Goal: Task Accomplishment & Management: Manage account settings

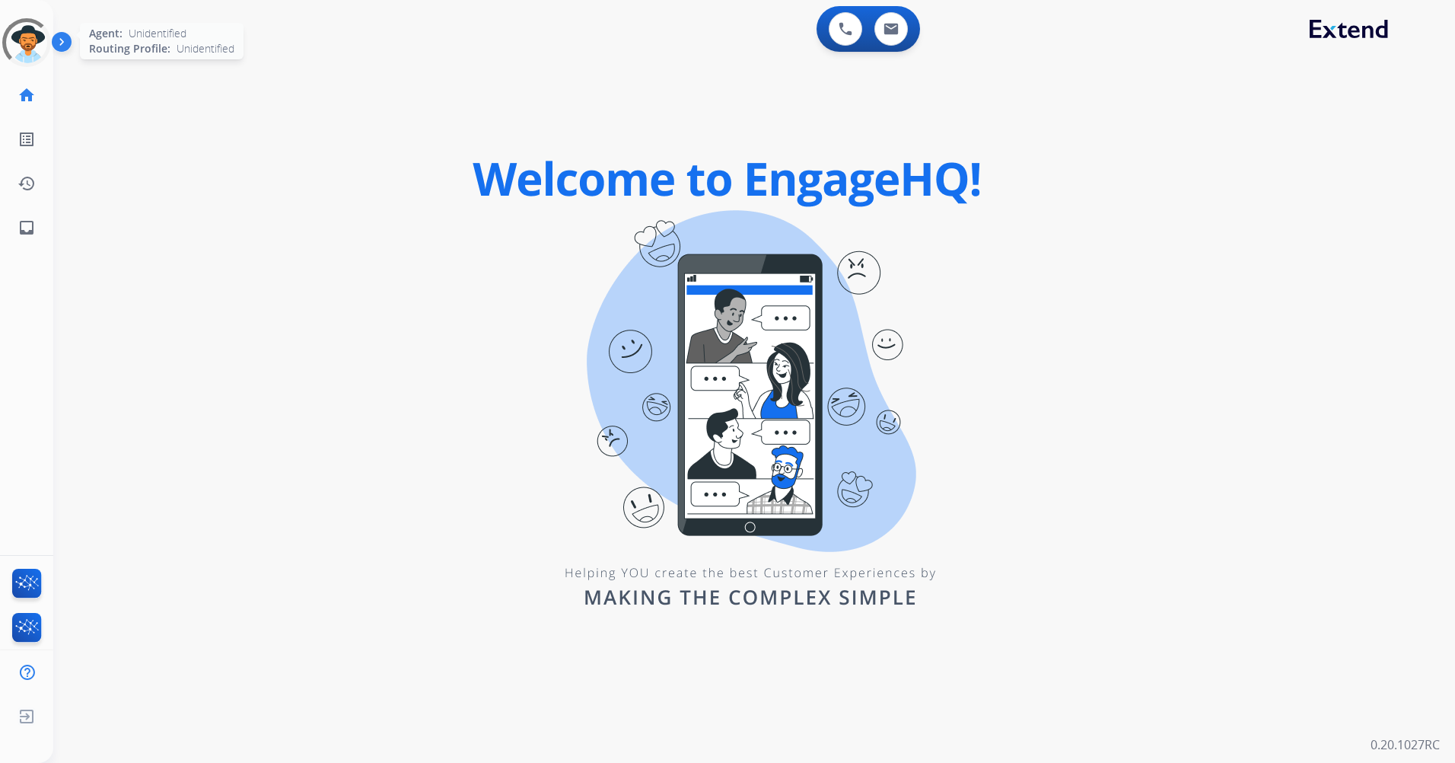
click at [24, 49] on div at bounding box center [26, 42] width 62 height 62
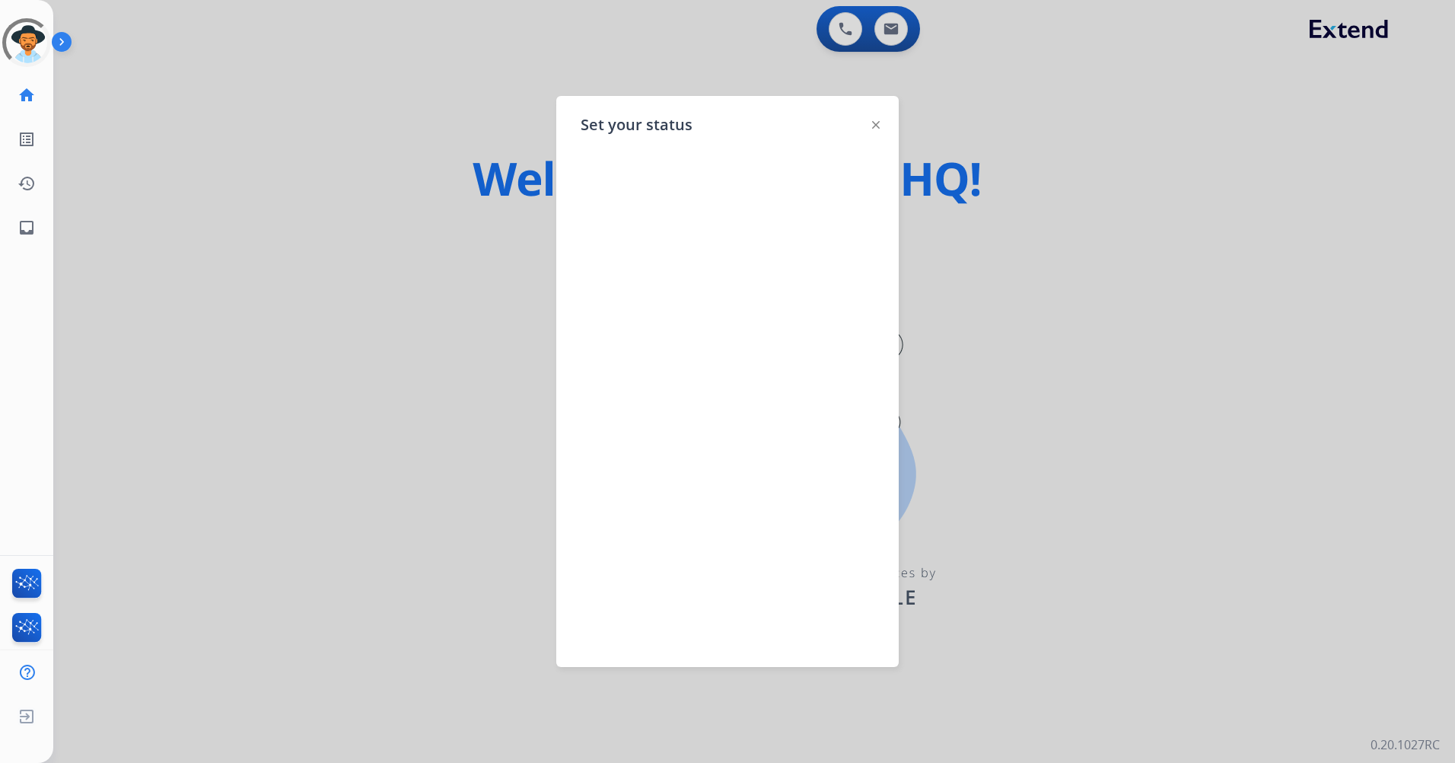
click at [875, 122] on img at bounding box center [876, 125] width 8 height 8
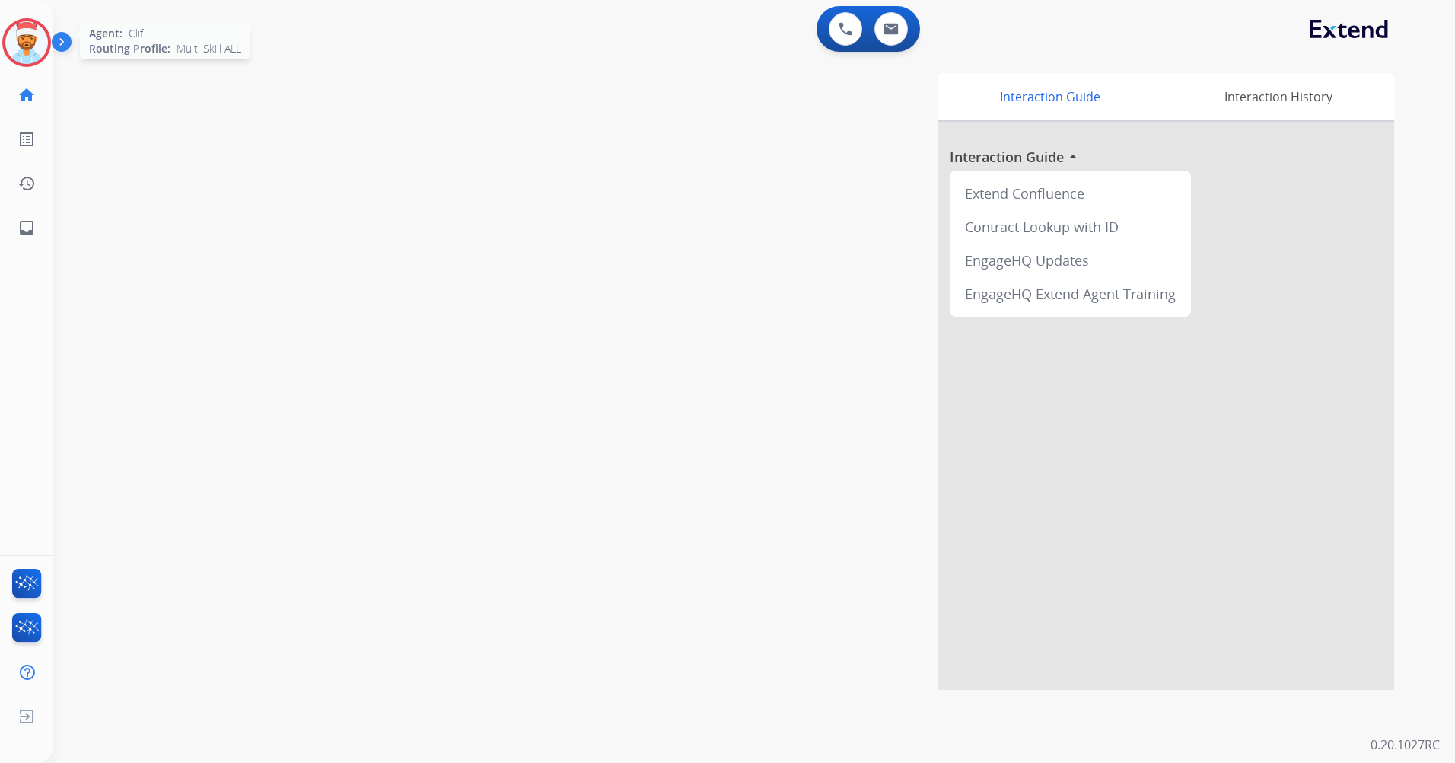
click at [40, 46] on img at bounding box center [26, 42] width 43 height 43
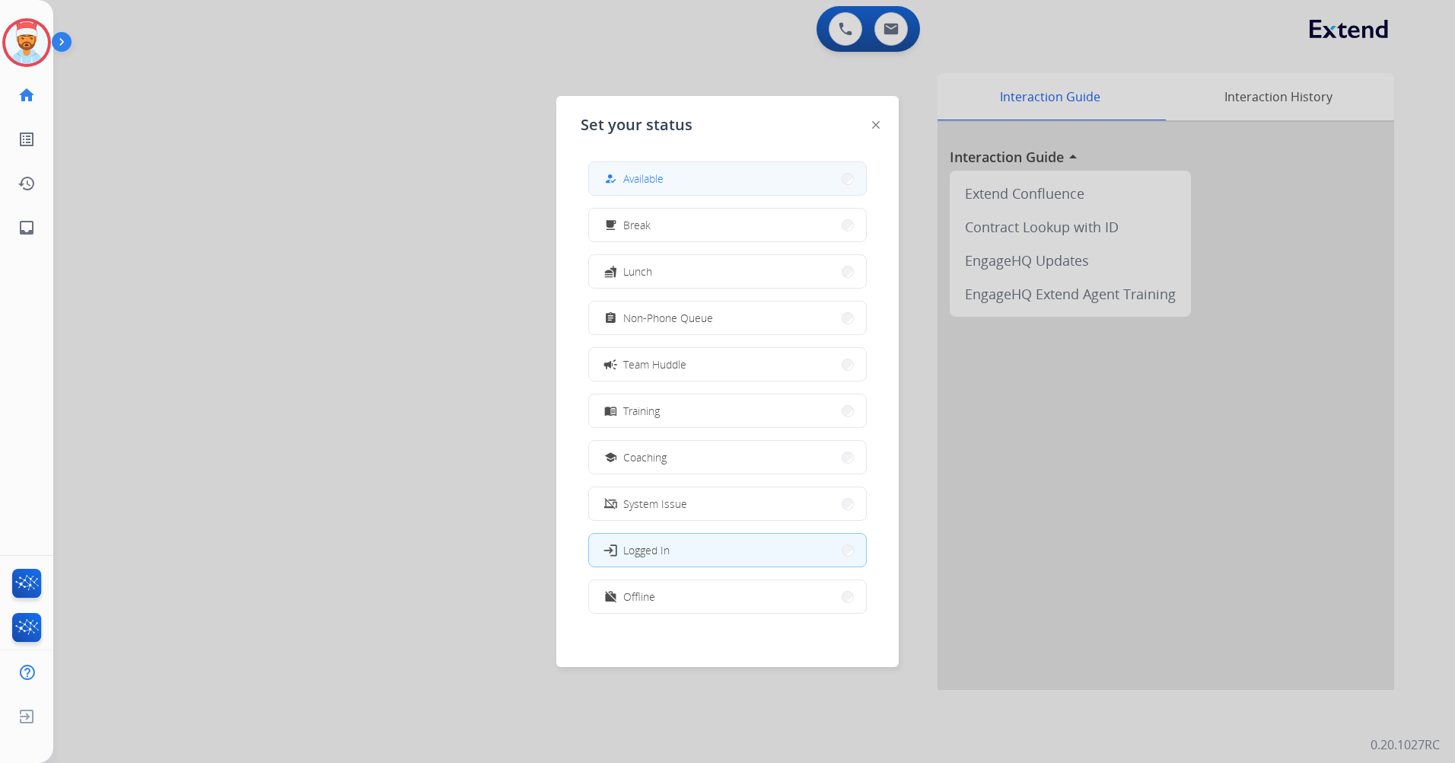
click at [651, 183] on span "Available" at bounding box center [643, 179] width 40 height 16
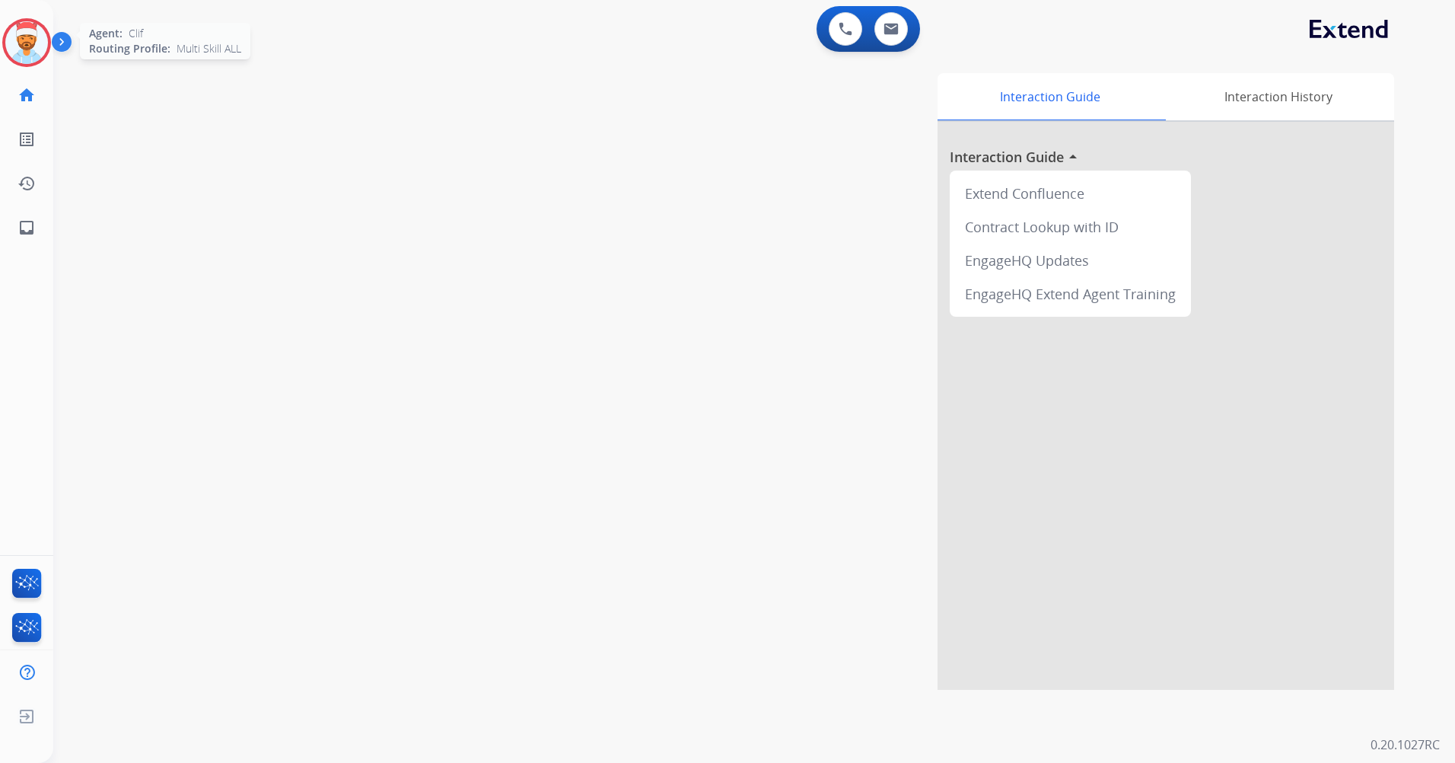
drag, startPoint x: 33, startPoint y: 46, endPoint x: 42, endPoint y: 46, distance: 8.4
click at [33, 44] on img at bounding box center [26, 42] width 43 height 43
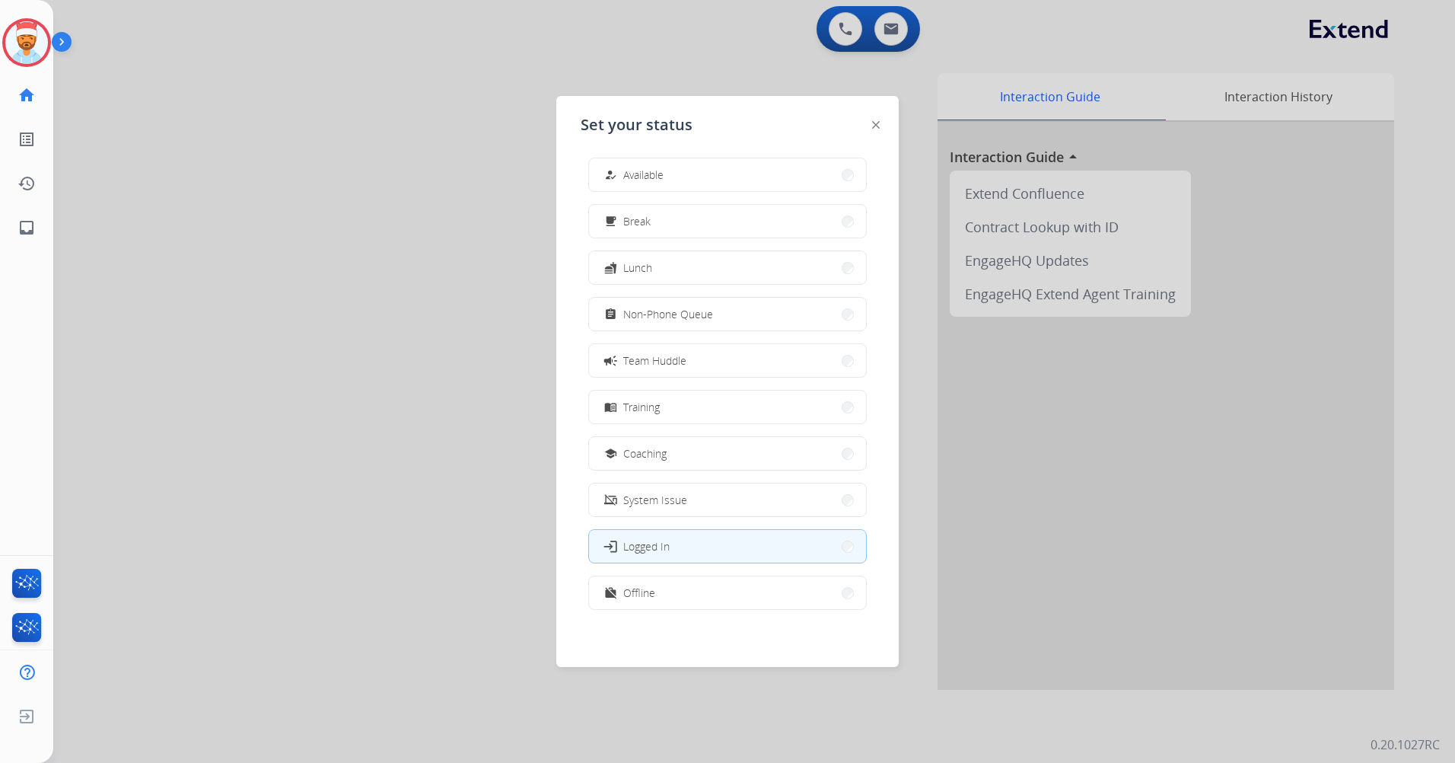
scroll to position [5, 0]
click at [650, 595] on span "Offline" at bounding box center [639, 592] width 32 height 16
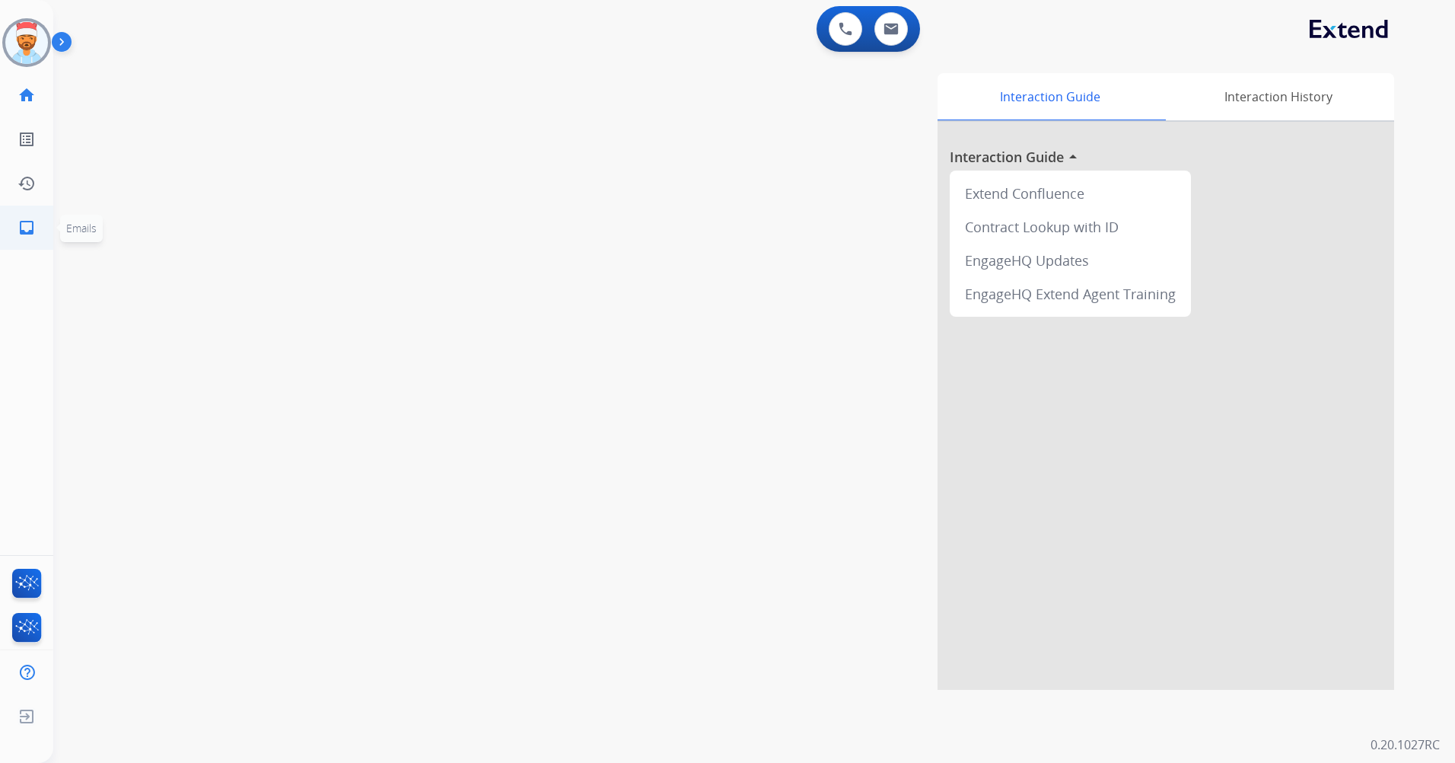
click at [22, 225] on mat-icon "inbox" at bounding box center [27, 227] width 18 height 18
select select "**********"
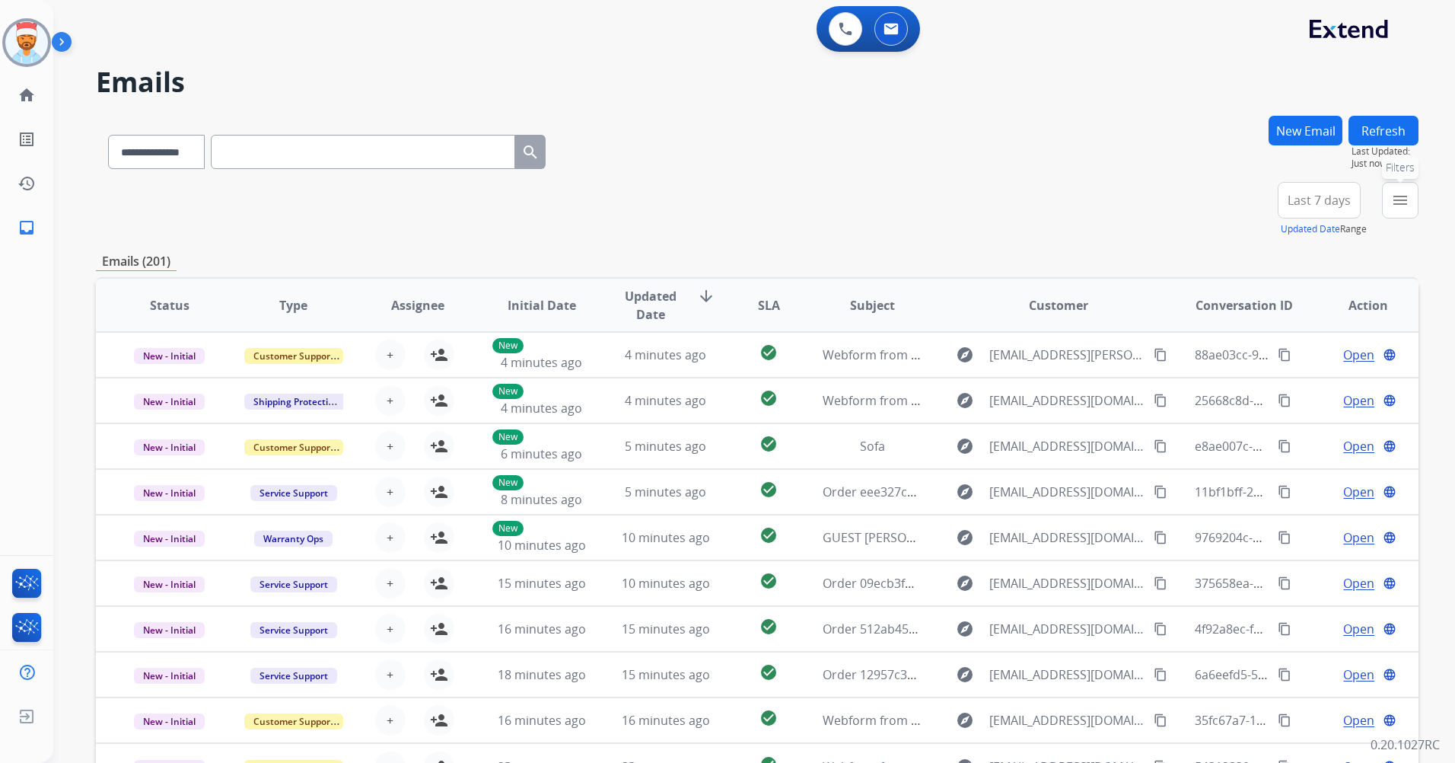
click at [1408, 201] on mat-icon "menu" at bounding box center [1401, 200] width 18 height 18
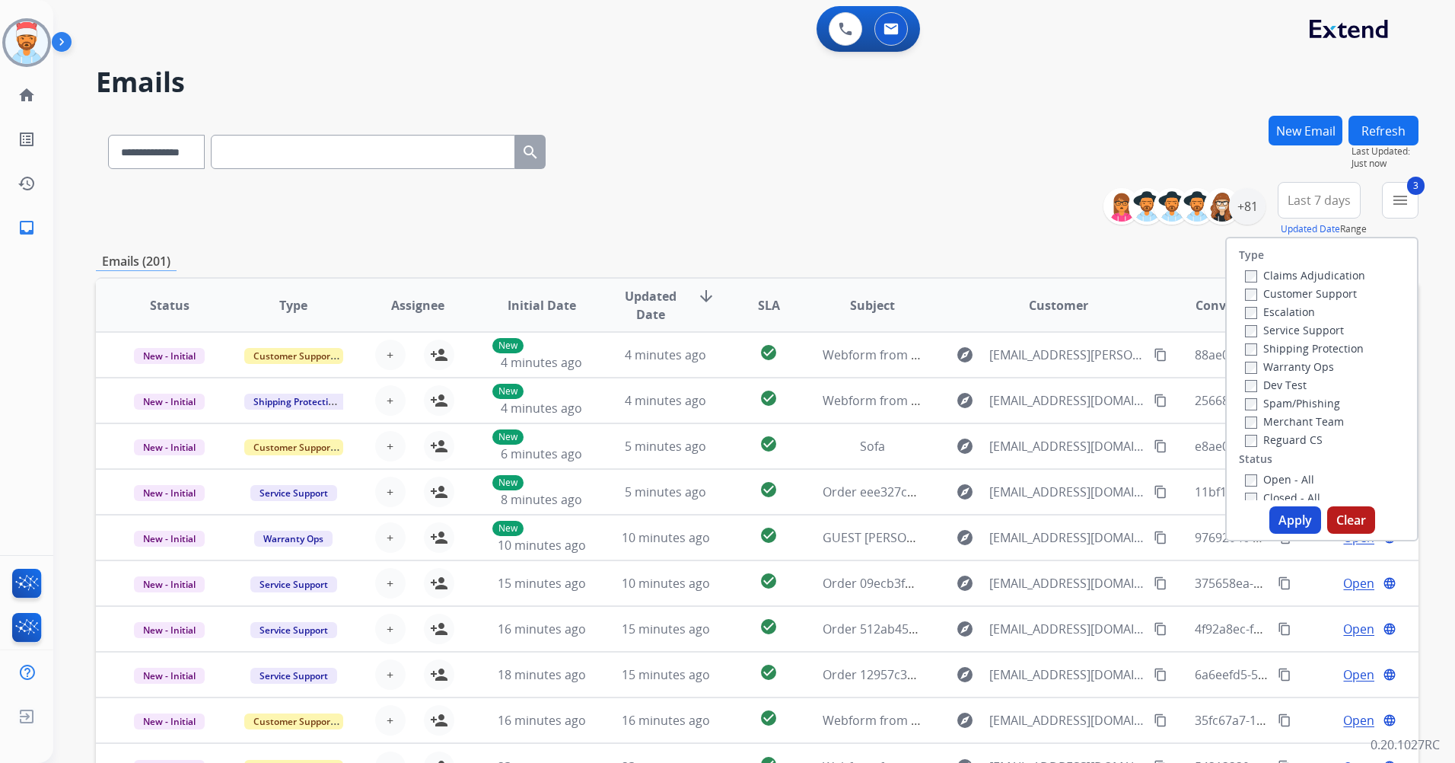
click at [1284, 520] on button "Apply" at bounding box center [1296, 519] width 52 height 27
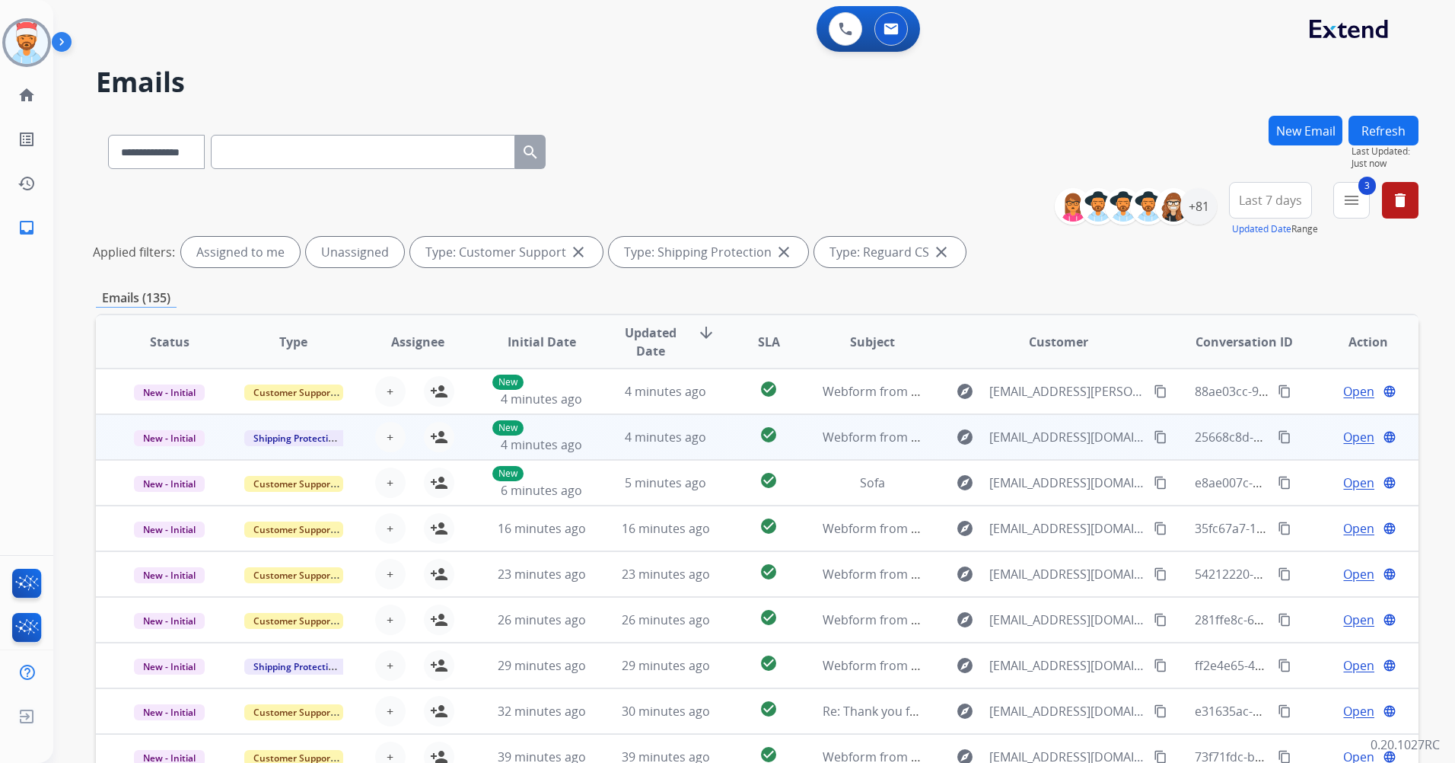
scroll to position [2, 0]
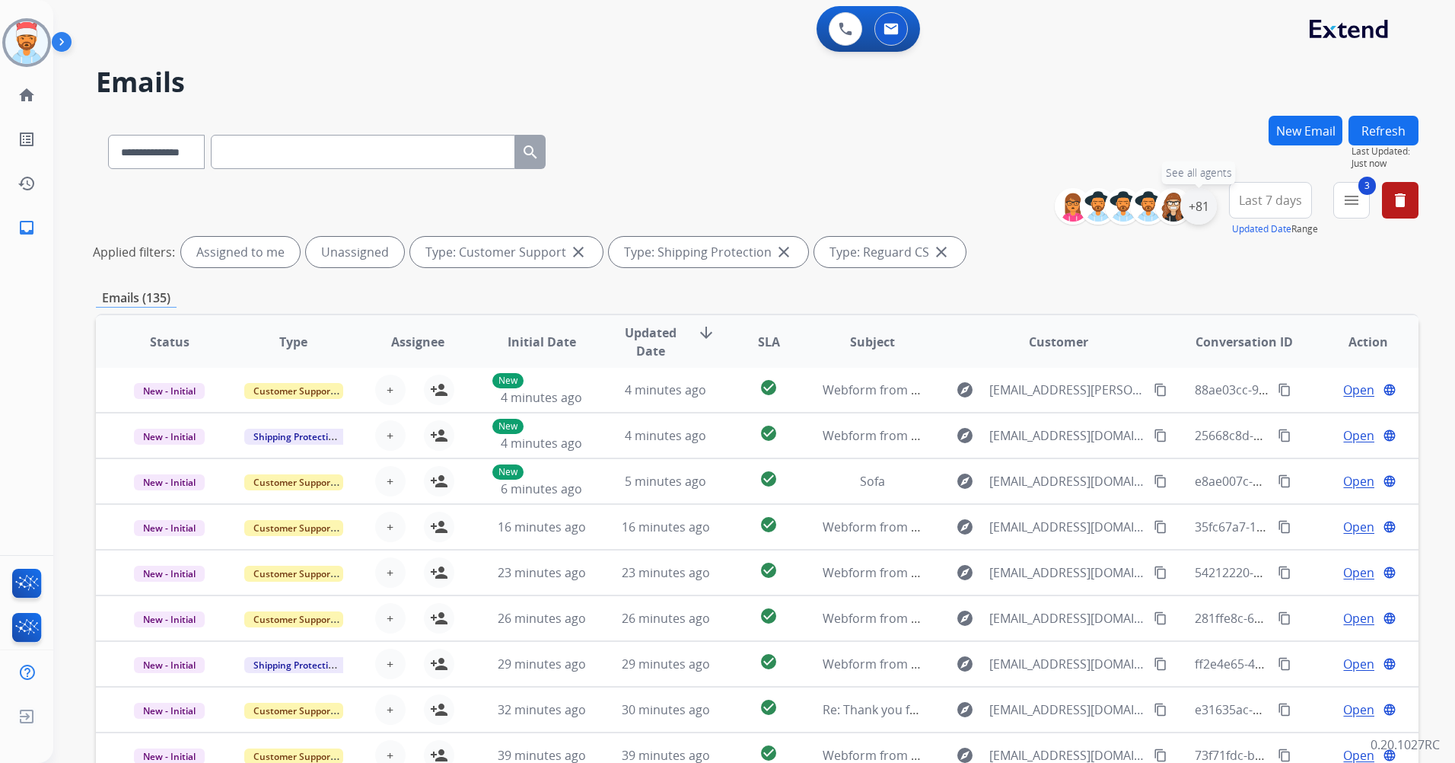
click at [1203, 203] on div "+81" at bounding box center [1199, 206] width 37 height 37
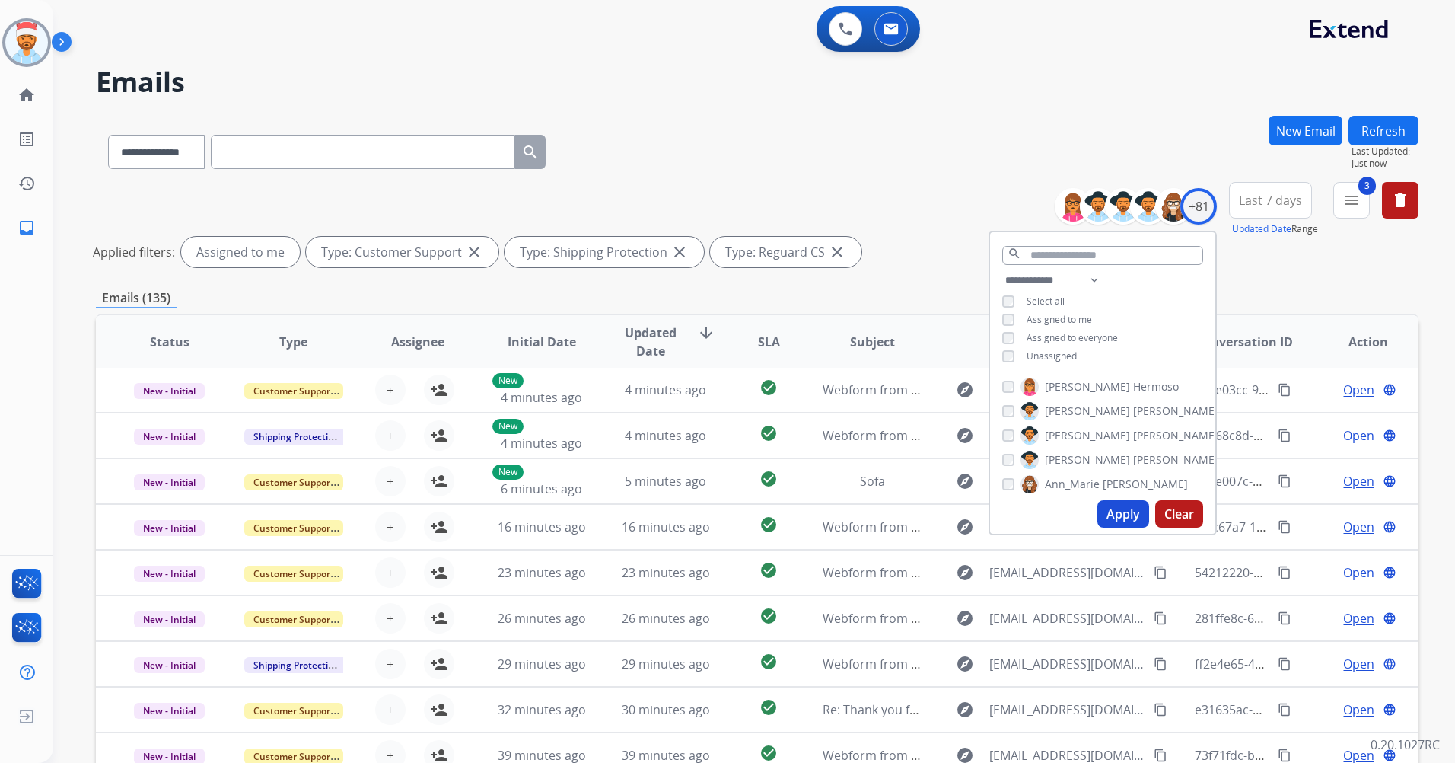
click at [1119, 512] on button "Apply" at bounding box center [1124, 513] width 52 height 27
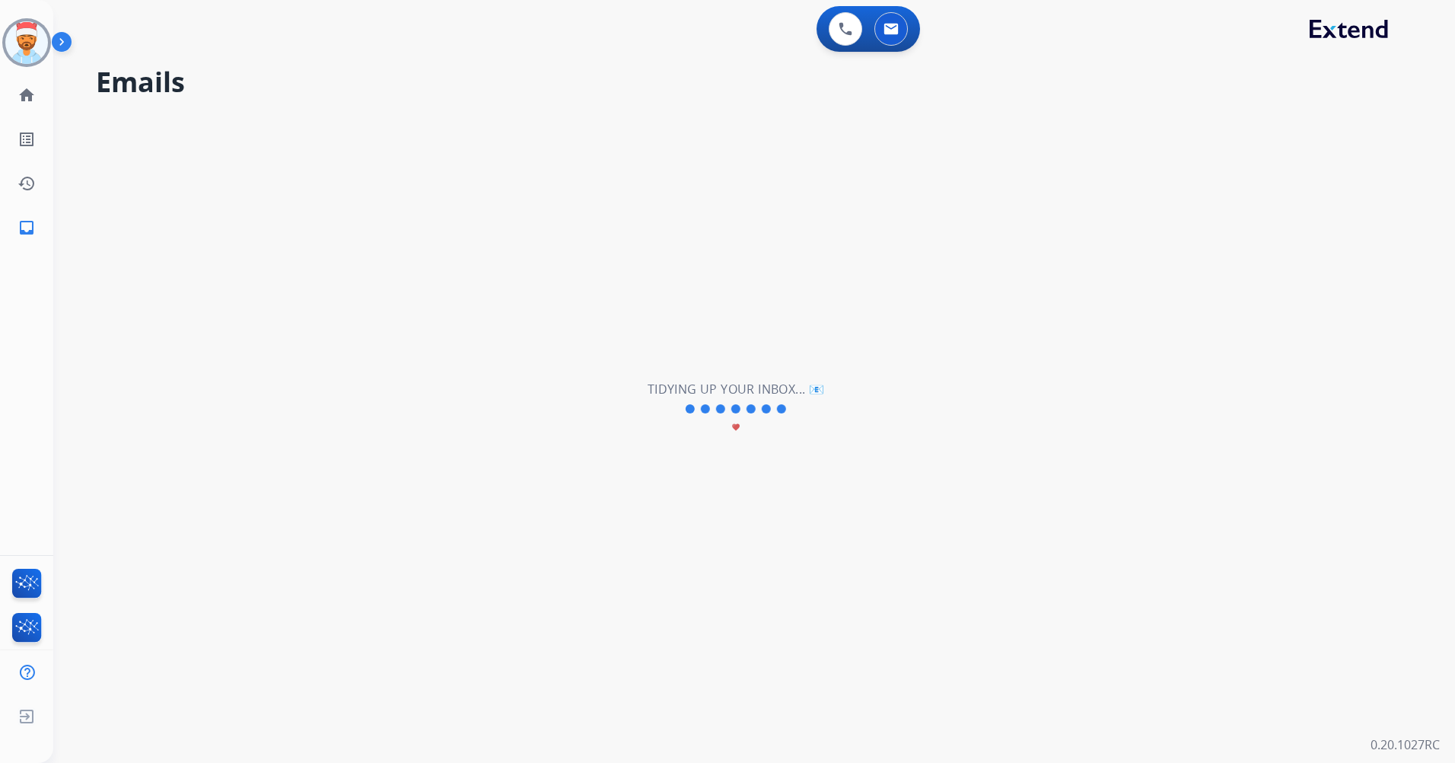
scroll to position [0, 0]
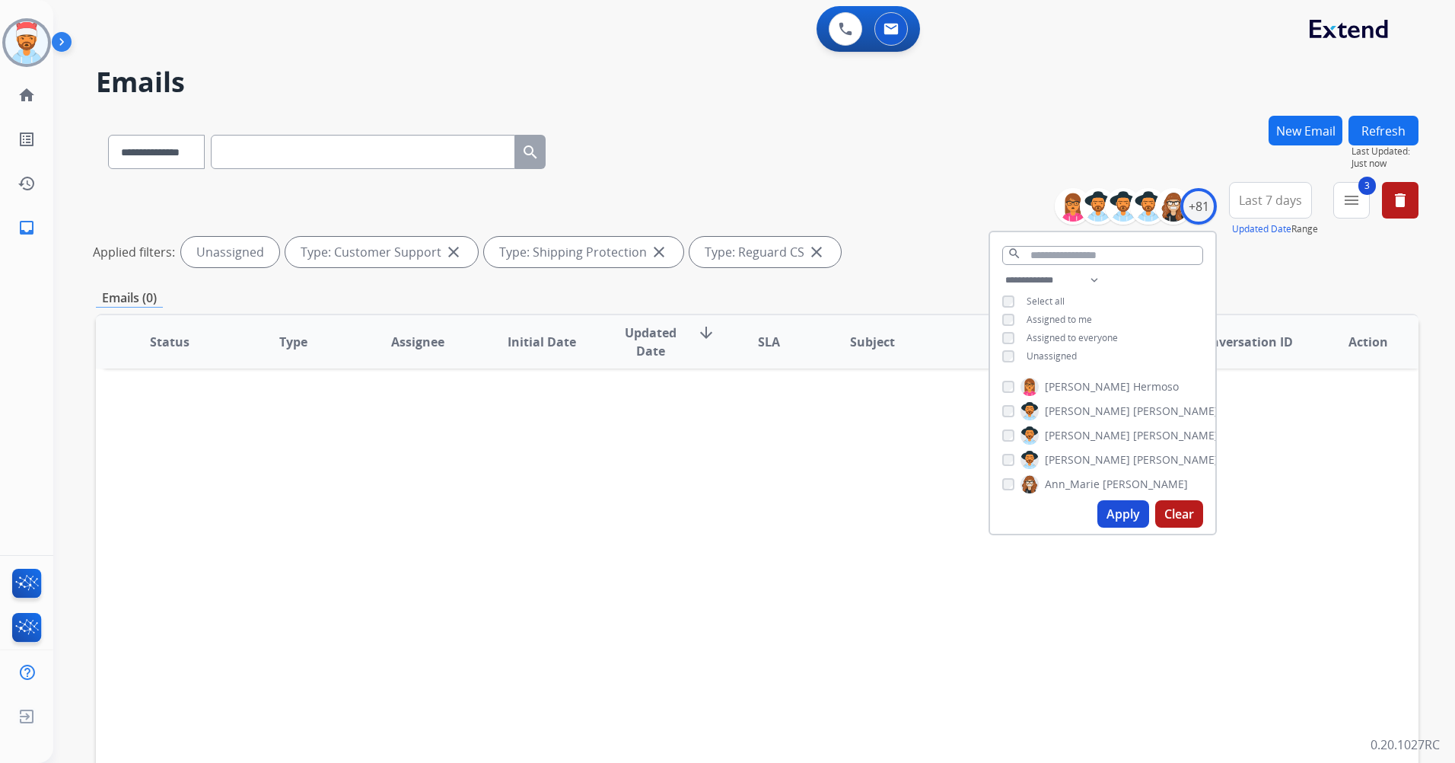
click at [1108, 508] on button "Apply" at bounding box center [1124, 513] width 52 height 27
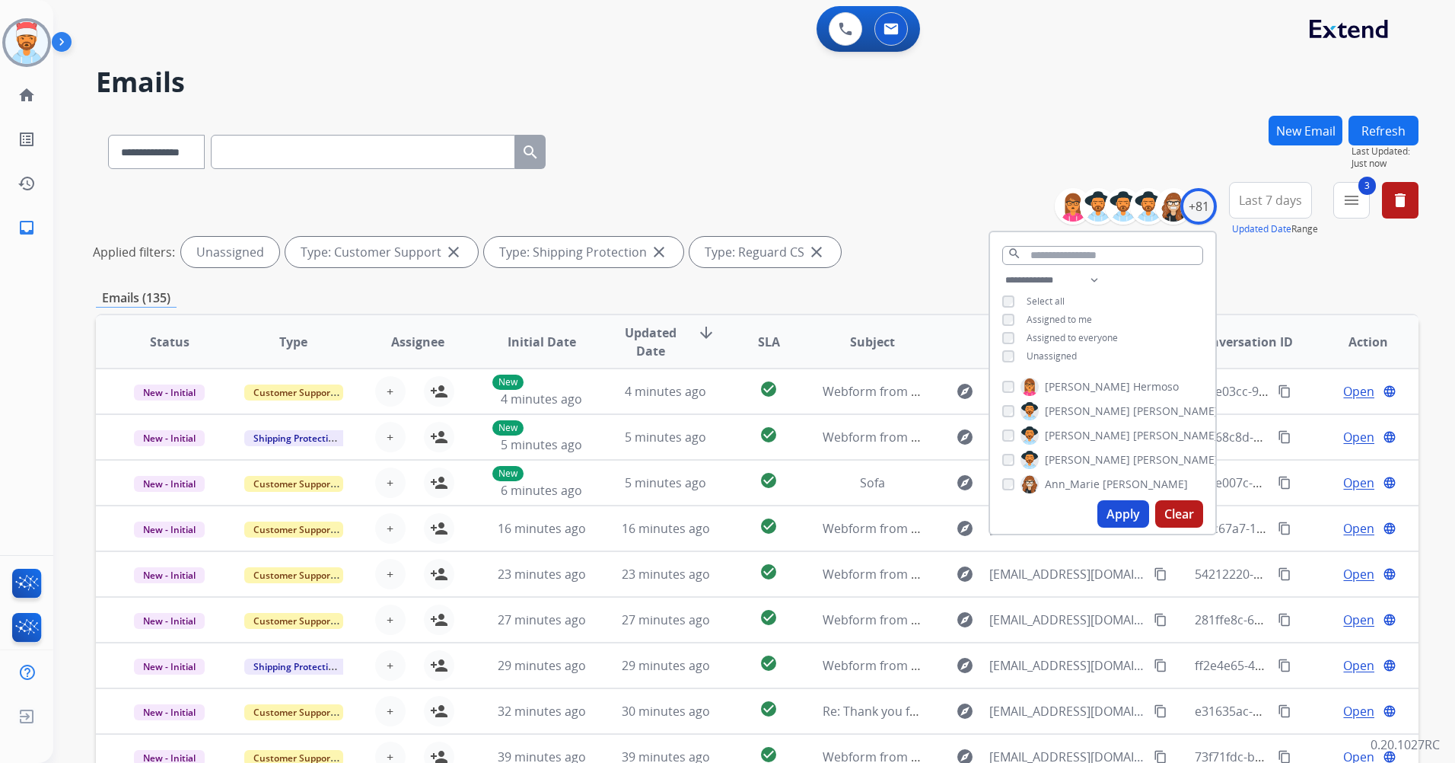
click at [928, 287] on div "**********" at bounding box center [757, 509] width 1323 height 787
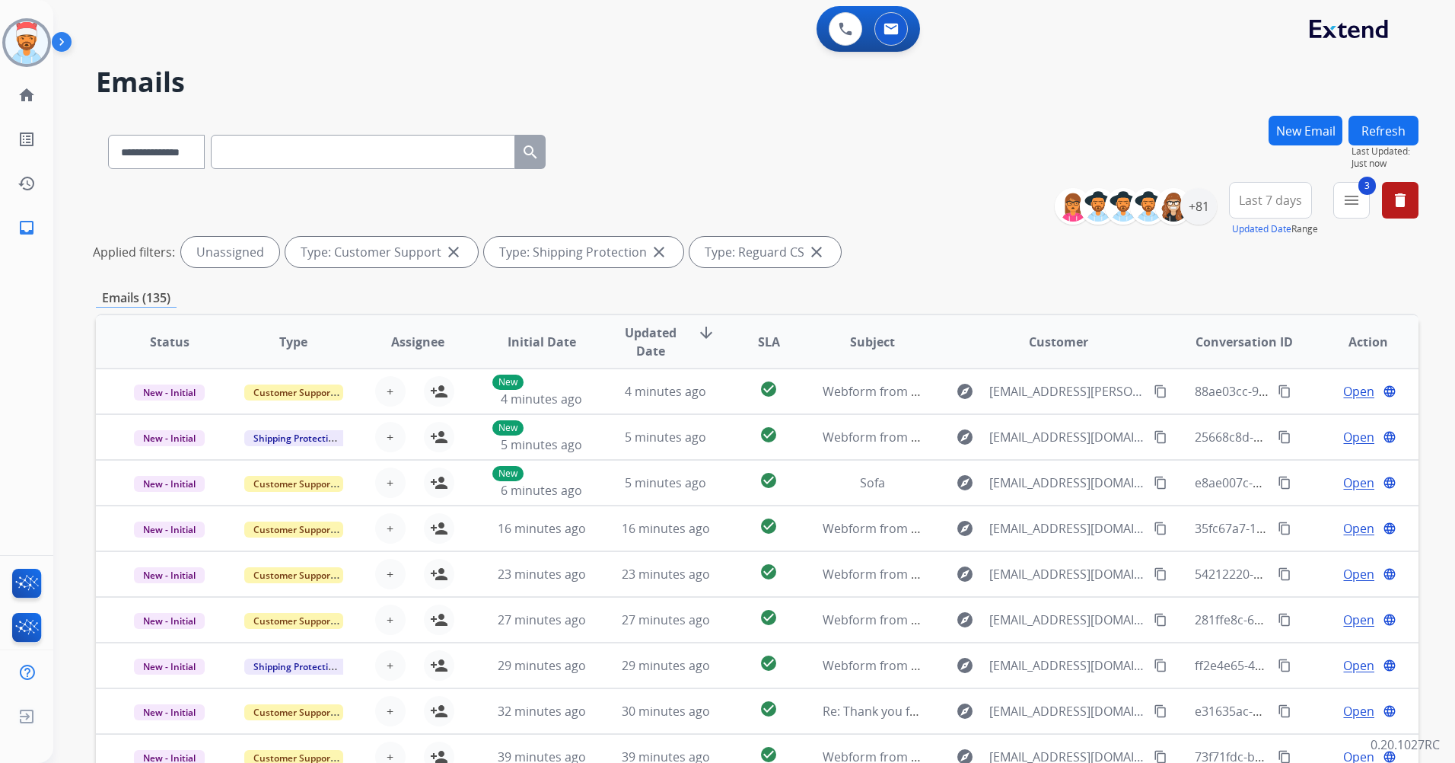
click at [1266, 211] on button "Last 7 days" at bounding box center [1270, 200] width 83 height 37
click at [1240, 381] on div "Last 90 days" at bounding box center [1266, 385] width 84 height 23
click at [1084, 274] on div "**********" at bounding box center [757, 509] width 1323 height 787
click at [1354, 211] on button "3 menu Filters" at bounding box center [1352, 200] width 37 height 37
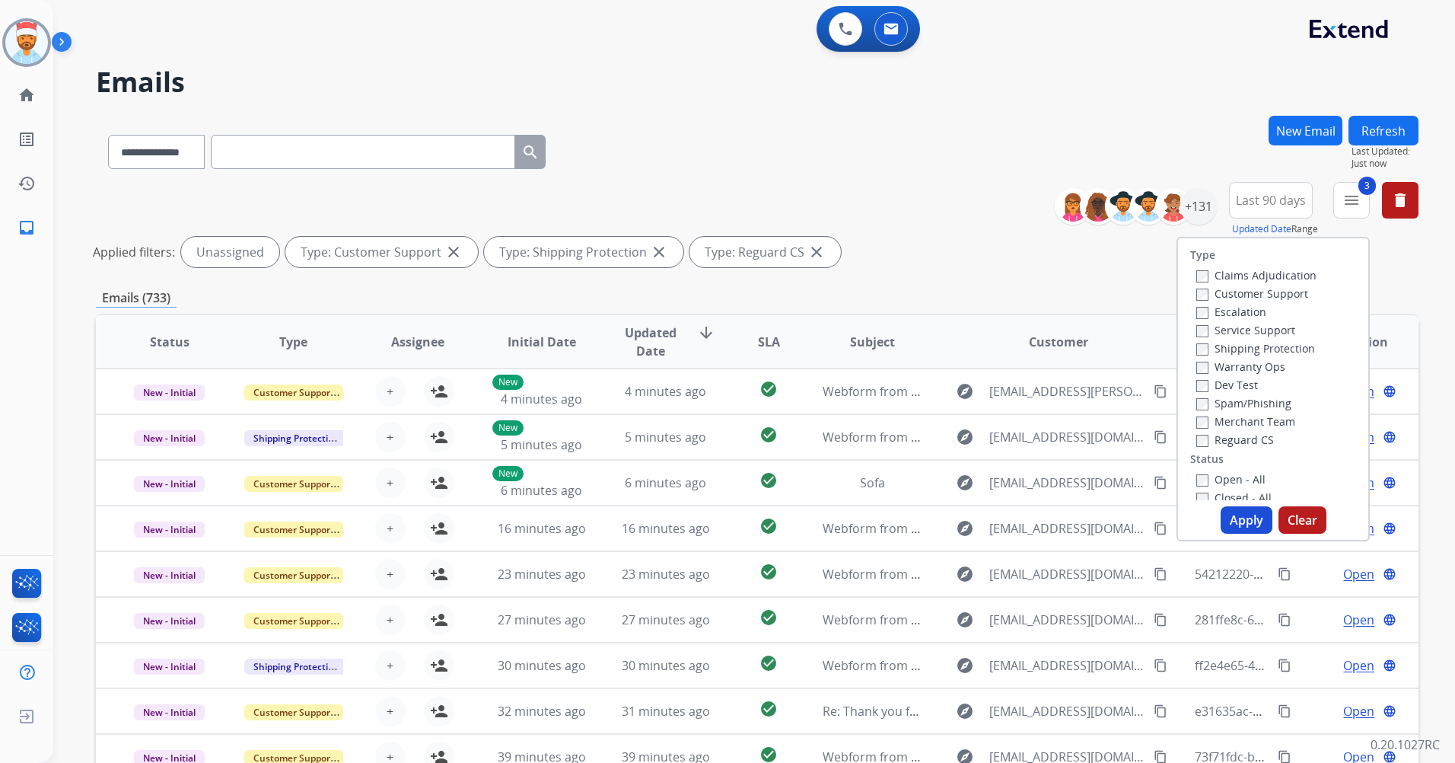
click at [1200, 477] on label "Open - All" at bounding box center [1231, 479] width 69 height 14
click at [1245, 525] on button "Apply" at bounding box center [1247, 519] width 52 height 27
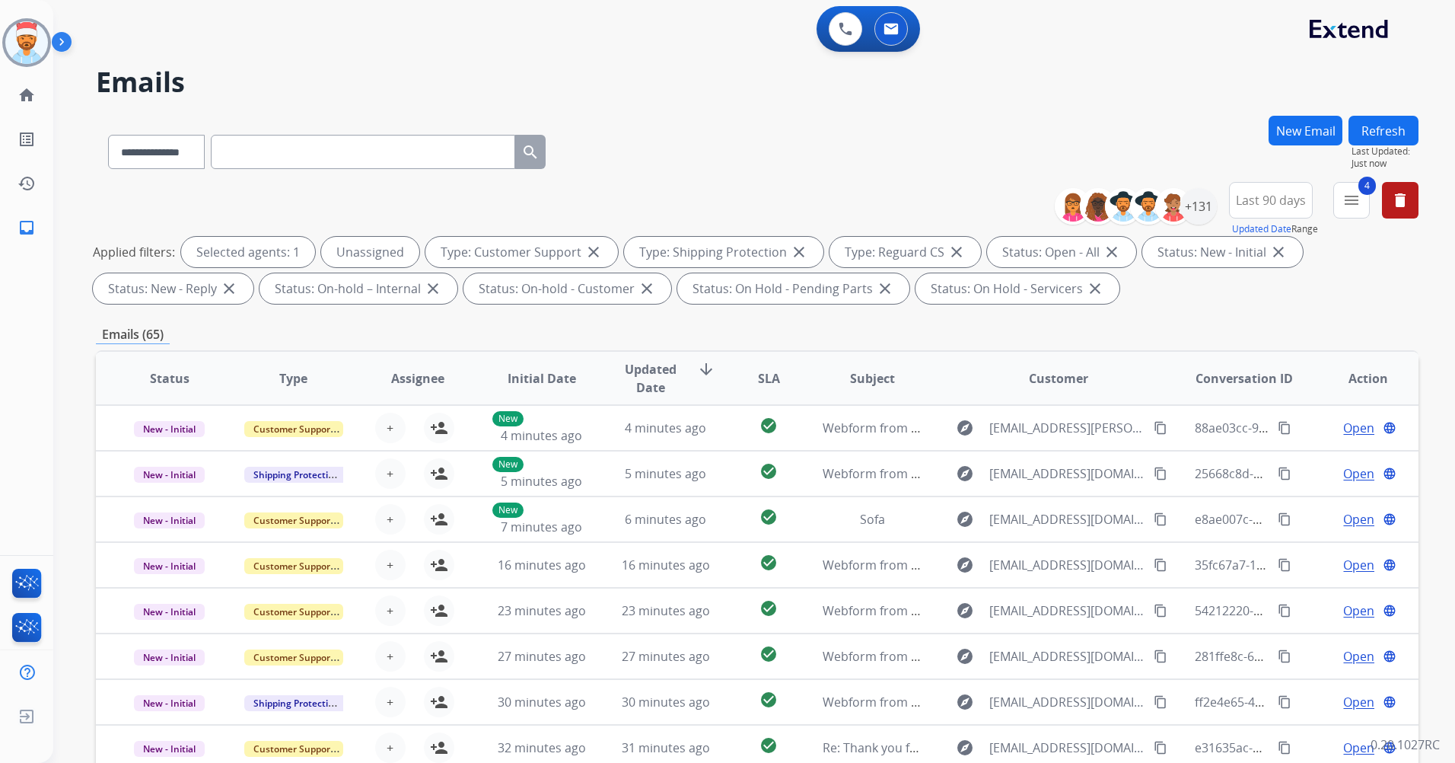
click at [760, 376] on span "SLA" at bounding box center [769, 378] width 22 height 18
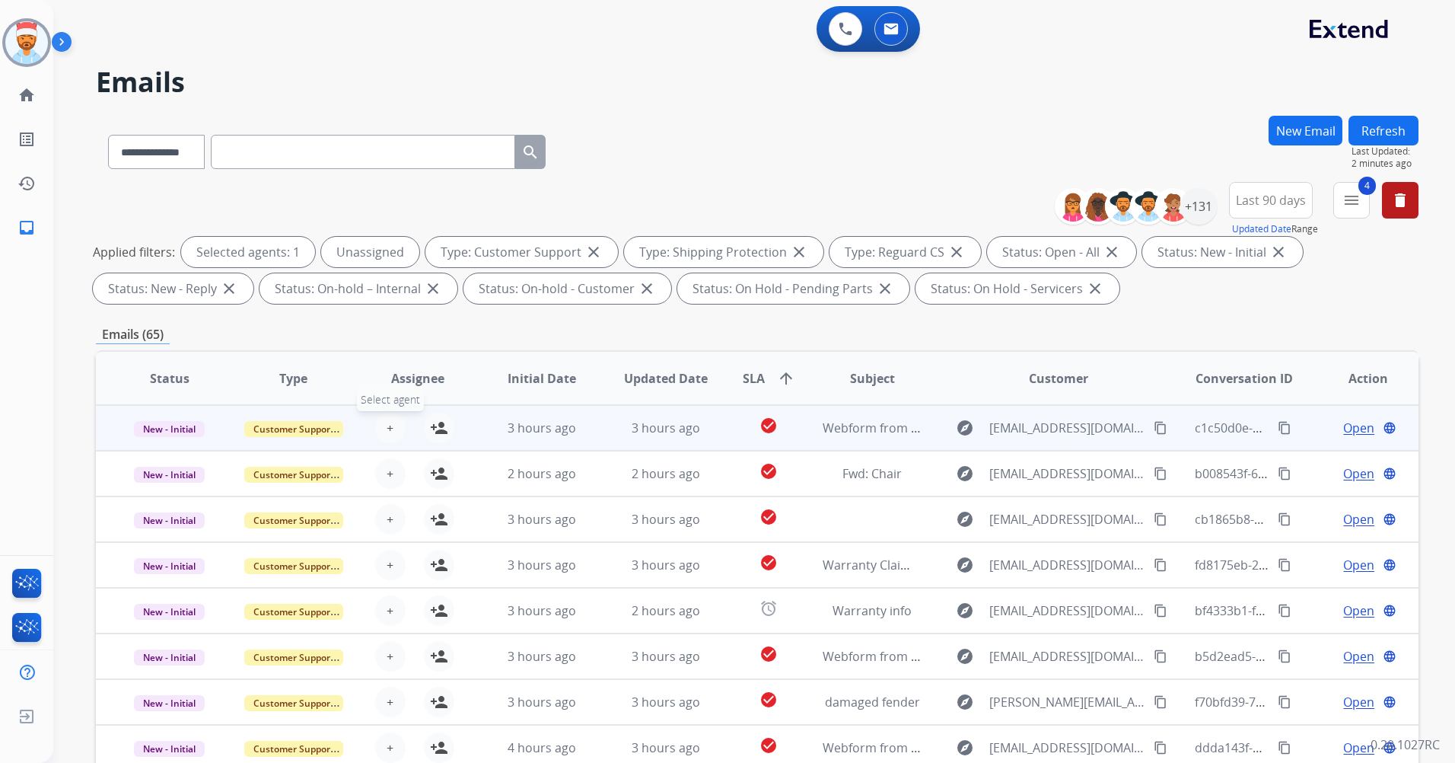
click at [390, 432] on span "+" at bounding box center [390, 428] width 7 height 18
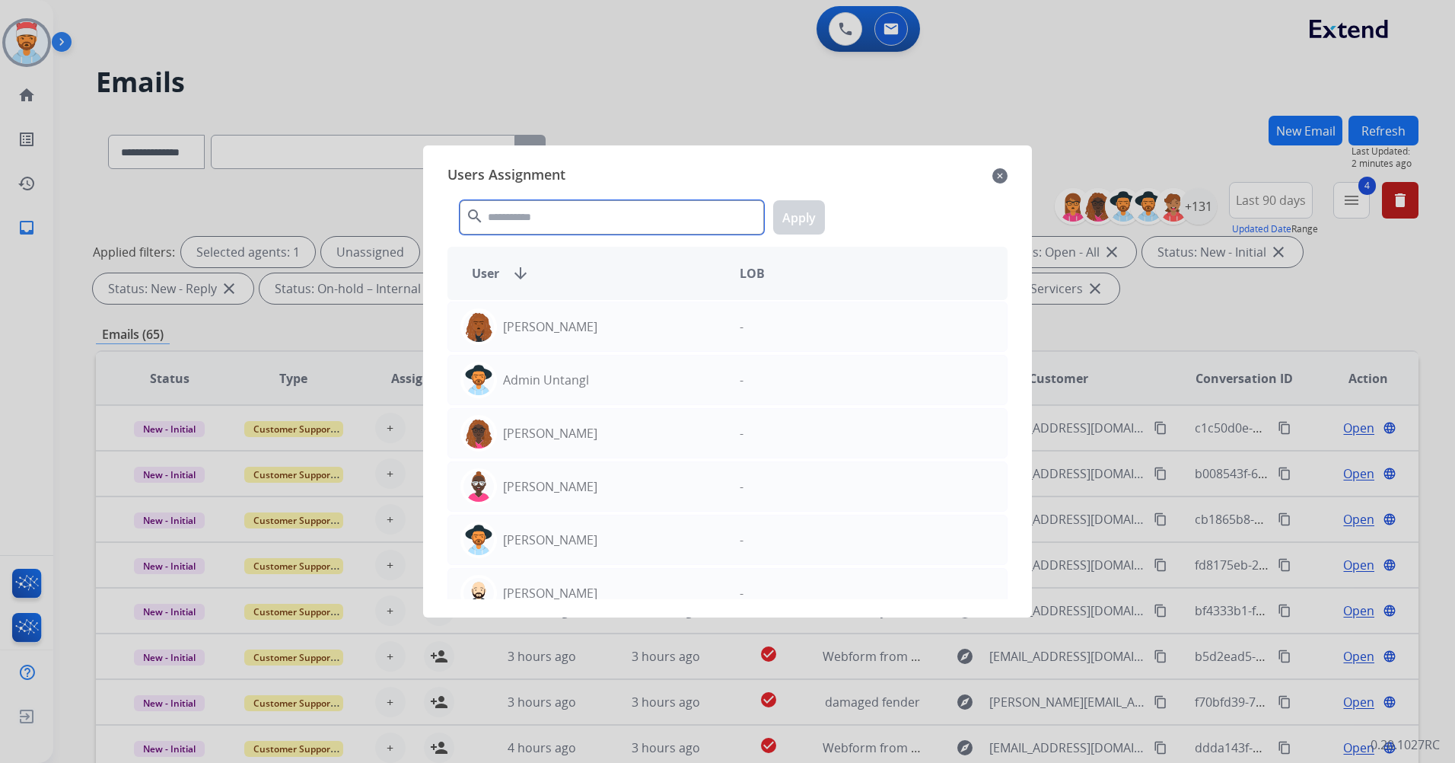
click at [558, 222] on input "text" at bounding box center [612, 217] width 304 height 34
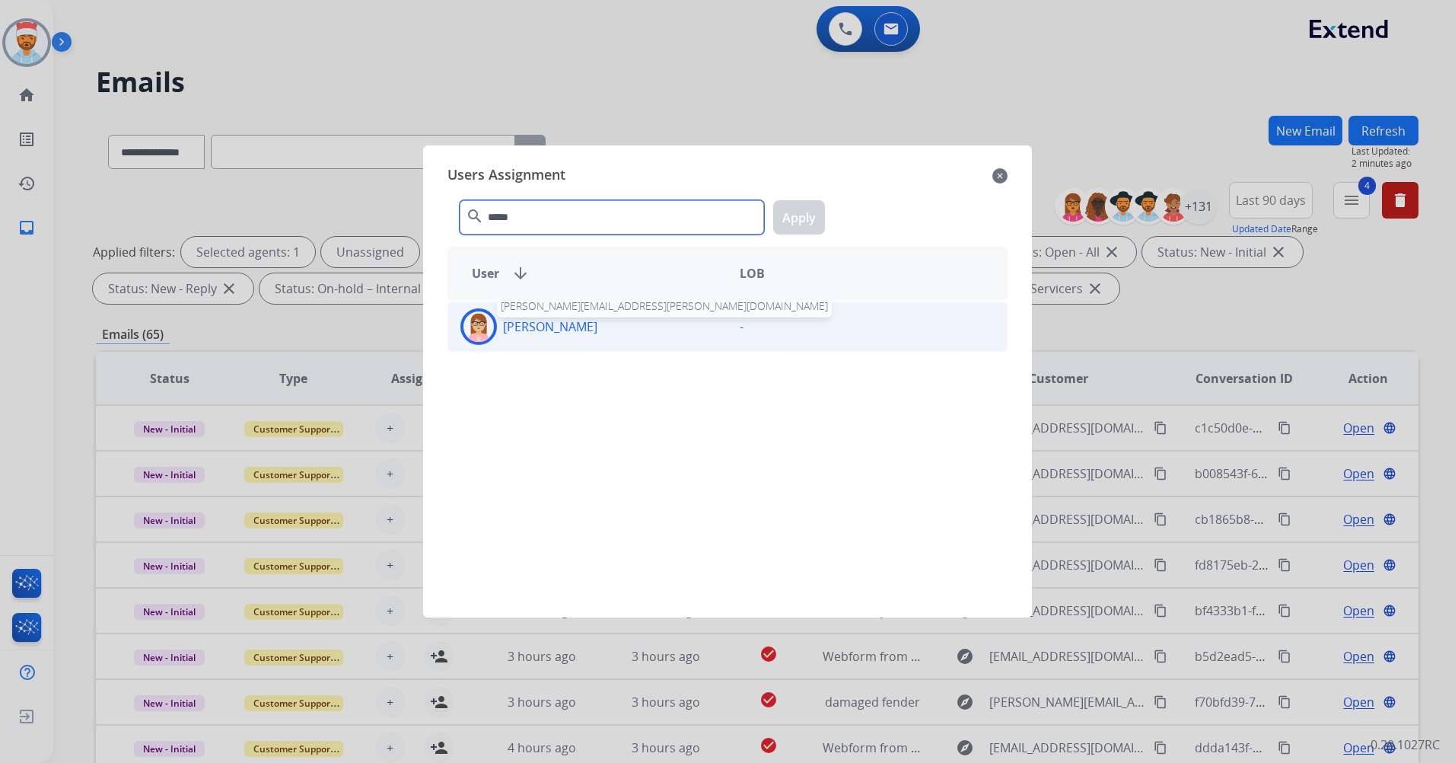
type input "*****"
click at [507, 331] on p "Edith Evans" at bounding box center [550, 326] width 94 height 18
click at [801, 218] on button "Apply" at bounding box center [799, 217] width 52 height 34
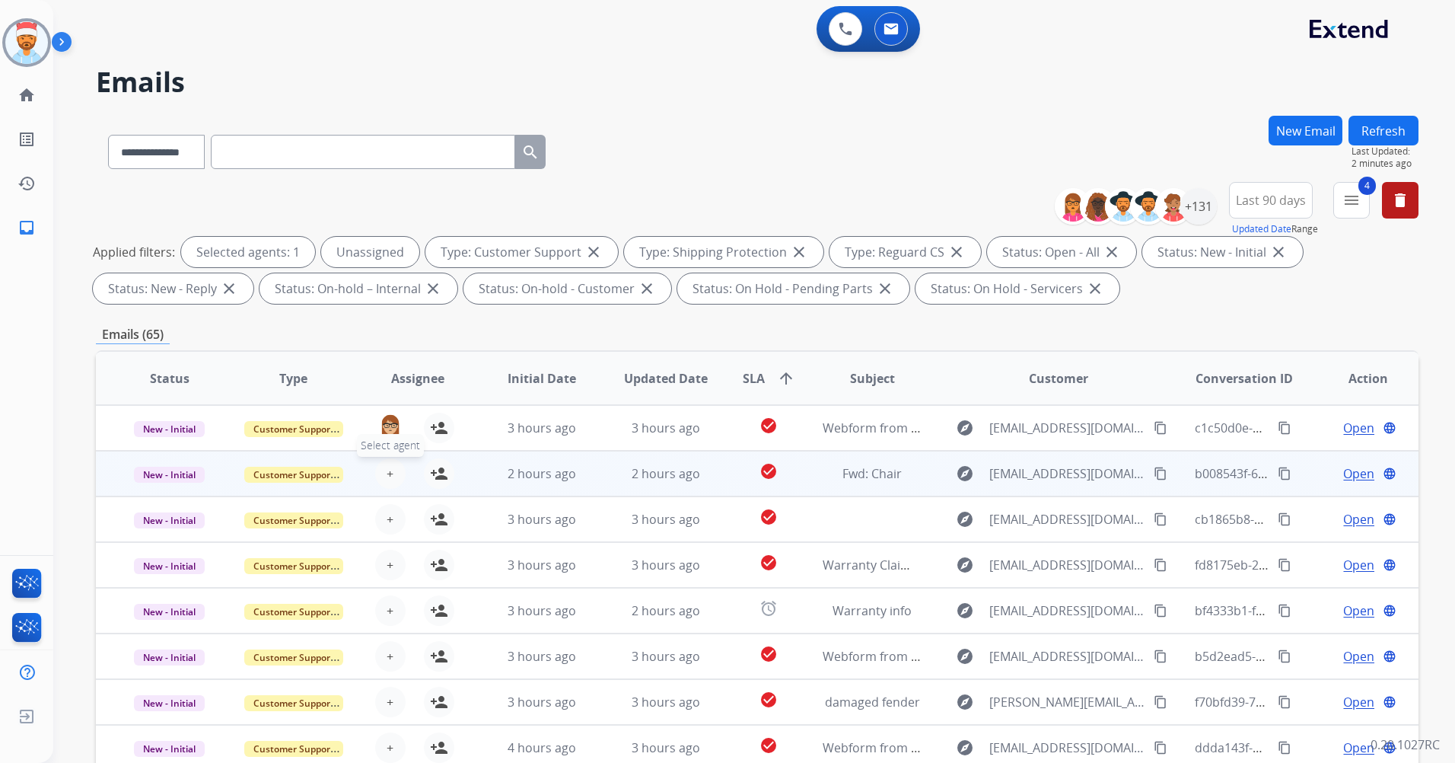
click at [387, 478] on span "+" at bounding box center [390, 473] width 7 height 18
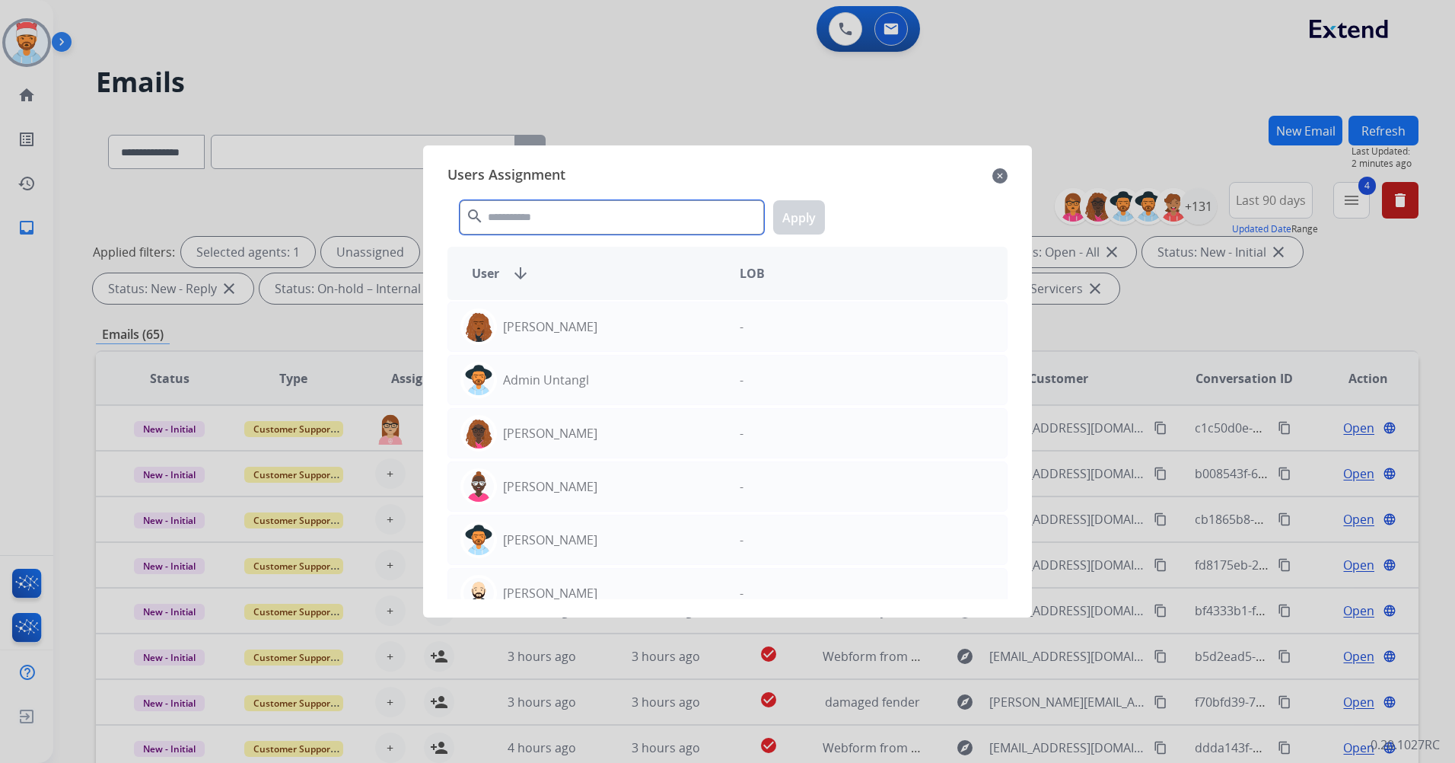
click at [540, 218] on input "text" at bounding box center [612, 217] width 304 height 34
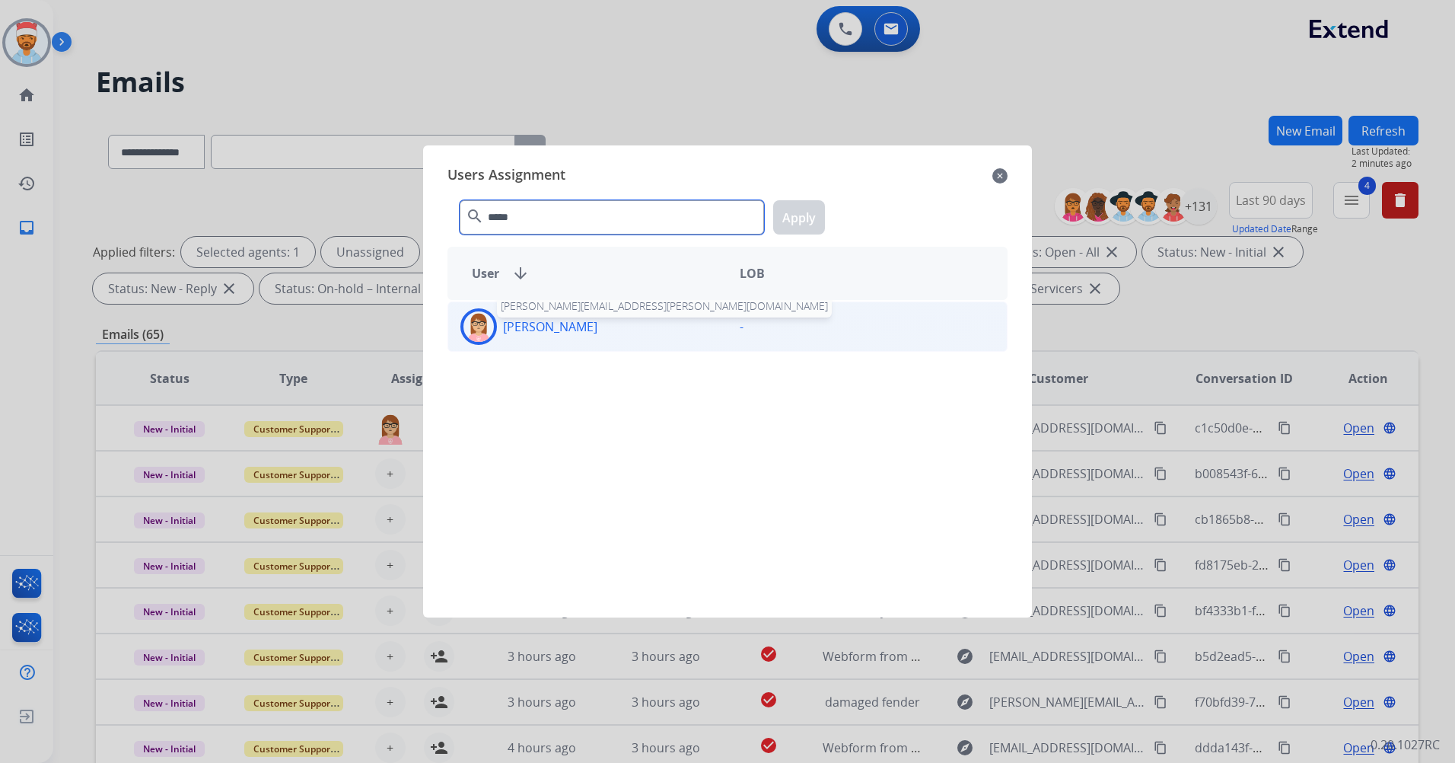
type input "*****"
click at [553, 326] on p "Edith Evans" at bounding box center [550, 326] width 94 height 18
drag, startPoint x: 798, startPoint y: 217, endPoint x: 649, endPoint y: 305, distance: 173.4
click at [799, 217] on button "Apply" at bounding box center [799, 217] width 52 height 34
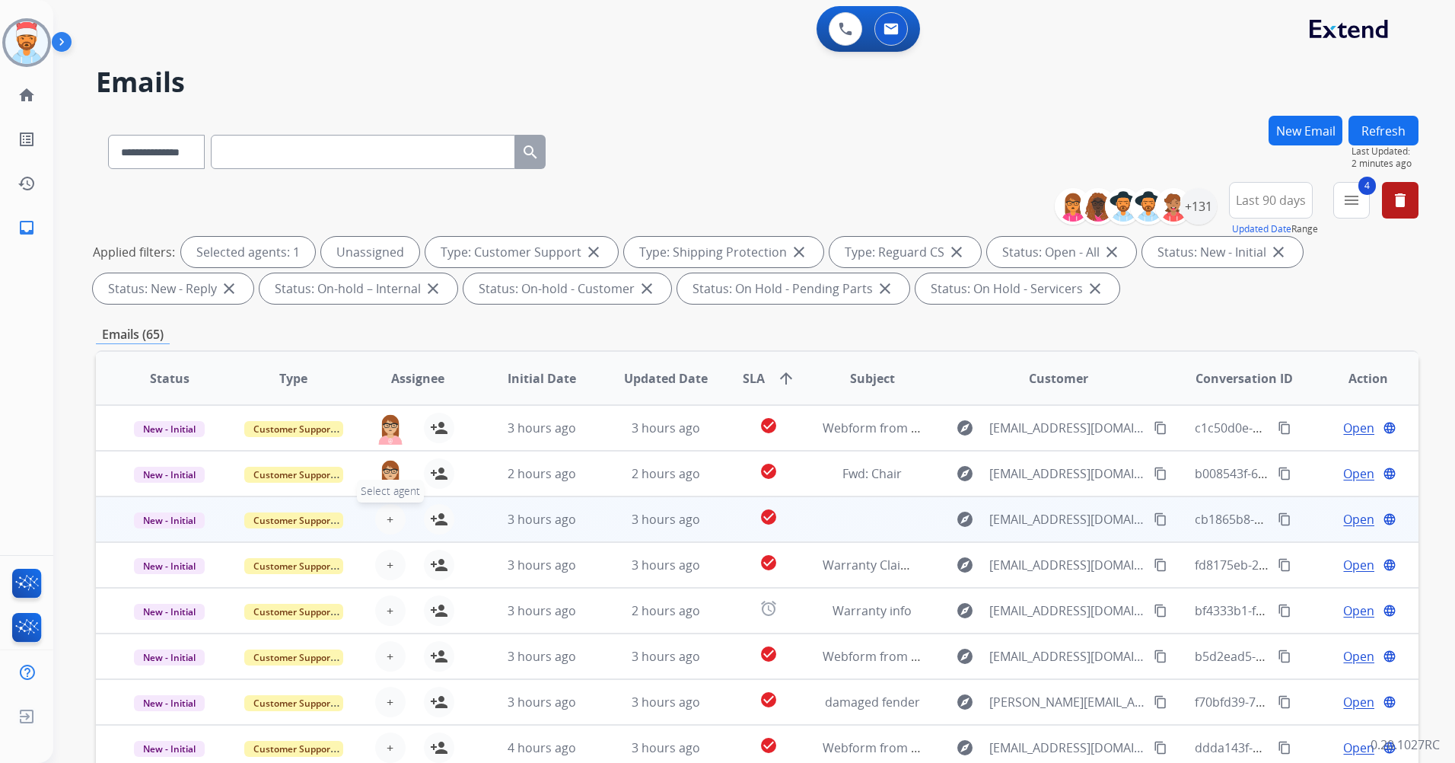
click at [387, 523] on span "+" at bounding box center [390, 519] width 7 height 18
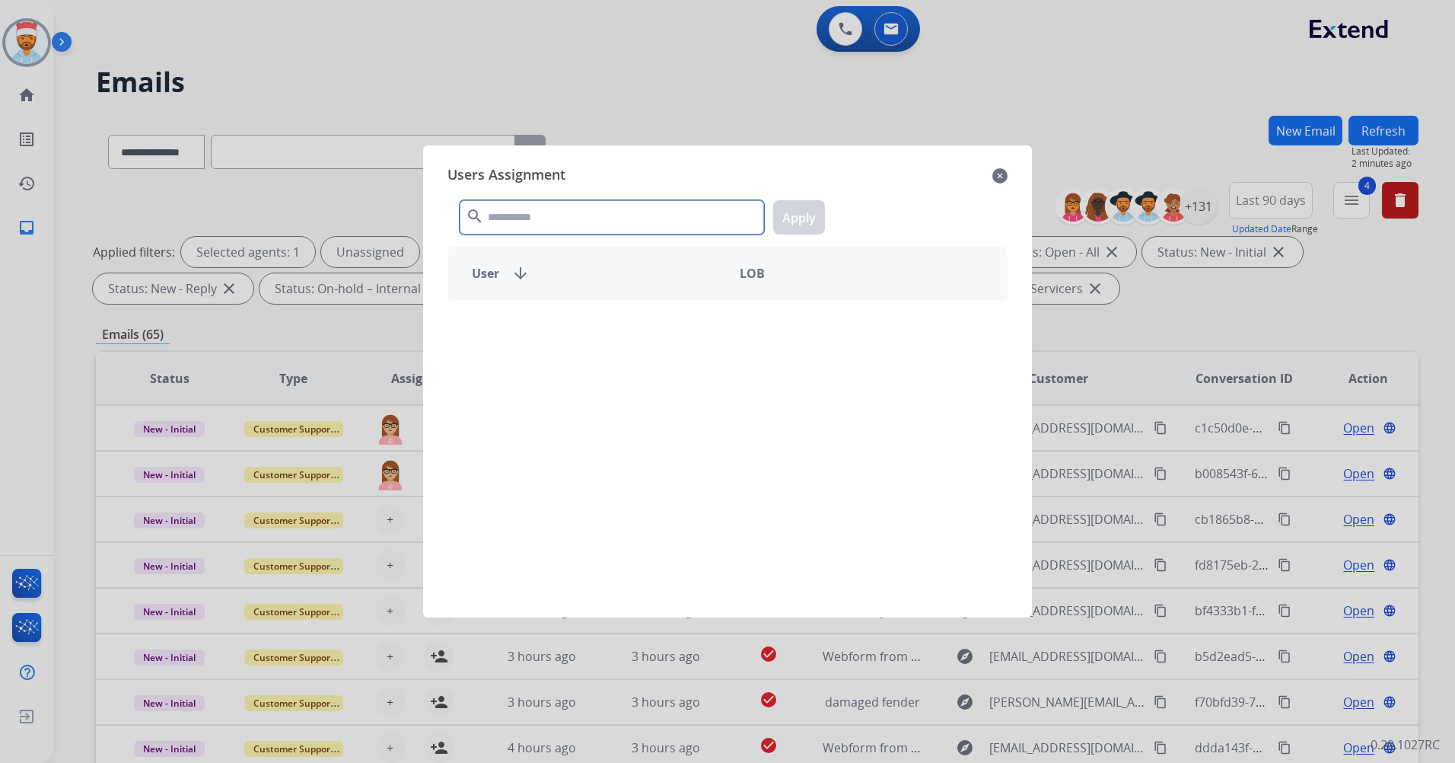
click at [524, 219] on input "text" at bounding box center [612, 217] width 304 height 34
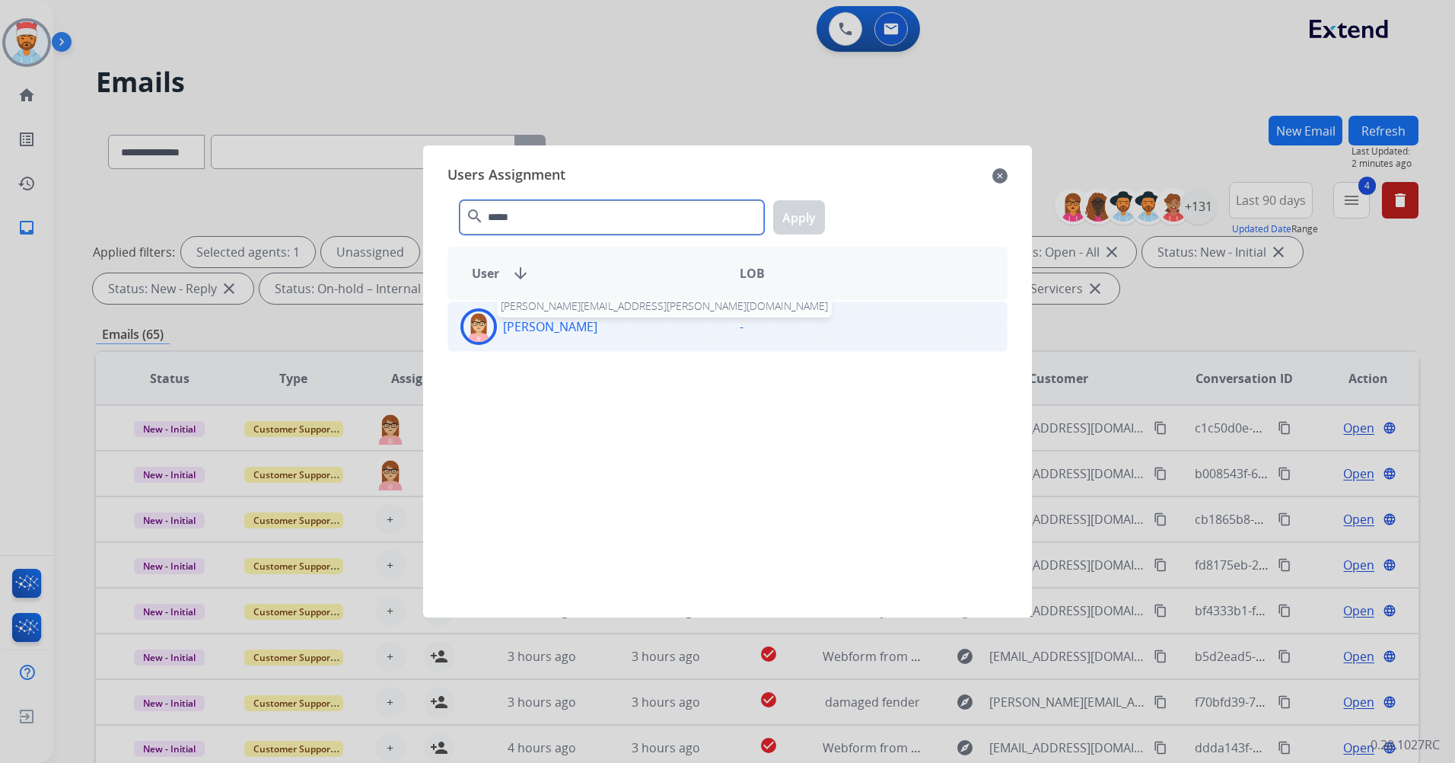
type input "*****"
click at [512, 321] on p "Edith Evans" at bounding box center [550, 326] width 94 height 18
click at [799, 218] on button "Apply" at bounding box center [799, 217] width 52 height 34
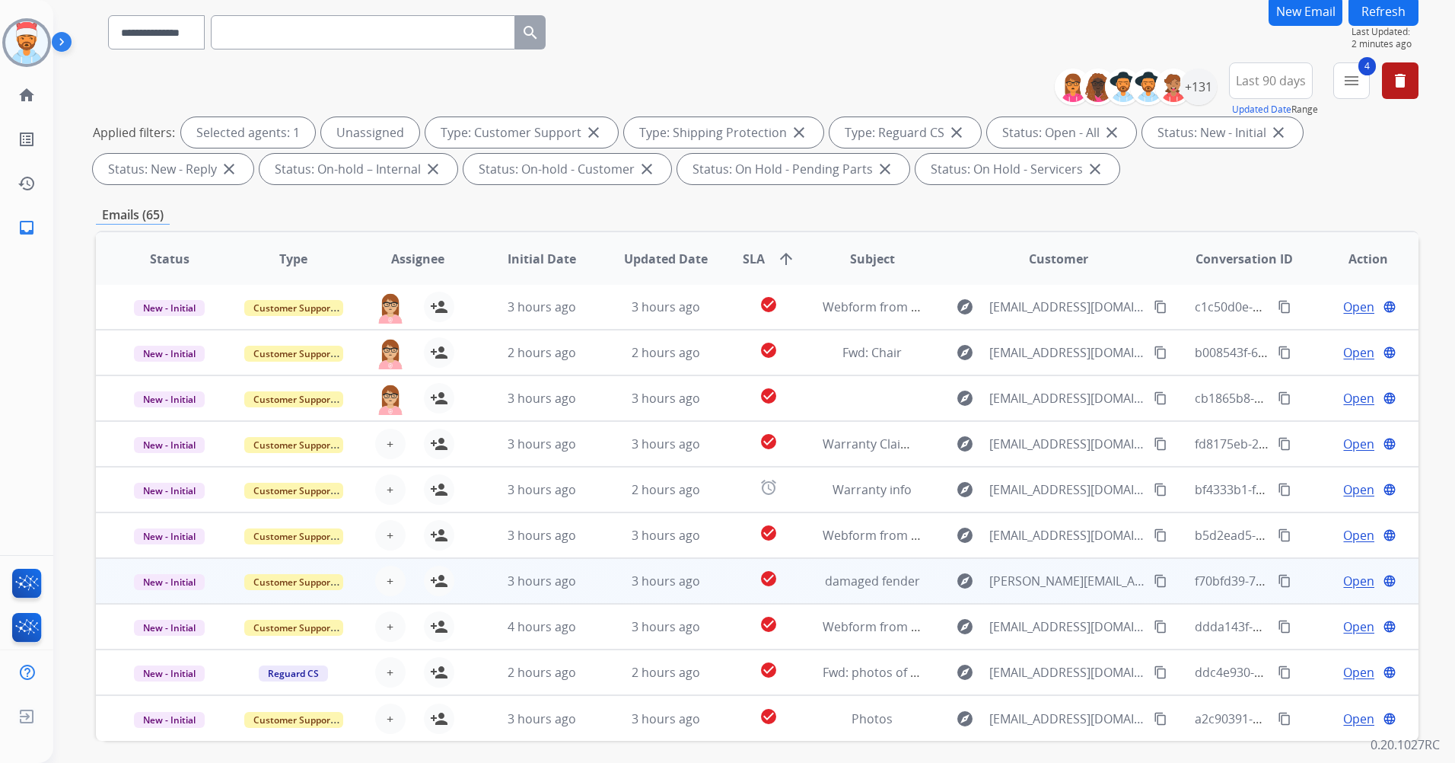
scroll to position [152, 0]
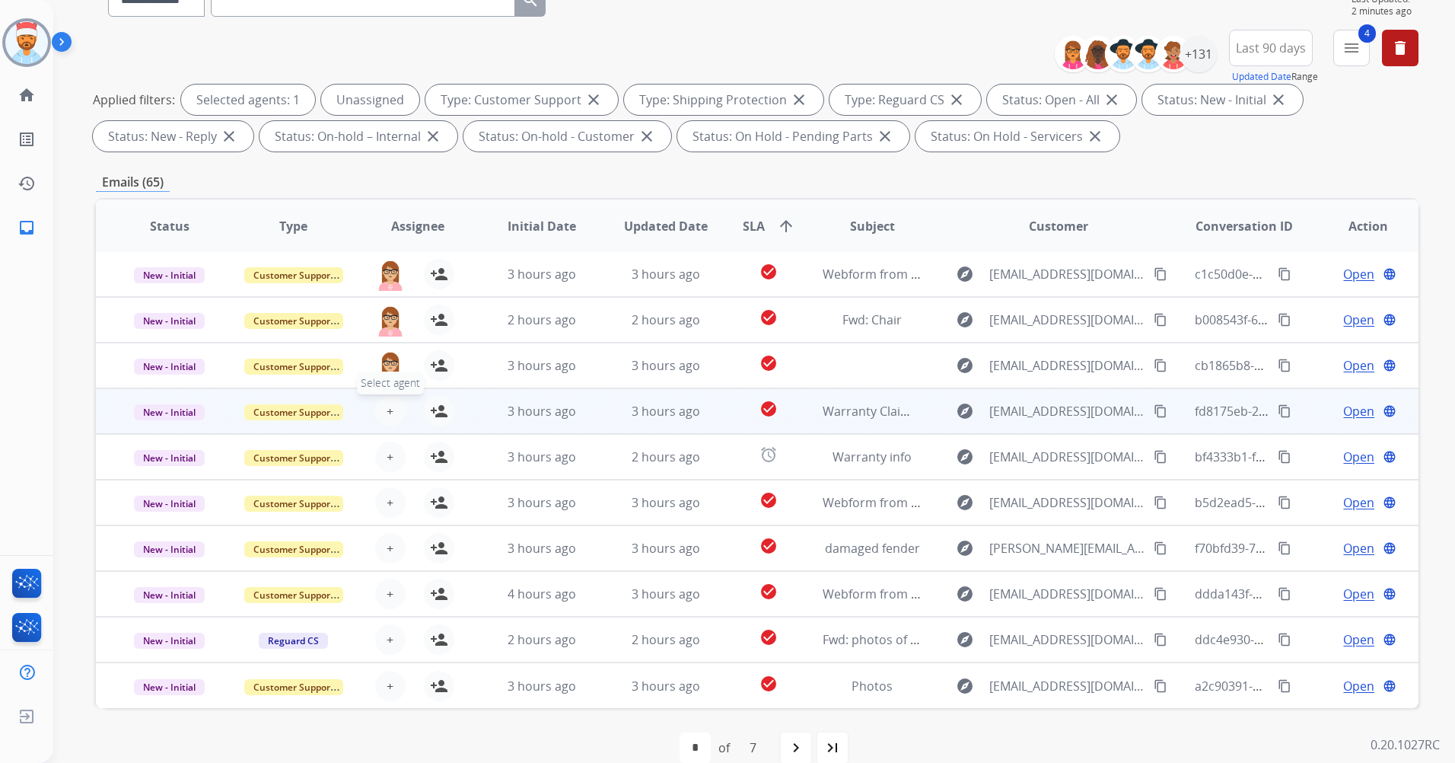
click at [387, 419] on span "+" at bounding box center [390, 411] width 7 height 18
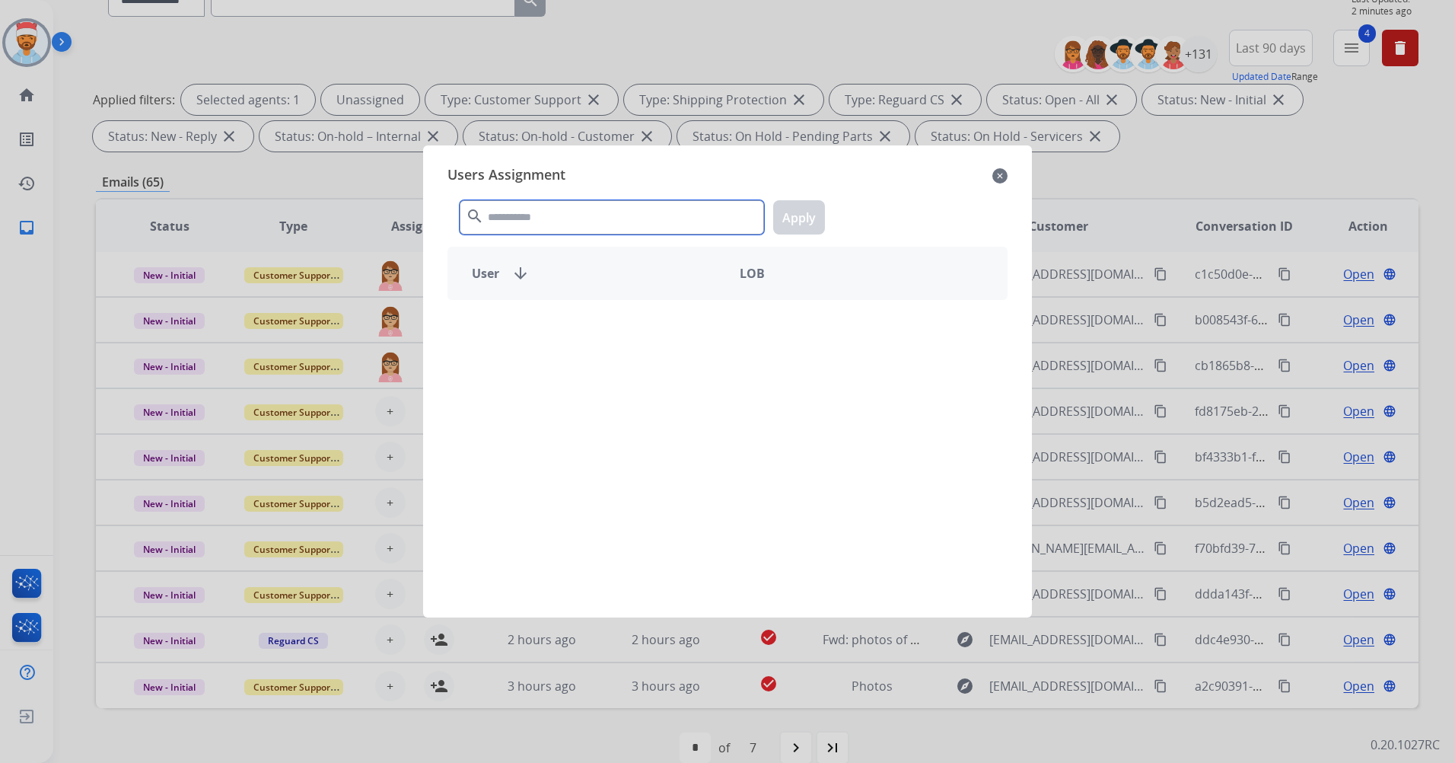
click at [508, 224] on input "text" at bounding box center [612, 217] width 304 height 34
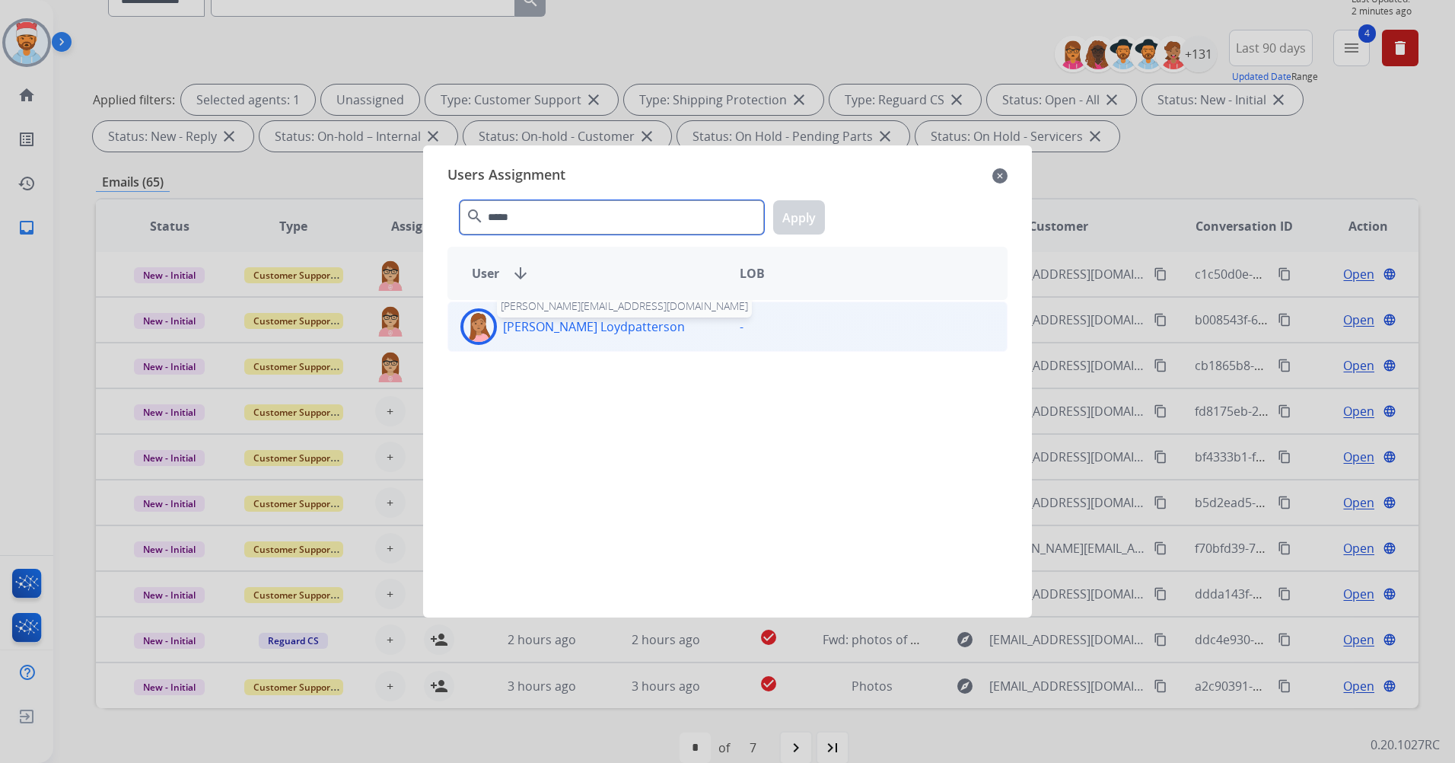
type input "*****"
click at [512, 332] on p "Teala Loydpatterson" at bounding box center [594, 326] width 182 height 18
click at [810, 218] on button "Apply" at bounding box center [799, 217] width 52 height 34
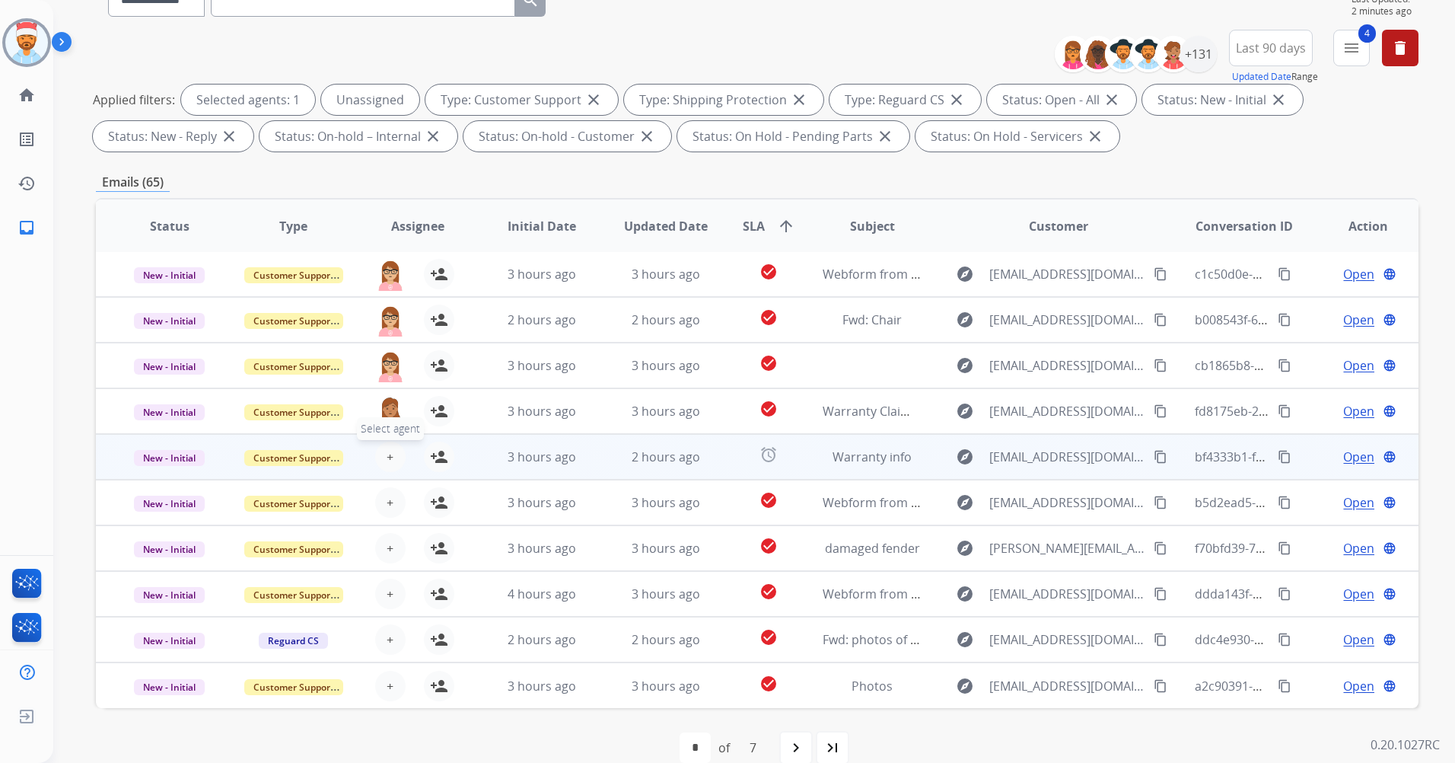
click at [396, 454] on button "+ Select agent" at bounding box center [390, 457] width 30 height 30
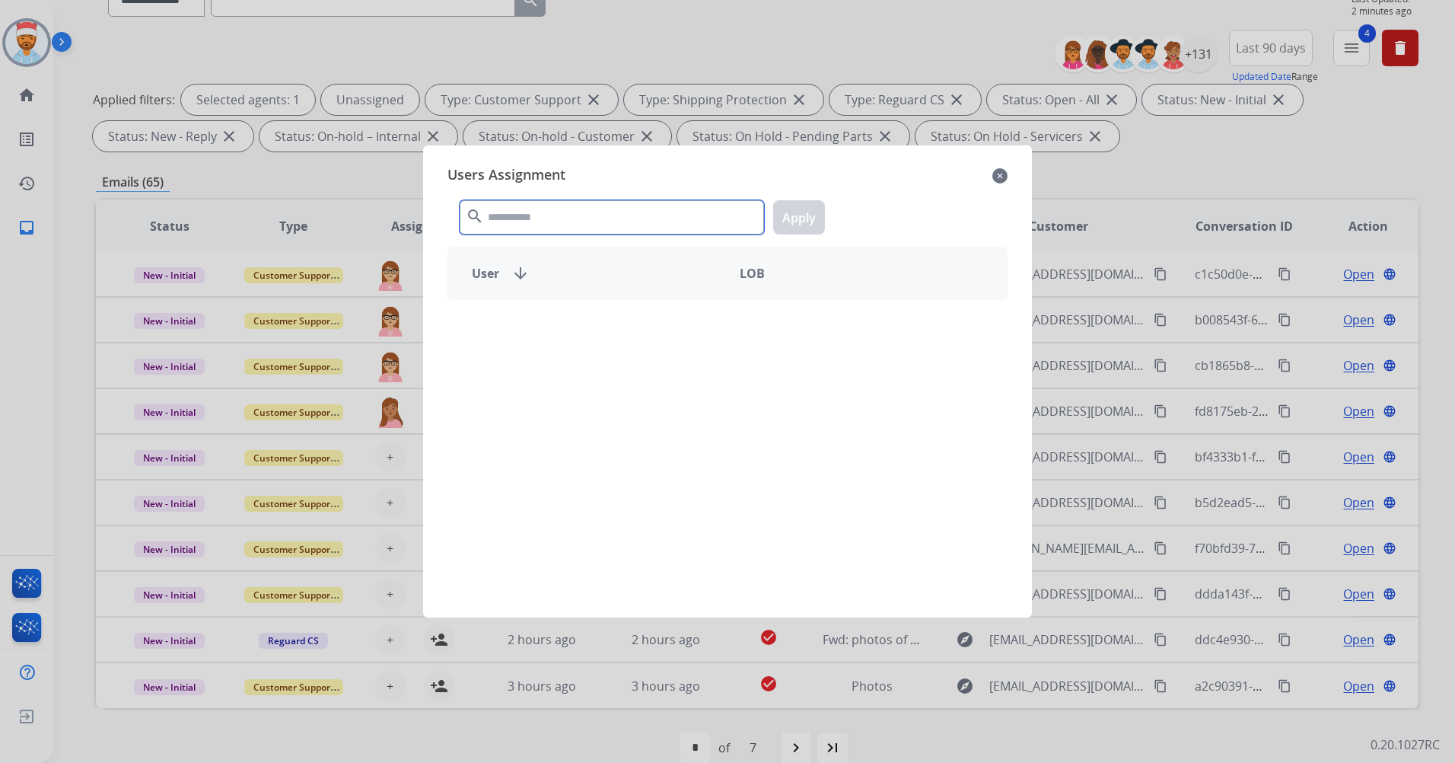
click at [551, 223] on input "text" at bounding box center [612, 217] width 304 height 34
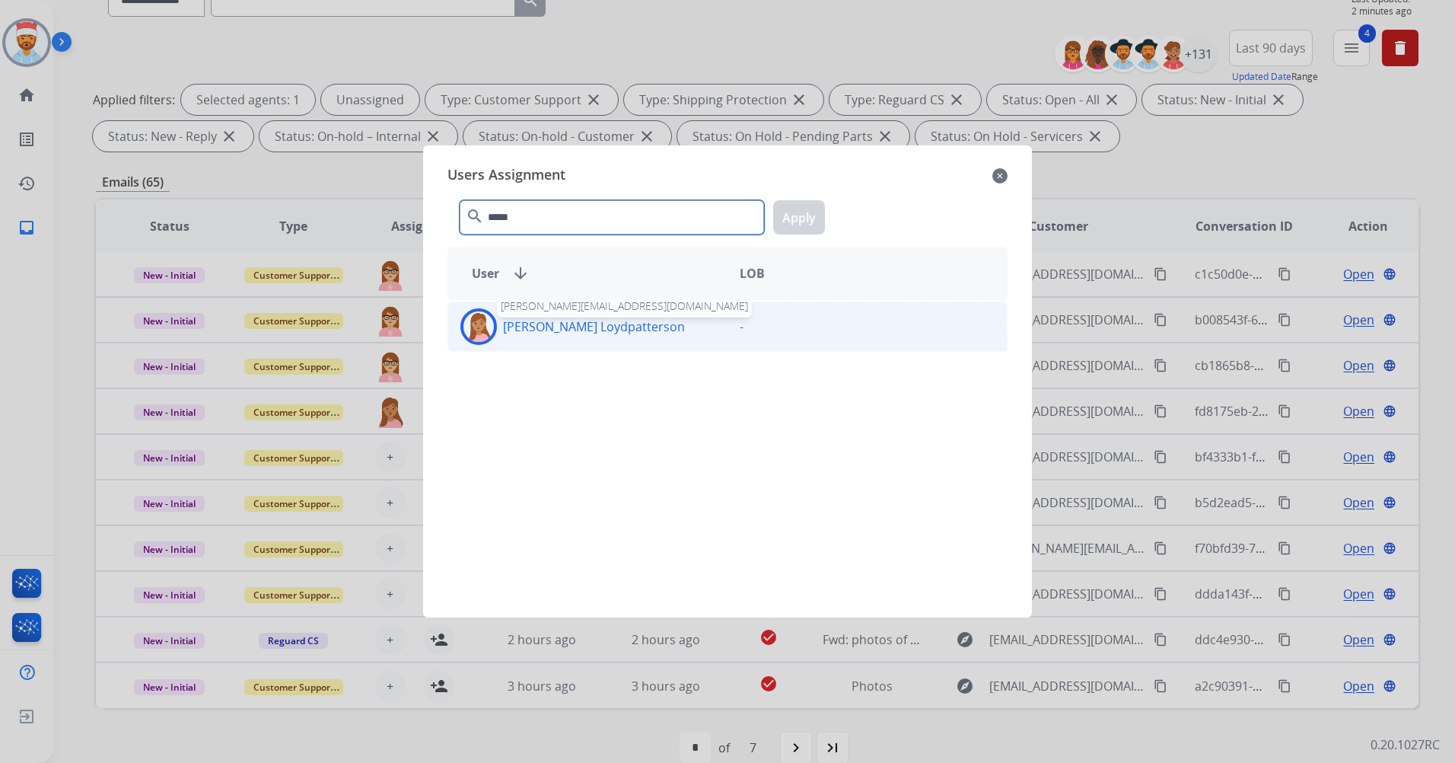
type input "*****"
drag, startPoint x: 588, startPoint y: 333, endPoint x: 596, endPoint y: 327, distance: 9.7
click at [589, 329] on p "Teala Loydpatterson" at bounding box center [594, 326] width 182 height 18
click at [795, 221] on button "Apply" at bounding box center [799, 217] width 52 height 34
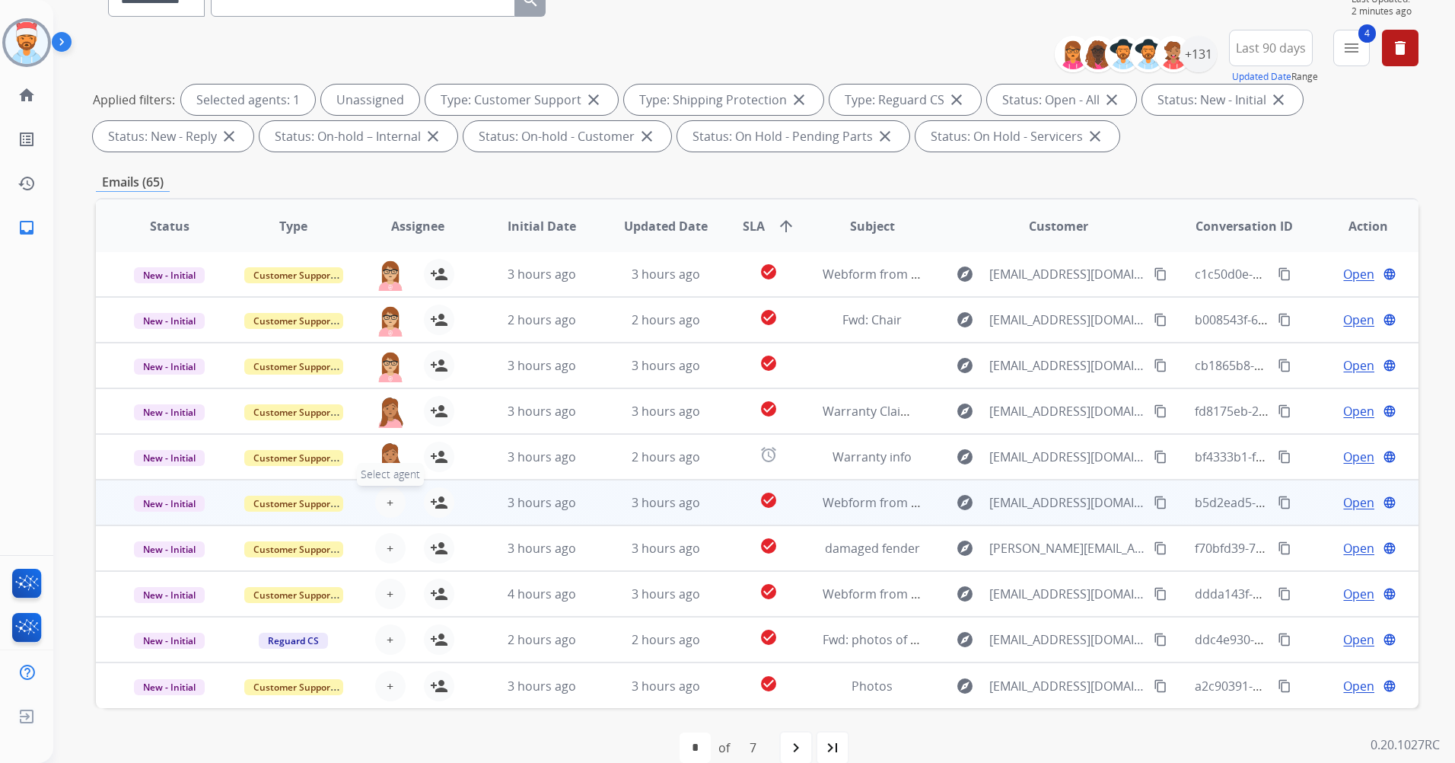
click at [390, 498] on span "+" at bounding box center [390, 502] width 7 height 18
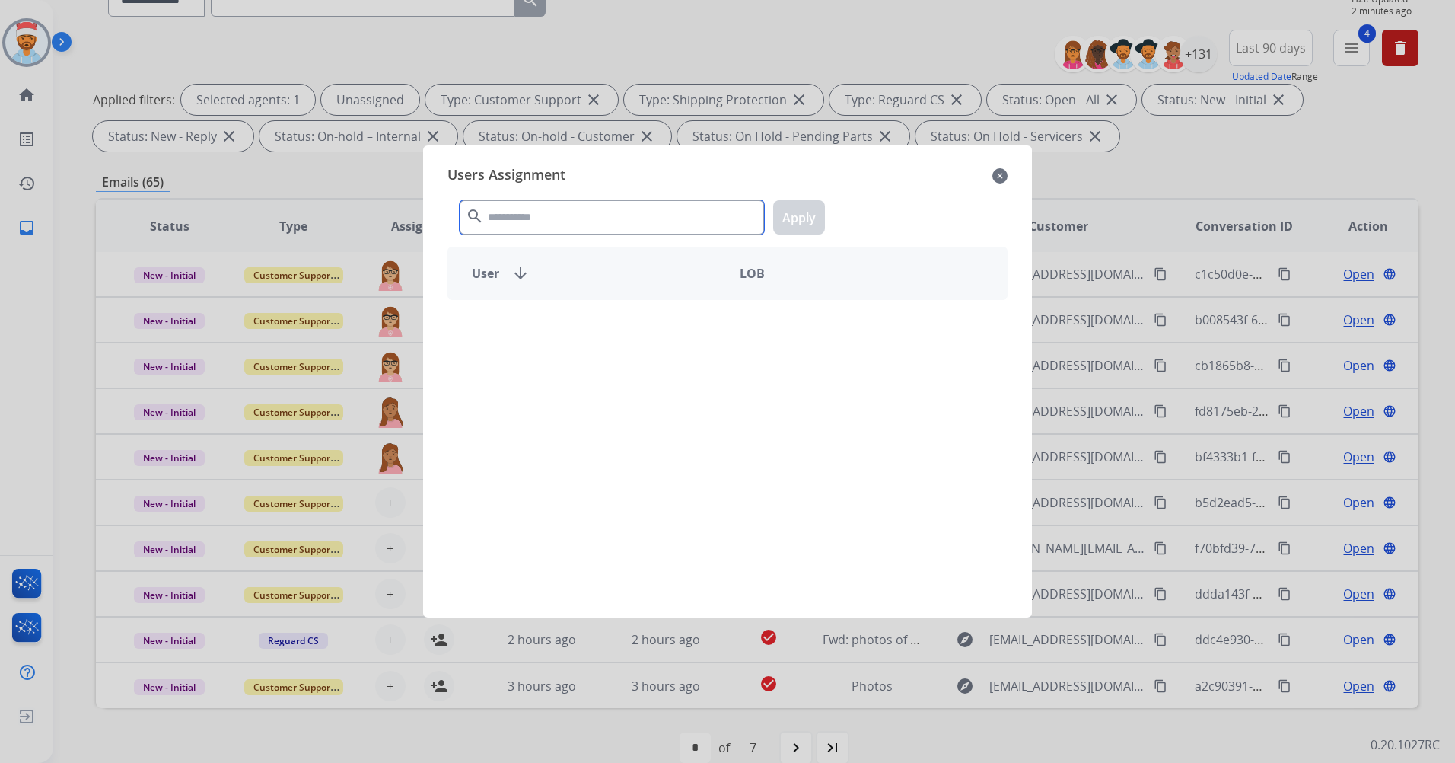
click at [559, 212] on input "text" at bounding box center [612, 217] width 304 height 34
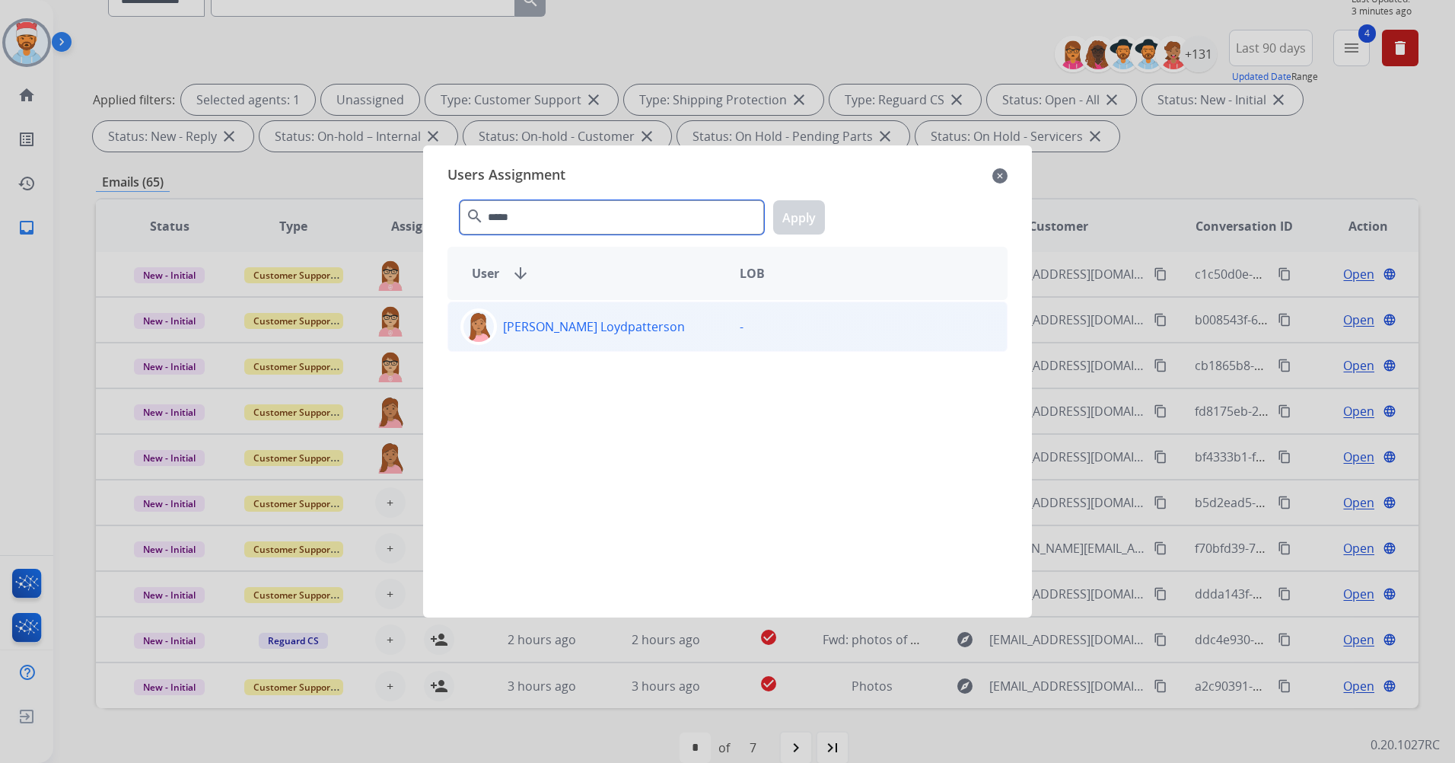
type input "*****"
click at [566, 323] on p "Teala Loydpatterson" at bounding box center [594, 326] width 182 height 18
click at [808, 212] on button "Apply" at bounding box center [799, 217] width 52 height 34
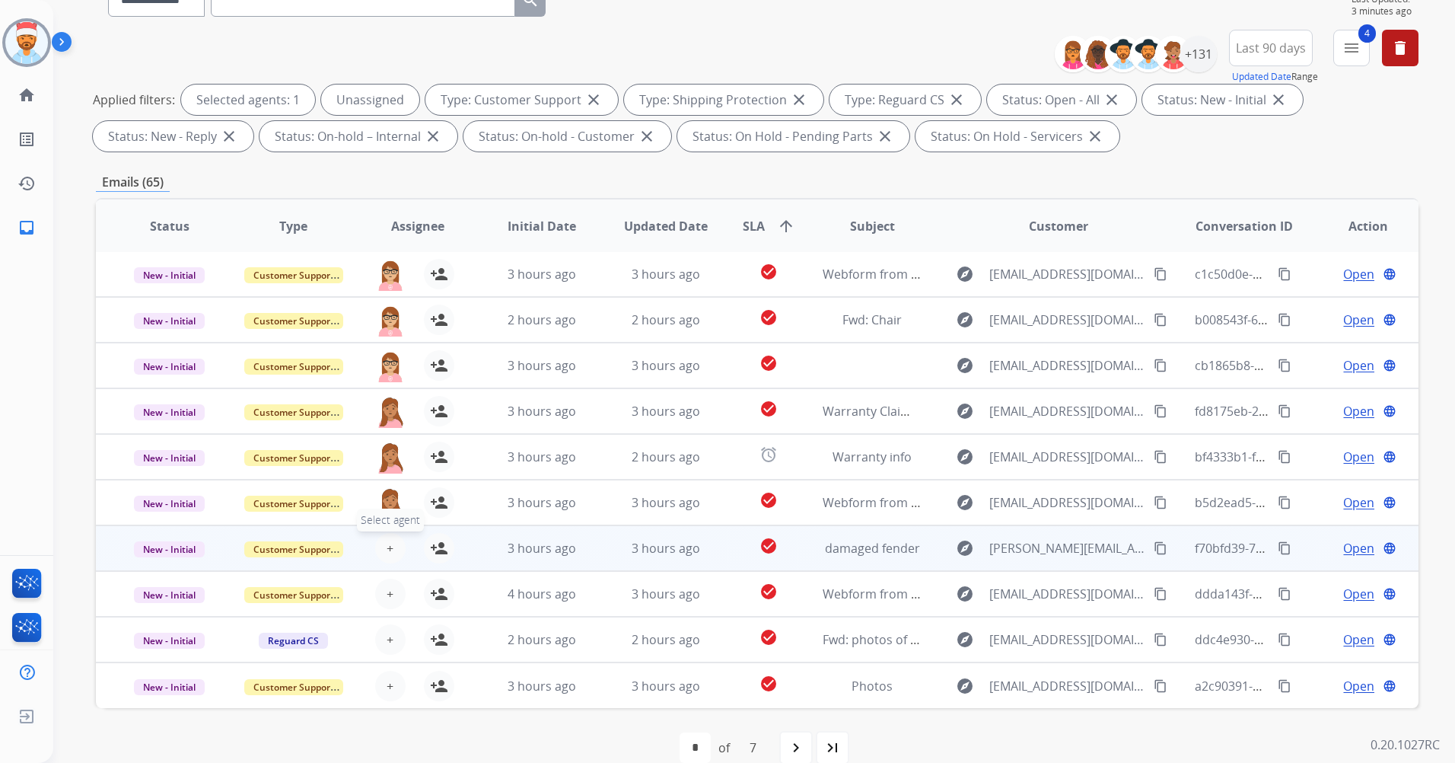
click at [390, 554] on span "+" at bounding box center [390, 548] width 7 height 18
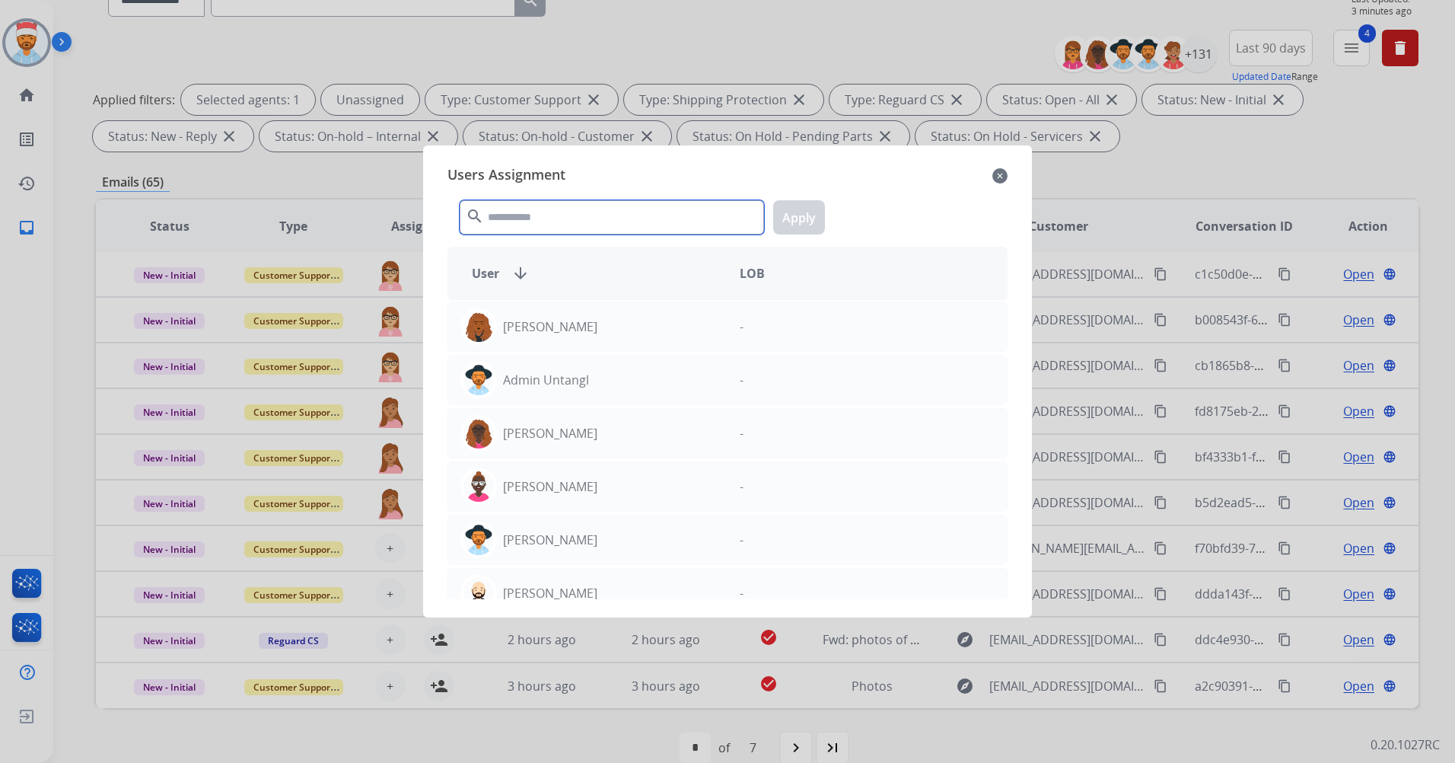
click at [619, 212] on input "text" at bounding box center [612, 217] width 304 height 34
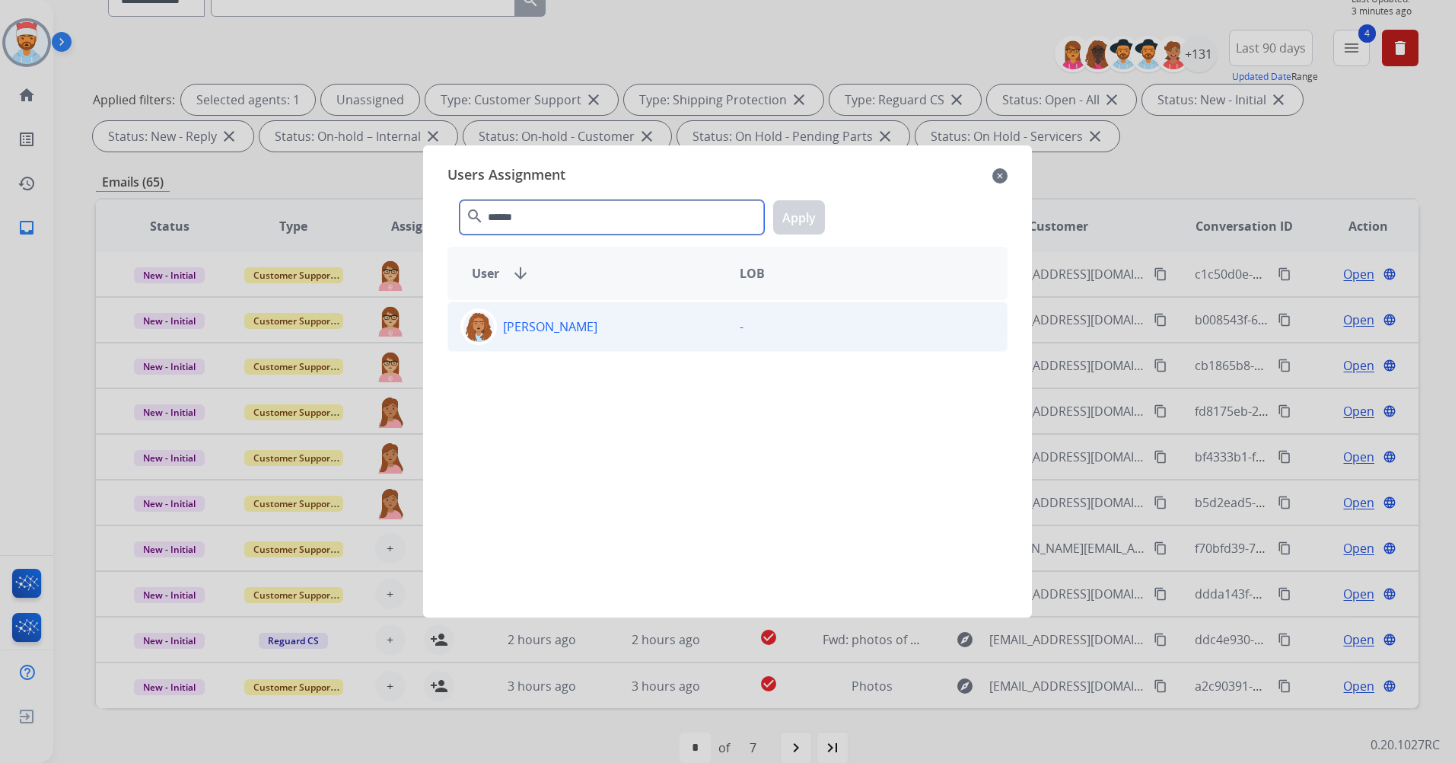
type input "******"
click at [515, 336] on div "Jordan Cherry" at bounding box center [587, 326] width 279 height 37
click at [783, 220] on button "Apply" at bounding box center [799, 217] width 52 height 34
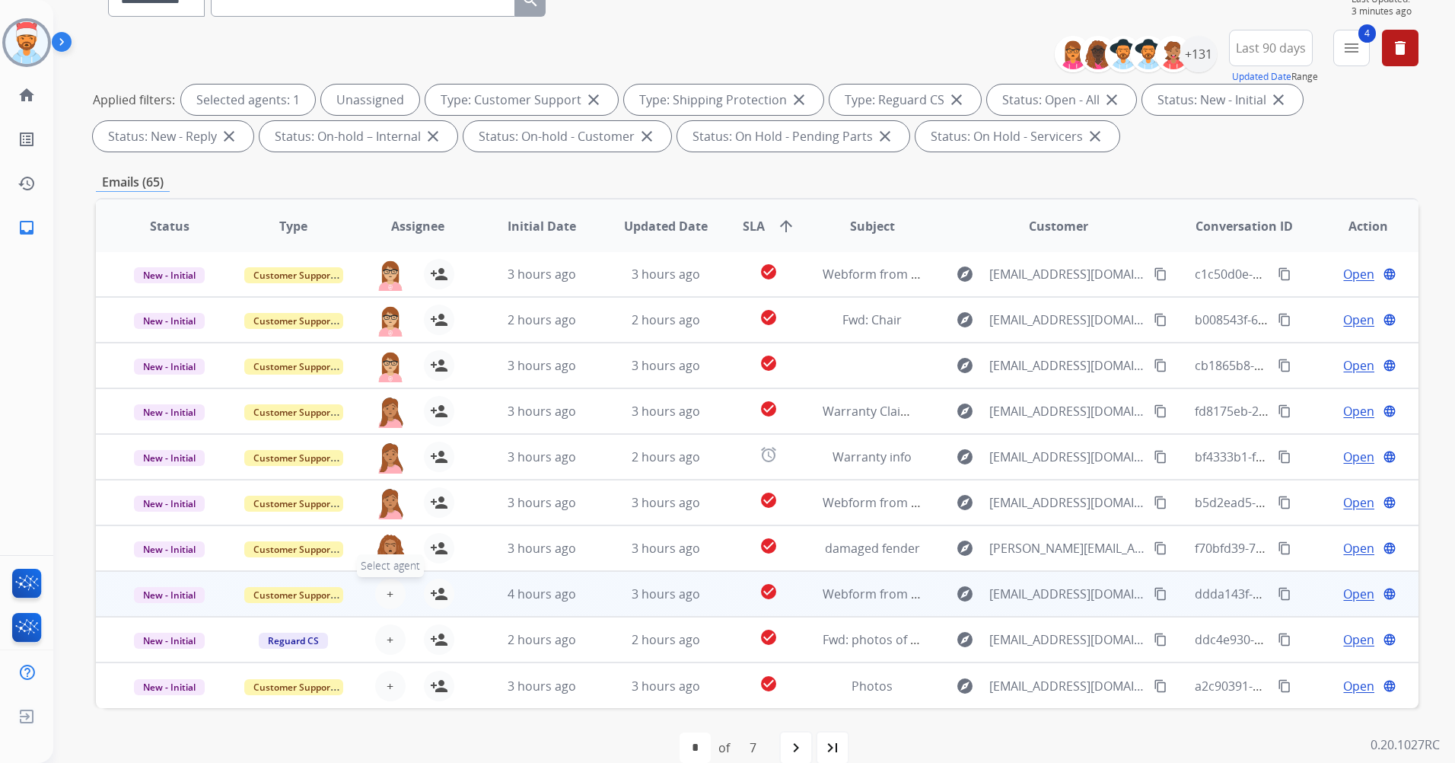
click at [397, 595] on button "+ Select agent" at bounding box center [390, 594] width 30 height 30
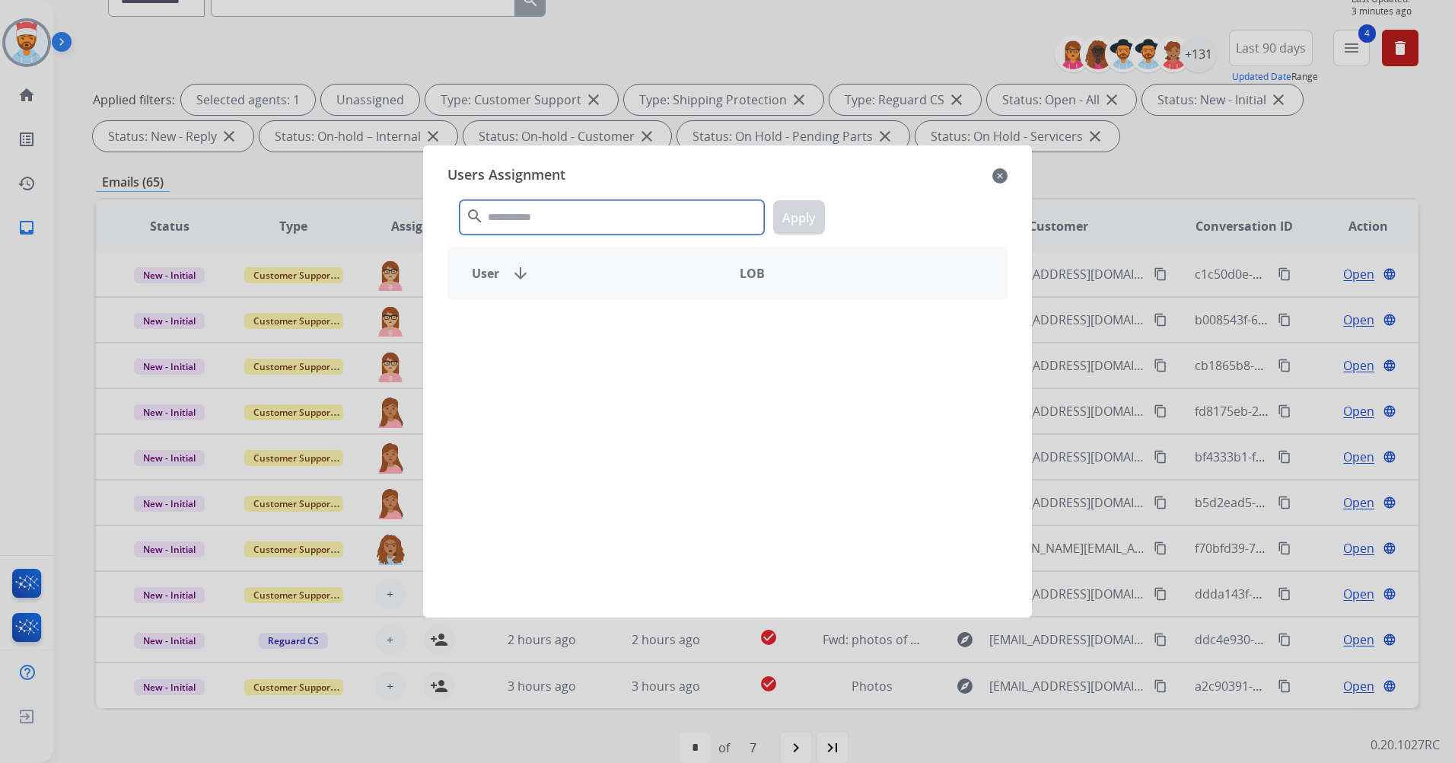
click at [554, 222] on input "text" at bounding box center [612, 217] width 304 height 34
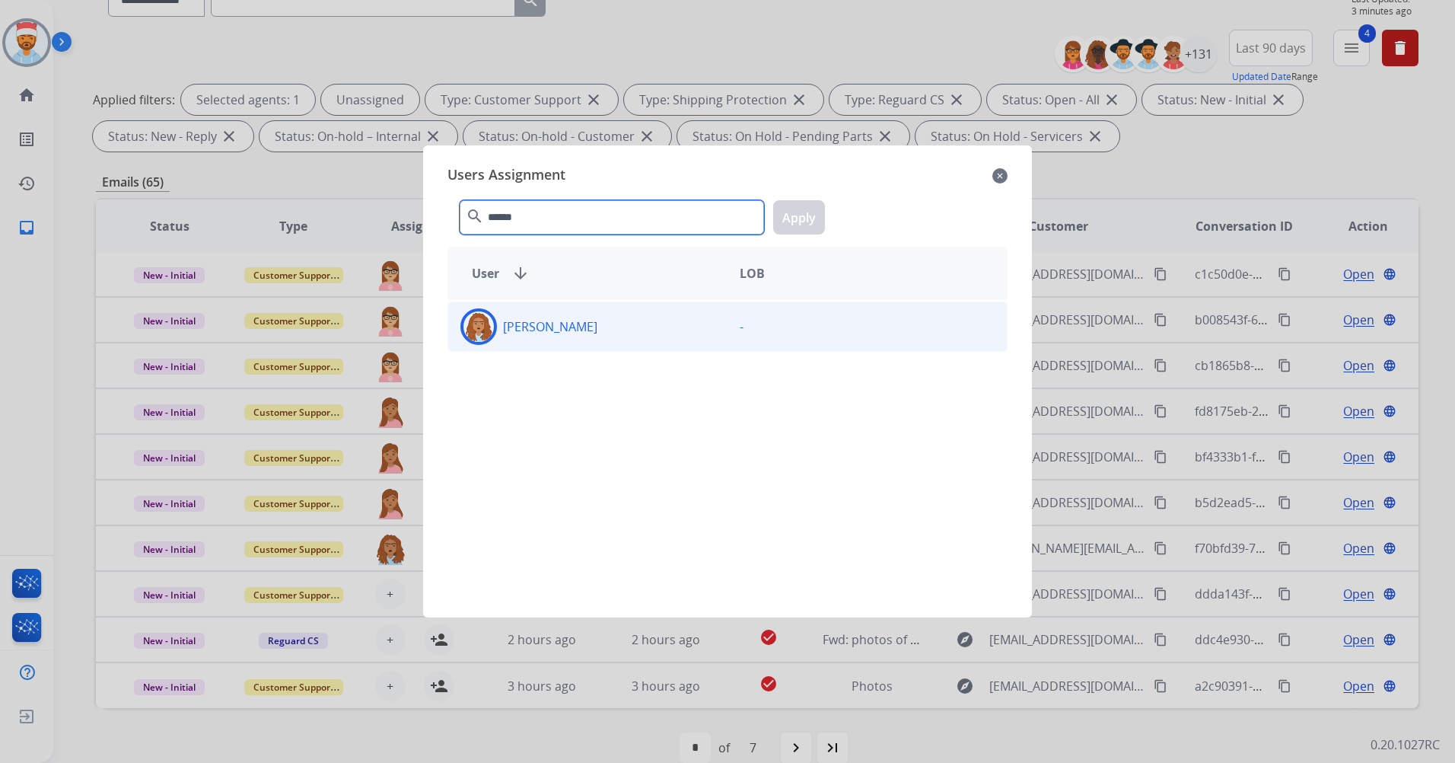
type input "******"
click at [547, 345] on div "Jordan Cherry -" at bounding box center [728, 326] width 560 height 50
click at [787, 219] on button "Apply" at bounding box center [799, 217] width 52 height 34
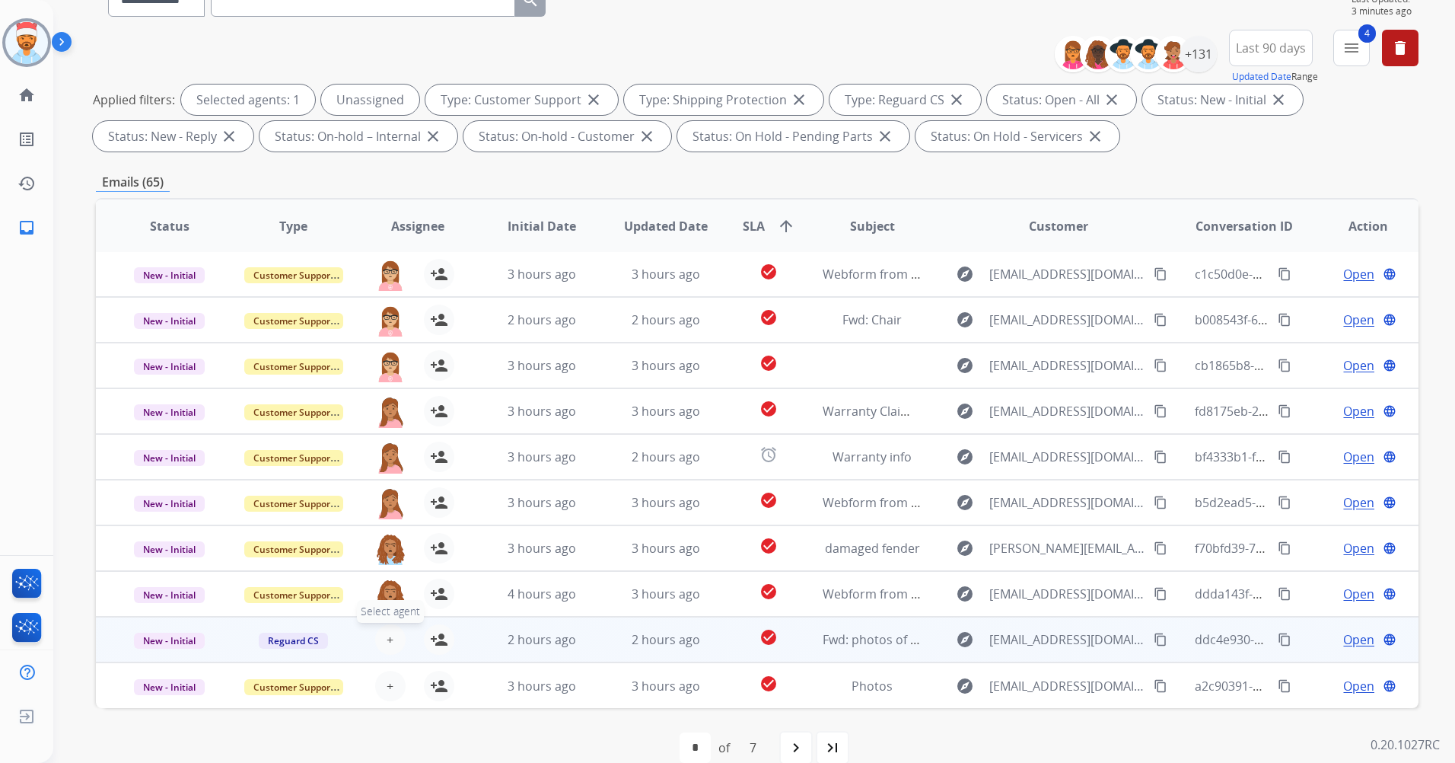
click at [386, 630] on button "+ Select agent" at bounding box center [390, 639] width 30 height 30
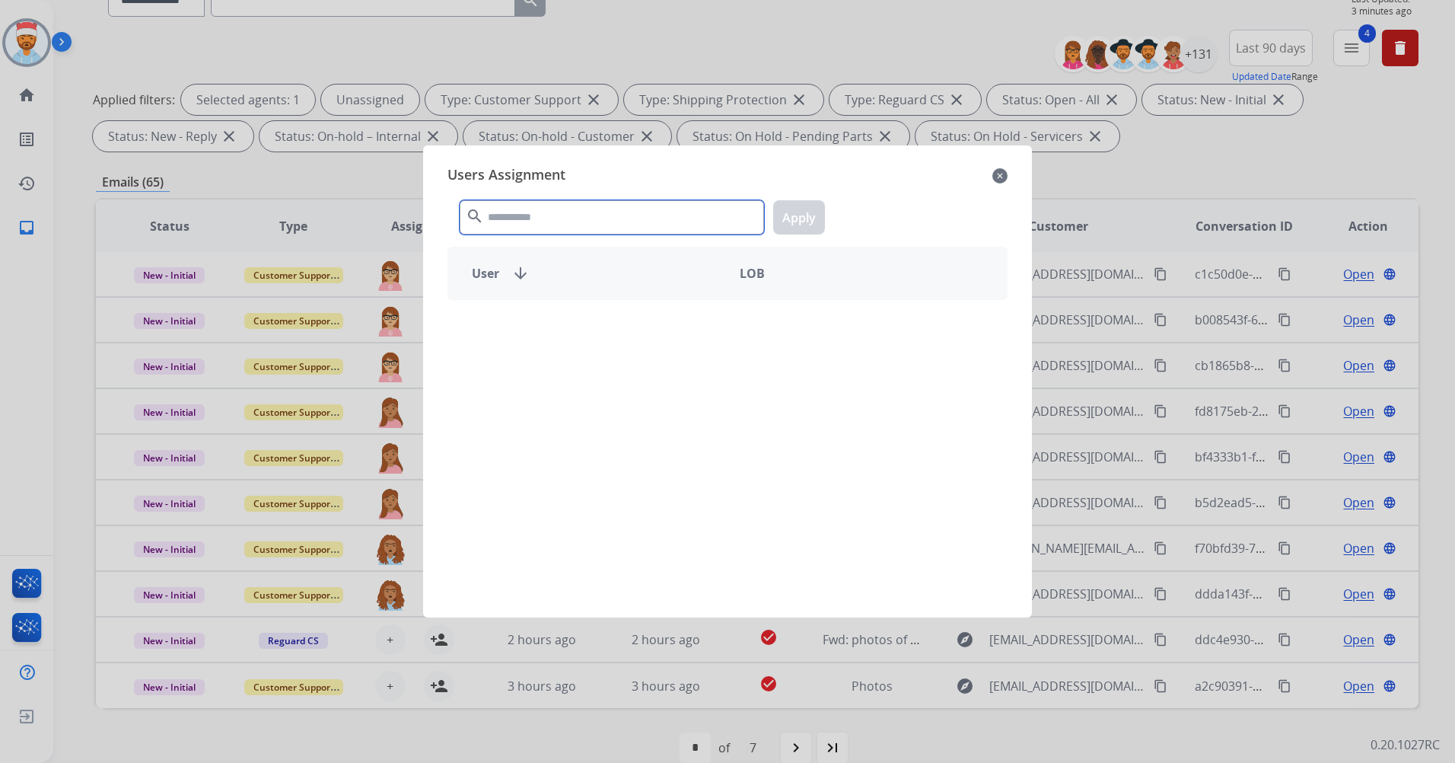
click at [544, 221] on input "text" at bounding box center [612, 217] width 304 height 34
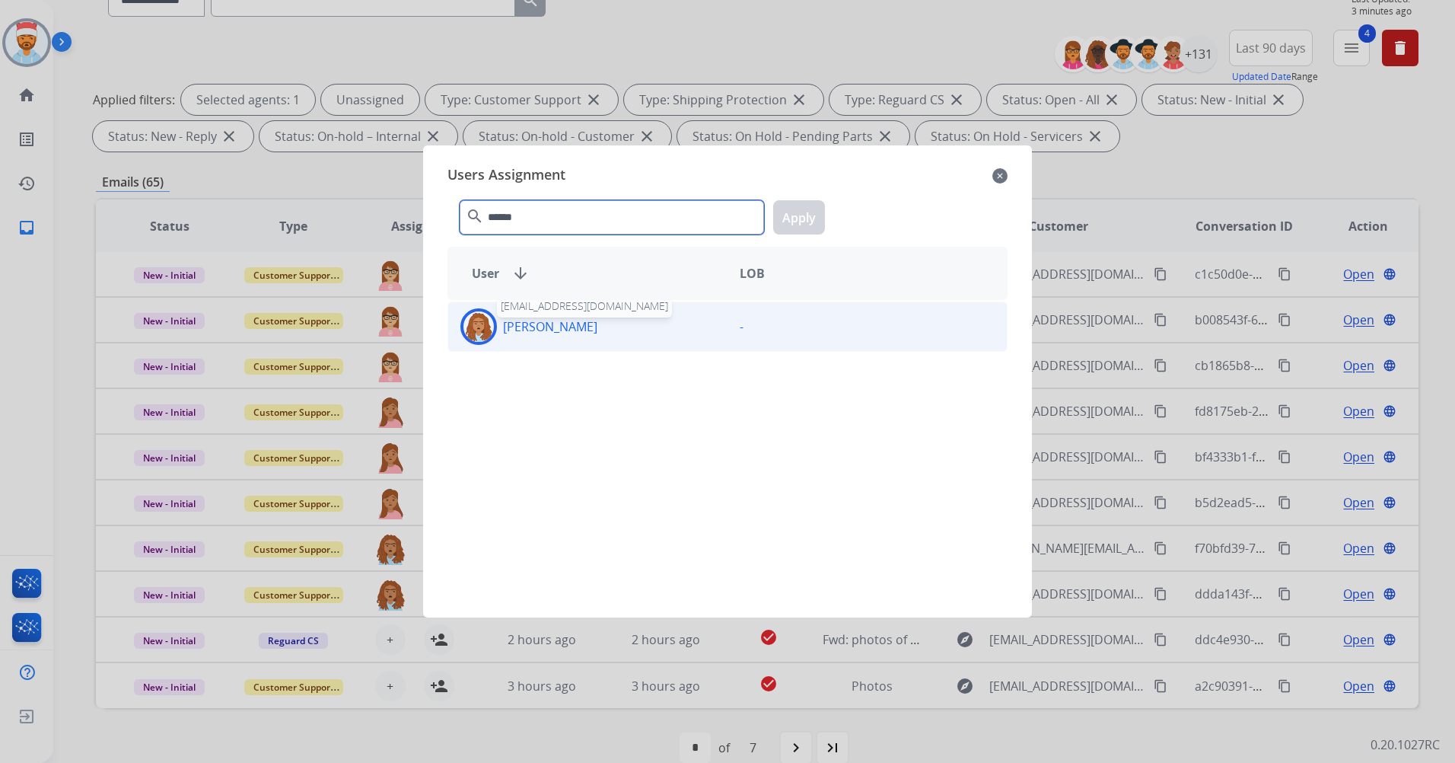
type input "******"
click at [552, 330] on p "Jordan Cherry" at bounding box center [550, 326] width 94 height 18
click at [785, 217] on button "Apply" at bounding box center [799, 217] width 52 height 34
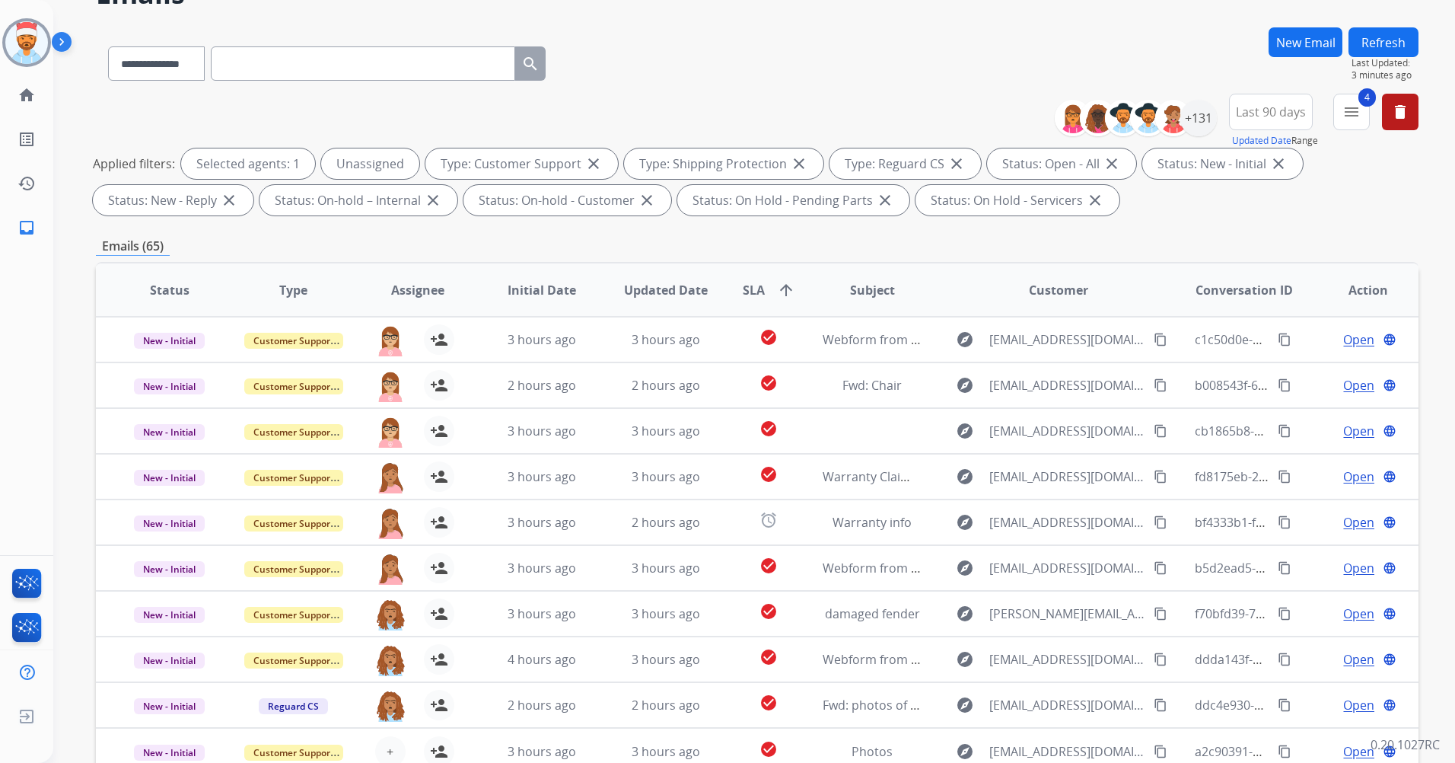
scroll to position [0, 0]
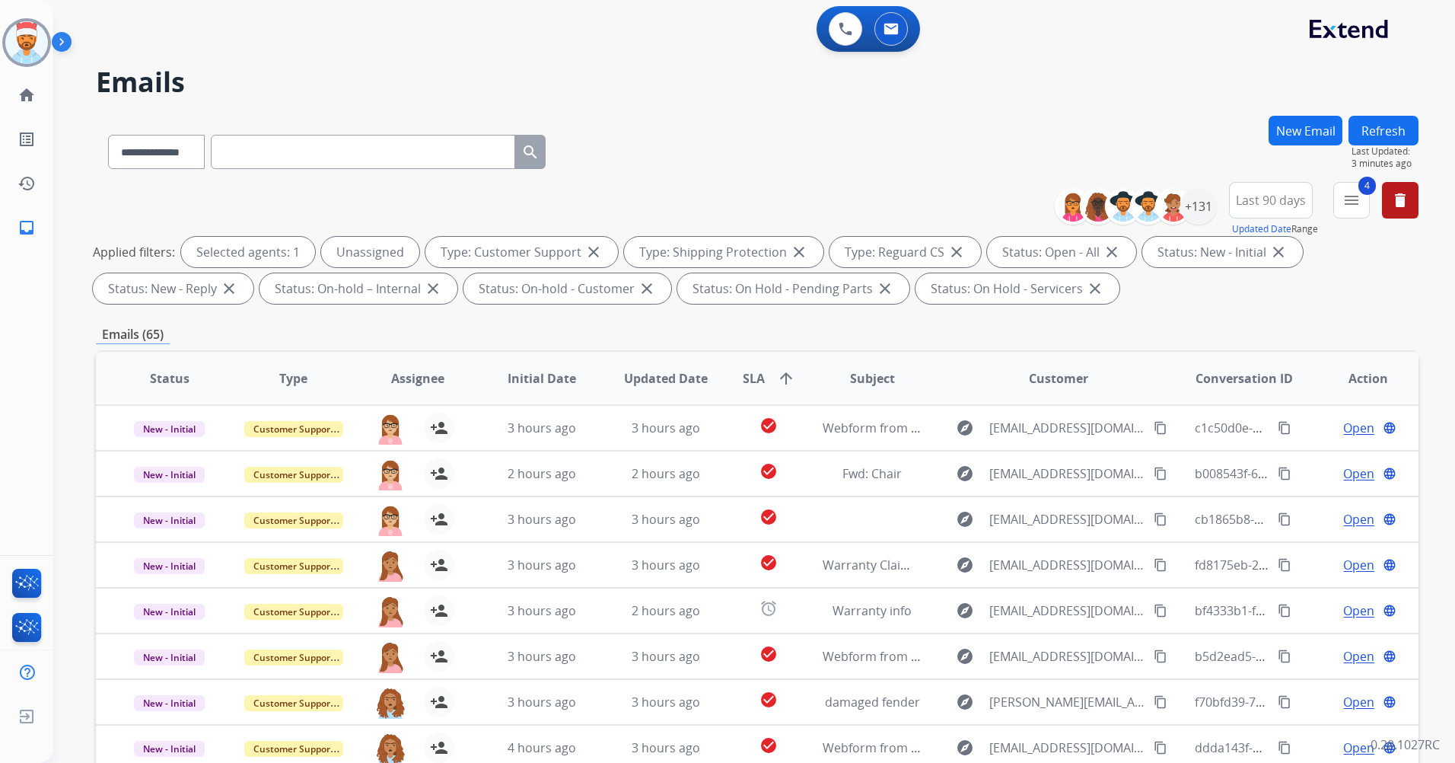
click at [1396, 126] on button "Refresh" at bounding box center [1384, 131] width 70 height 30
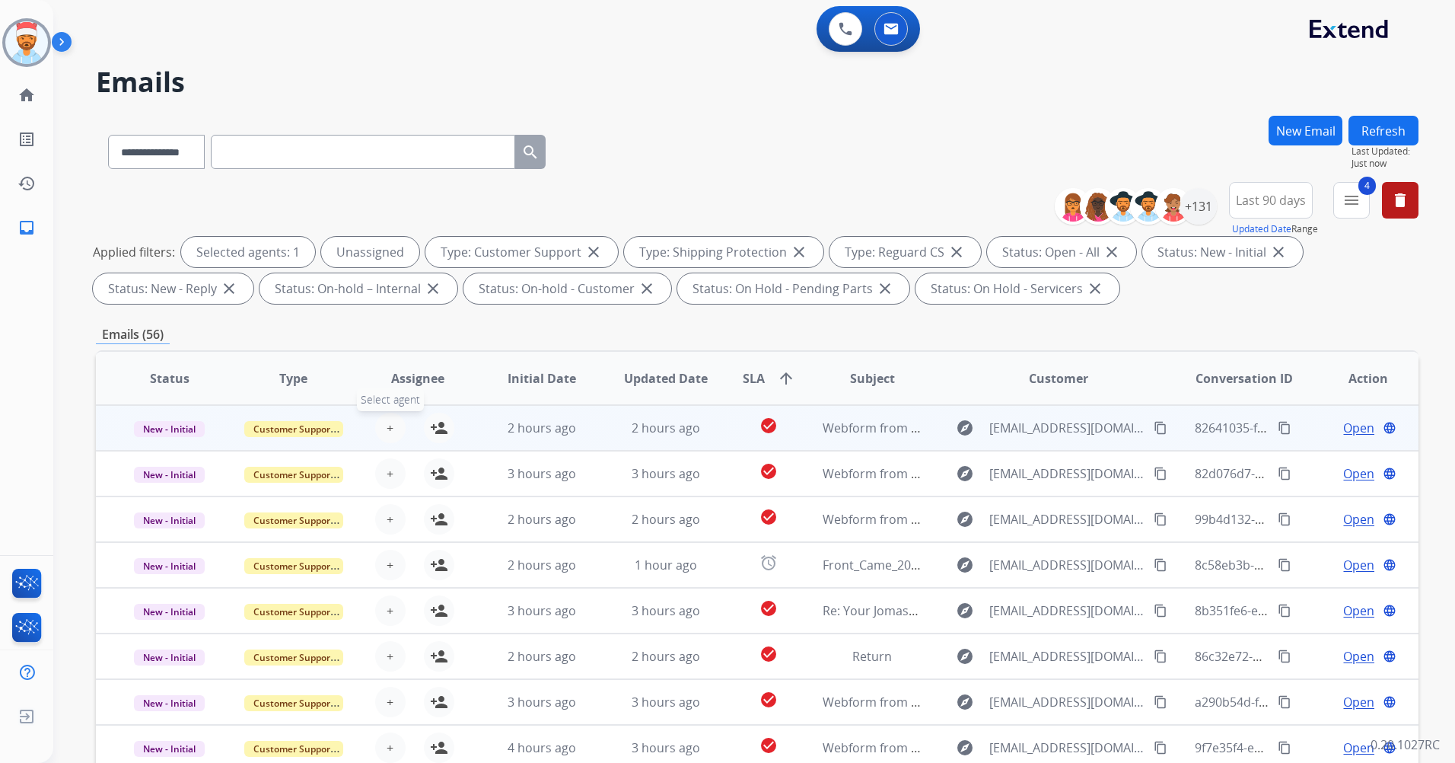
click at [378, 433] on button "+ Select agent" at bounding box center [390, 428] width 30 height 30
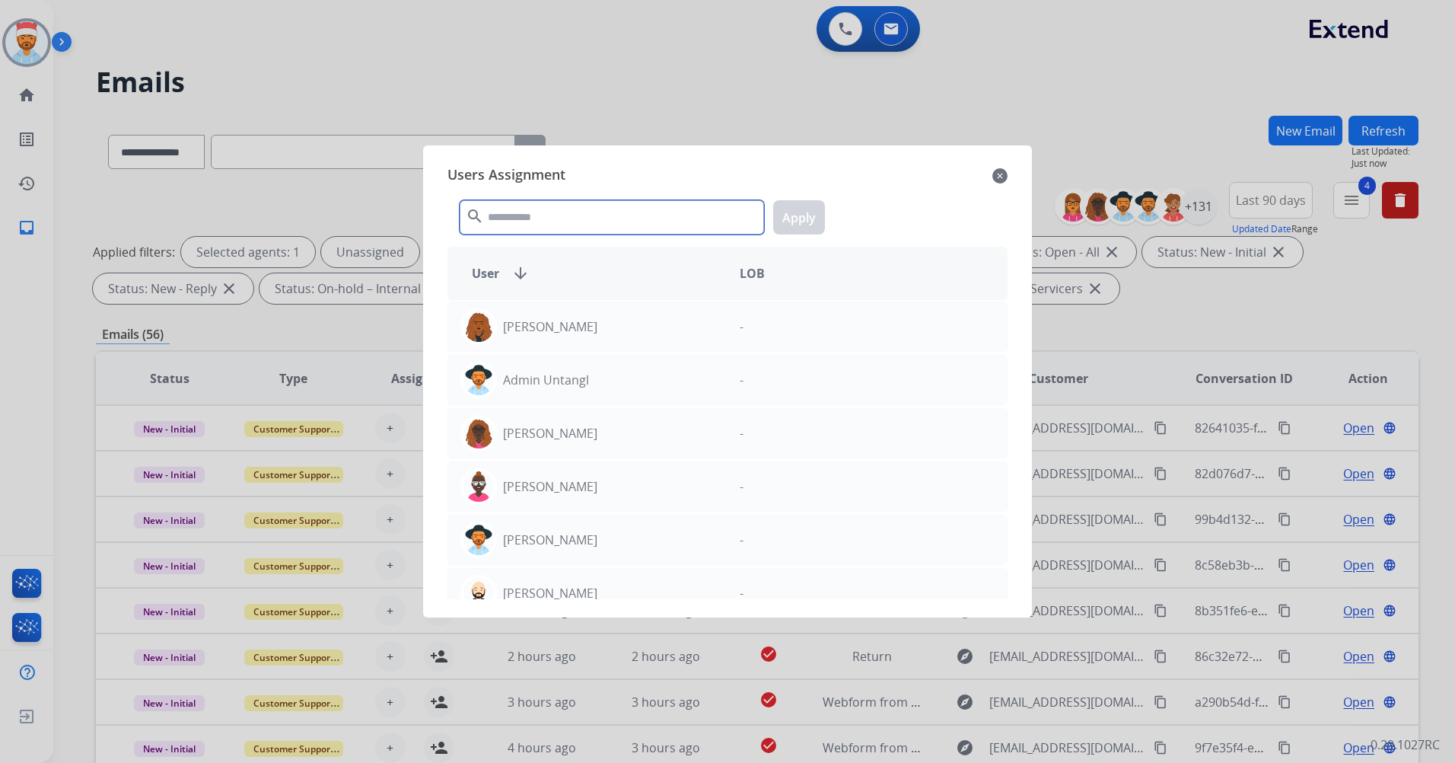
click at [511, 222] on input "text" at bounding box center [612, 217] width 304 height 34
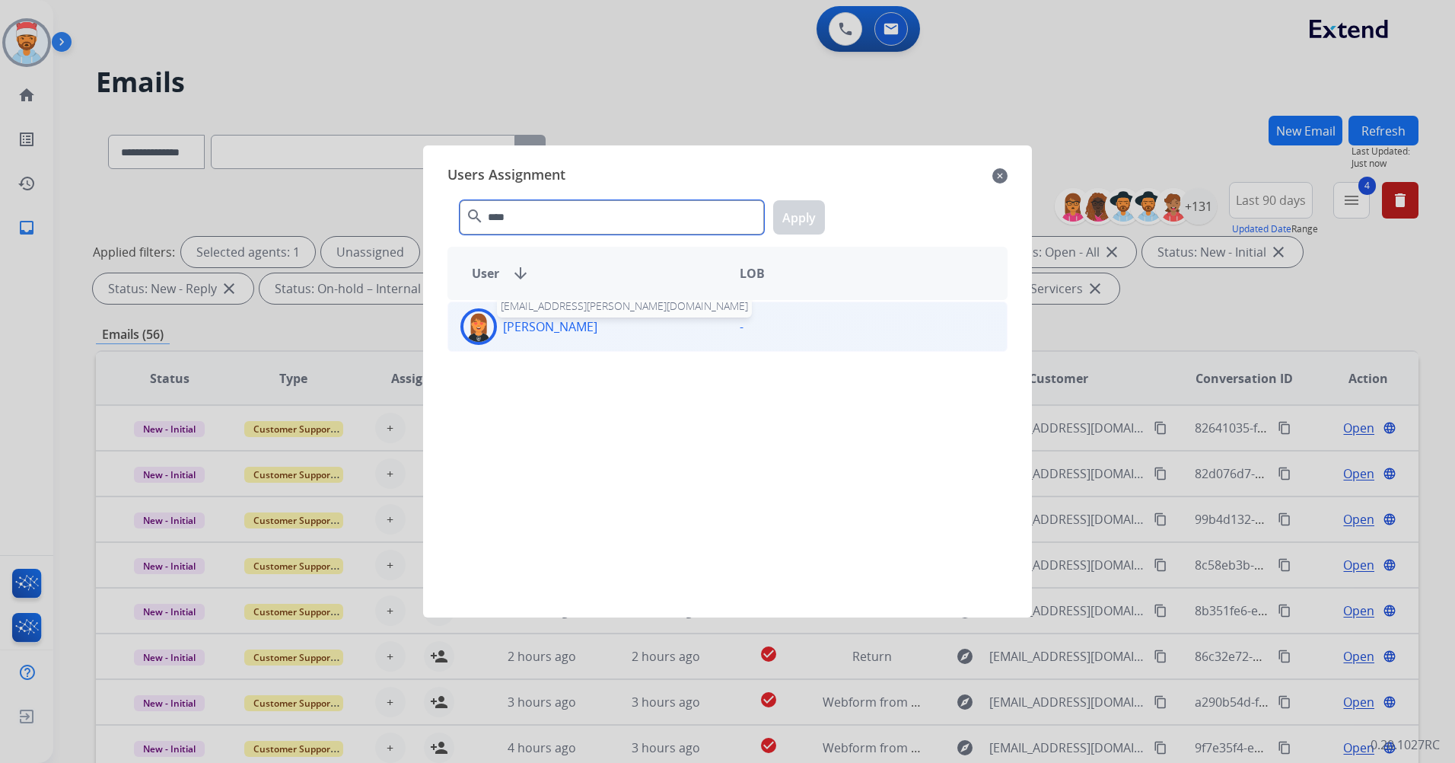
type input "****"
click at [513, 326] on p "Ileia Tryon" at bounding box center [550, 326] width 94 height 18
click at [785, 220] on button "Apply" at bounding box center [799, 217] width 52 height 34
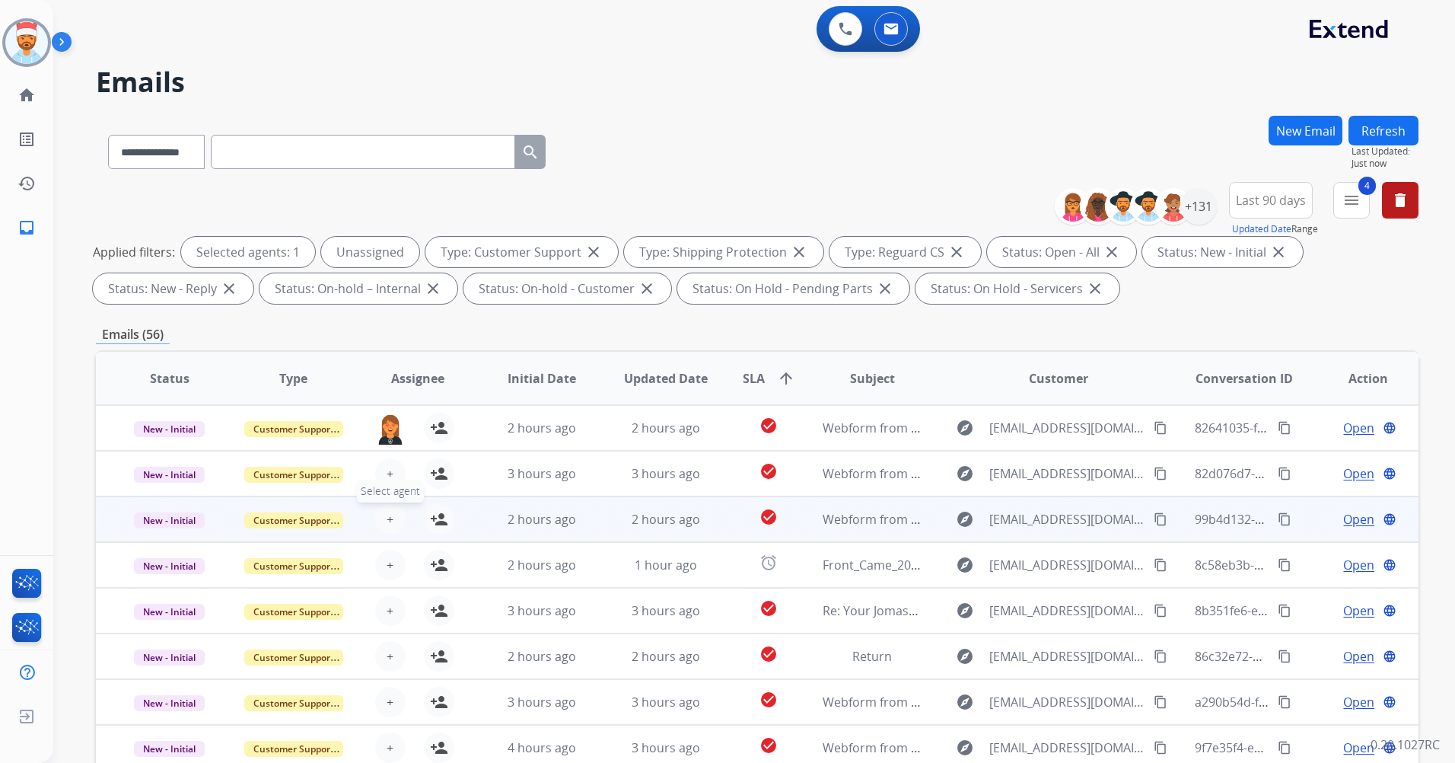
click at [390, 483] on span "Select agent" at bounding box center [390, 491] width 67 height 23
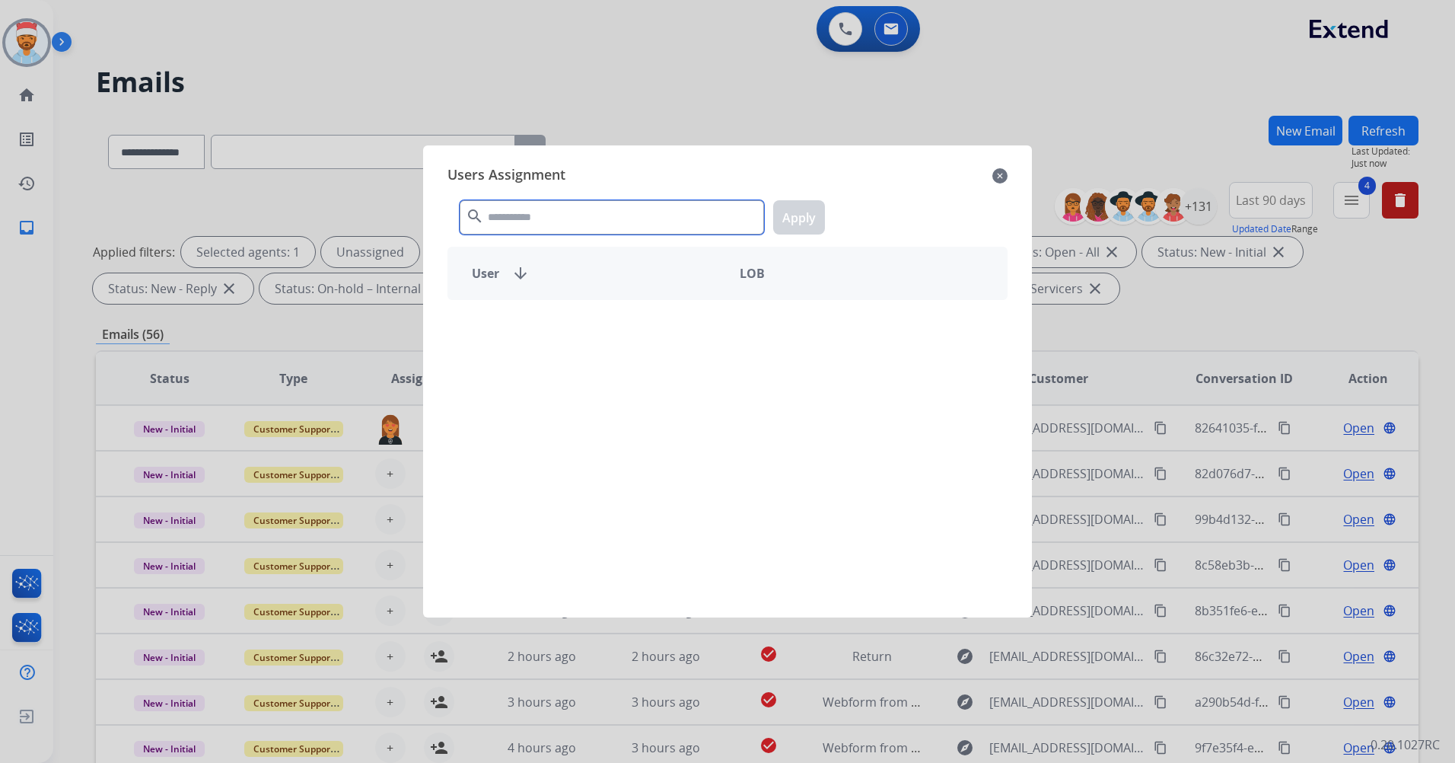
click at [569, 226] on input "text" at bounding box center [612, 217] width 304 height 34
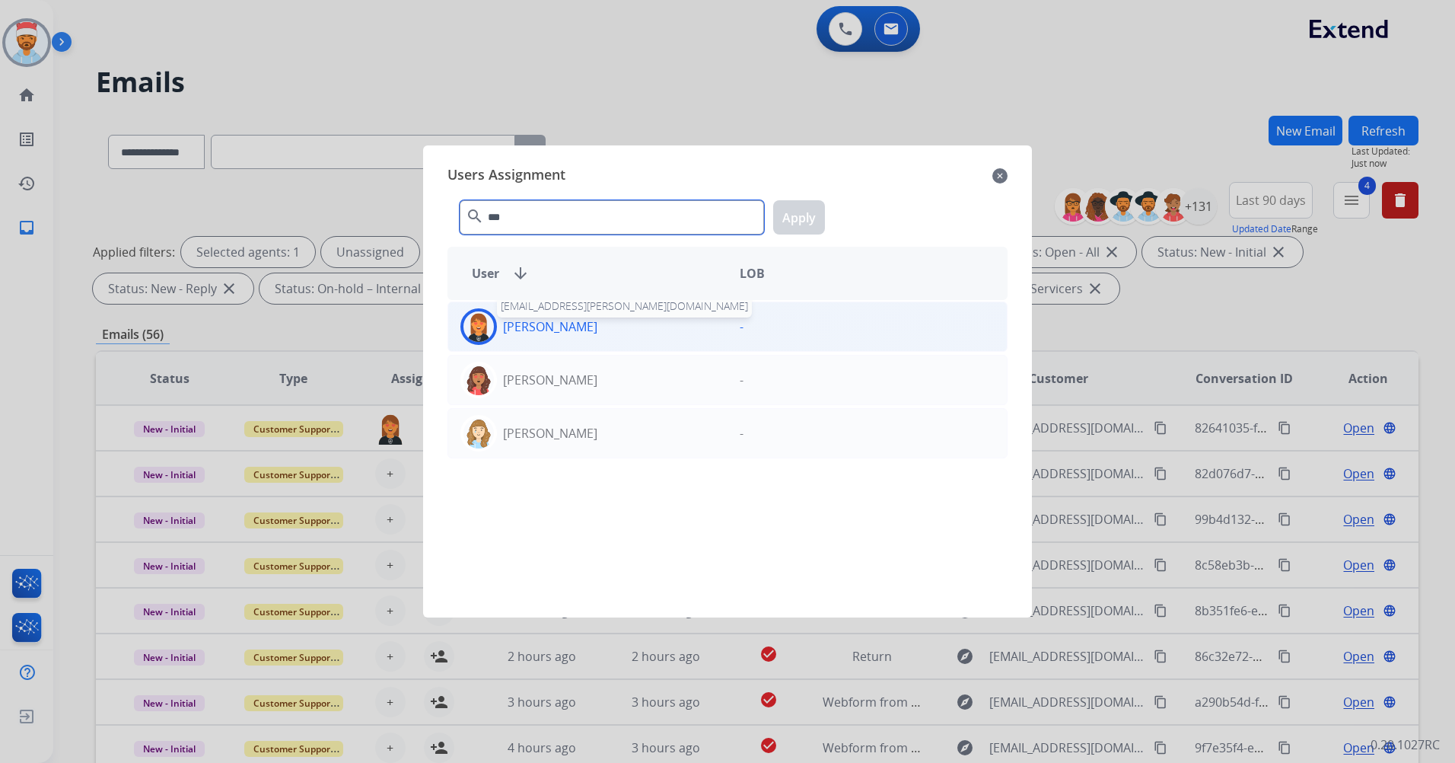
type input "***"
click at [514, 325] on p "Ileia Tryon" at bounding box center [550, 326] width 94 height 18
drag, startPoint x: 780, startPoint y: 216, endPoint x: 652, endPoint y: 279, distance: 142.6
click at [783, 216] on button "Apply" at bounding box center [799, 217] width 52 height 34
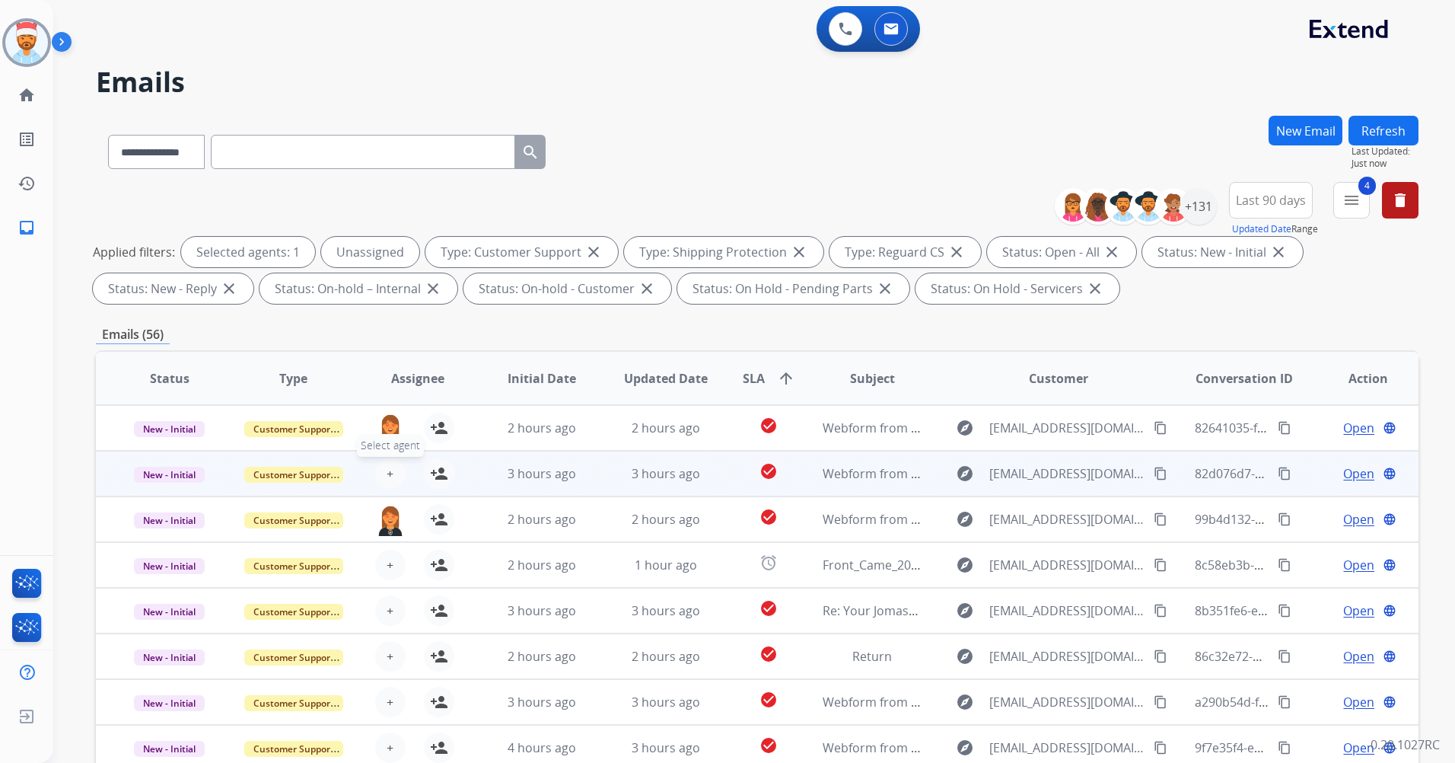
click at [387, 466] on span "+" at bounding box center [390, 473] width 7 height 18
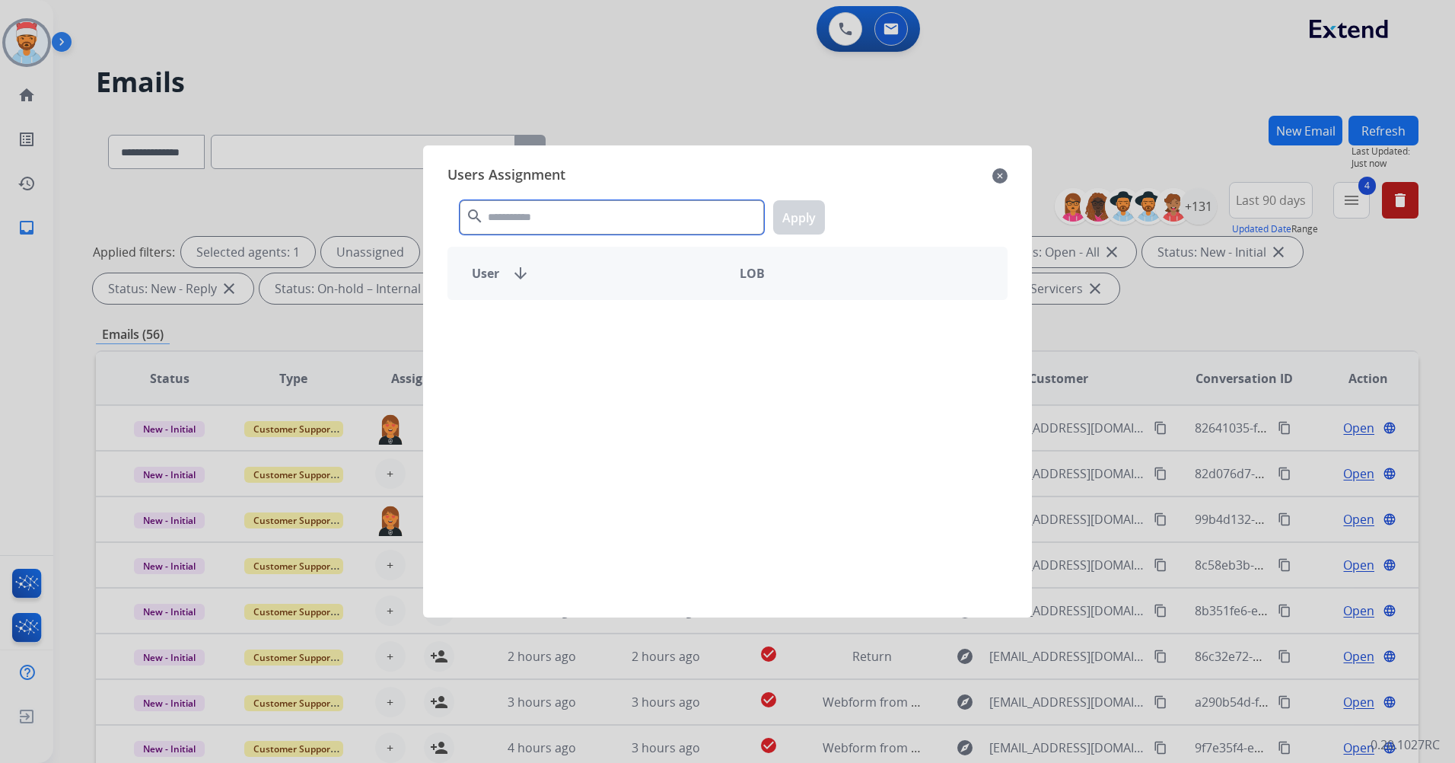
click at [543, 209] on input "text" at bounding box center [612, 217] width 304 height 34
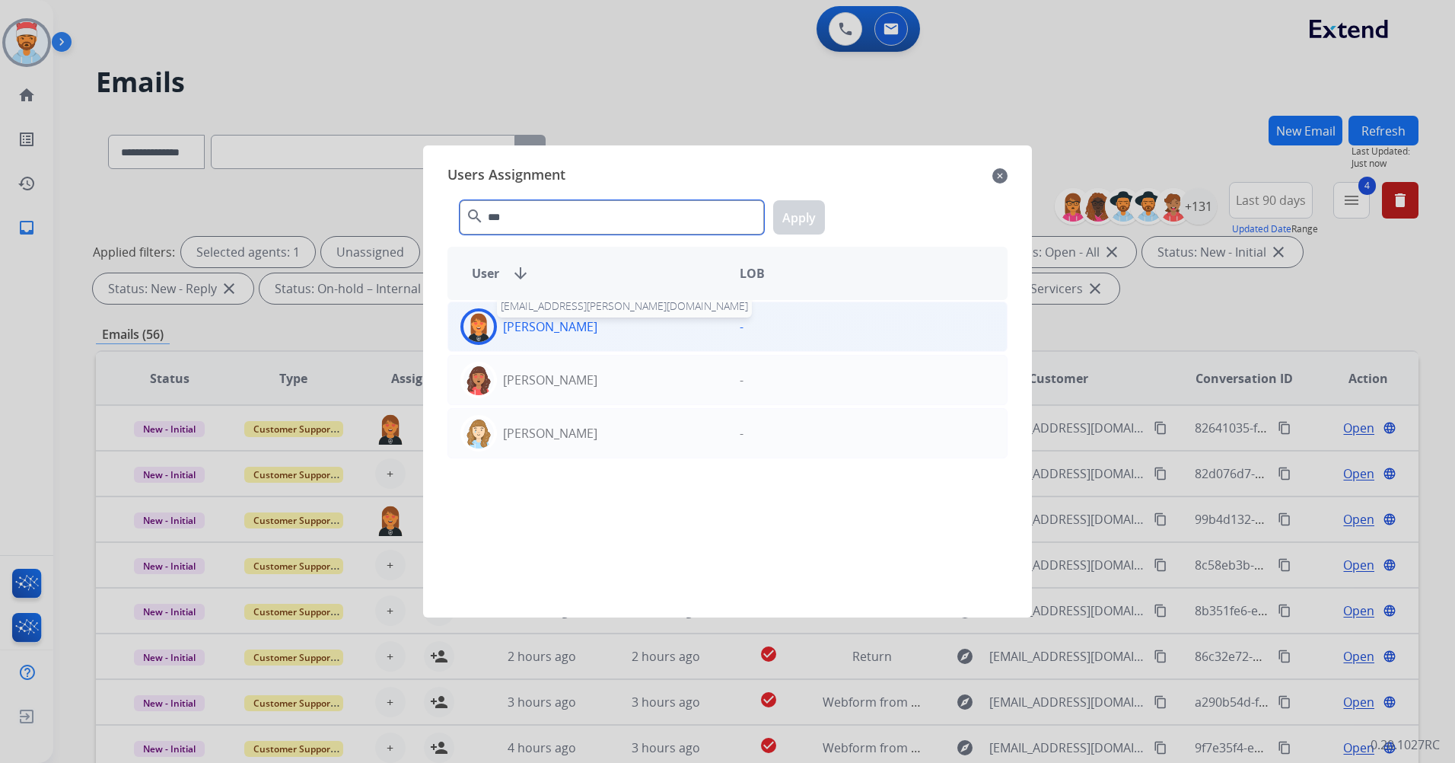
type input "***"
click at [551, 326] on p "Ileia Tryon" at bounding box center [550, 326] width 94 height 18
click at [809, 221] on button "Apply" at bounding box center [799, 217] width 52 height 34
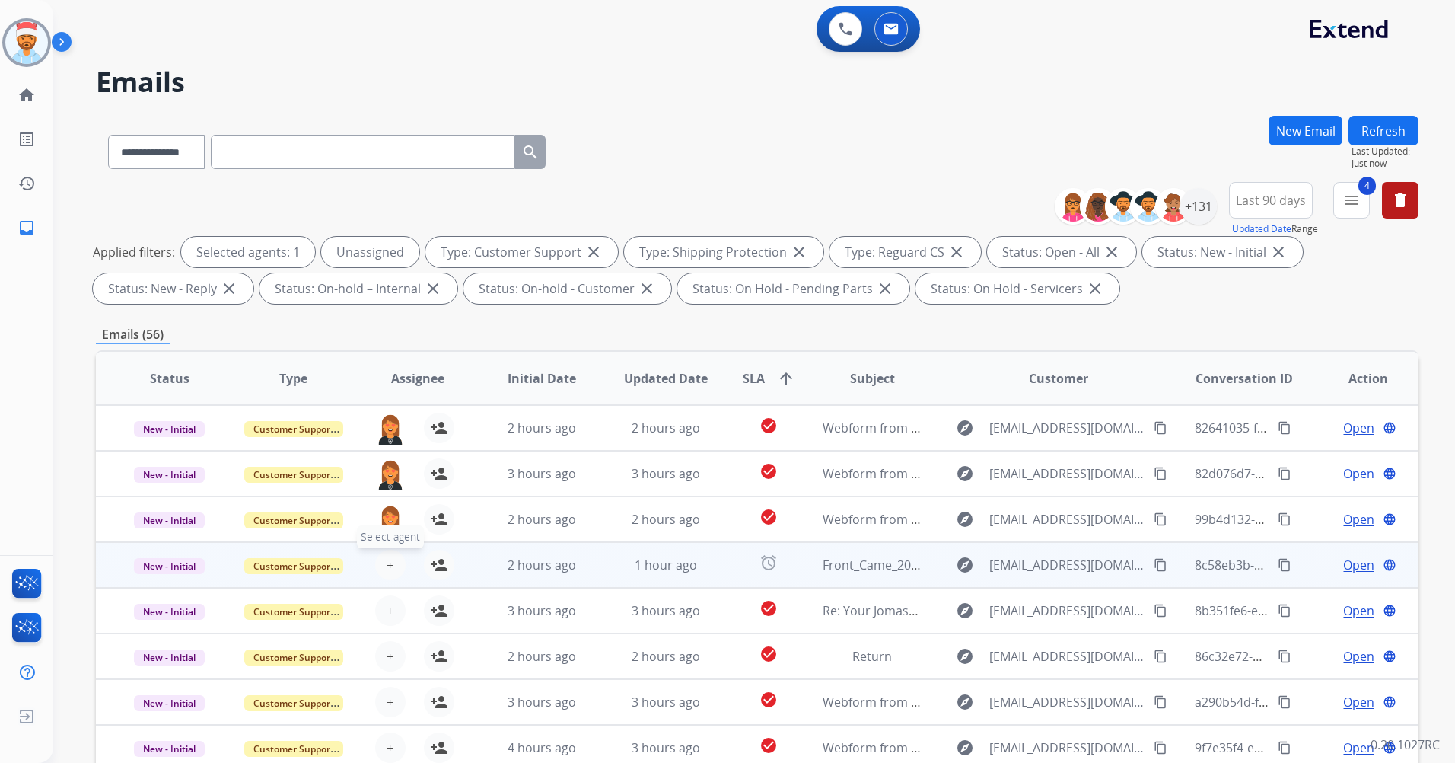
click at [391, 571] on button "+ Select agent" at bounding box center [390, 565] width 30 height 30
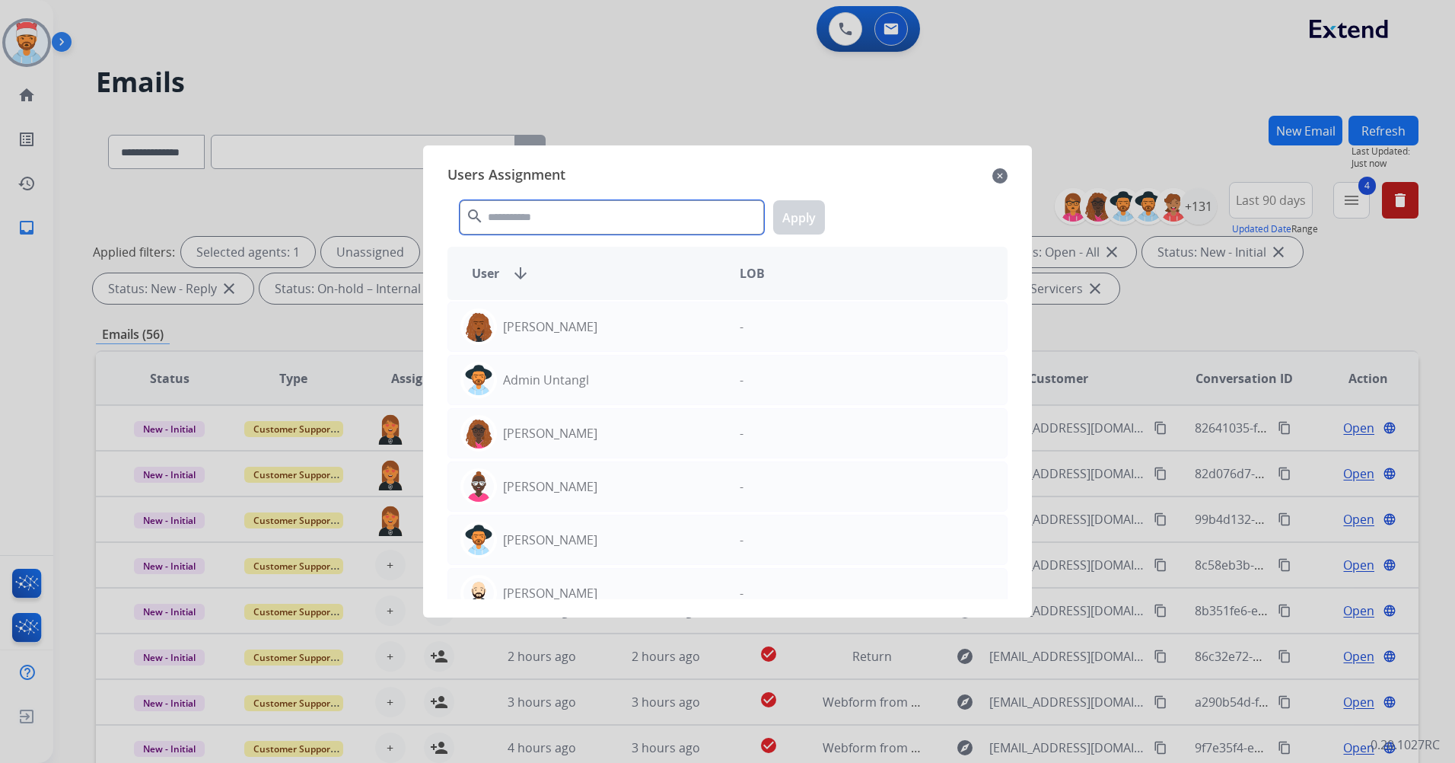
click at [524, 224] on input "text" at bounding box center [612, 217] width 304 height 34
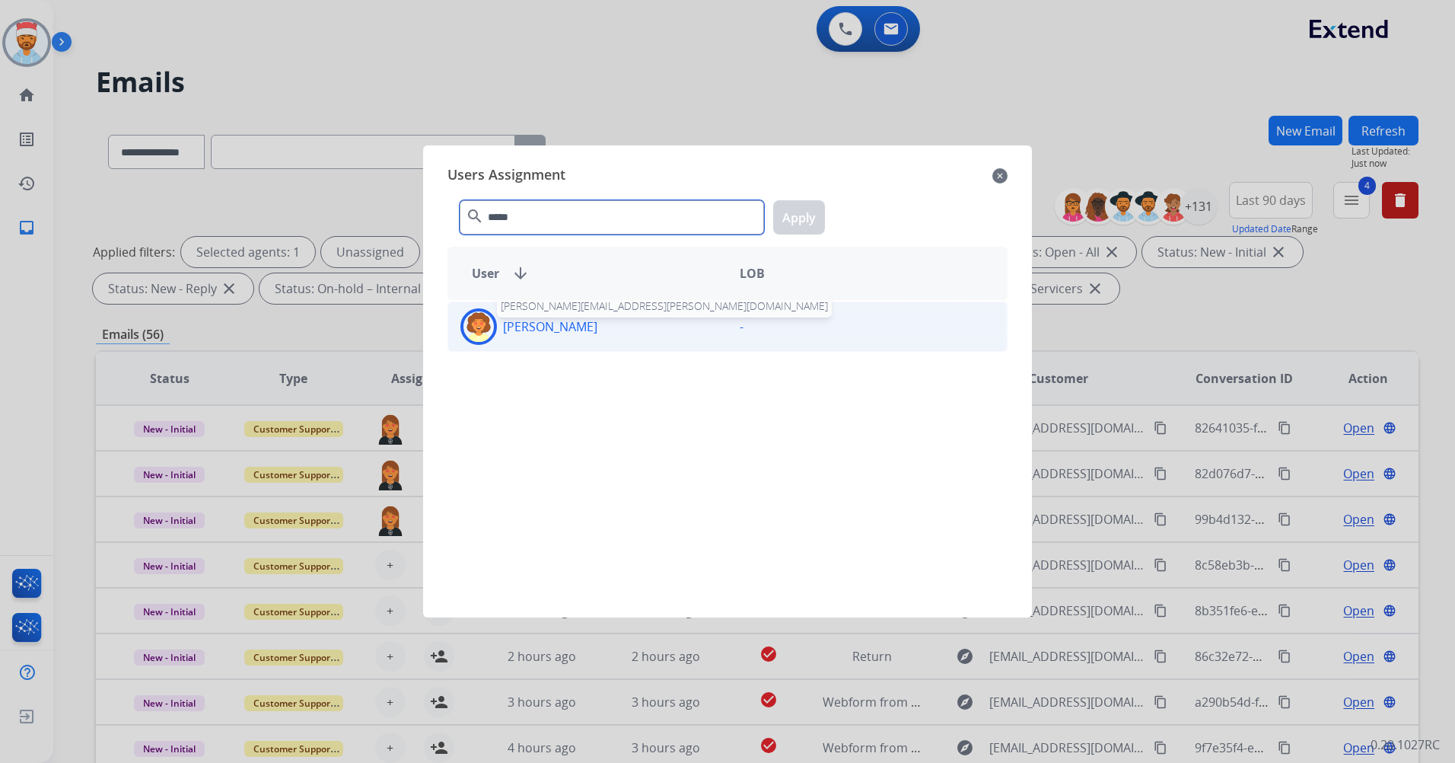
type input "*****"
click at [568, 332] on p "Deidra Radford" at bounding box center [550, 326] width 94 height 18
click at [801, 227] on button "Apply" at bounding box center [799, 217] width 52 height 34
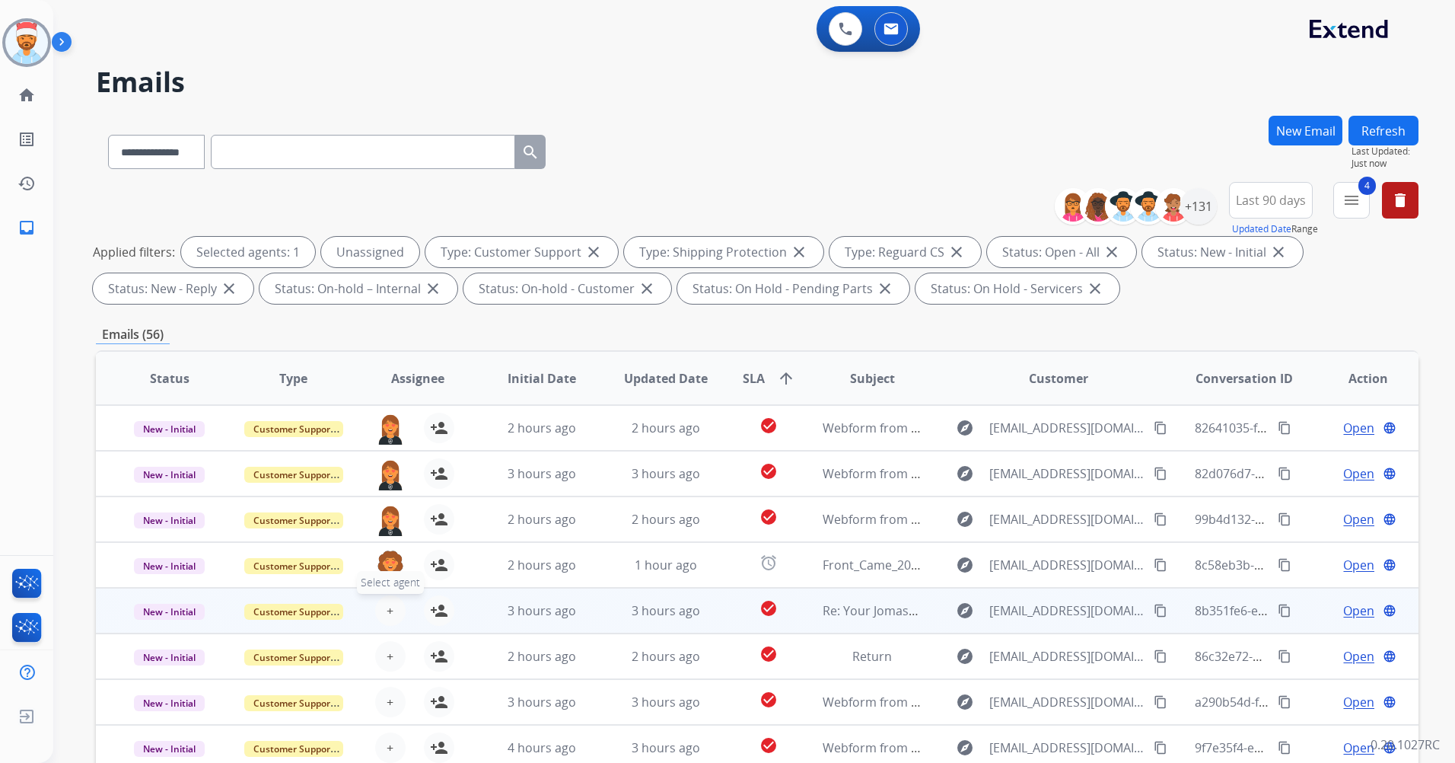
click at [388, 613] on span "+" at bounding box center [390, 610] width 7 height 18
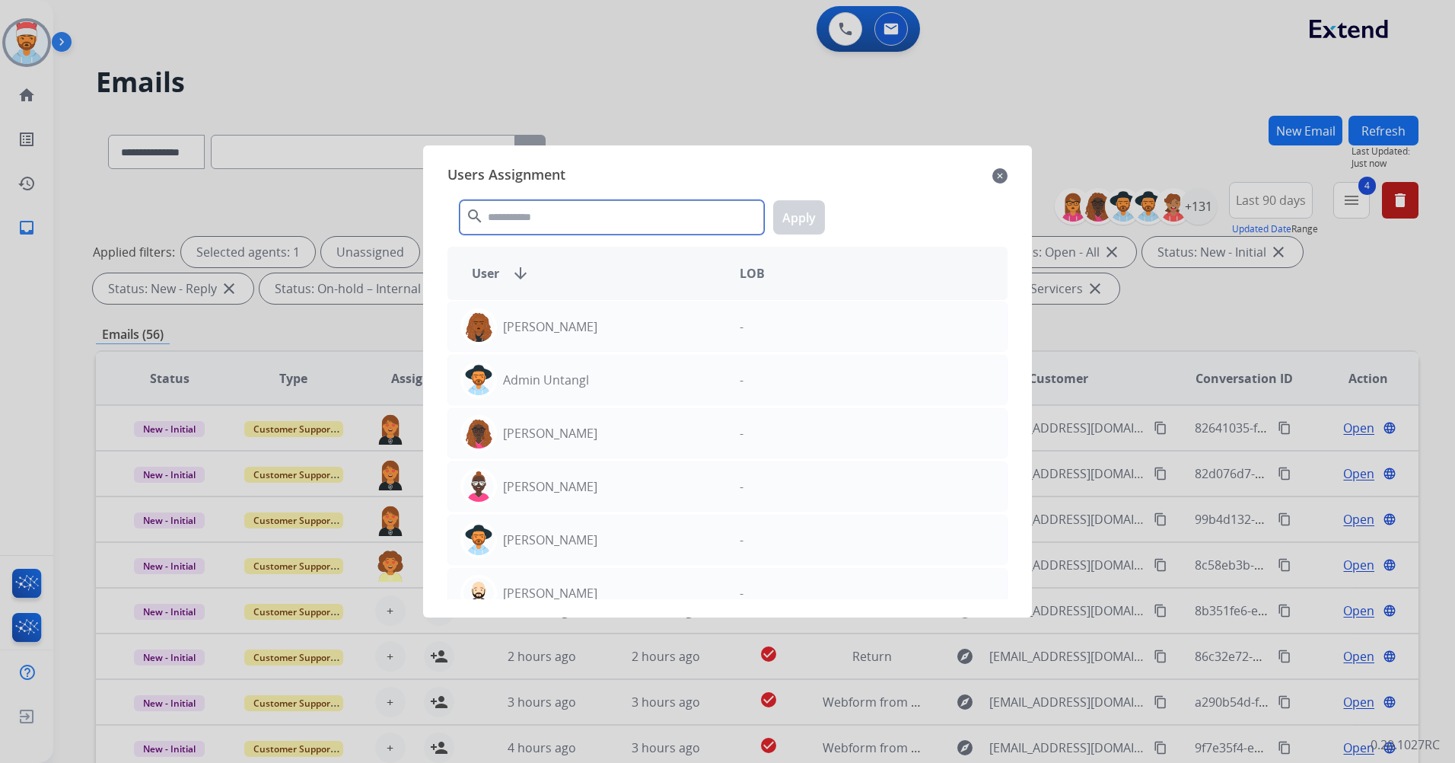
click at [567, 220] on input "text" at bounding box center [612, 217] width 304 height 34
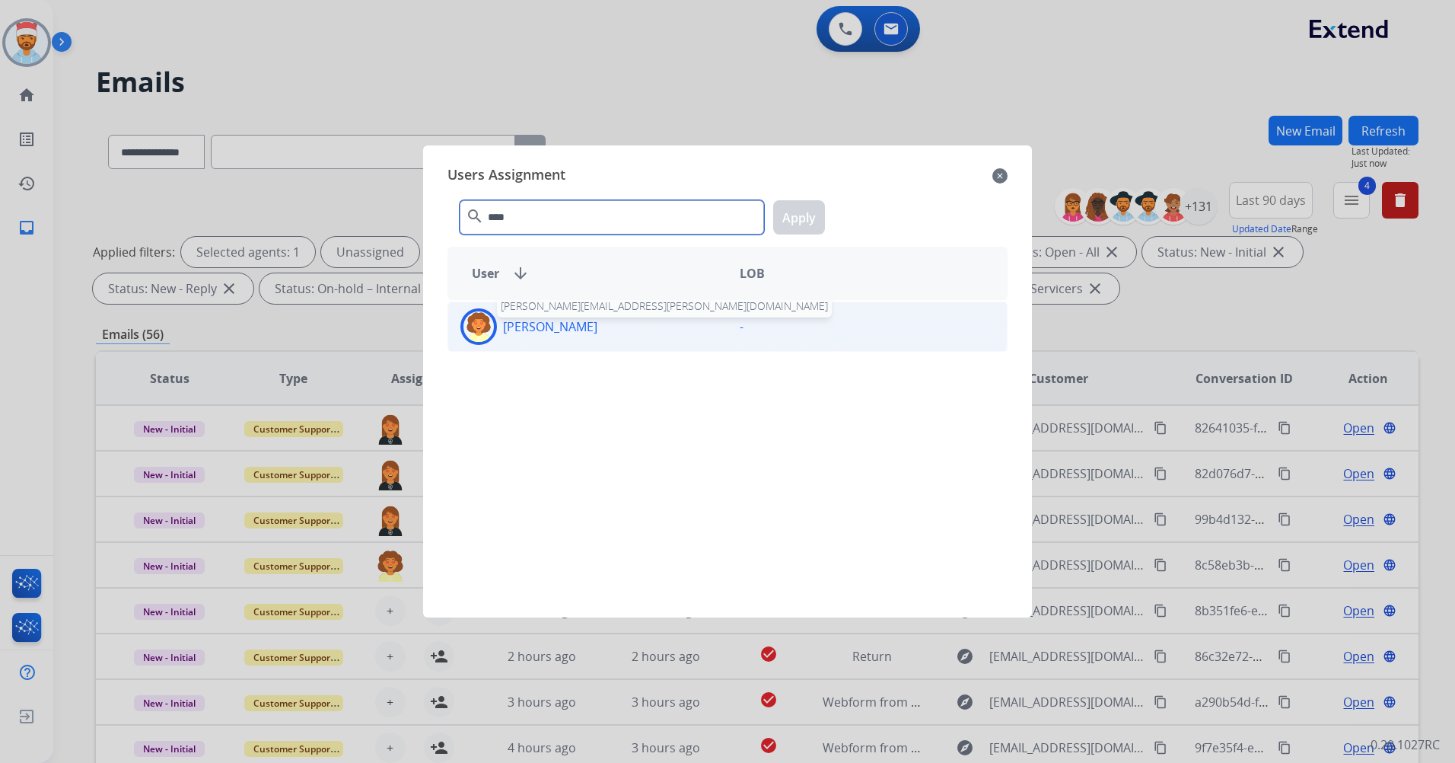
type input "****"
click at [545, 333] on p "Deidra Radford" at bounding box center [550, 326] width 94 height 18
click at [827, 218] on div "**** search Apply" at bounding box center [728, 214] width 560 height 53
click at [815, 218] on button "Apply" at bounding box center [799, 217] width 52 height 34
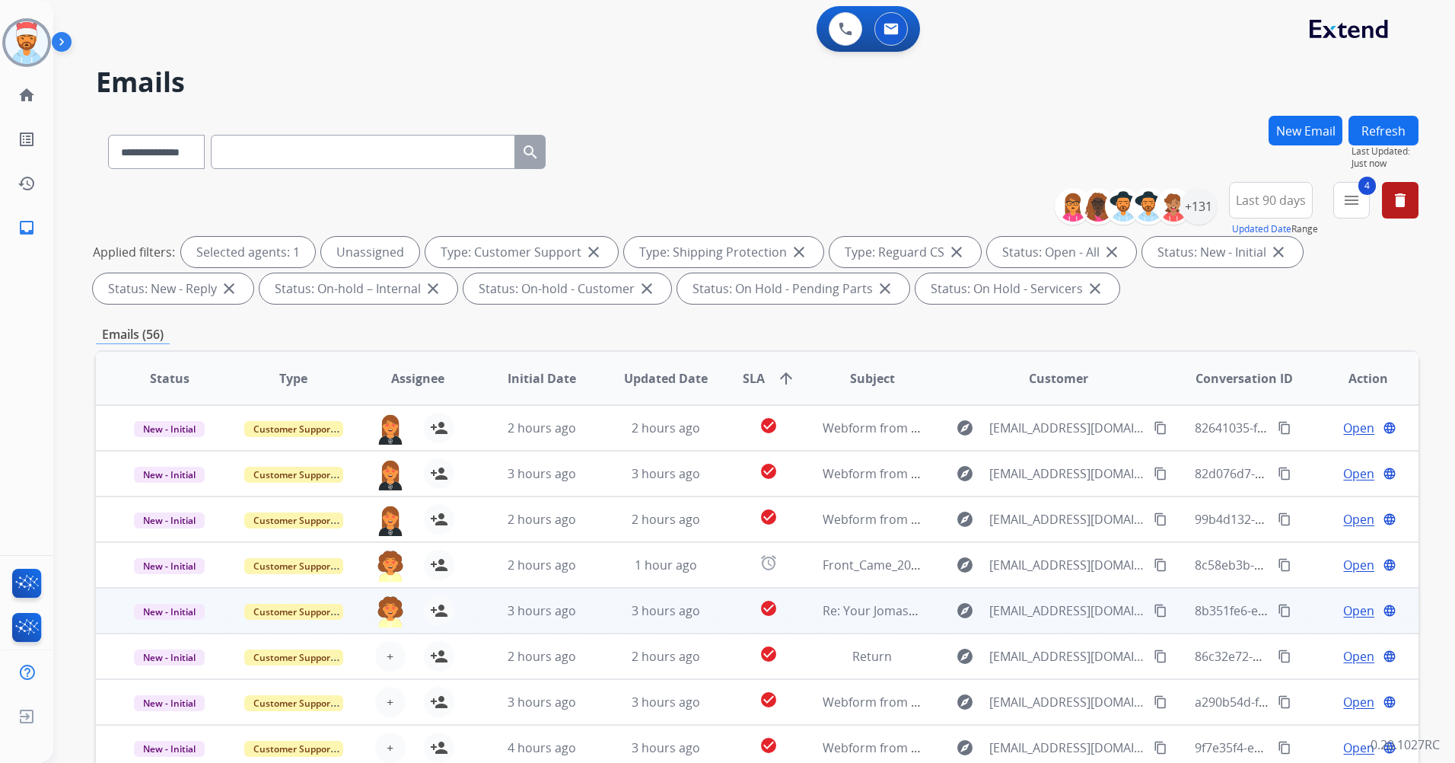
scroll to position [2, 0]
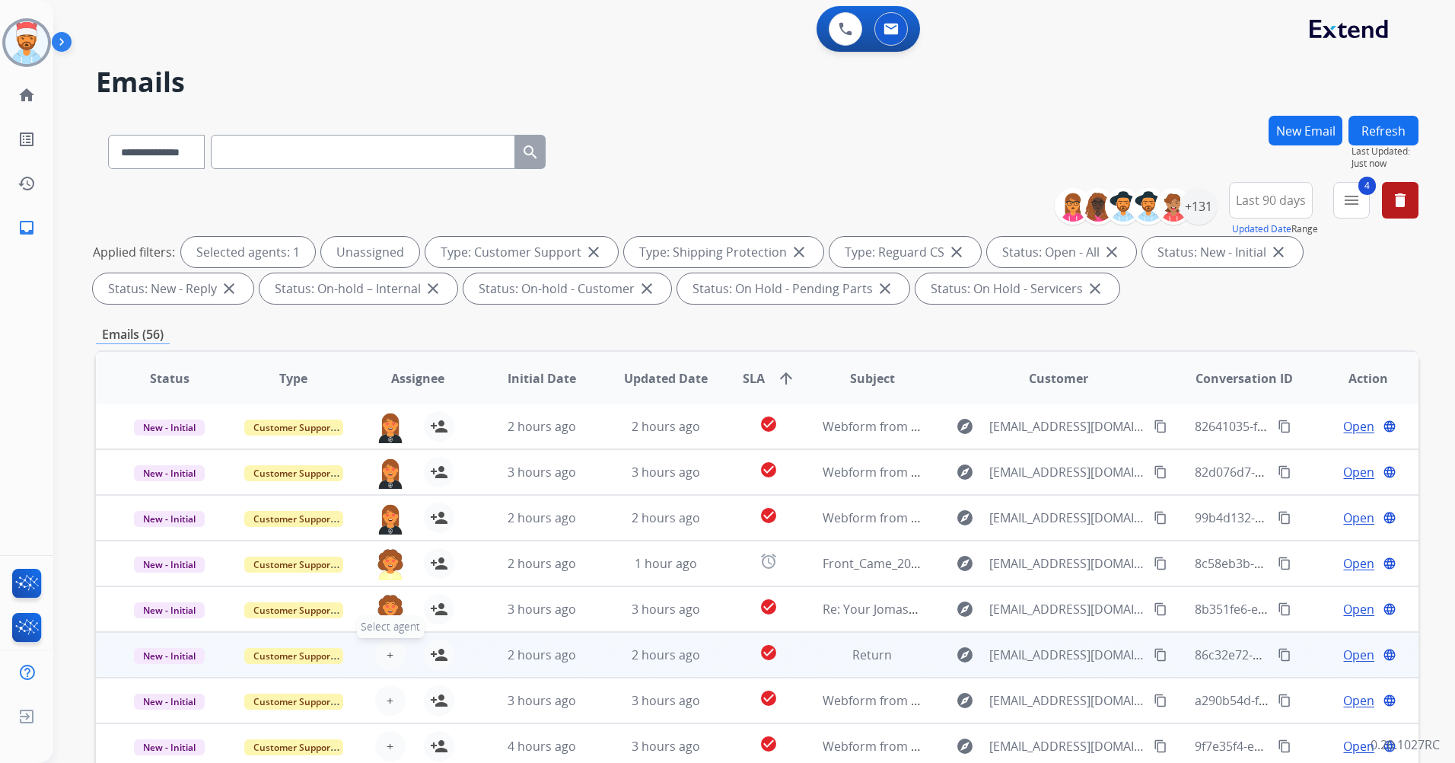
click at [391, 656] on button "+ Select agent" at bounding box center [390, 654] width 30 height 30
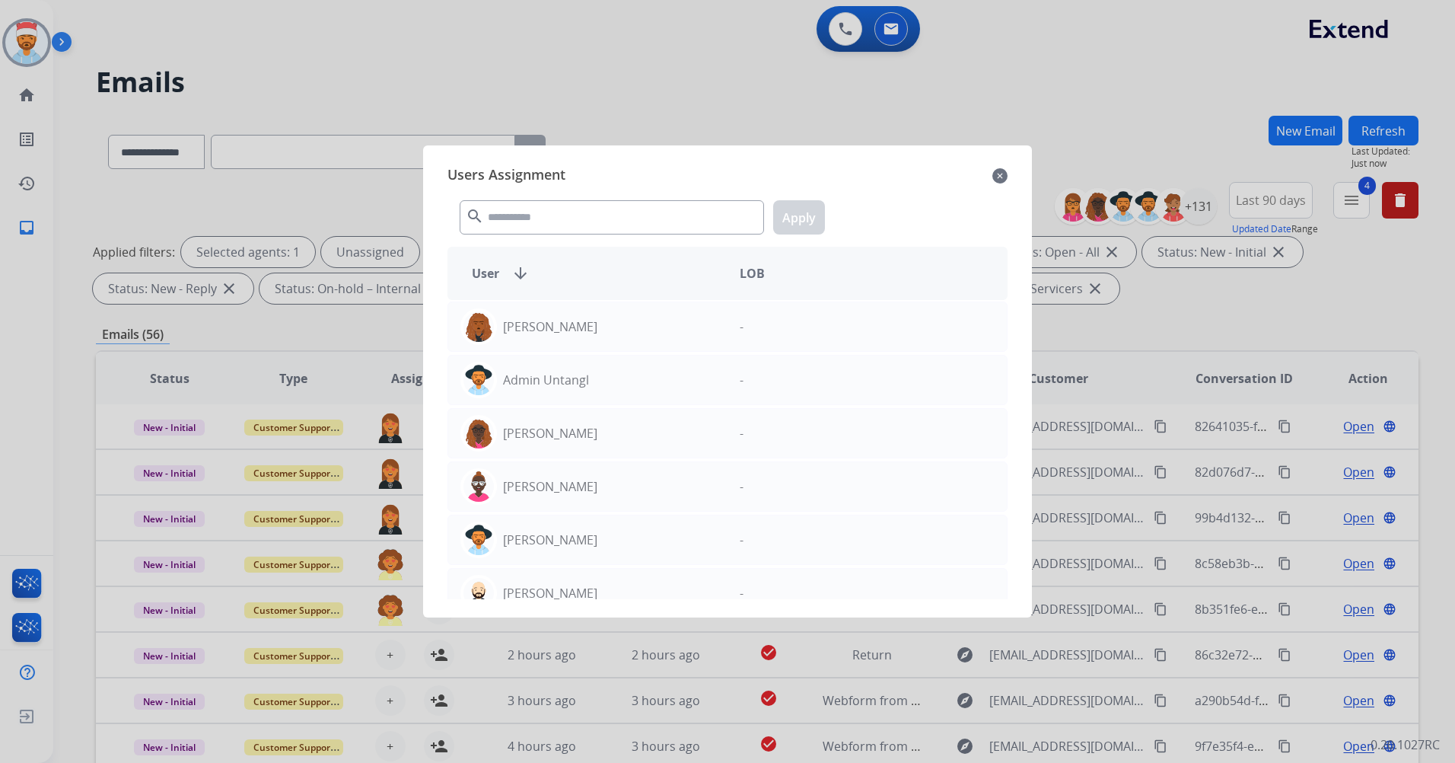
click at [999, 175] on mat-icon "close" at bounding box center [1000, 176] width 15 height 18
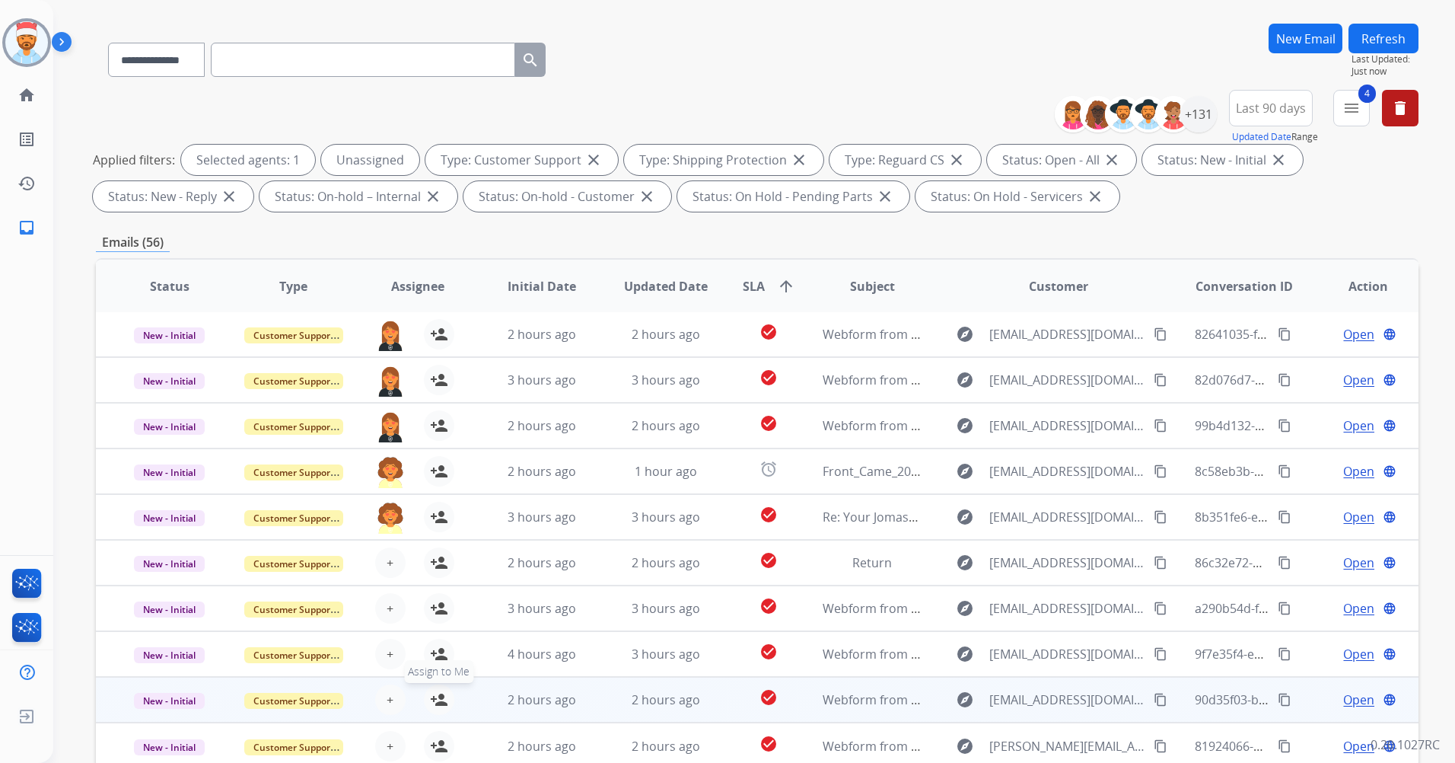
scroll to position [177, 0]
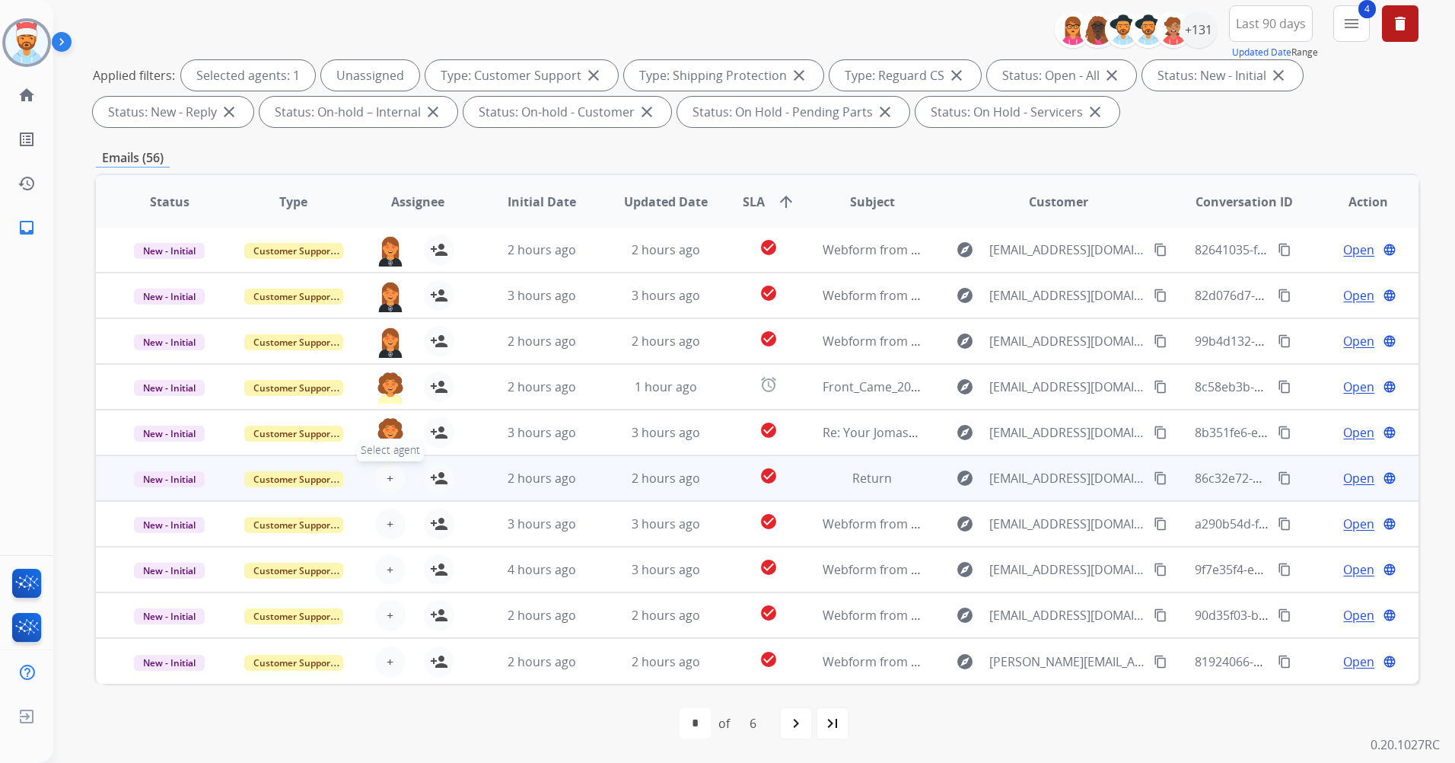
click at [389, 480] on span "+" at bounding box center [390, 478] width 7 height 18
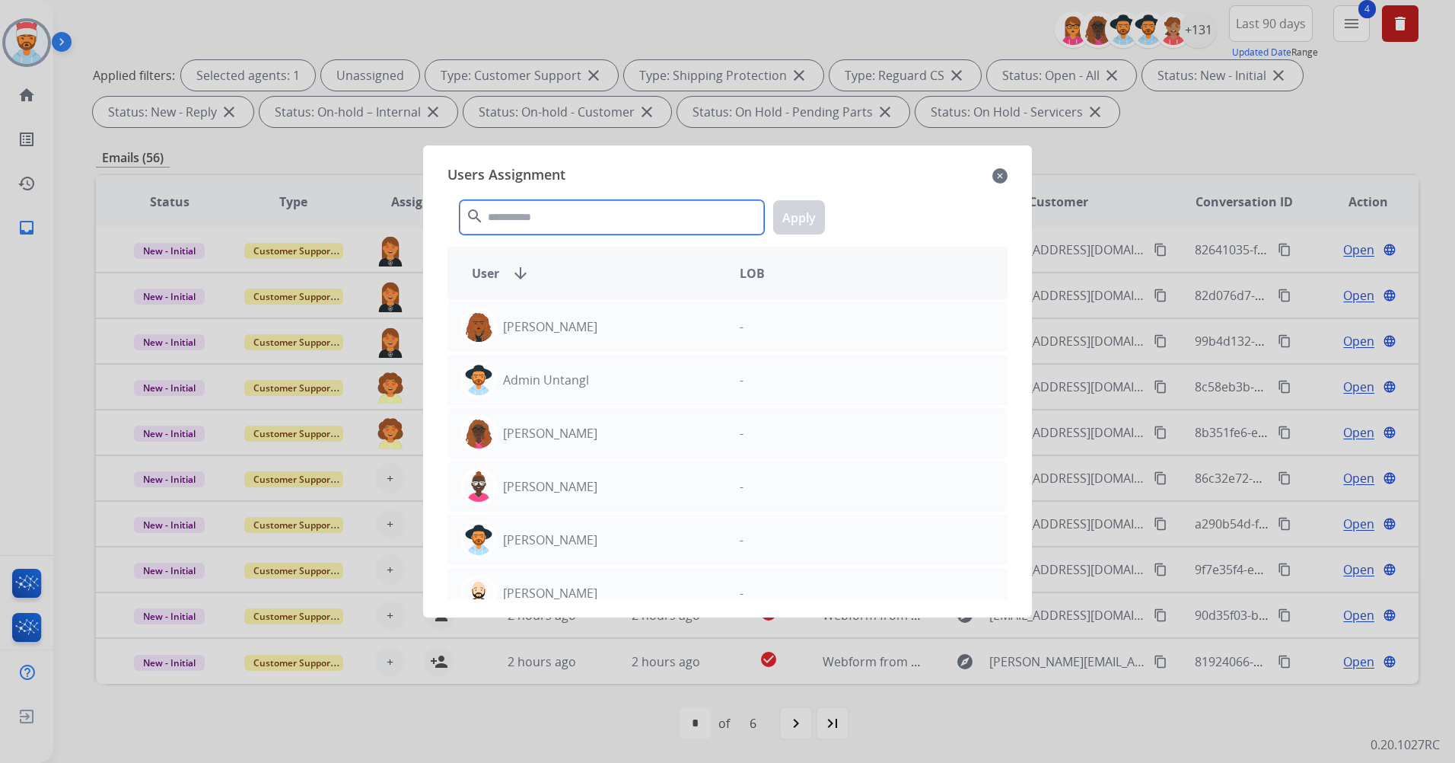
click at [556, 212] on input "text" at bounding box center [612, 217] width 304 height 34
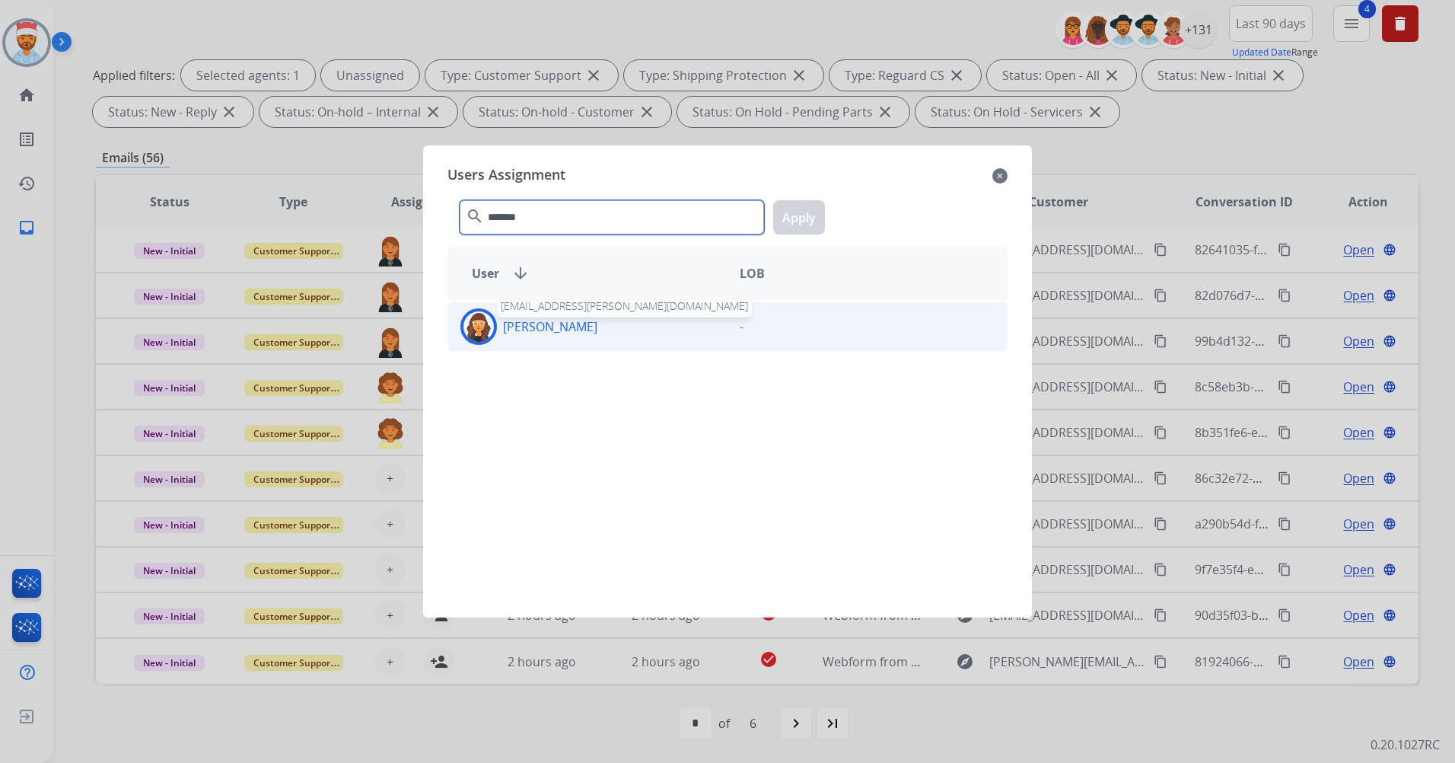
type input "*******"
click at [576, 327] on p "Tabytha Garcia" at bounding box center [550, 326] width 94 height 18
click at [786, 226] on button "Apply" at bounding box center [799, 217] width 52 height 34
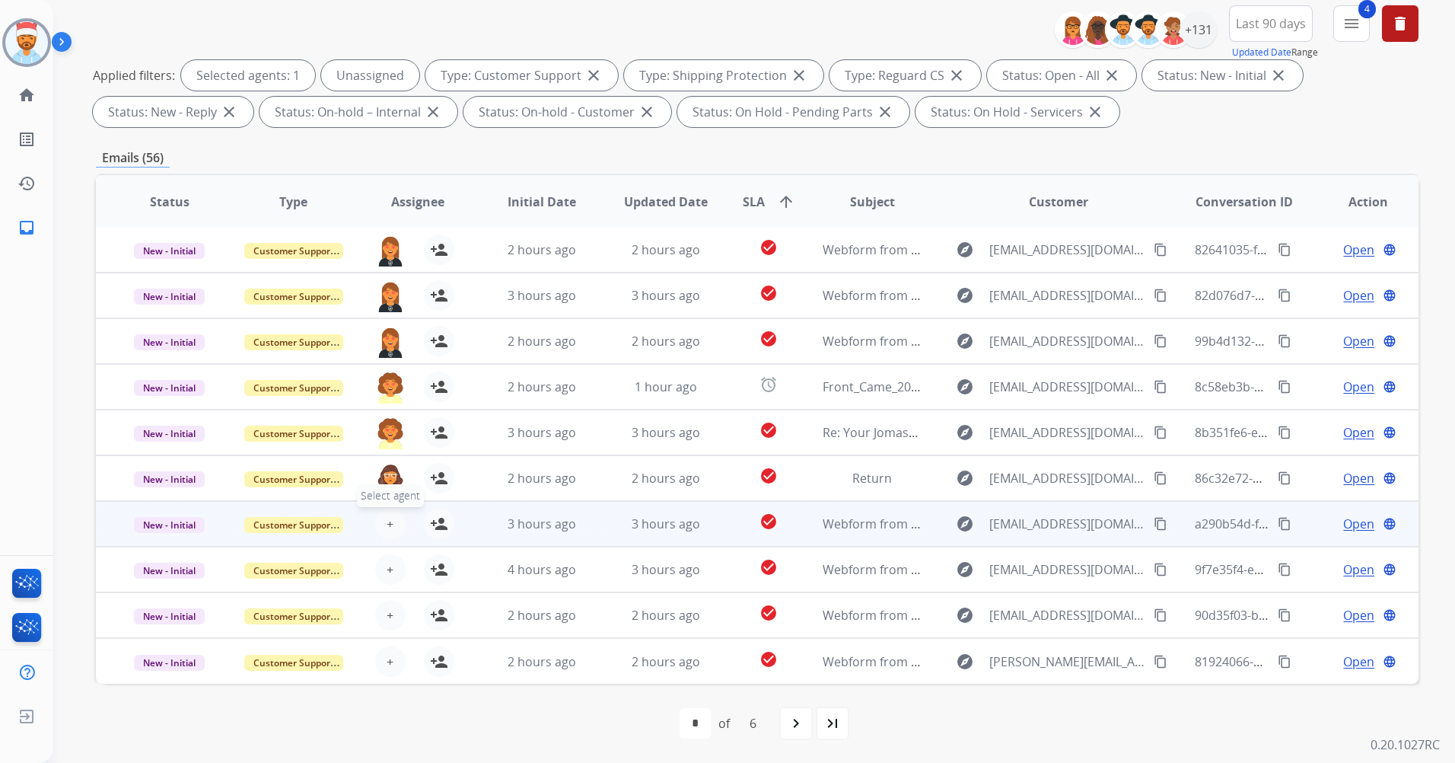
click at [391, 522] on button "+ Select agent" at bounding box center [390, 523] width 30 height 30
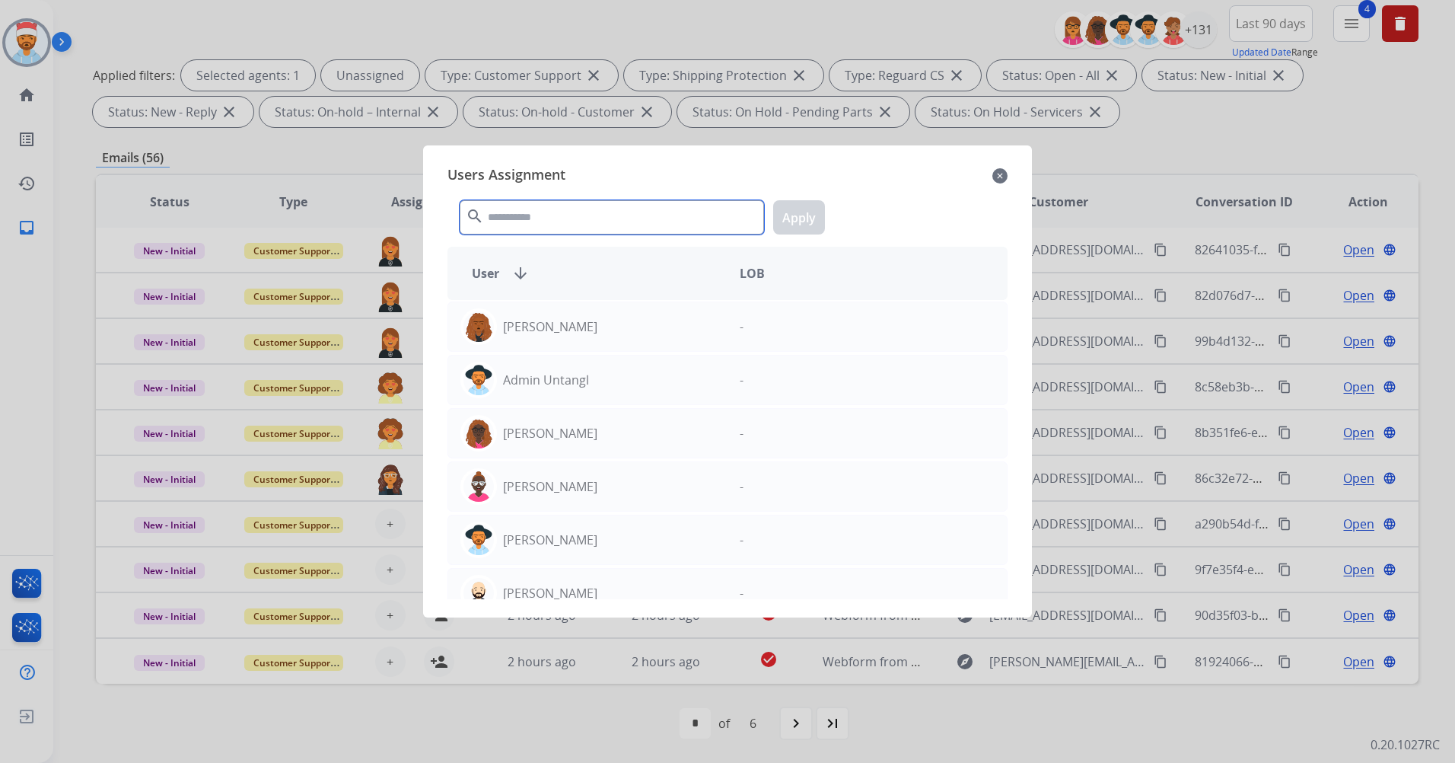
click at [515, 222] on input "text" at bounding box center [612, 217] width 304 height 34
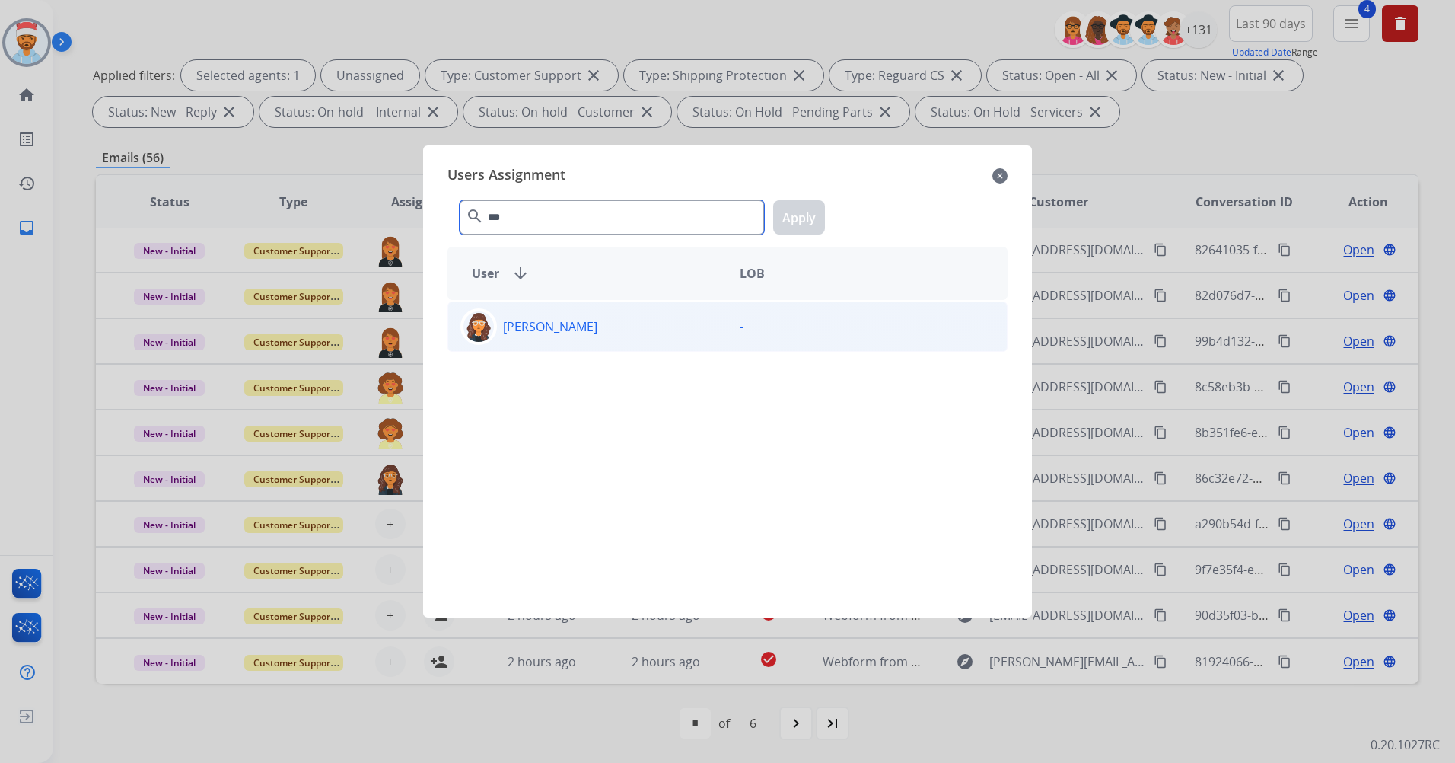
type input "***"
click at [531, 323] on p "Tabytha Garcia" at bounding box center [550, 326] width 94 height 18
drag, startPoint x: 796, startPoint y: 215, endPoint x: 684, endPoint y: 342, distance: 169.3
click at [796, 215] on button "Apply" at bounding box center [799, 217] width 52 height 34
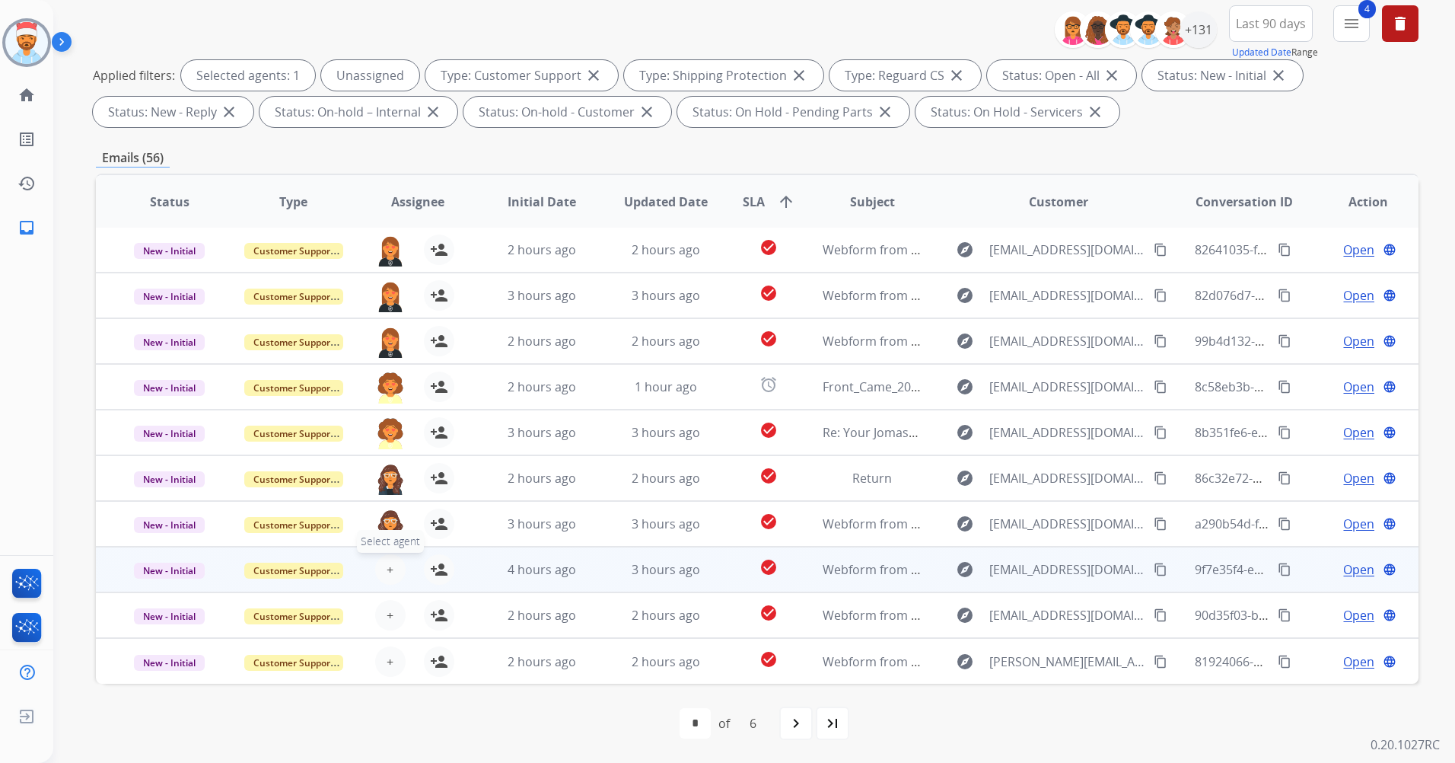
click at [393, 567] on button "+ Select agent" at bounding box center [390, 569] width 30 height 30
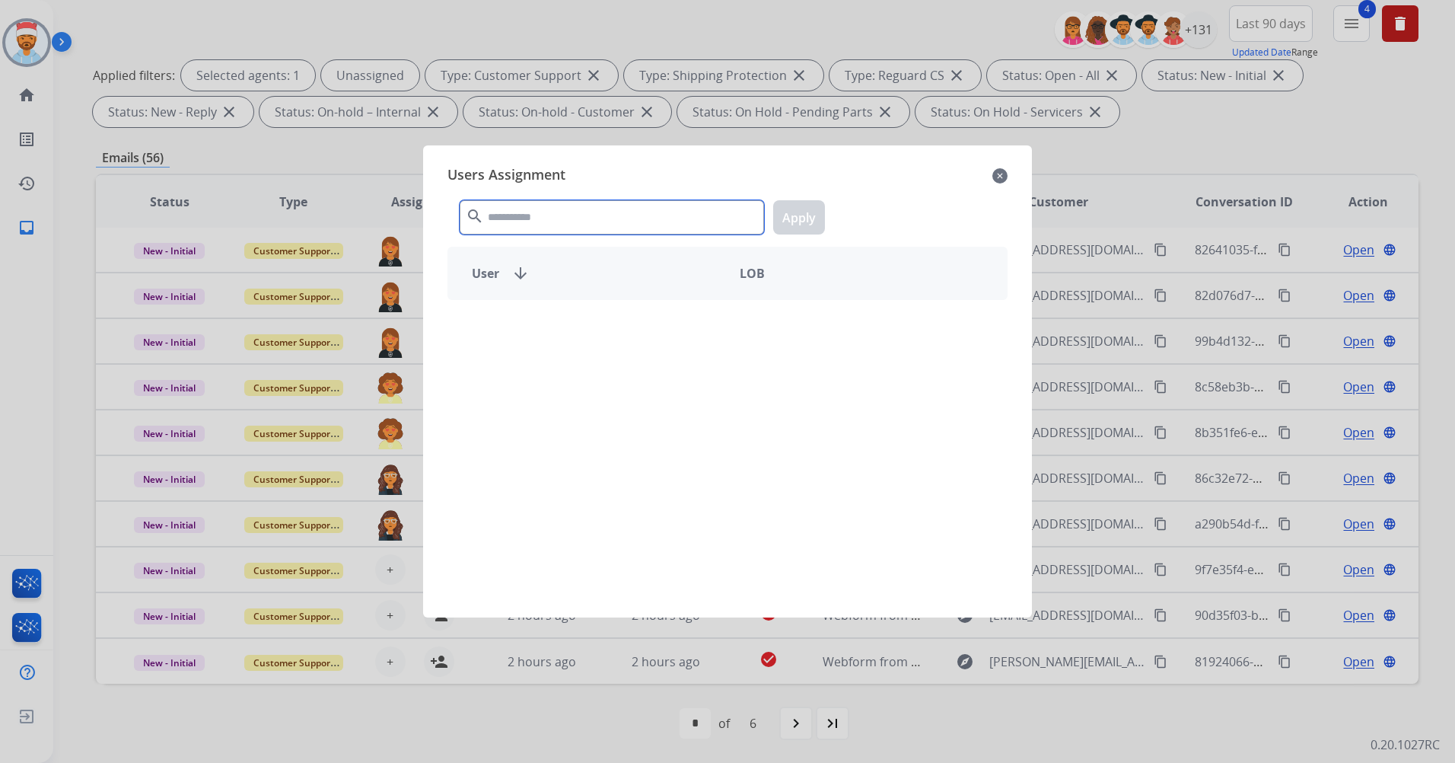
click at [550, 228] on input "text" at bounding box center [612, 217] width 304 height 34
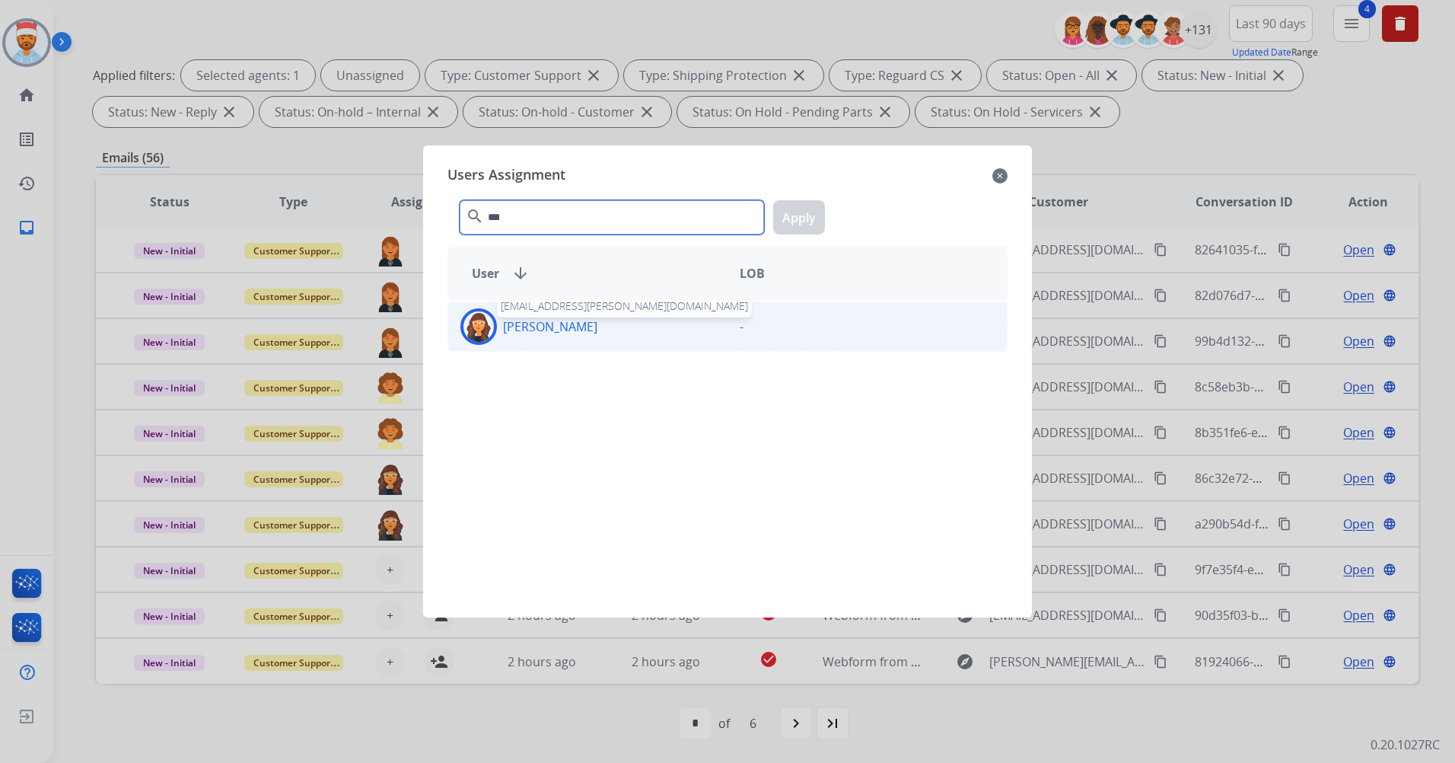
type input "***"
click at [547, 327] on p "Tabytha Garcia" at bounding box center [550, 326] width 94 height 18
click at [808, 222] on button "Apply" at bounding box center [799, 217] width 52 height 34
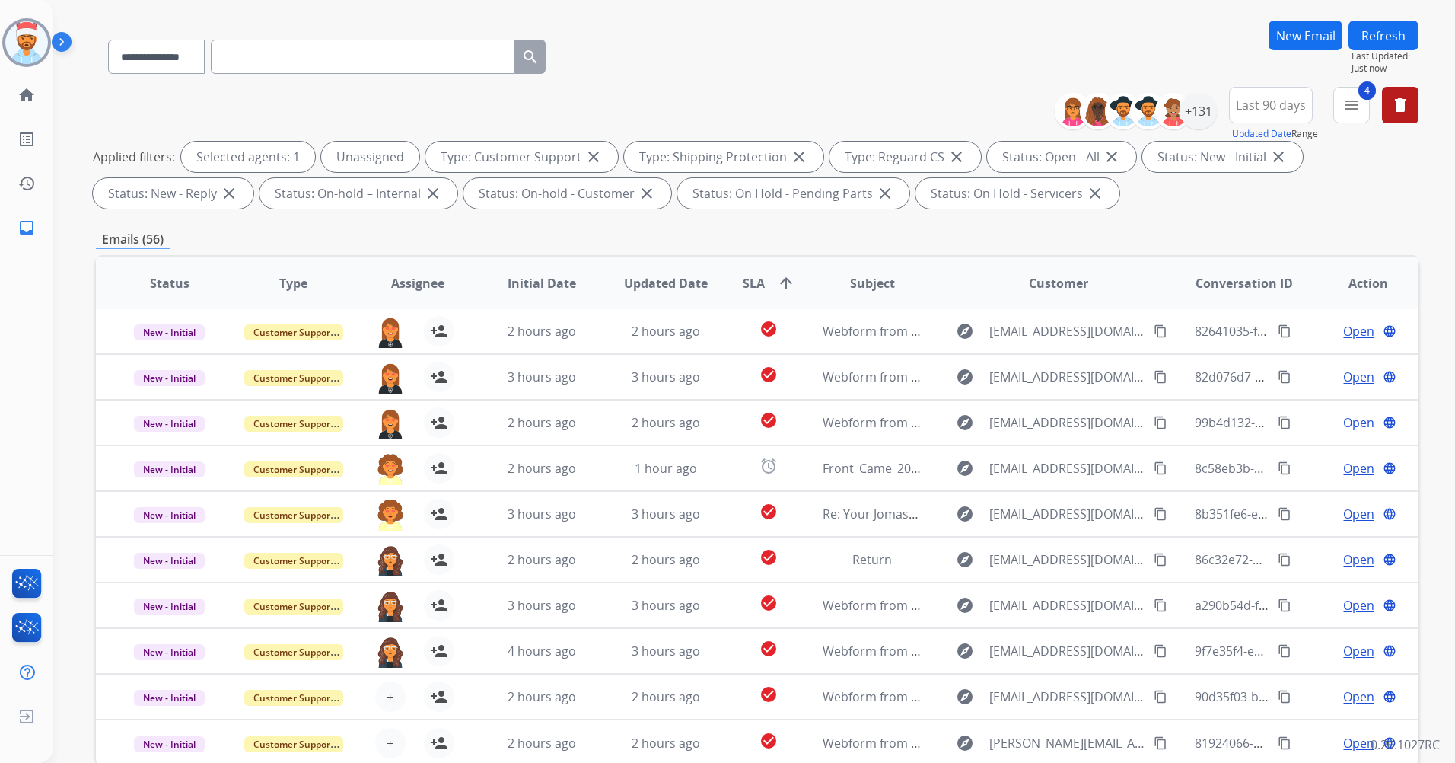
scroll to position [0, 0]
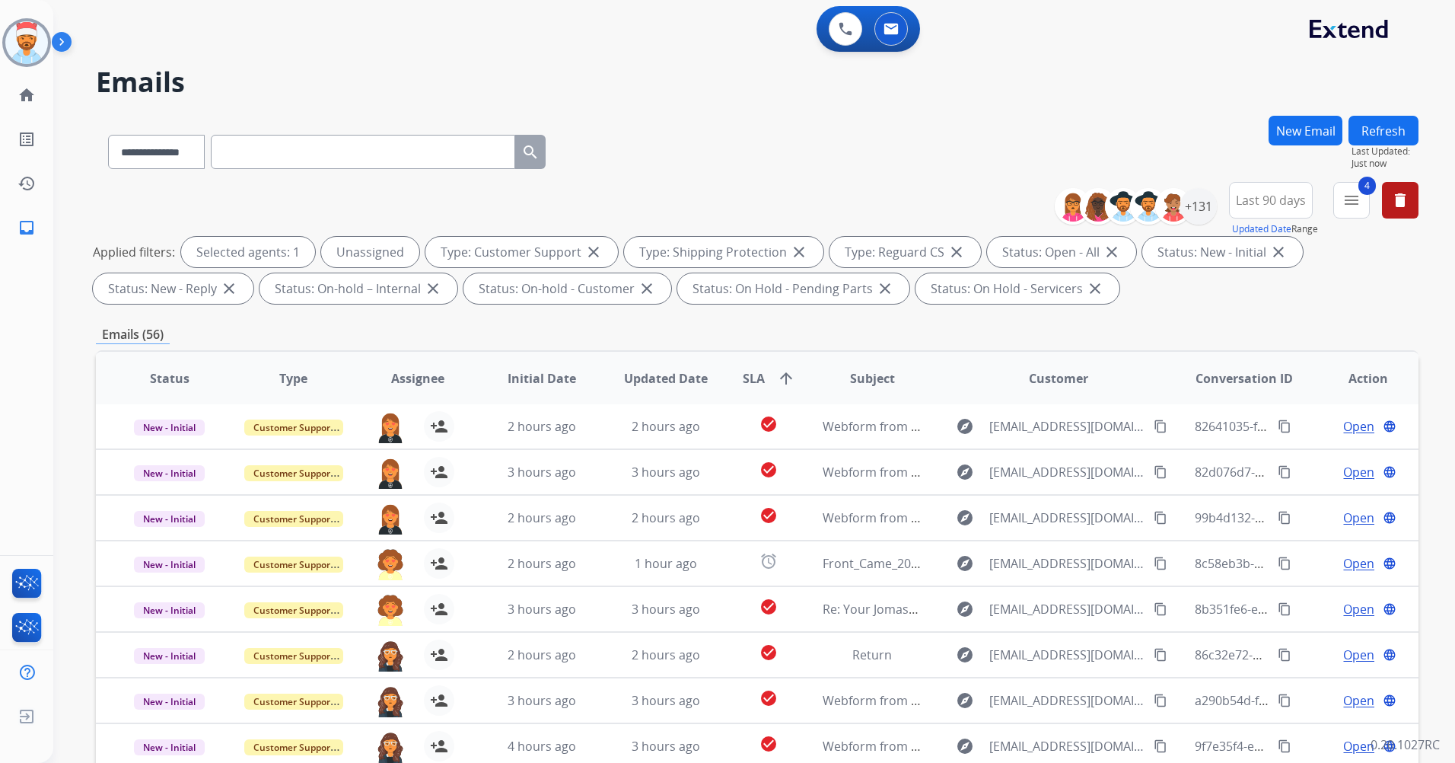
click at [1382, 134] on button "Refresh" at bounding box center [1384, 131] width 70 height 30
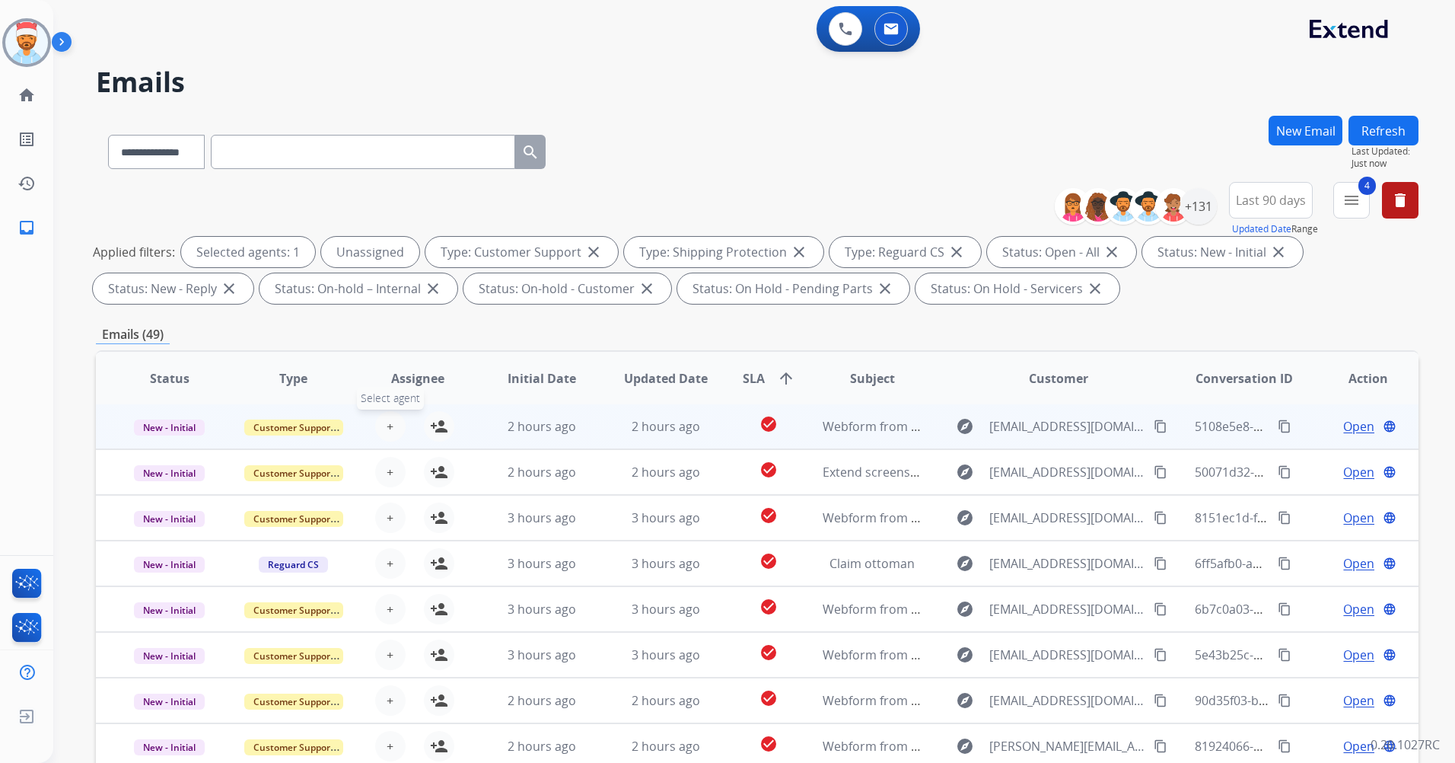
click at [387, 429] on span "+" at bounding box center [390, 426] width 7 height 18
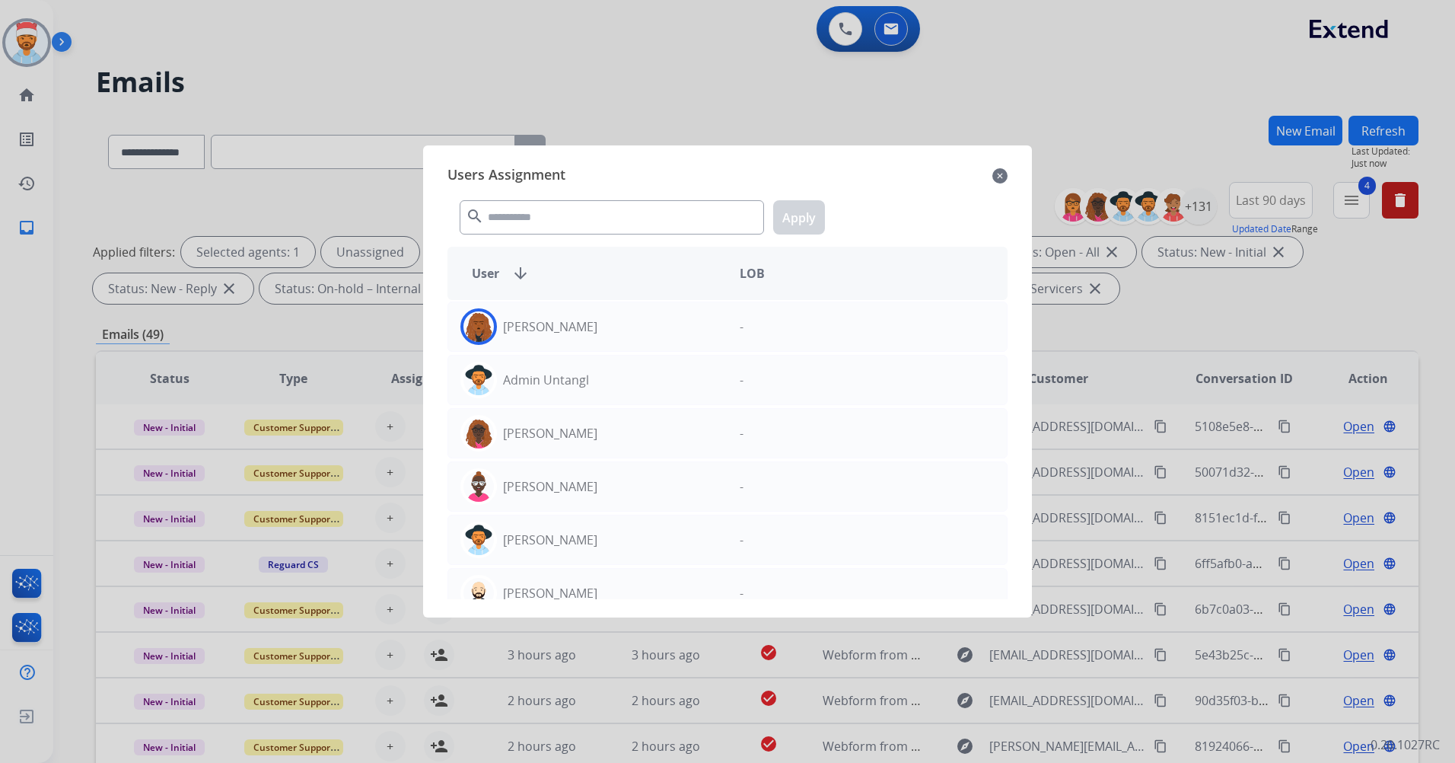
click at [524, 240] on div "search Apply" at bounding box center [728, 214] width 560 height 53
click at [529, 218] on input "text" at bounding box center [612, 217] width 304 height 34
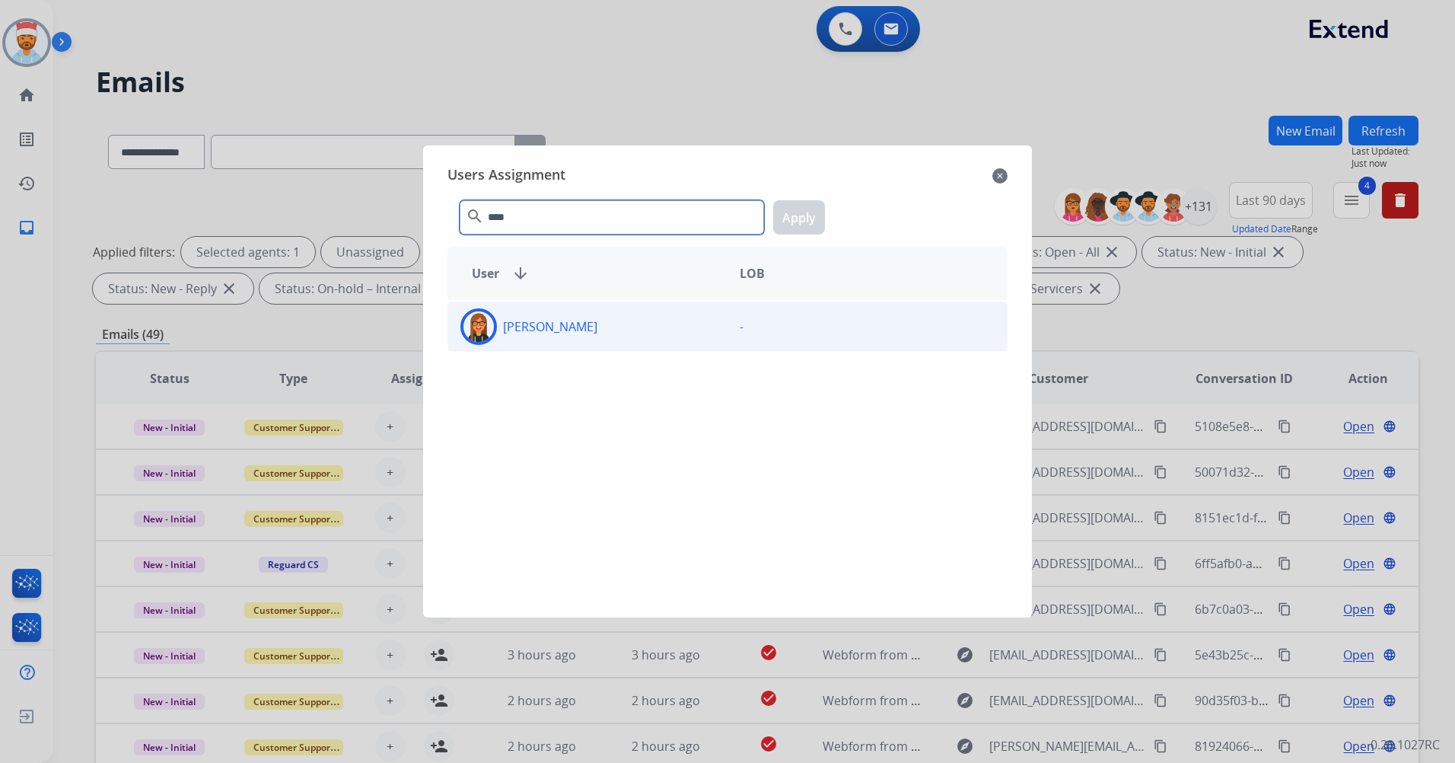
type input "****"
click at [515, 317] on div "Kaitlin Salazar" at bounding box center [587, 326] width 279 height 37
click at [792, 224] on button "Apply" at bounding box center [799, 217] width 52 height 34
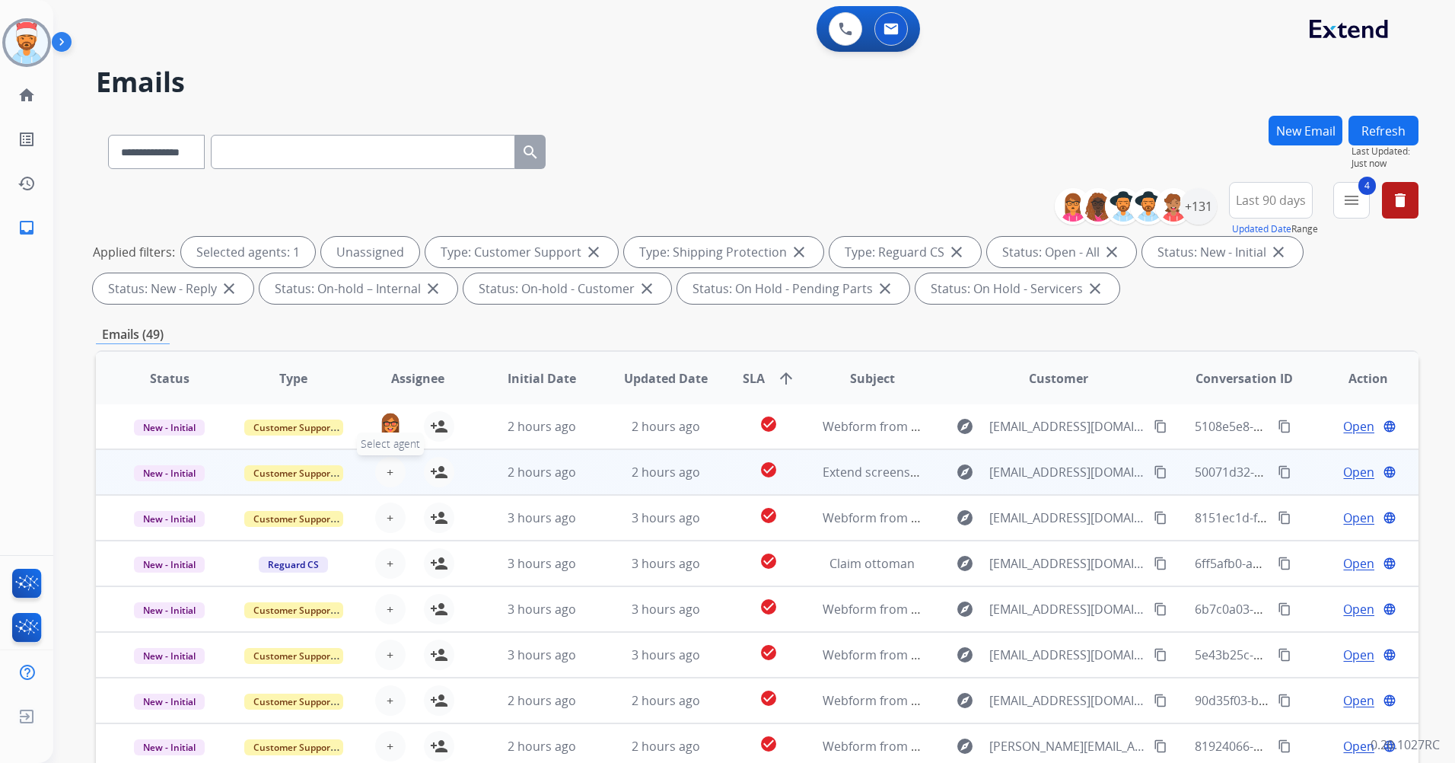
click at [390, 482] on button "+ Select agent" at bounding box center [390, 472] width 30 height 30
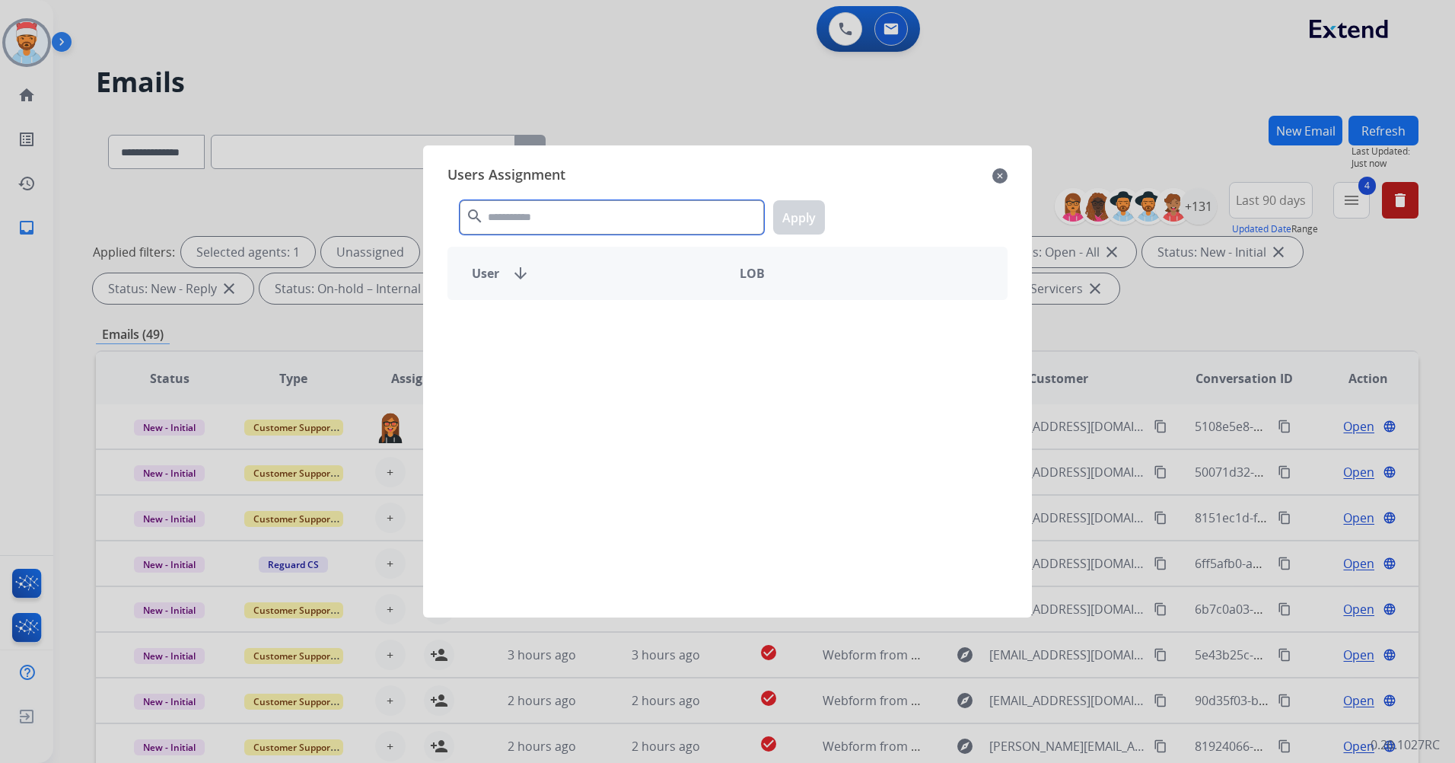
click at [550, 231] on input "text" at bounding box center [612, 217] width 304 height 34
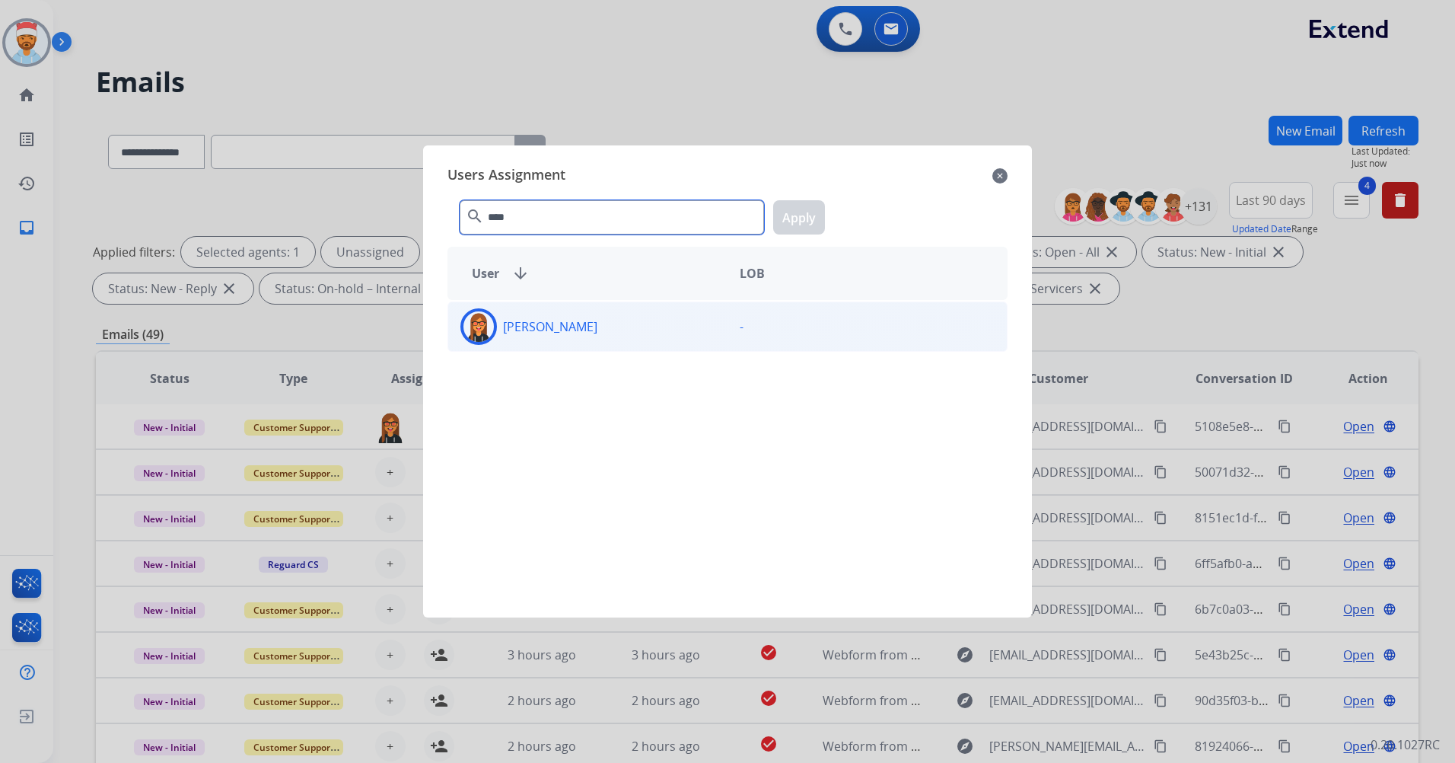
type input "****"
click at [600, 323] on div "Kaitlin Salazar" at bounding box center [587, 326] width 279 height 37
click at [802, 215] on button "Apply" at bounding box center [799, 217] width 52 height 34
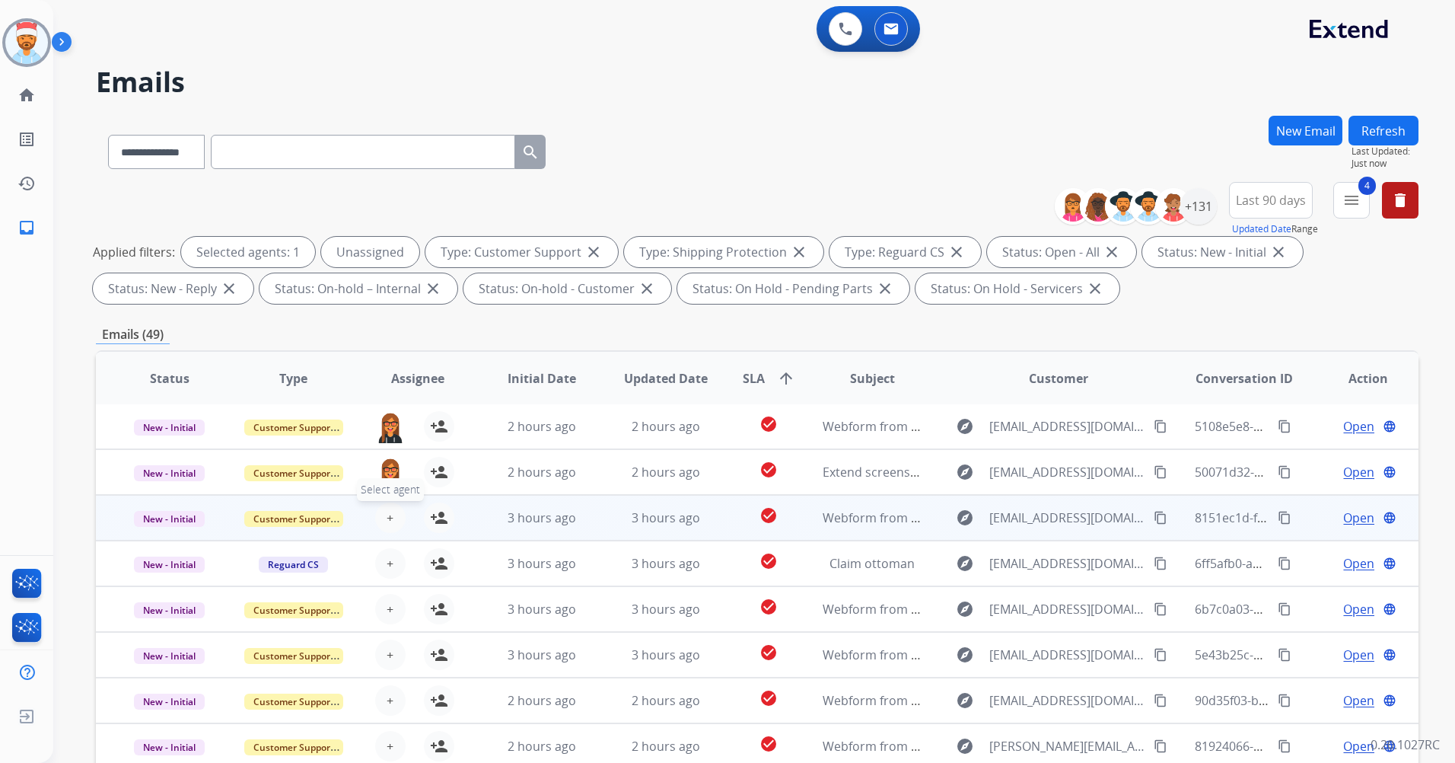
click at [386, 528] on button "+ Select agent" at bounding box center [390, 517] width 30 height 30
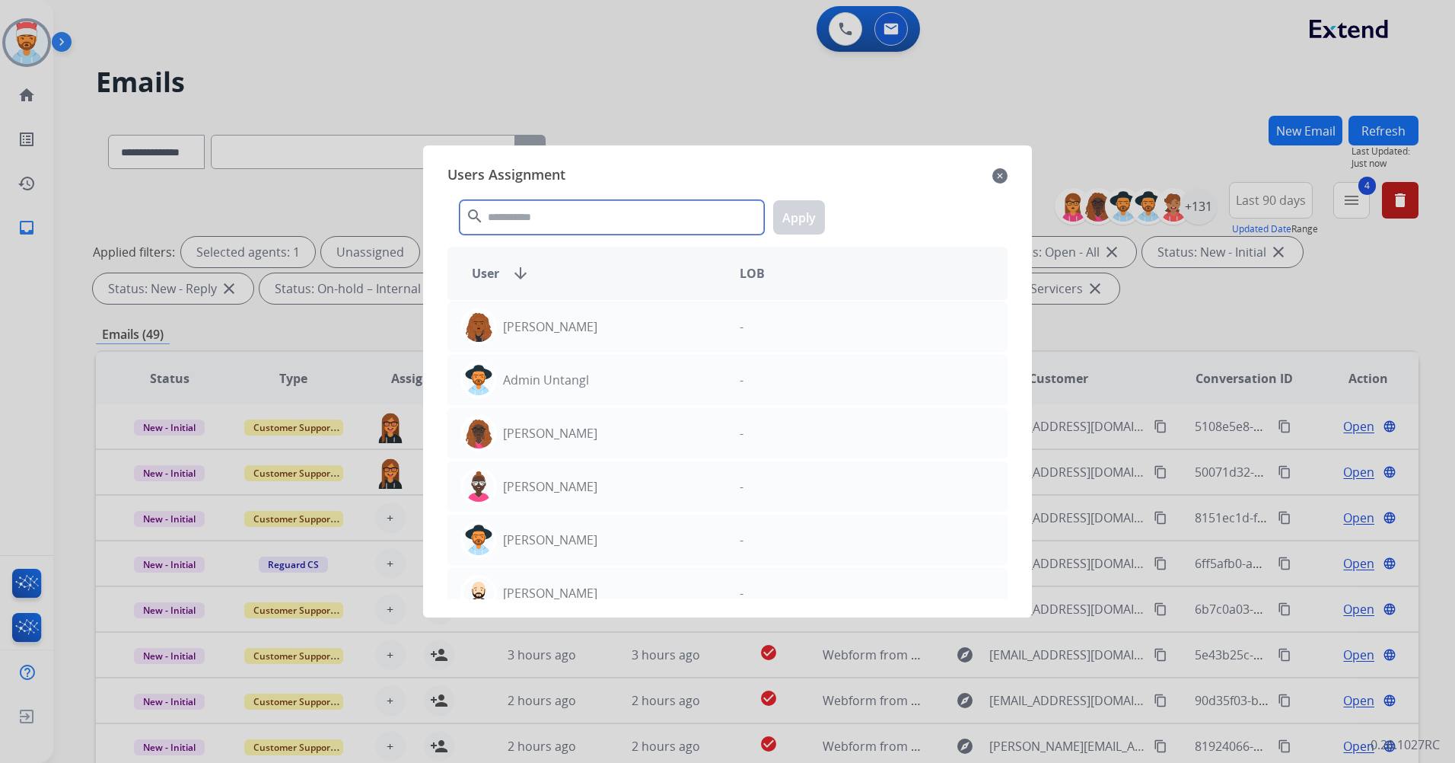
click at [575, 222] on input "text" at bounding box center [612, 217] width 304 height 34
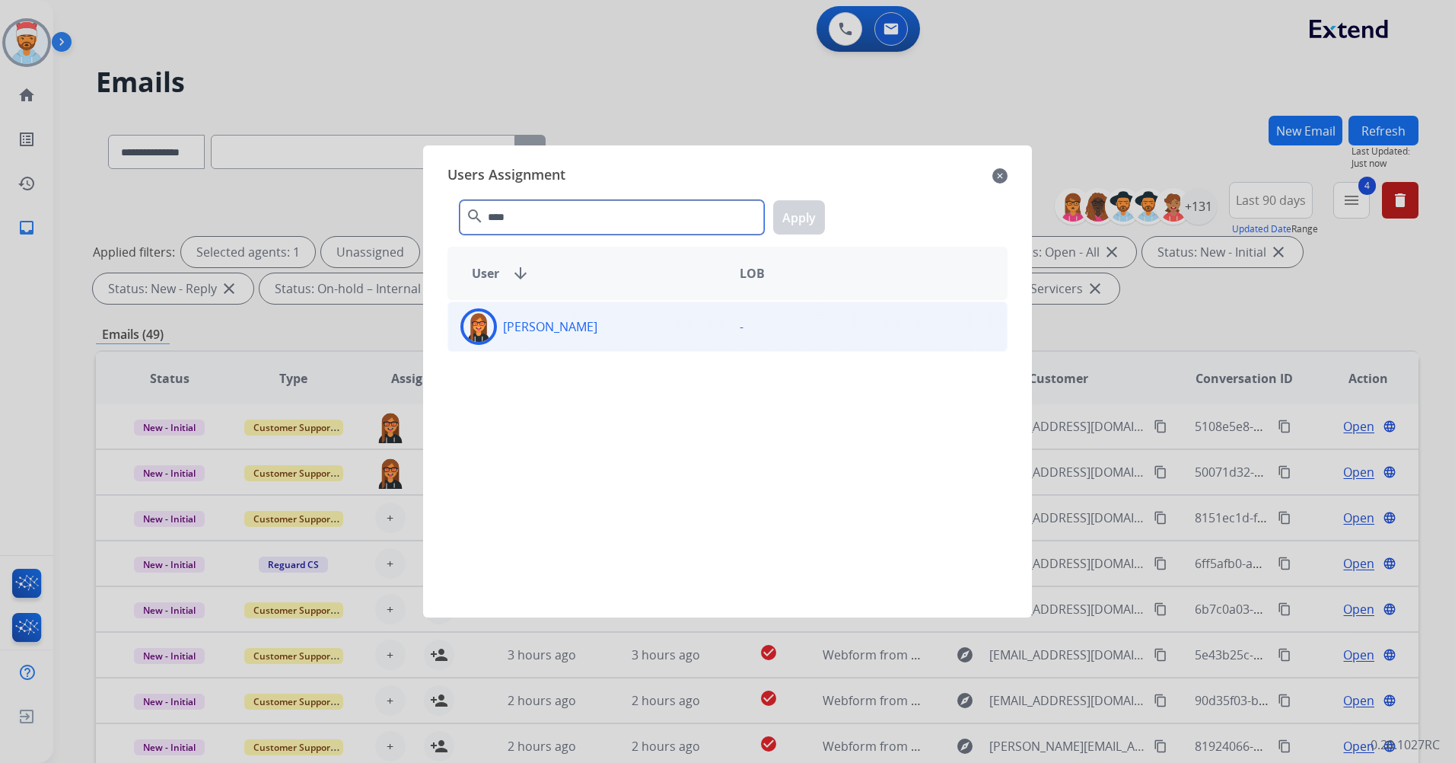
type input "****"
click at [564, 329] on p "Kaitlin Salazar" at bounding box center [550, 326] width 94 height 18
click at [800, 219] on button "Apply" at bounding box center [799, 217] width 52 height 34
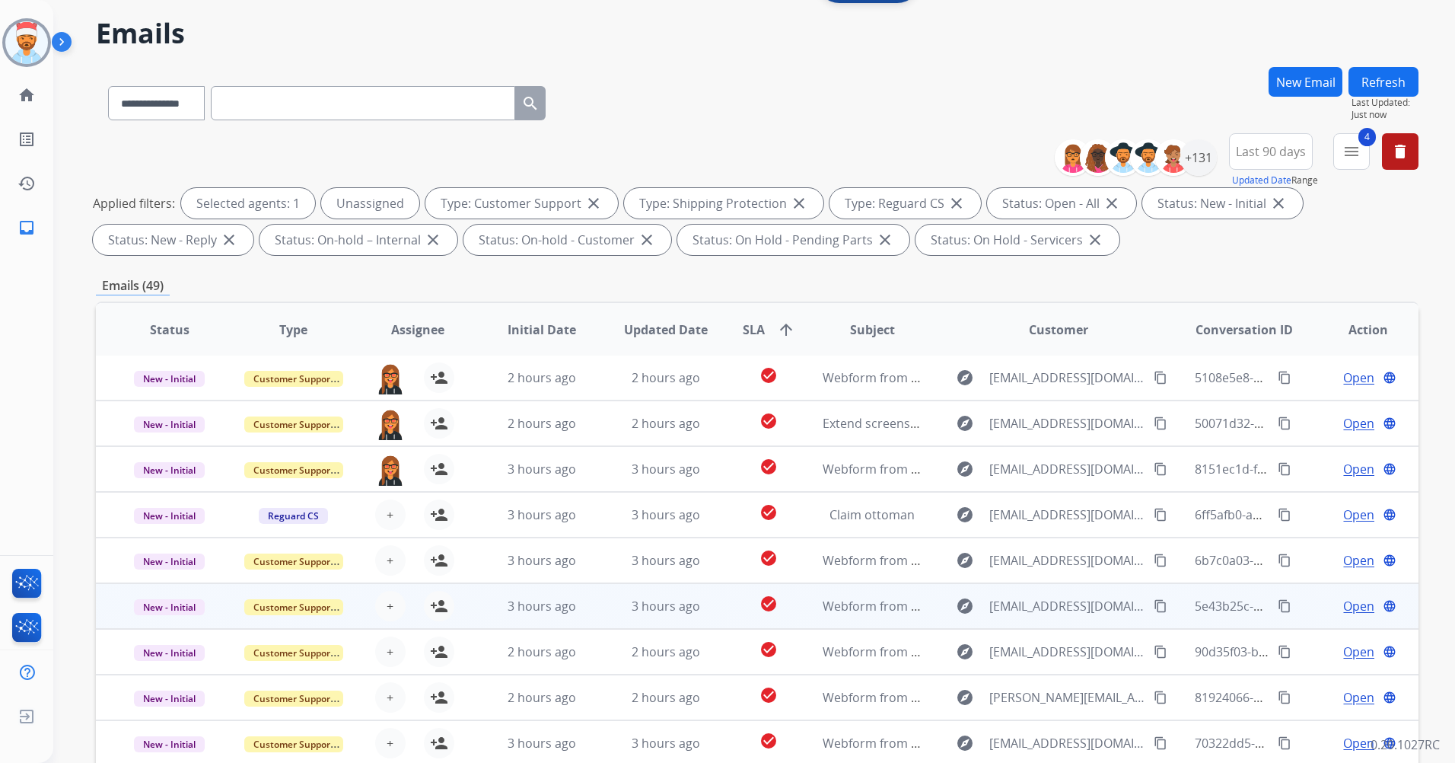
scroll to position [177, 0]
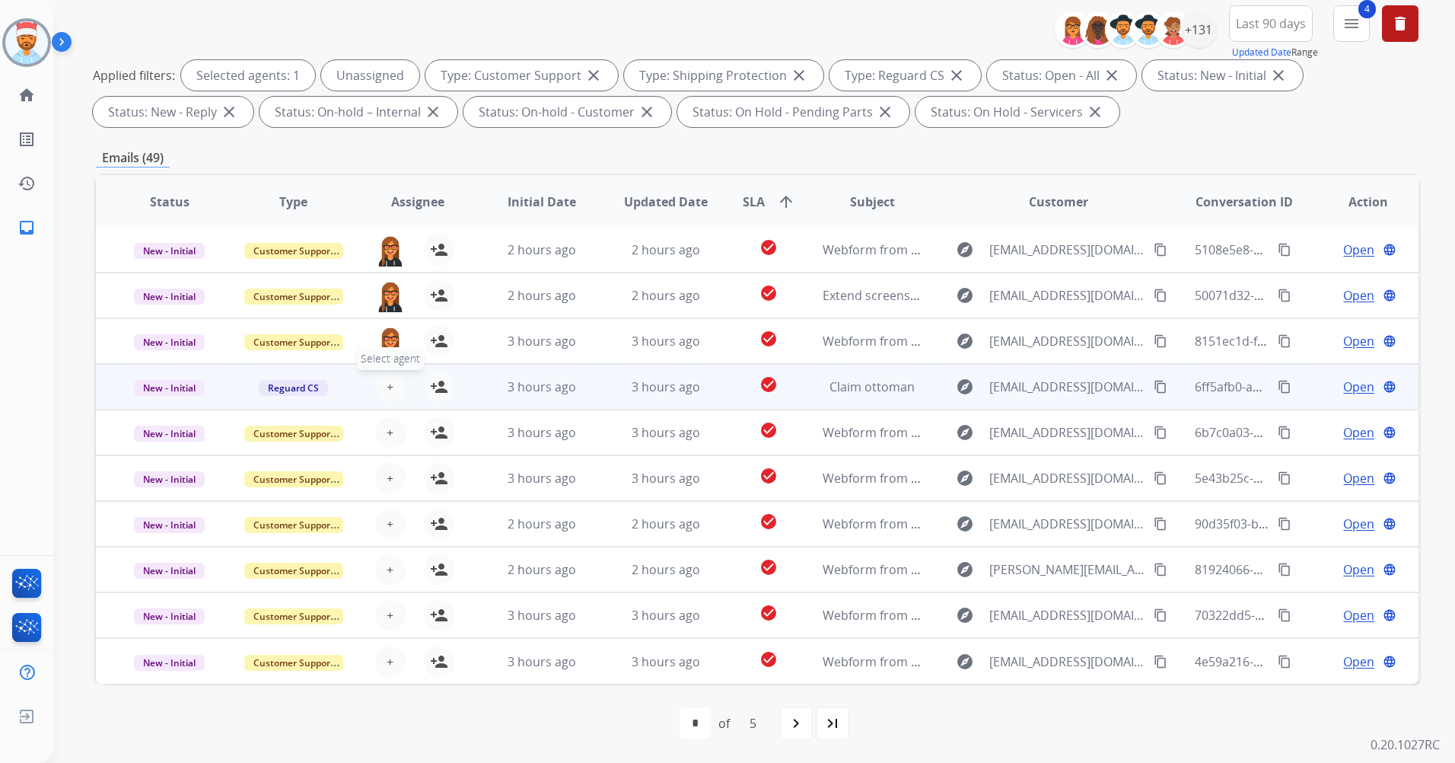
click at [394, 381] on button "+ Select agent" at bounding box center [390, 386] width 30 height 30
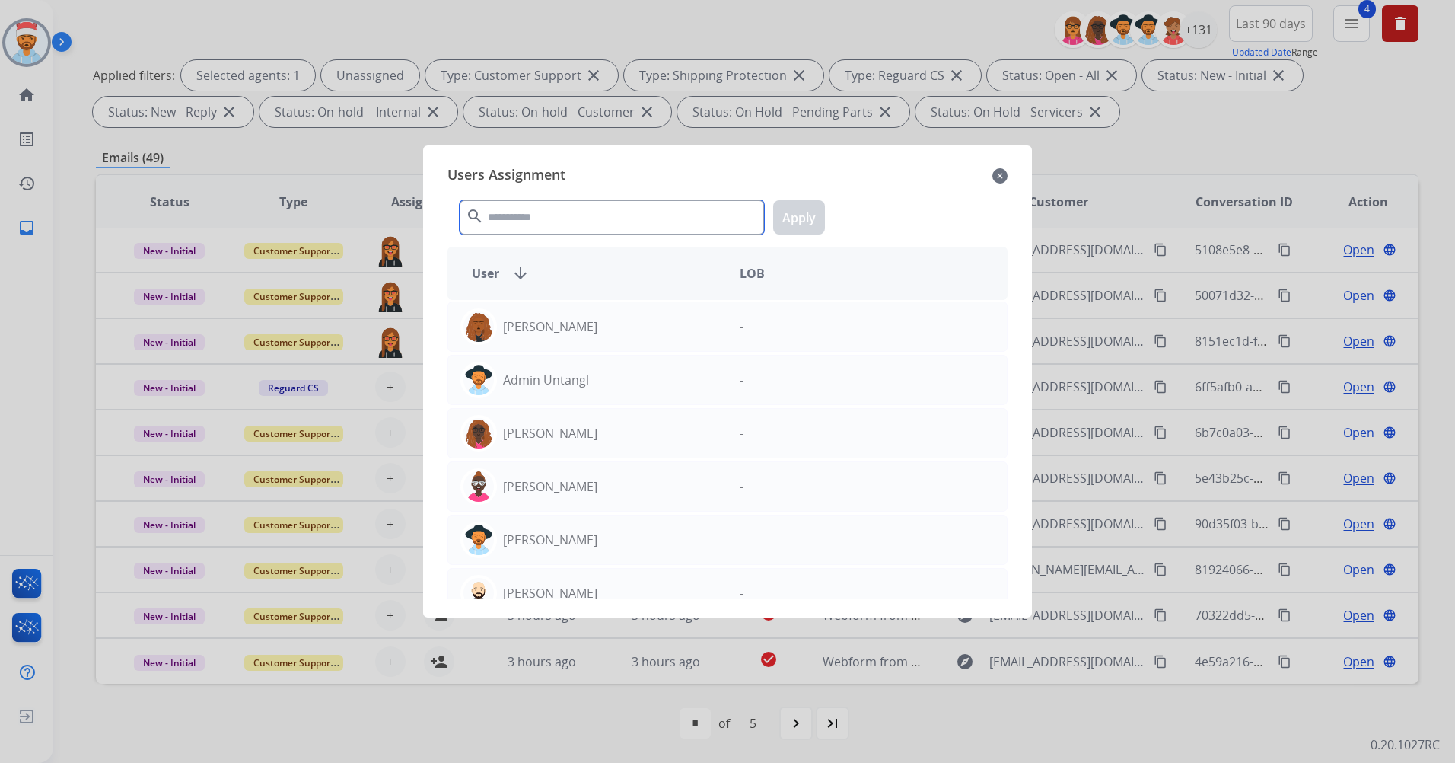
click at [590, 222] on input "text" at bounding box center [612, 217] width 304 height 34
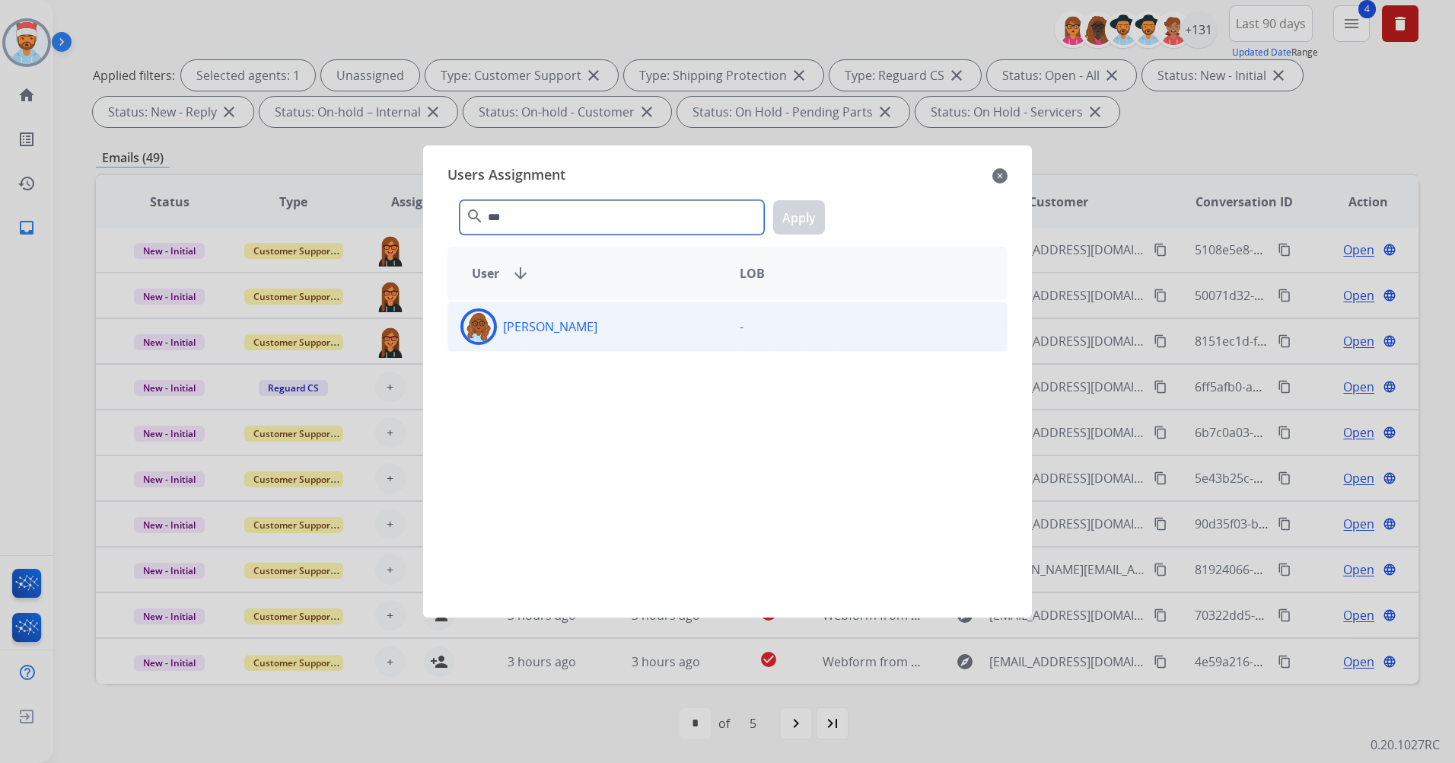
type input "***"
click at [560, 344] on div "Mya Hall" at bounding box center [587, 326] width 279 height 37
drag, startPoint x: 802, startPoint y: 216, endPoint x: 398, endPoint y: 461, distance: 471.7
click at [801, 220] on button "Apply" at bounding box center [799, 217] width 52 height 34
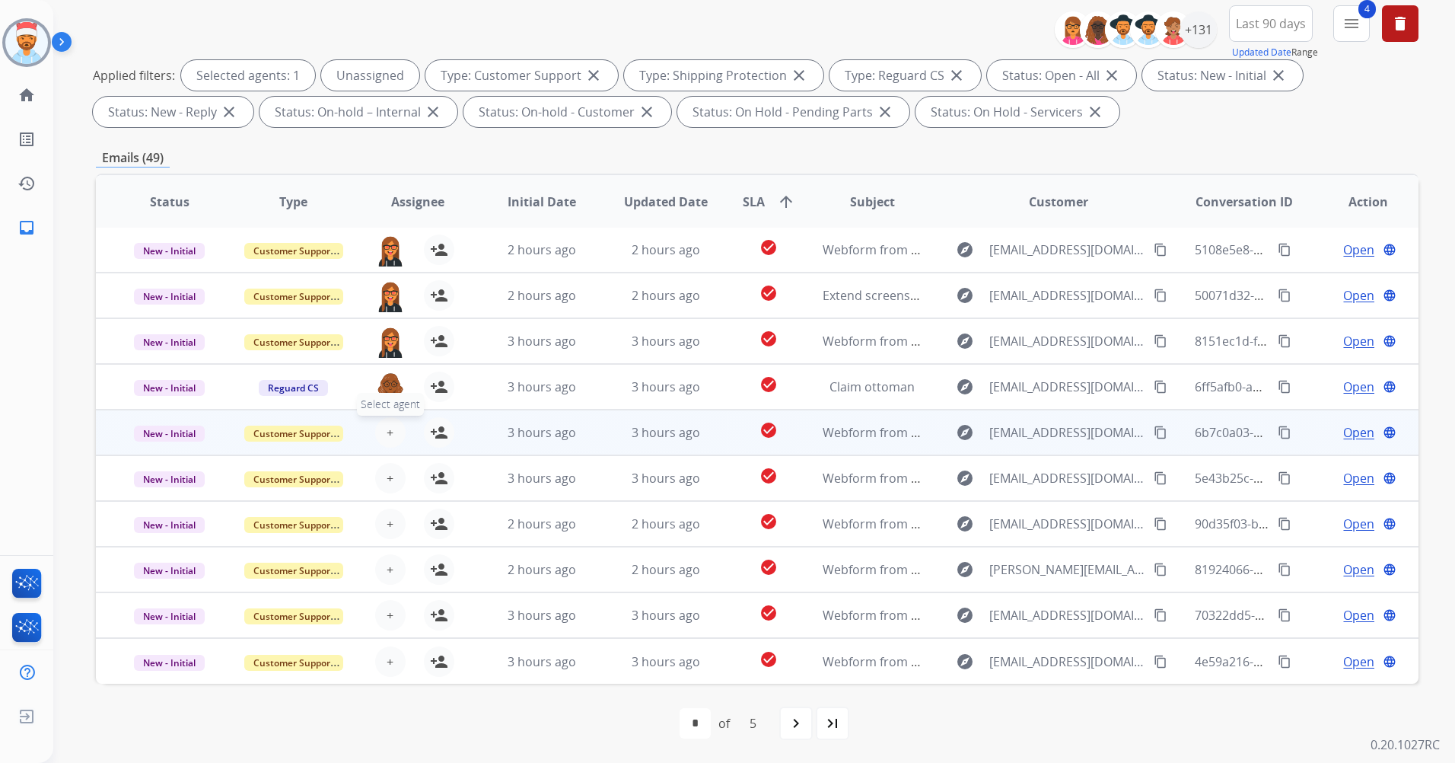
click at [390, 438] on span "+" at bounding box center [390, 432] width 7 height 18
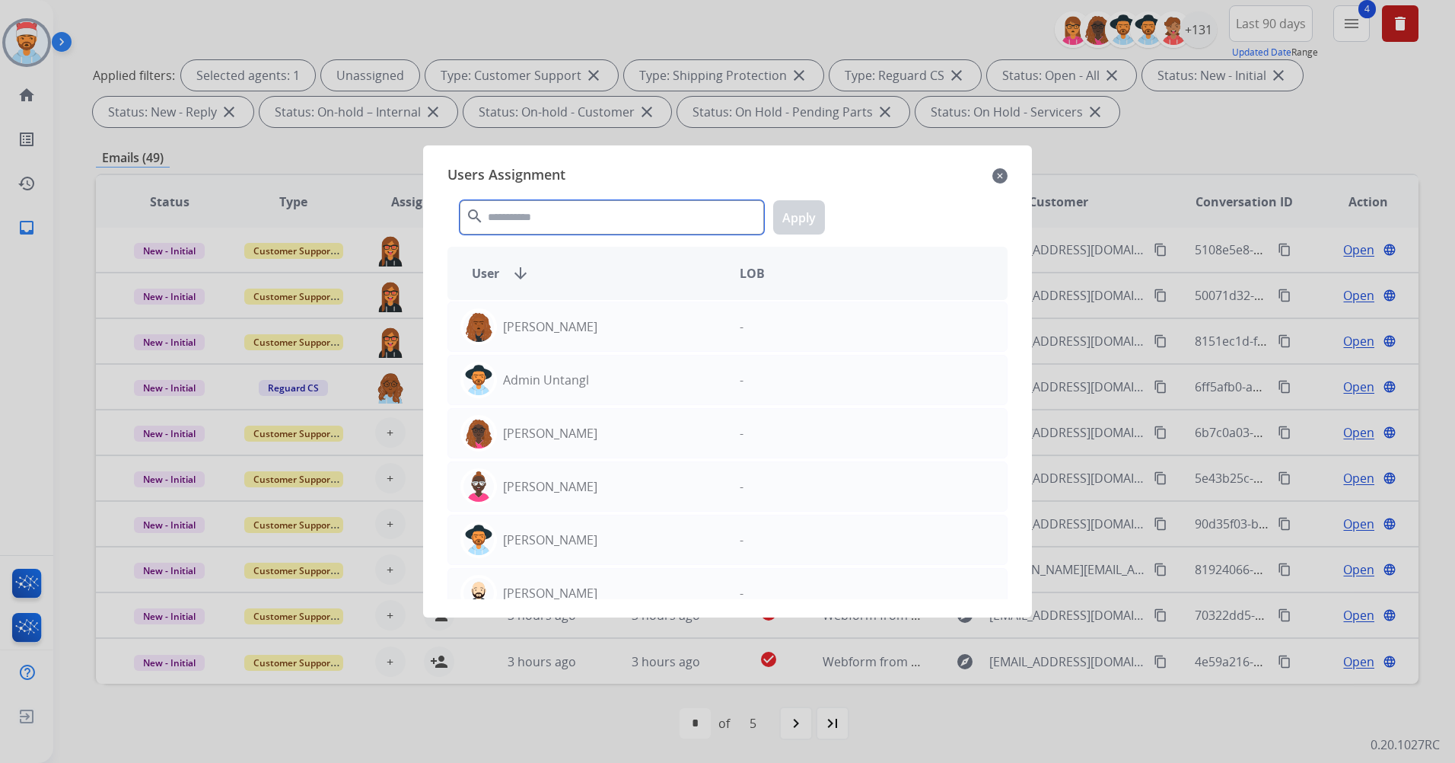
click at [560, 216] on input "text" at bounding box center [612, 217] width 304 height 34
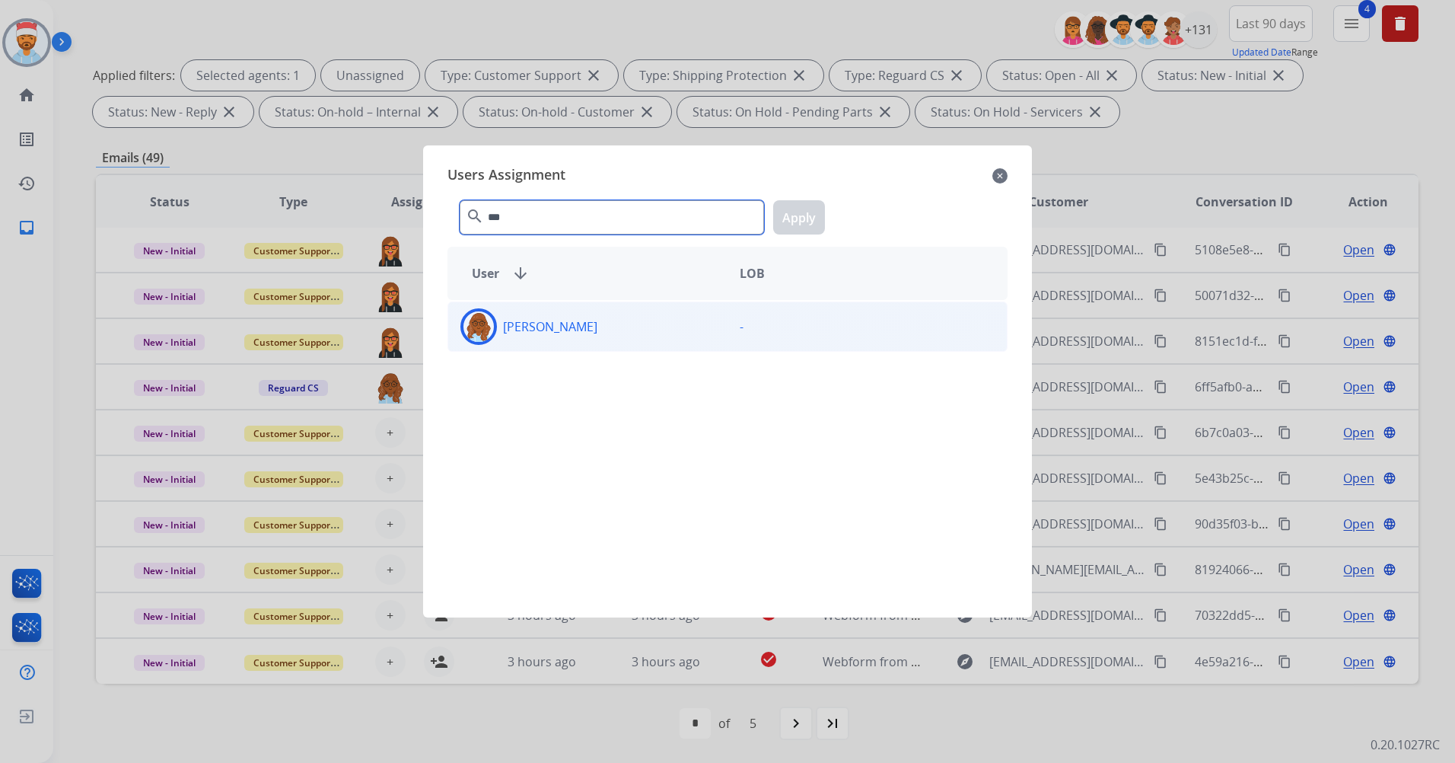
type input "***"
click at [559, 319] on div "Mya Hall" at bounding box center [587, 326] width 279 height 37
click at [795, 218] on button "Apply" at bounding box center [799, 217] width 52 height 34
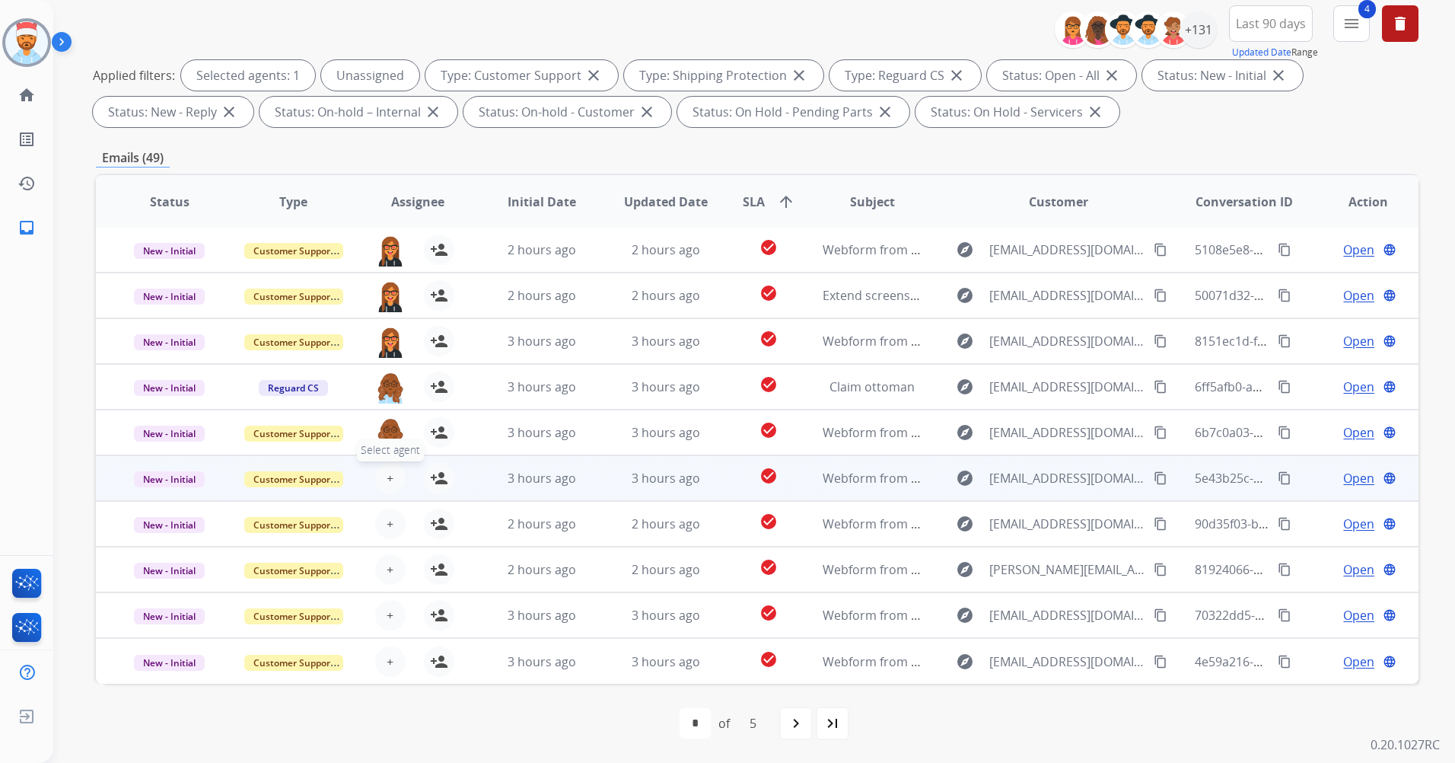
click at [388, 477] on span "+" at bounding box center [390, 478] width 7 height 18
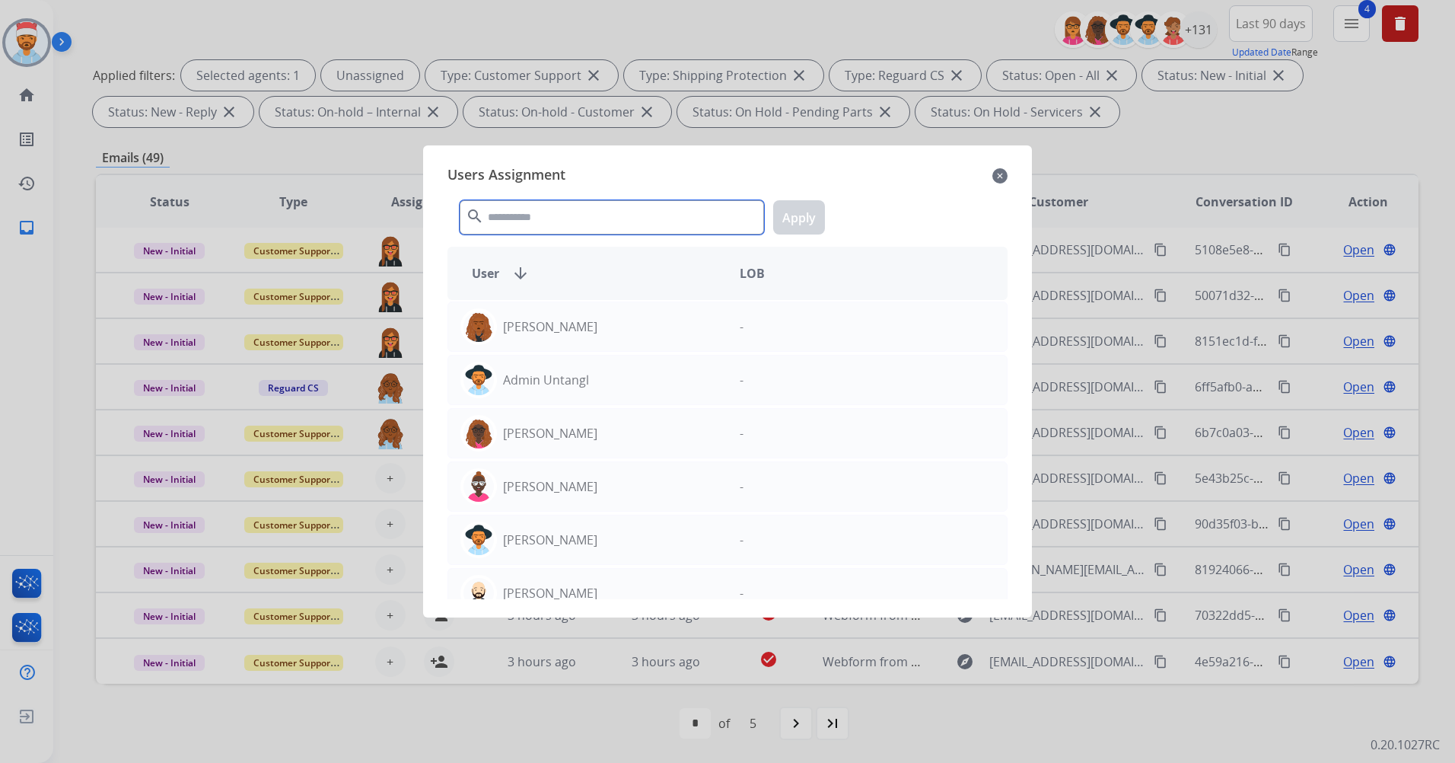
click at [562, 219] on input "text" at bounding box center [612, 217] width 304 height 34
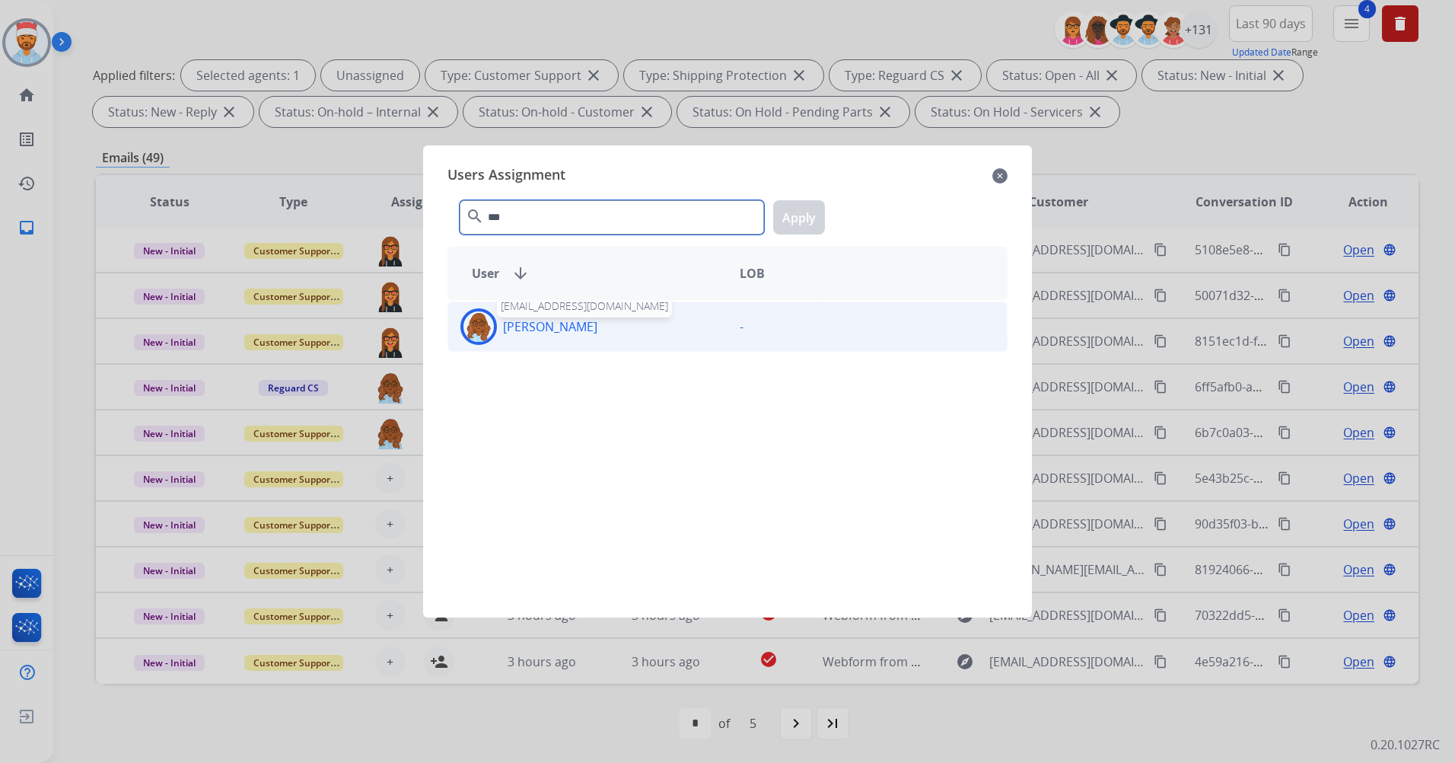
type input "***"
click at [545, 328] on p "Mya Hall" at bounding box center [550, 326] width 94 height 18
click at [786, 215] on button "Apply" at bounding box center [799, 217] width 52 height 34
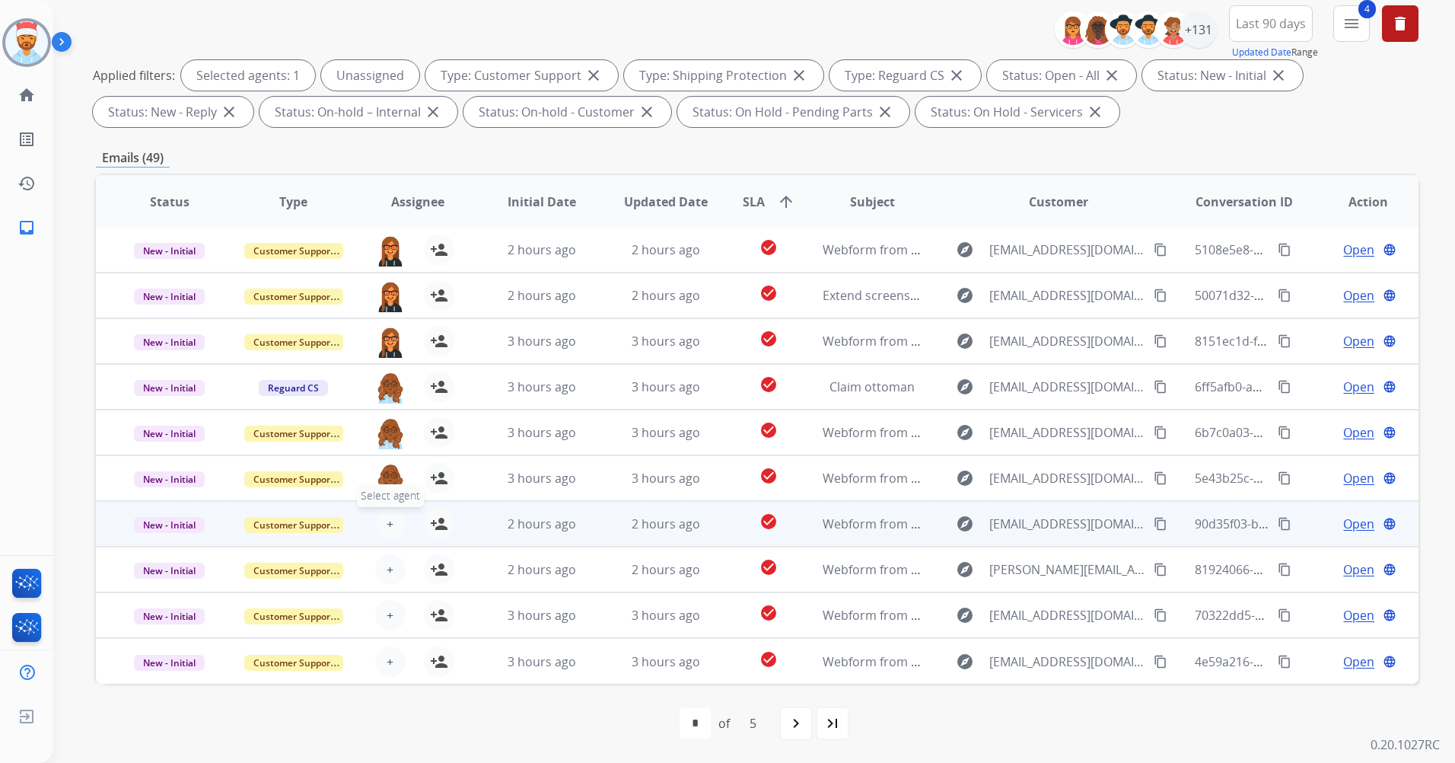
click at [390, 528] on span "+" at bounding box center [390, 524] width 7 height 18
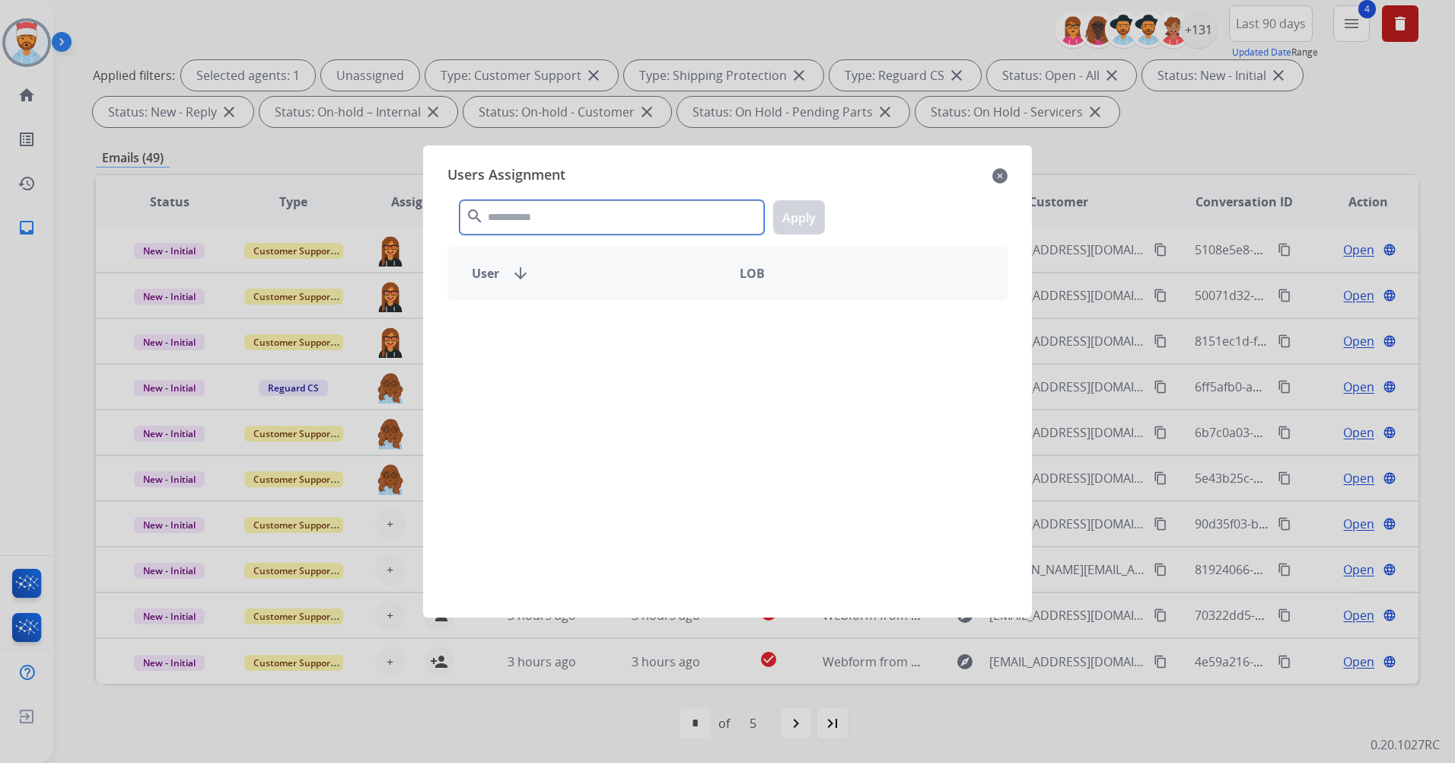
click at [668, 215] on input "text" at bounding box center [612, 217] width 304 height 34
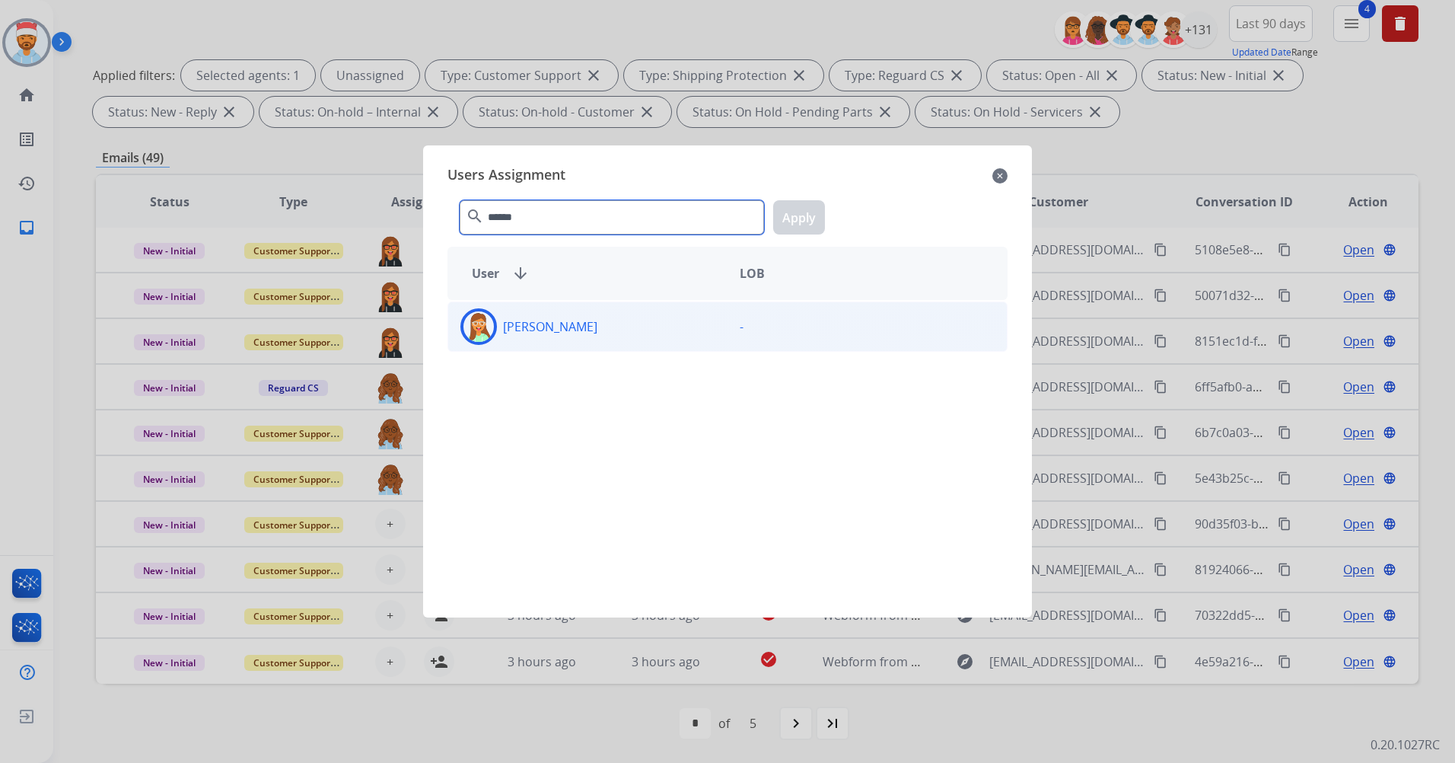
type input "******"
click at [575, 336] on div "Jasmyn Torres" at bounding box center [587, 326] width 279 height 37
click at [802, 212] on button "Apply" at bounding box center [799, 217] width 52 height 34
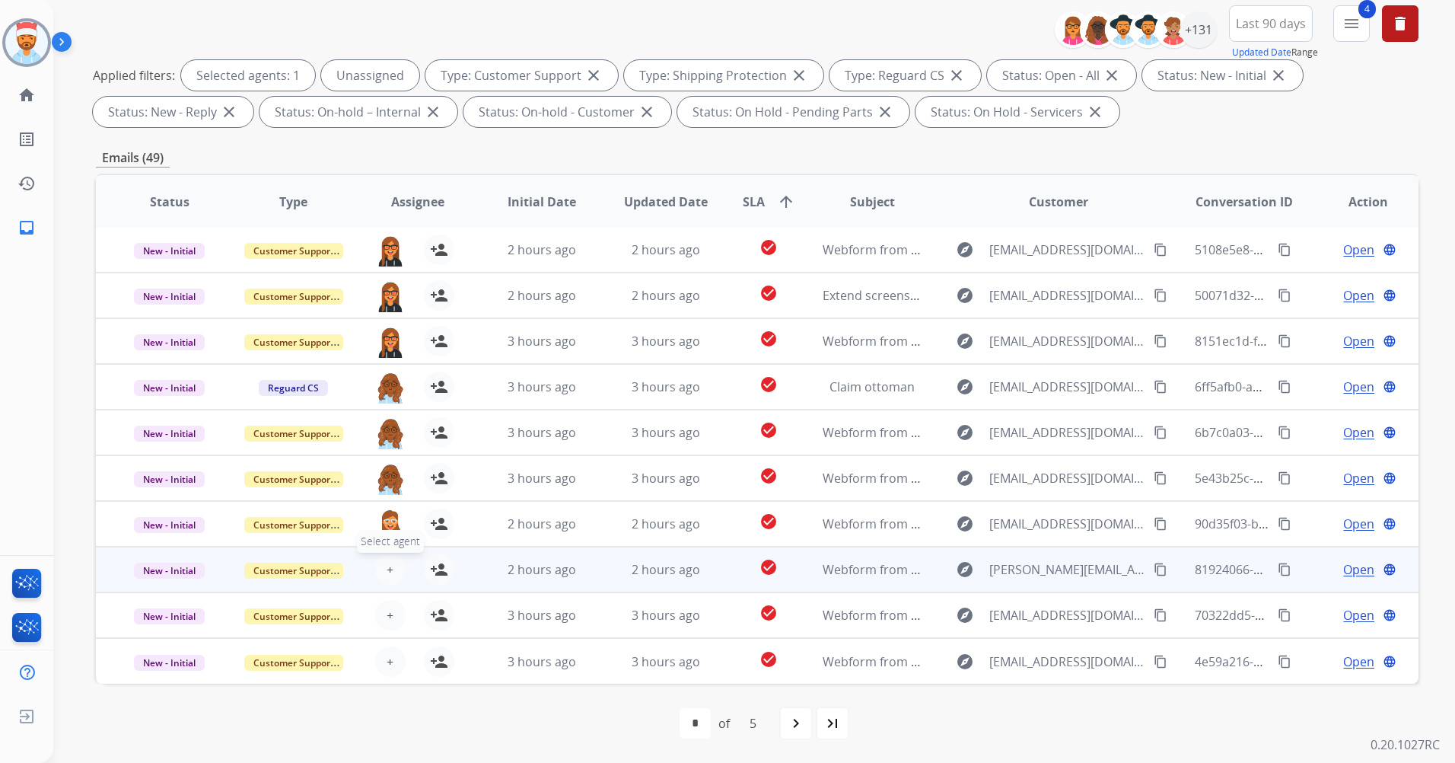
click at [387, 562] on span "+" at bounding box center [390, 569] width 7 height 18
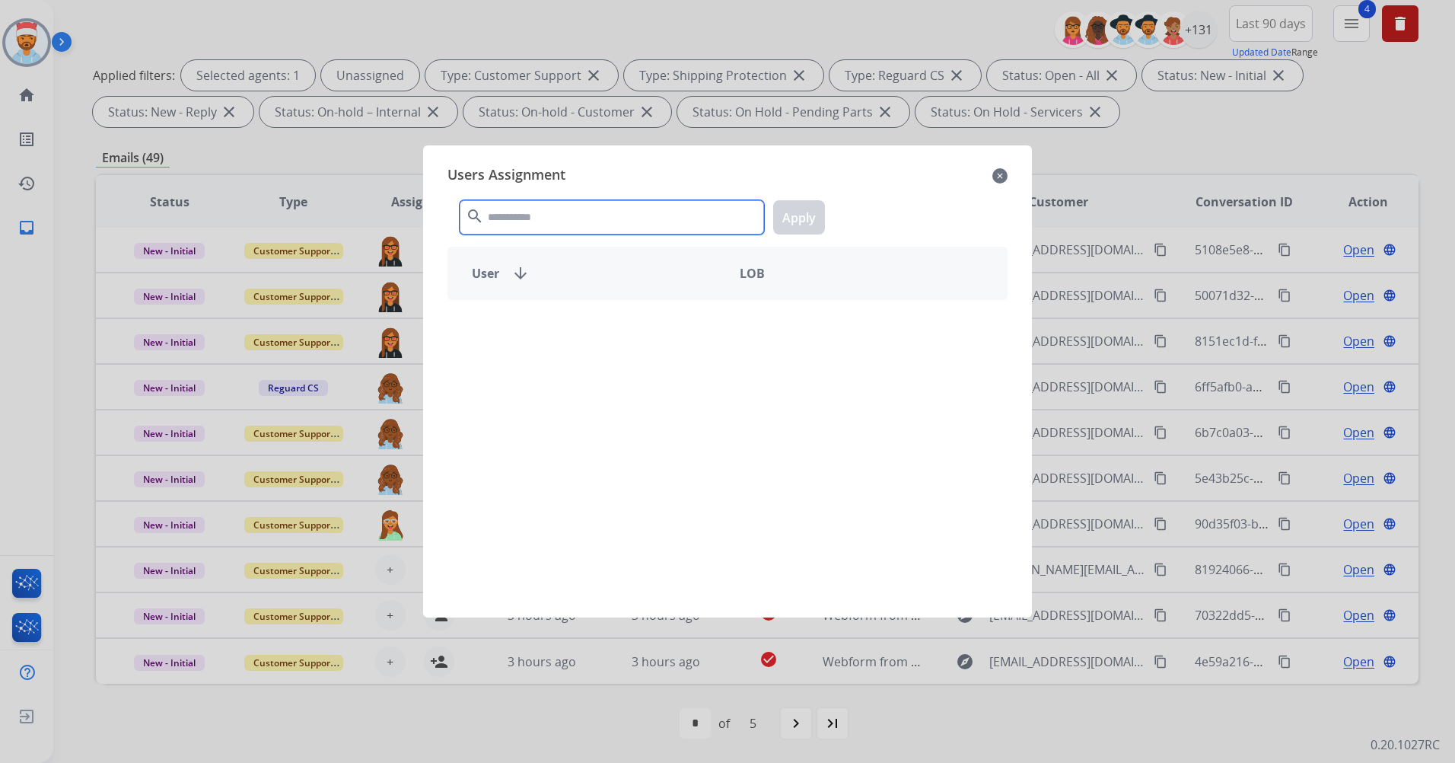
click at [524, 220] on input "text" at bounding box center [612, 217] width 304 height 34
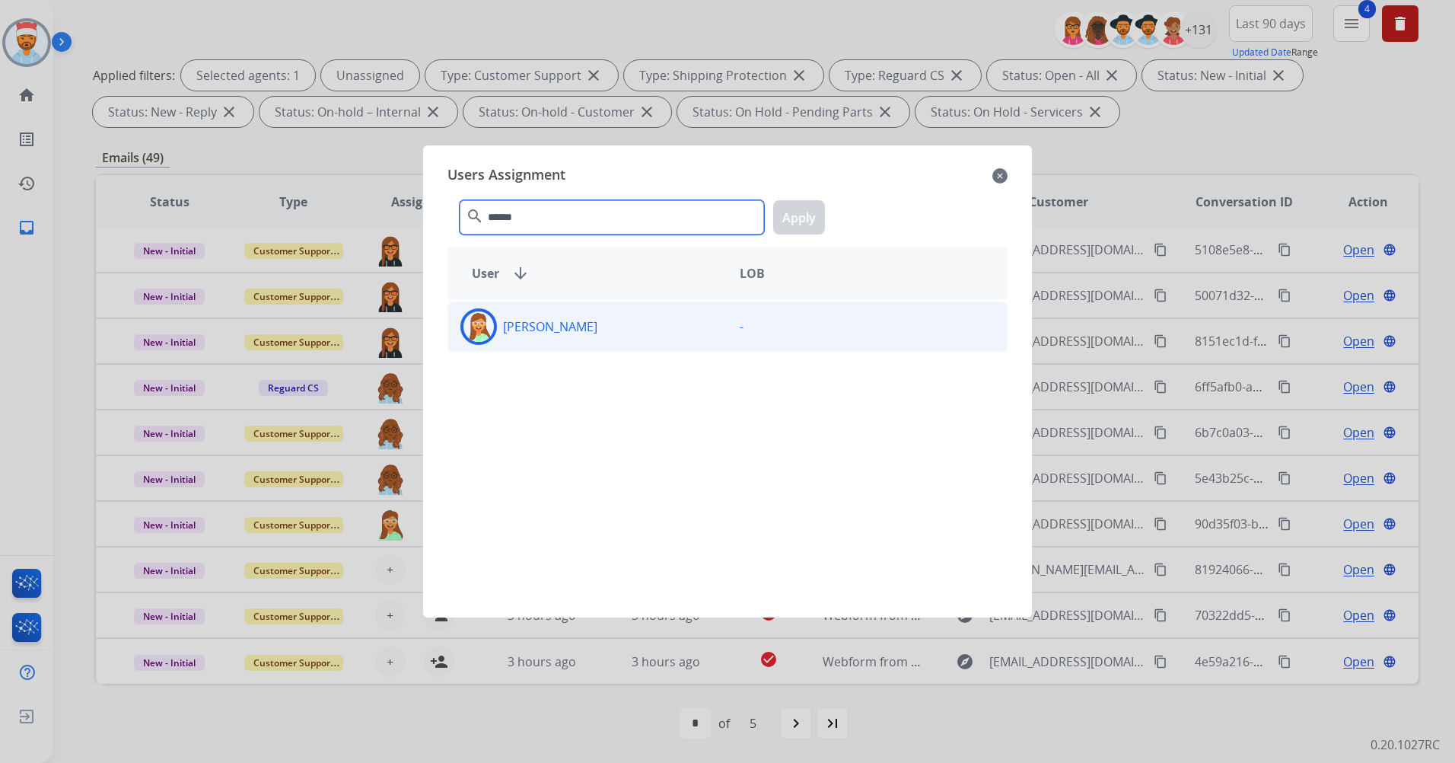
type input "******"
click at [574, 336] on div "Jasmyn Torres" at bounding box center [587, 326] width 279 height 37
click at [789, 217] on button "Apply" at bounding box center [799, 217] width 52 height 34
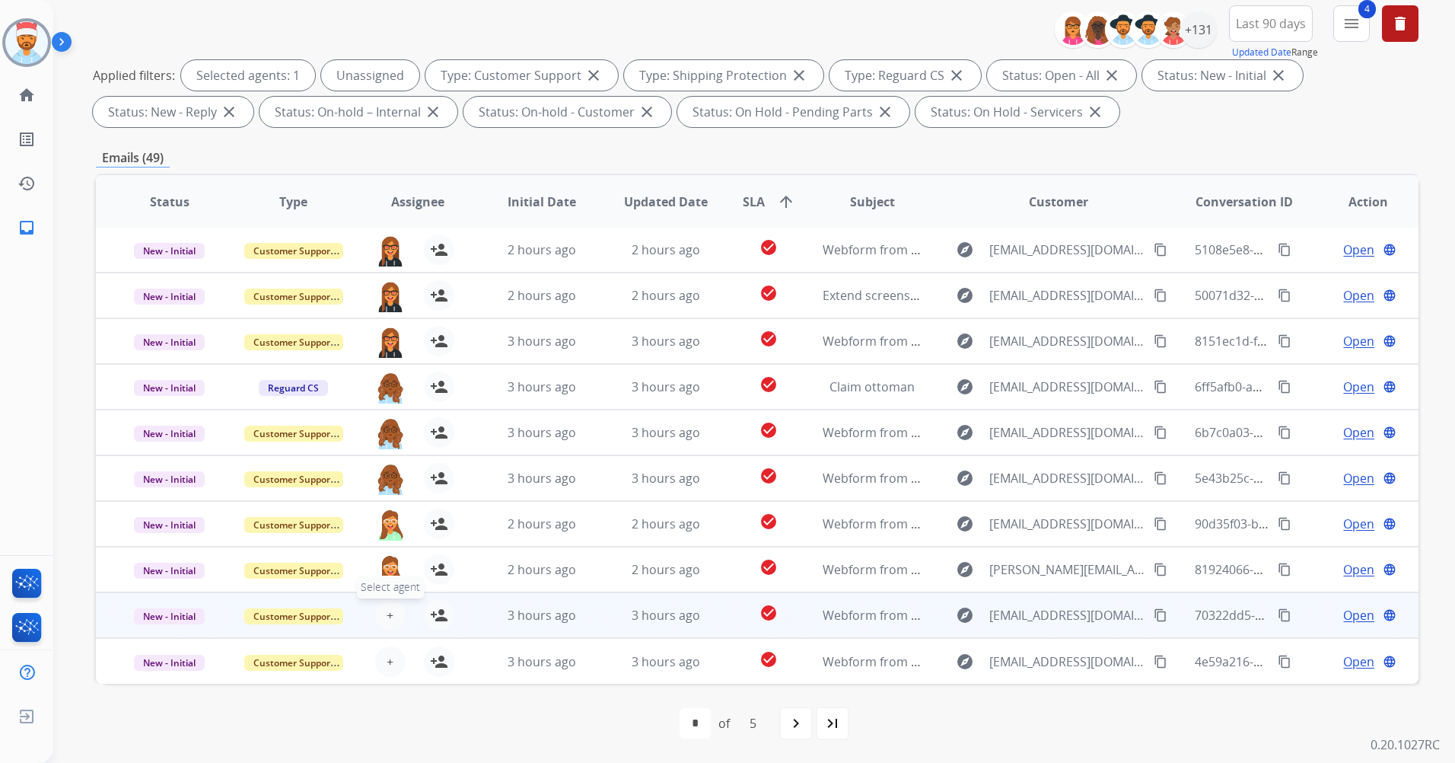
click at [385, 624] on button "+ Select agent" at bounding box center [390, 615] width 30 height 30
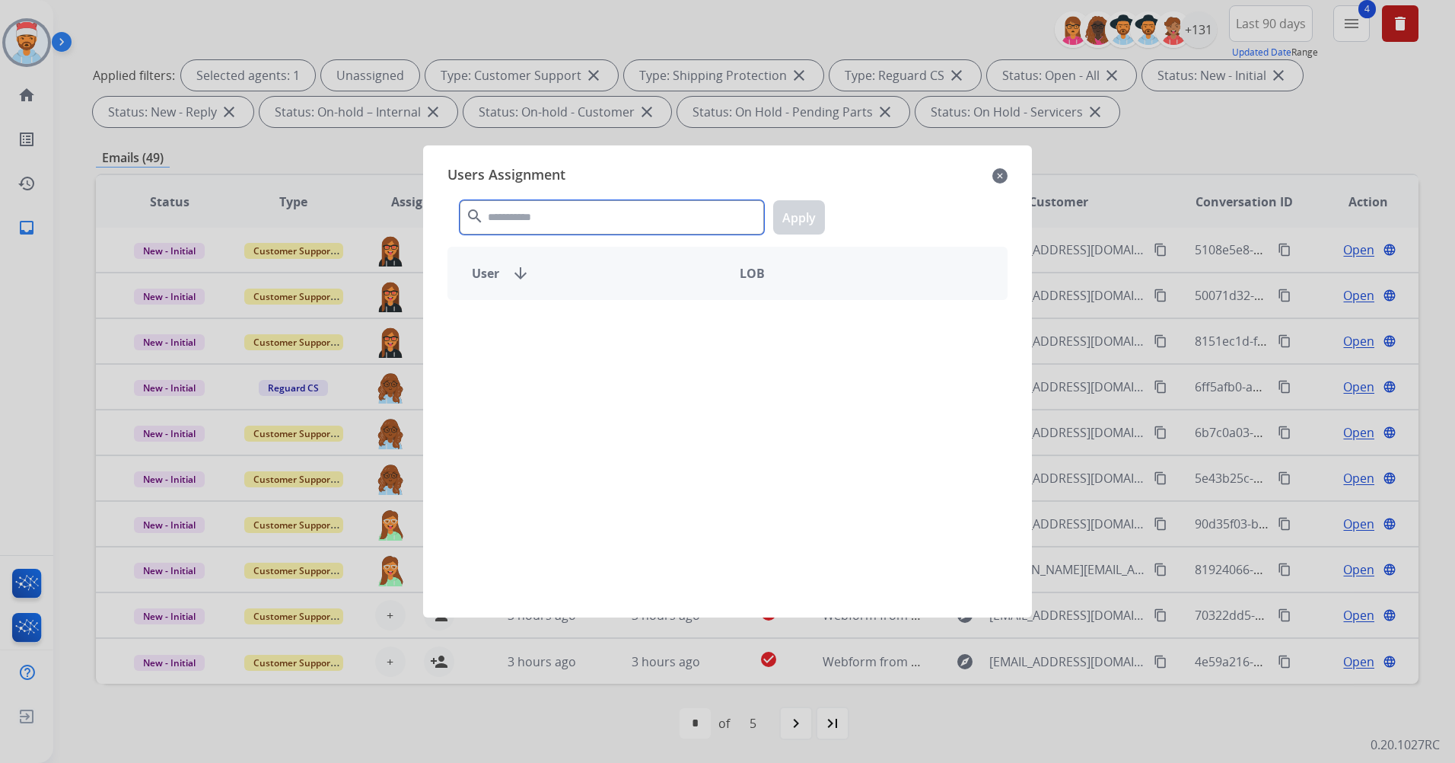
click at [519, 220] on input "text" at bounding box center [612, 217] width 304 height 34
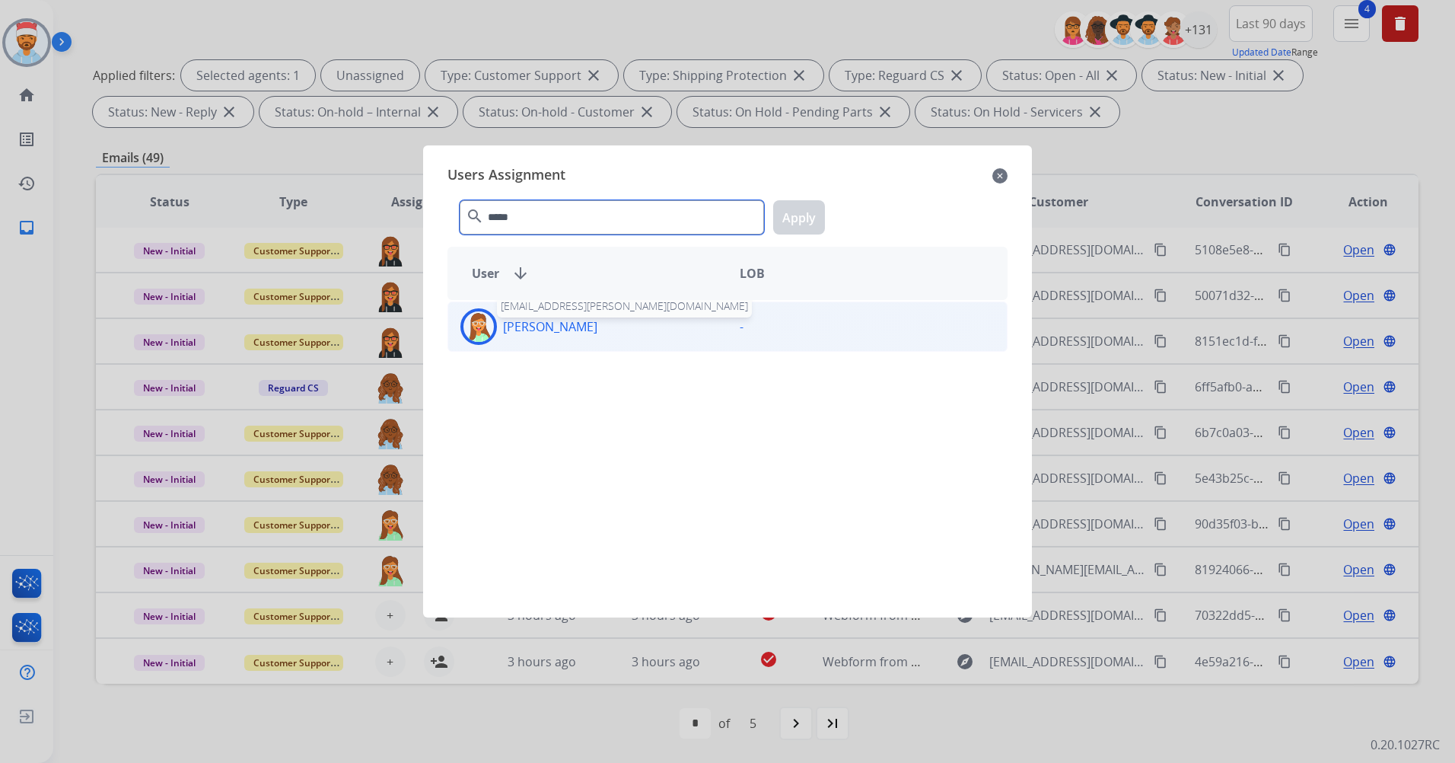
type input "*****"
click at [537, 320] on p "Jasmyn Torres" at bounding box center [550, 326] width 94 height 18
click at [806, 218] on button "Apply" at bounding box center [799, 217] width 52 height 34
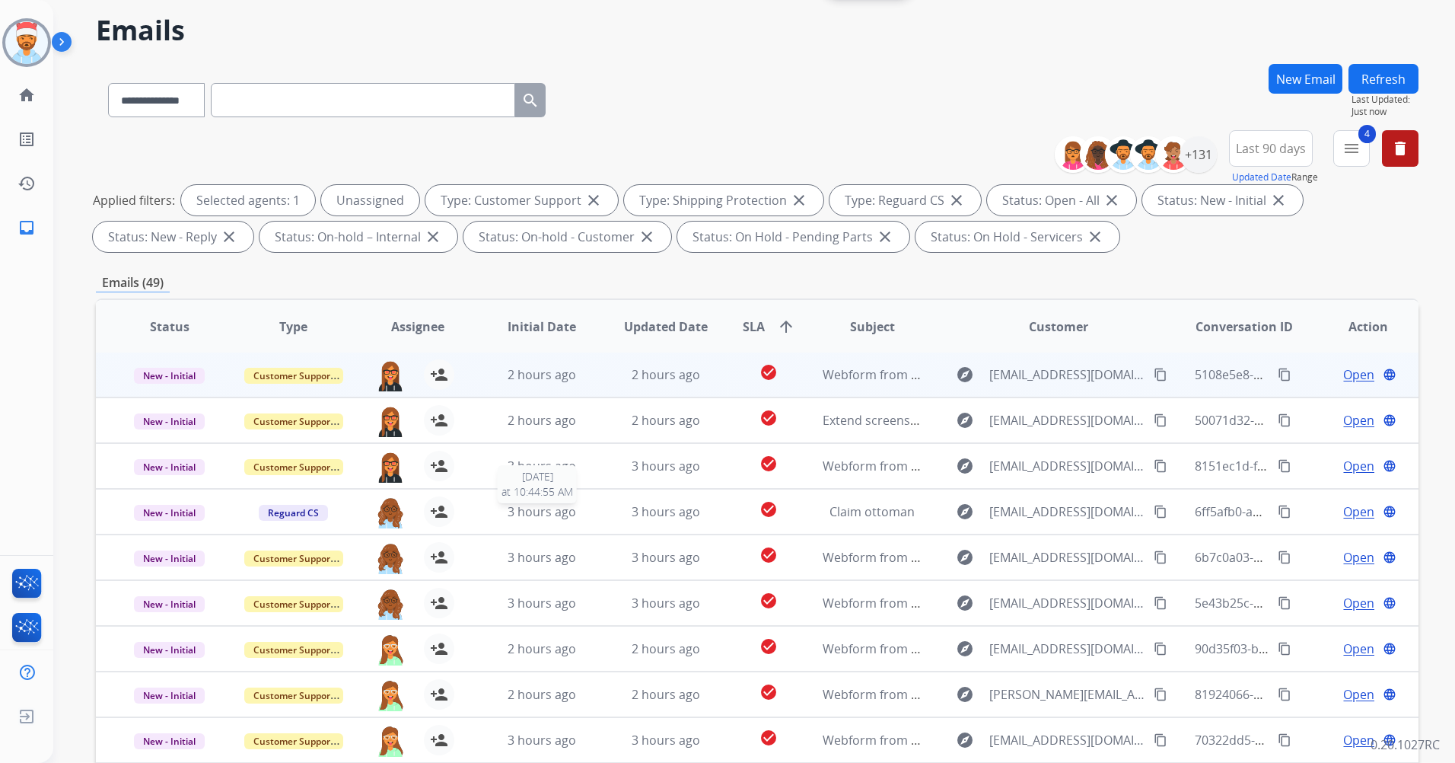
scroll to position [0, 0]
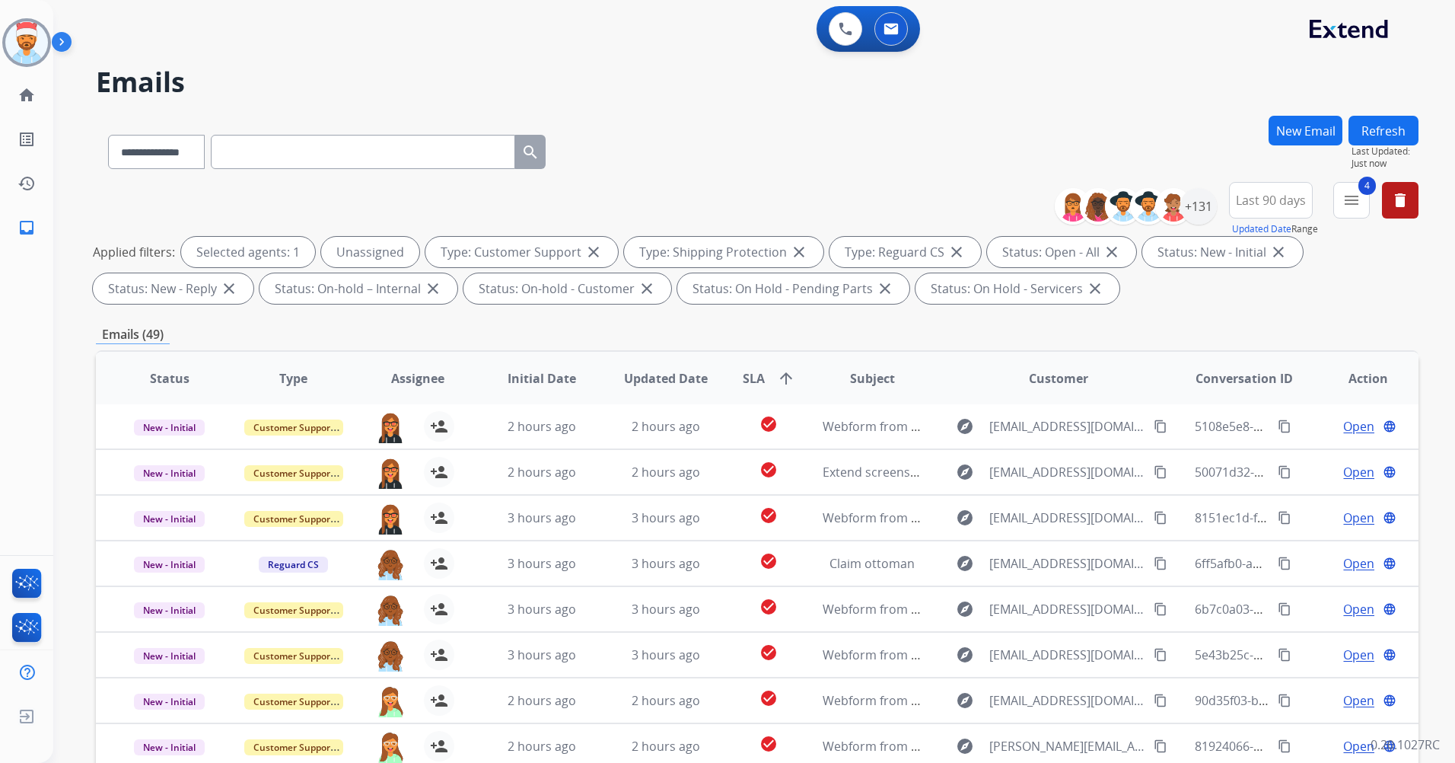
click at [1382, 129] on button "Refresh" at bounding box center [1384, 131] width 70 height 30
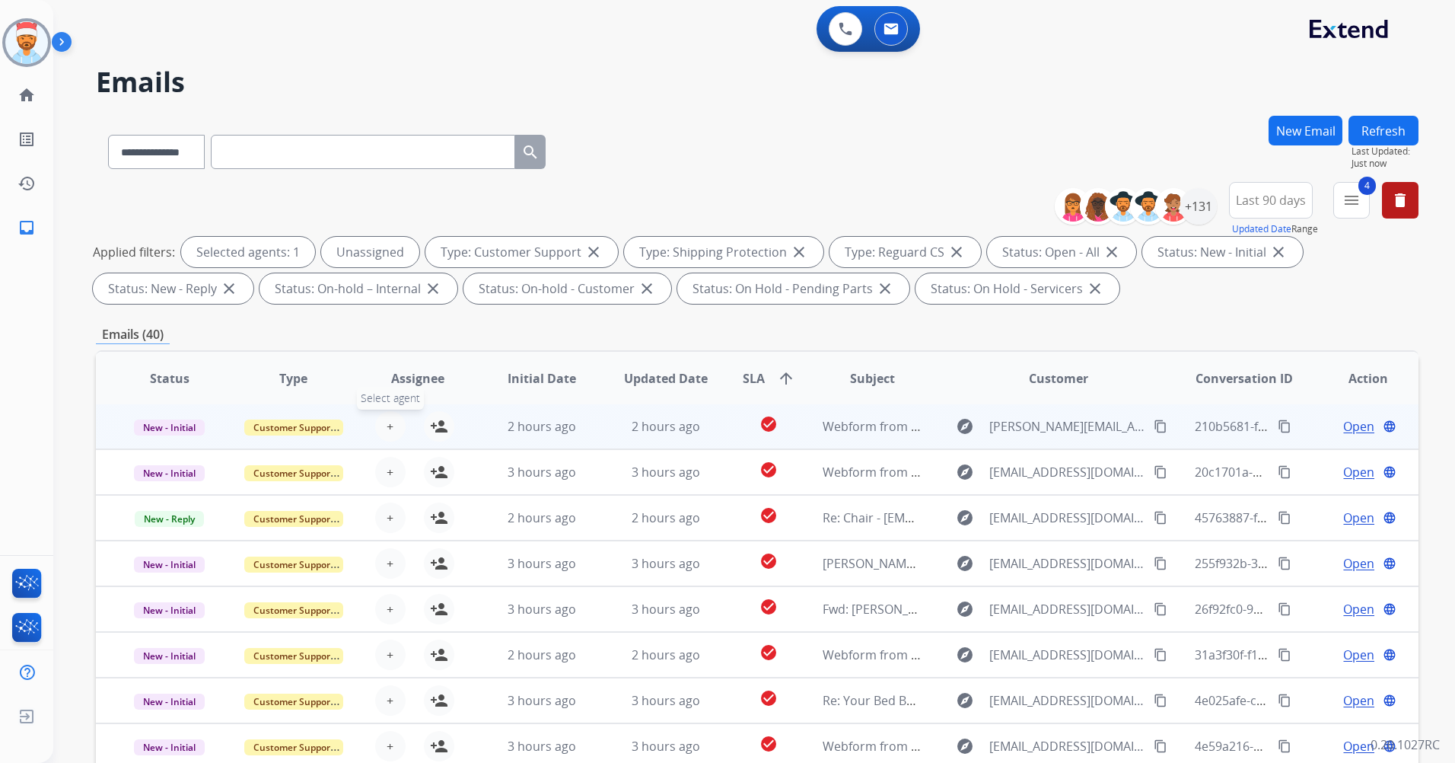
click at [387, 427] on span "+" at bounding box center [390, 426] width 7 height 18
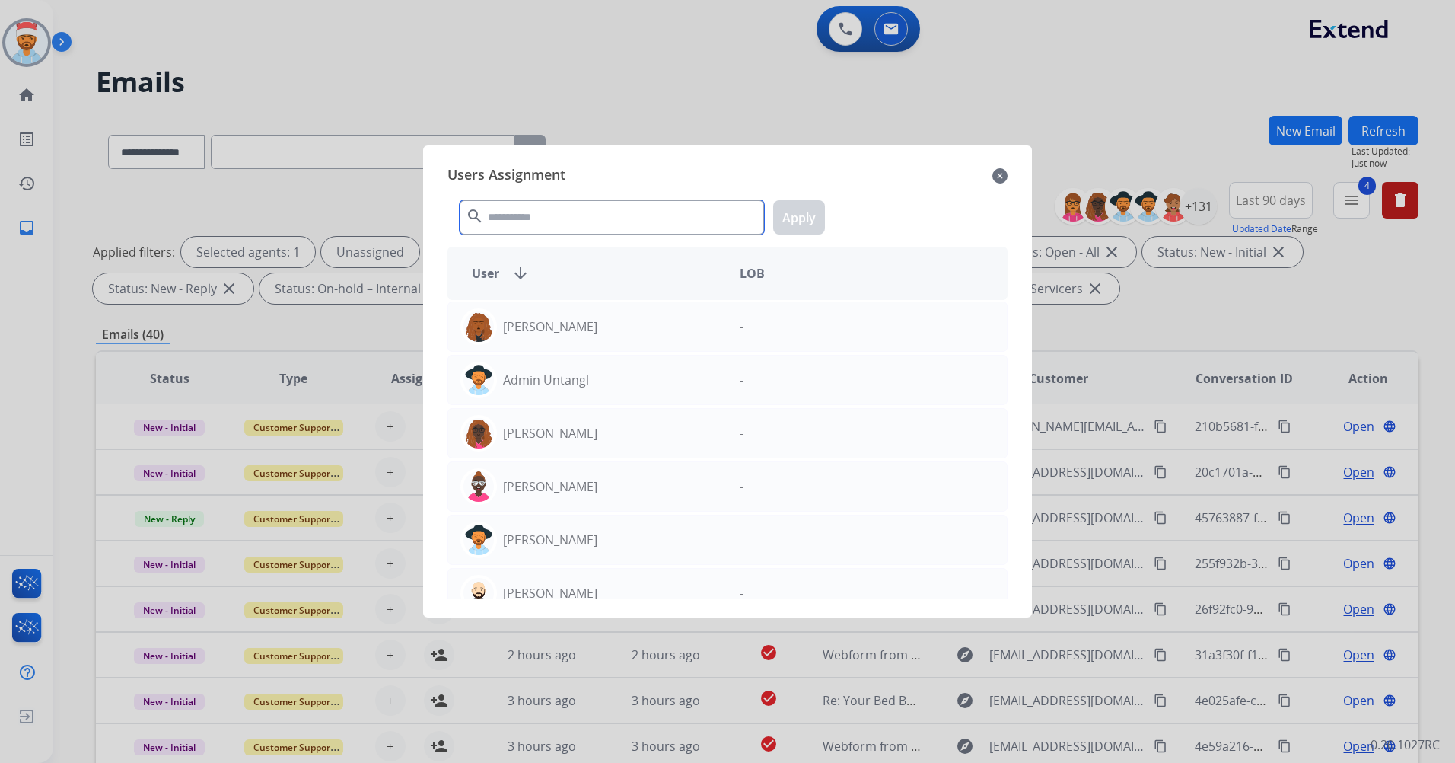
click at [552, 225] on input "text" at bounding box center [612, 217] width 304 height 34
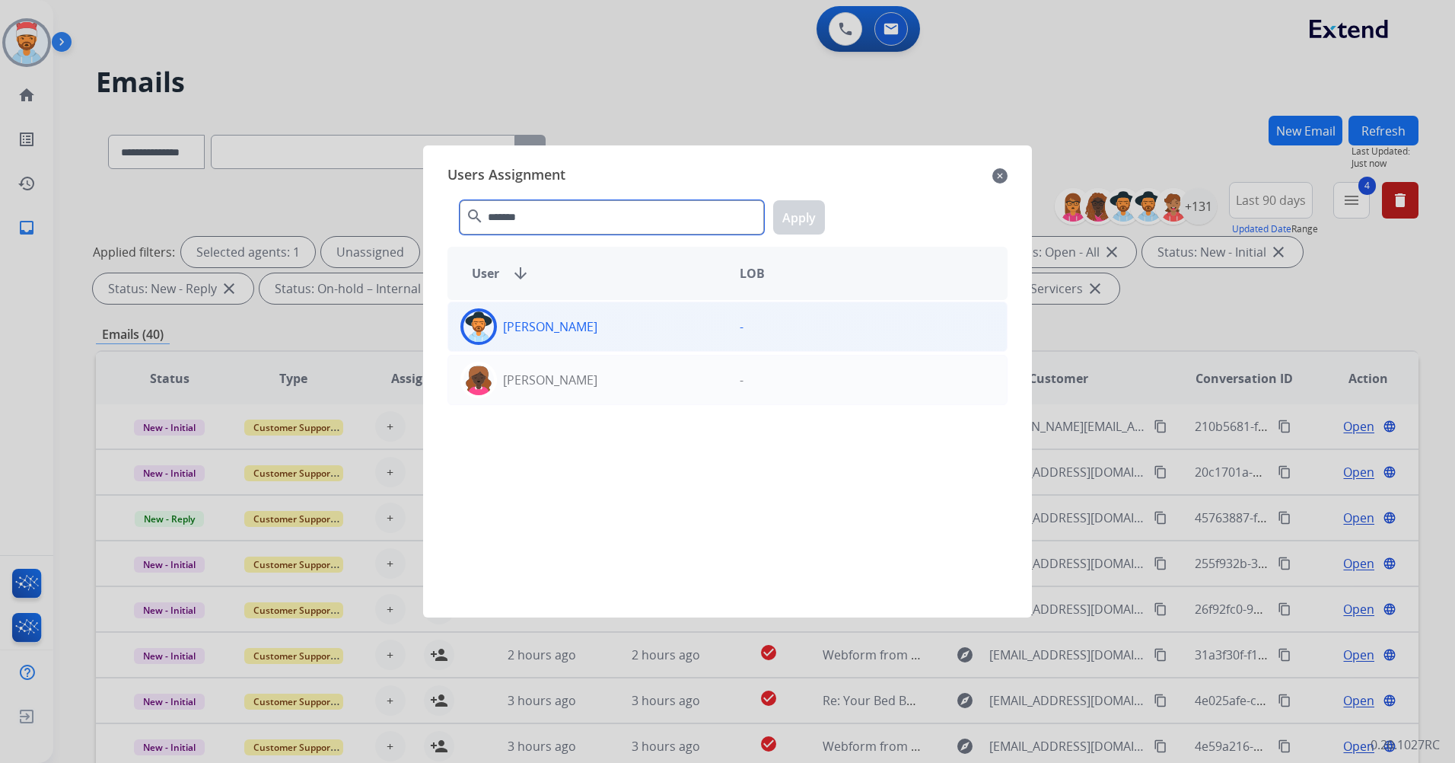
type input "*******"
click at [553, 334] on p "Jazmine Collins" at bounding box center [550, 326] width 94 height 18
click at [808, 203] on button "Apply" at bounding box center [799, 217] width 52 height 34
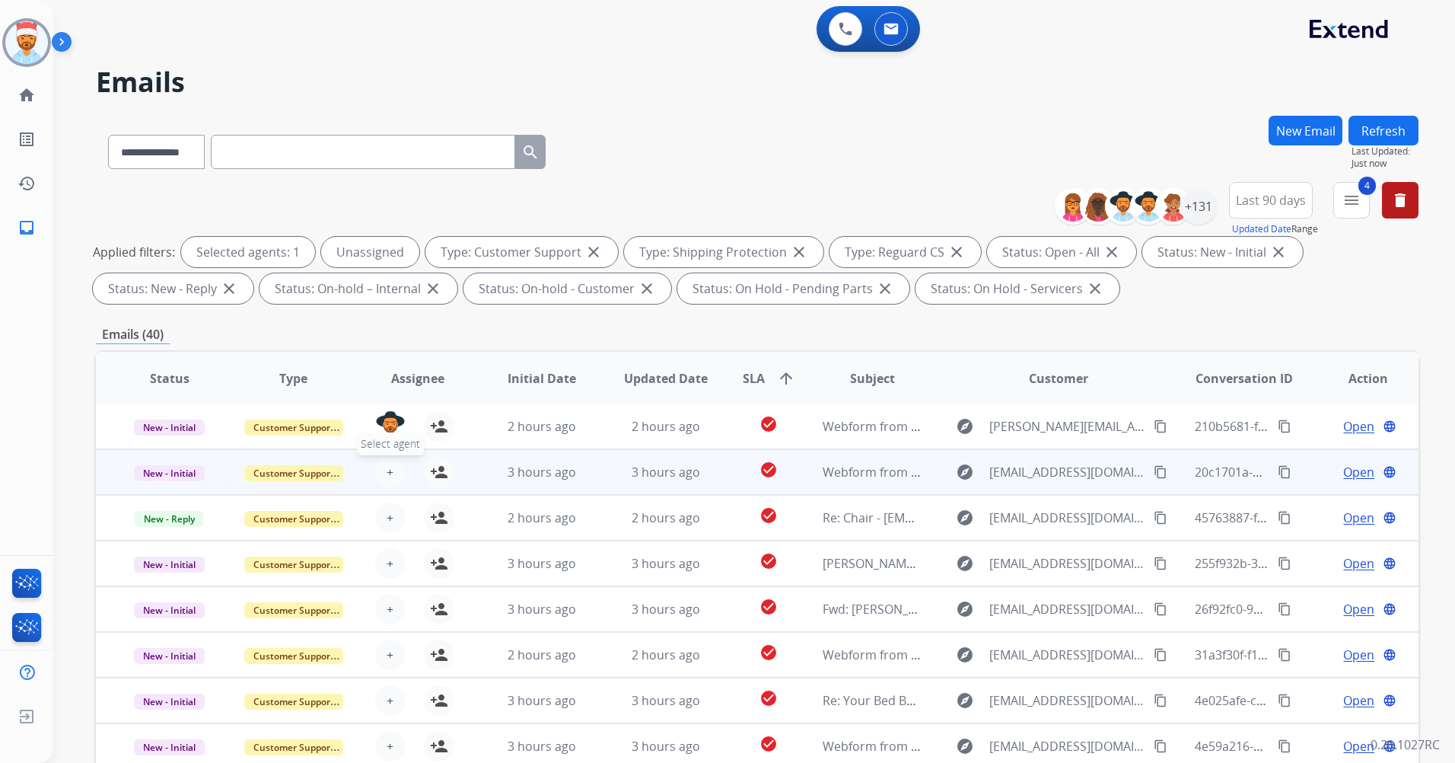
click at [380, 475] on button "+ Select agent" at bounding box center [390, 472] width 30 height 30
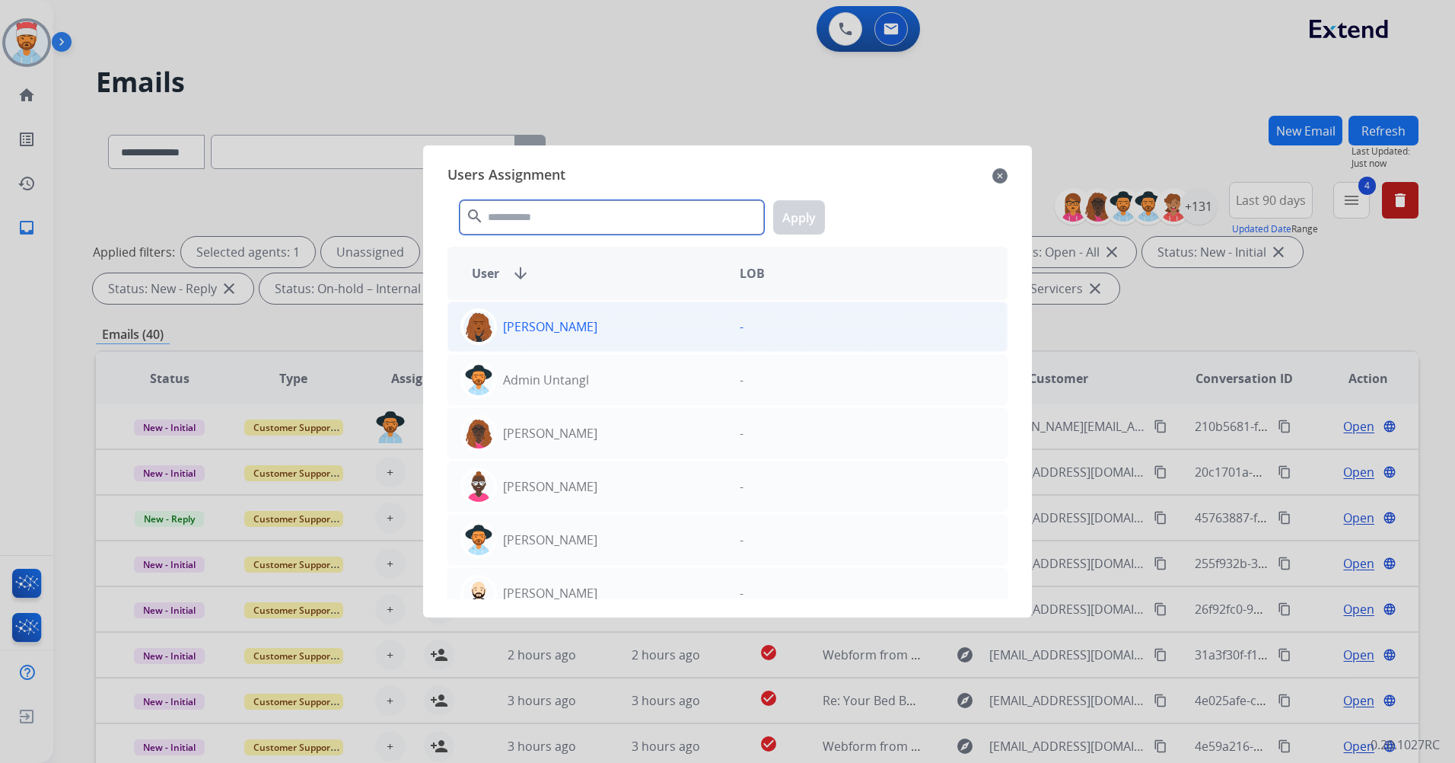
click at [509, 217] on input "text" at bounding box center [612, 217] width 304 height 34
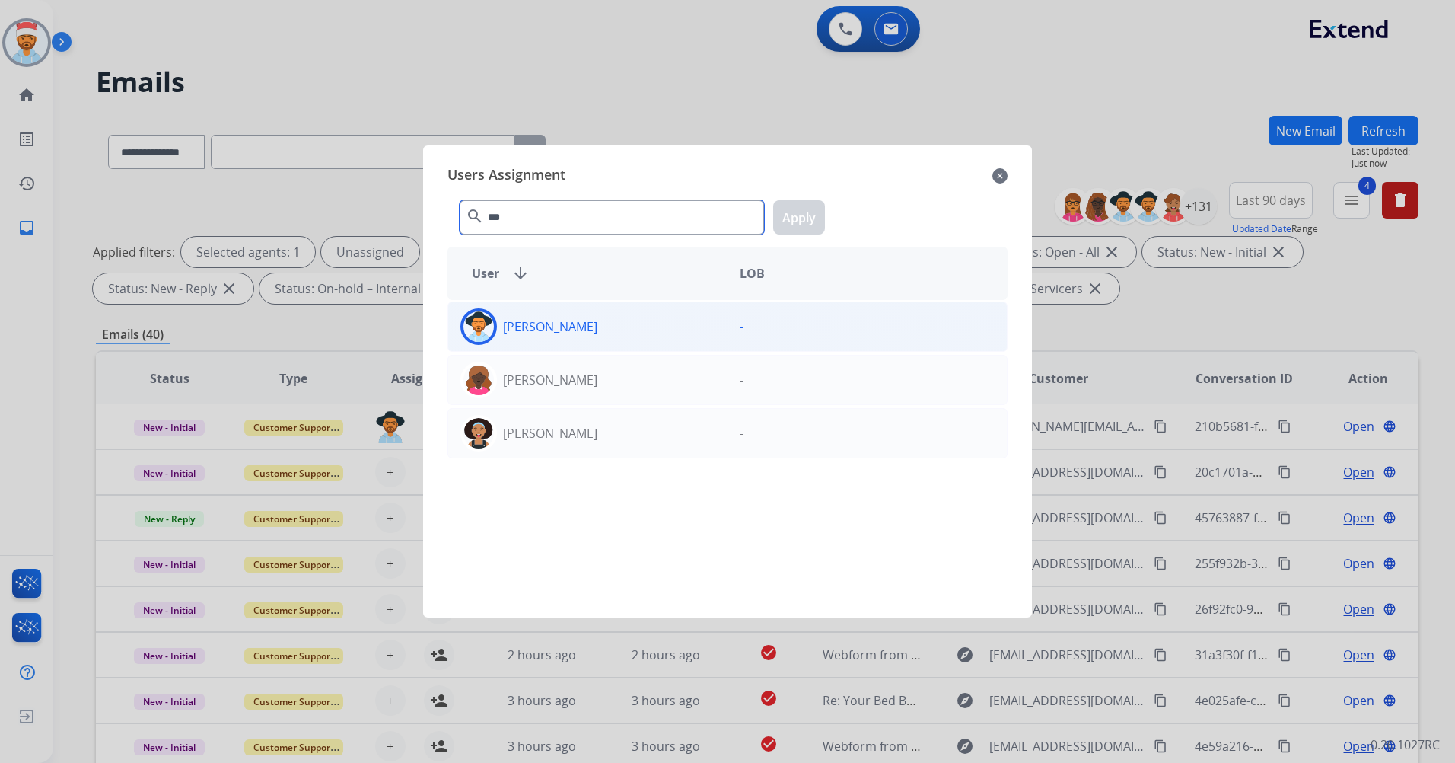
type input "***"
click at [497, 327] on div "Jazmine Collins" at bounding box center [587, 326] width 279 height 37
click at [795, 213] on button "Apply" at bounding box center [799, 217] width 52 height 34
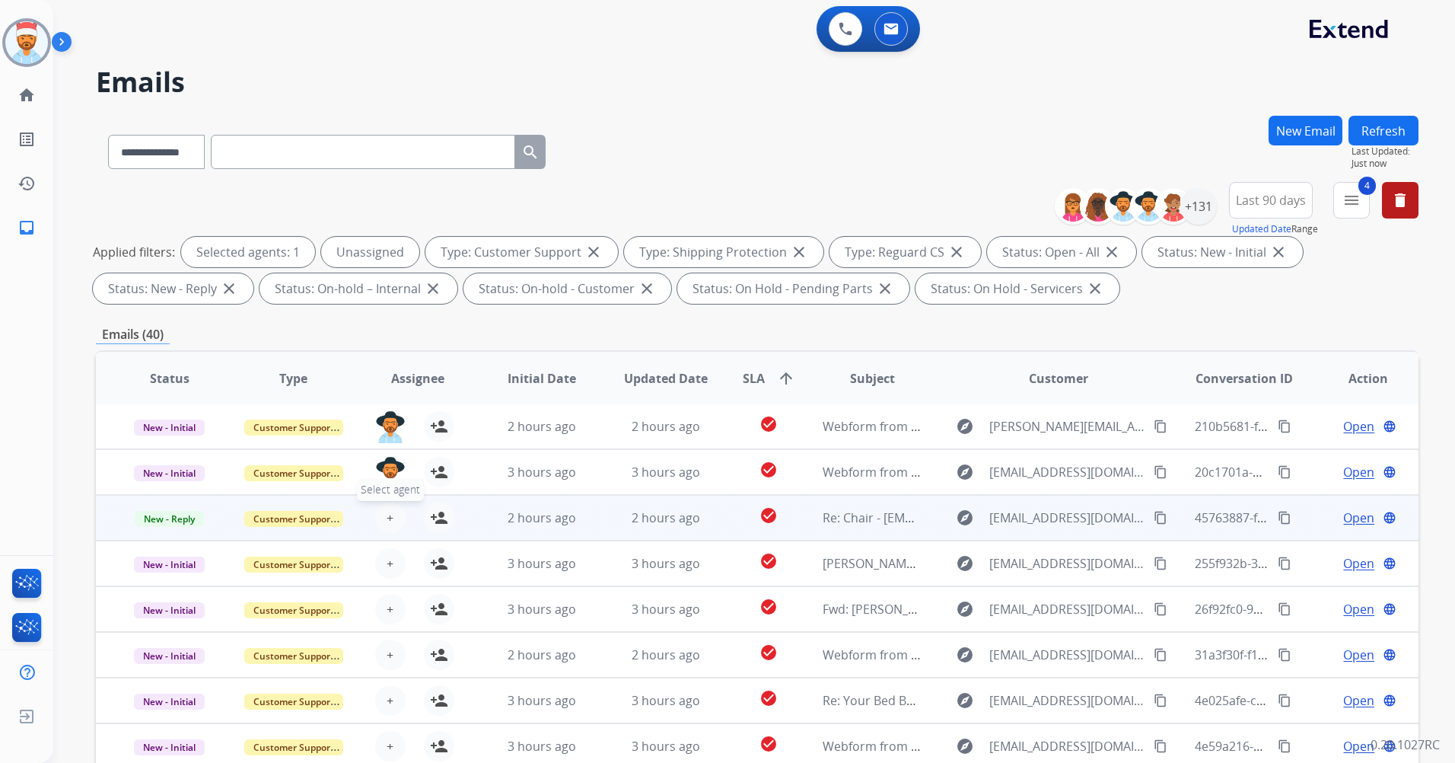
click at [390, 513] on span "+" at bounding box center [390, 517] width 7 height 18
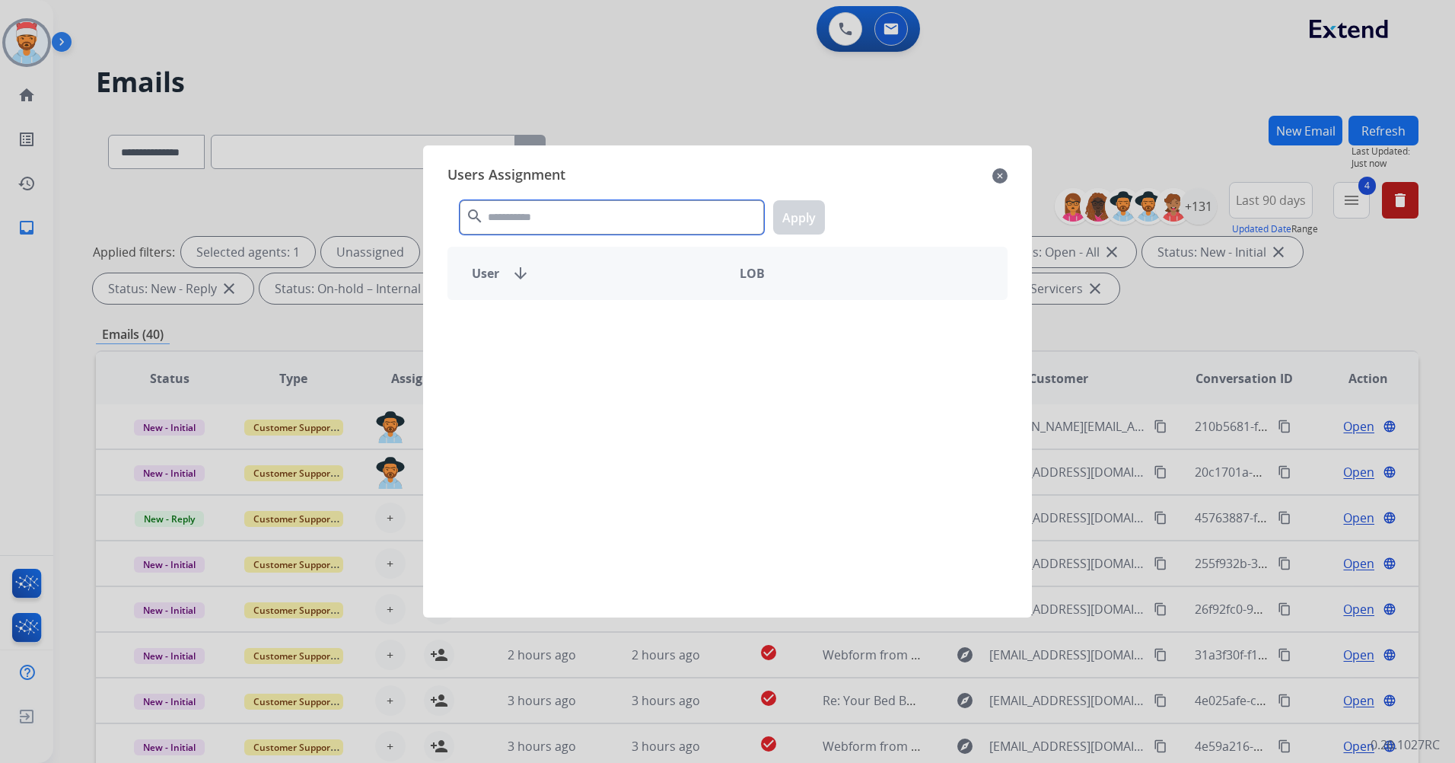
click at [599, 227] on input "text" at bounding box center [612, 217] width 304 height 34
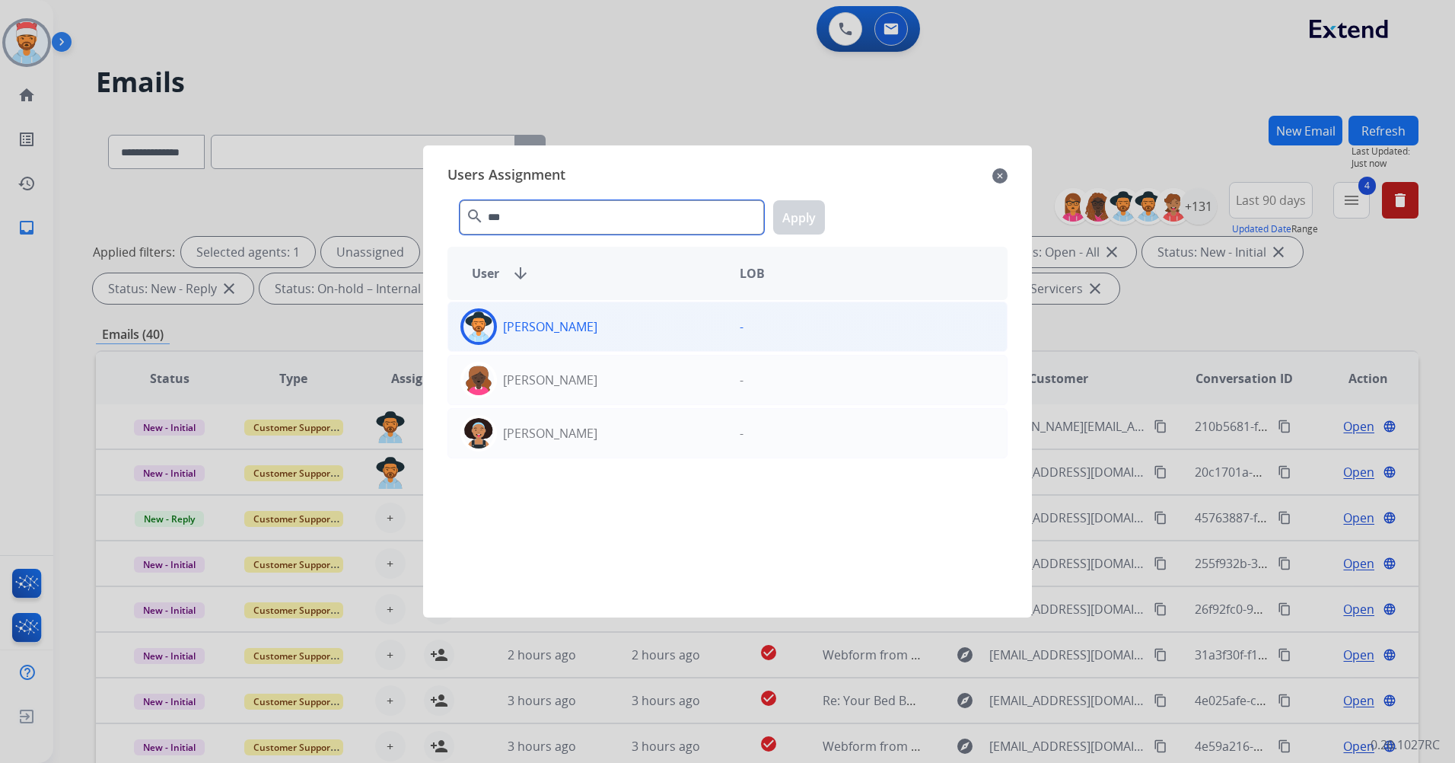
type input "***"
click at [586, 338] on div "Jazmine Collins" at bounding box center [587, 326] width 279 height 37
click at [791, 212] on button "Apply" at bounding box center [799, 217] width 52 height 34
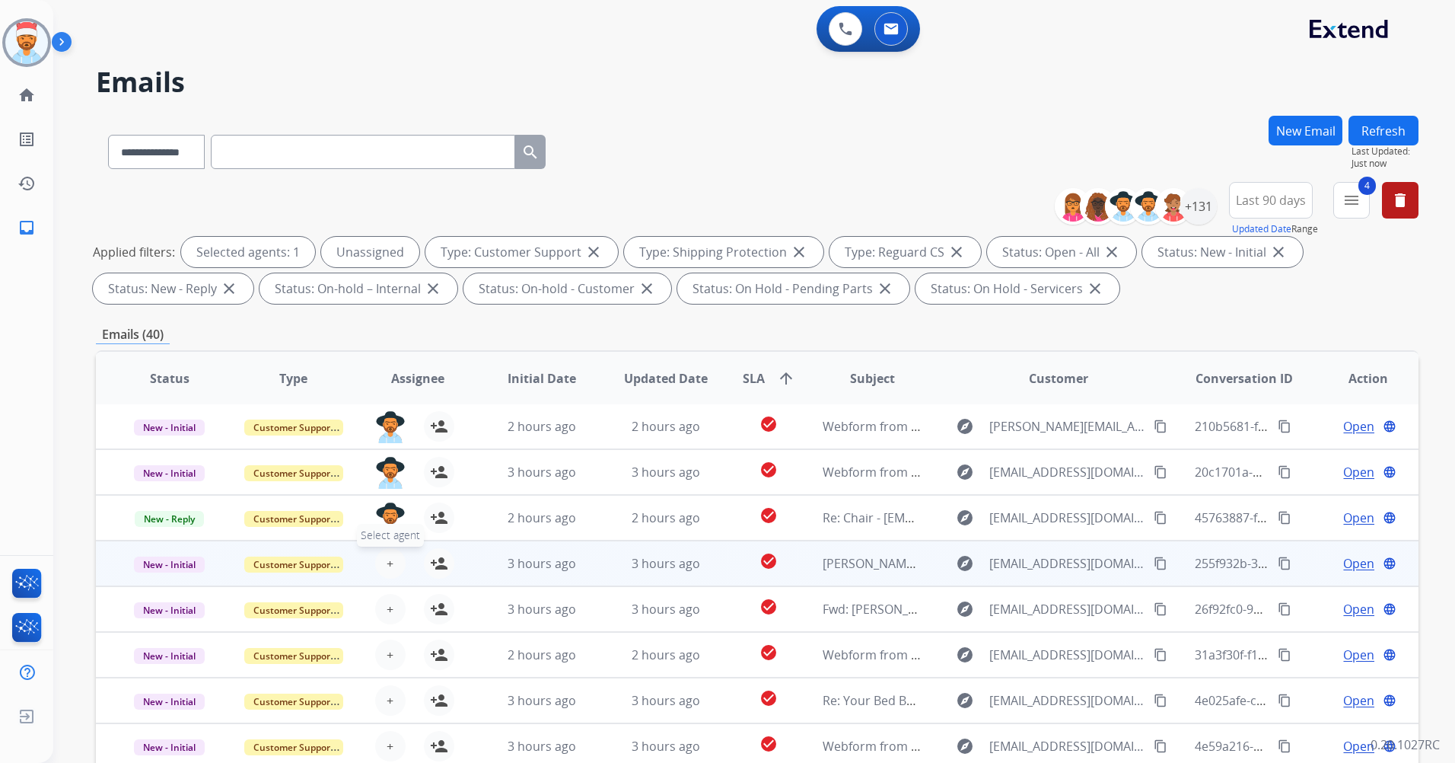
click at [391, 563] on button "+ Select agent" at bounding box center [390, 563] width 30 height 30
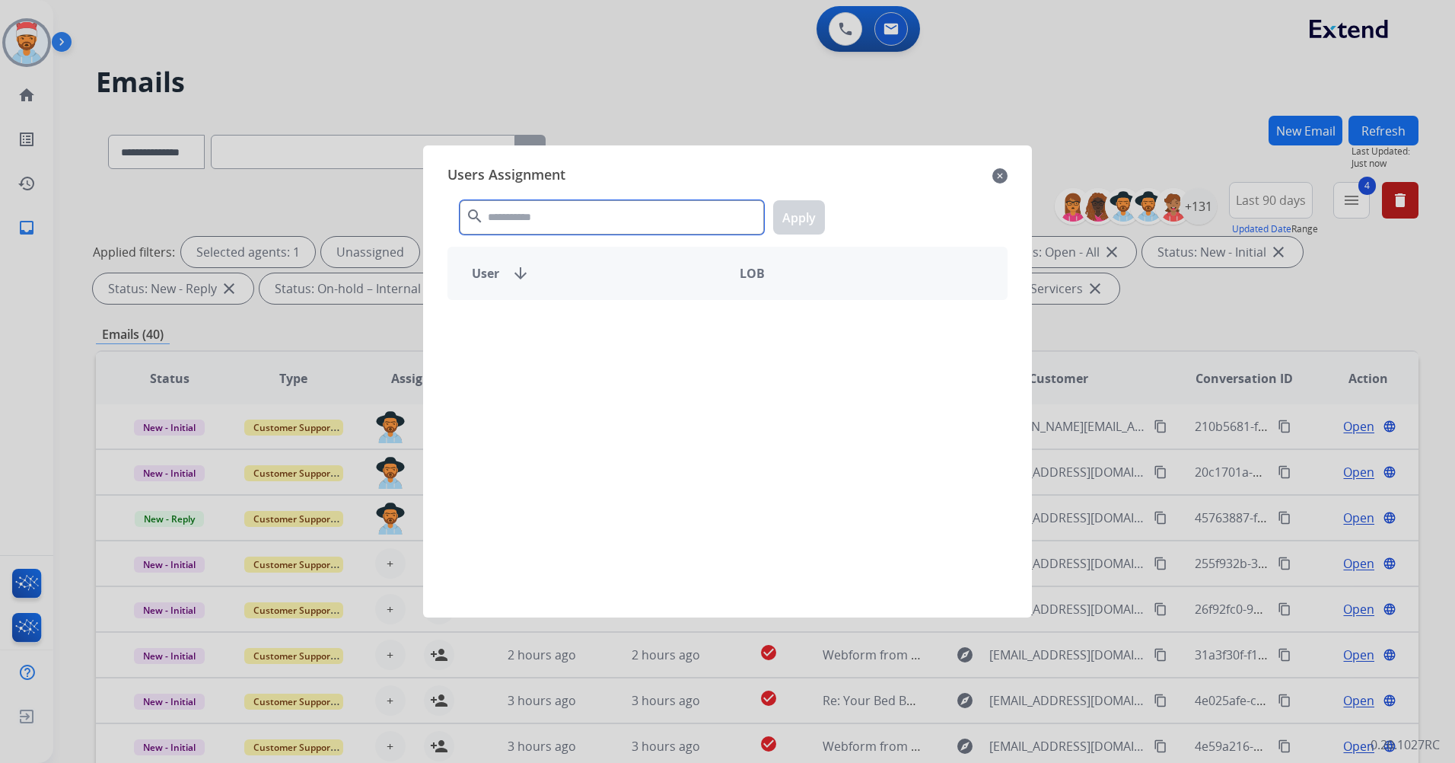
click at [598, 220] on input "text" at bounding box center [612, 217] width 304 height 34
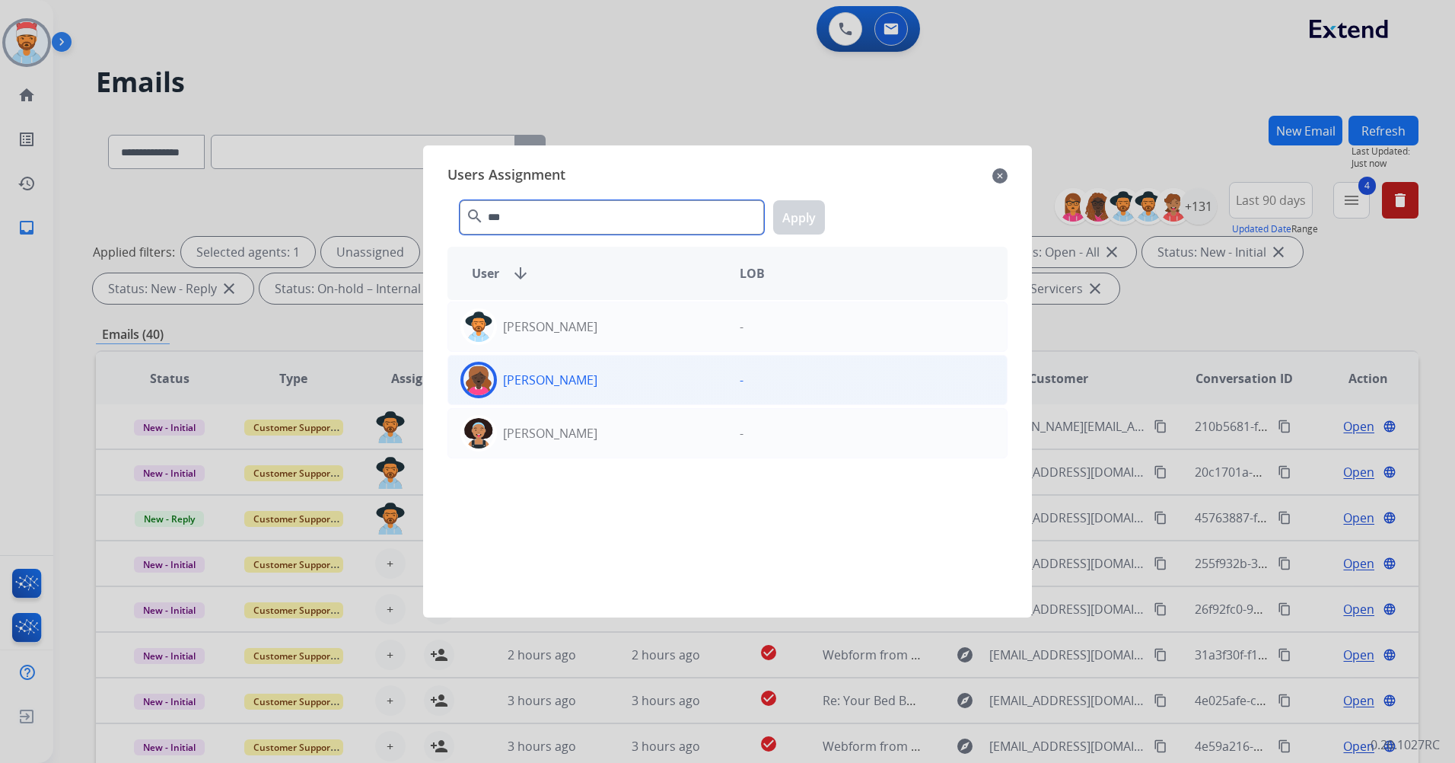
type input "***"
click at [601, 384] on div "Jazmine Thomas" at bounding box center [587, 380] width 279 height 37
click at [805, 223] on button "Apply" at bounding box center [799, 217] width 52 height 34
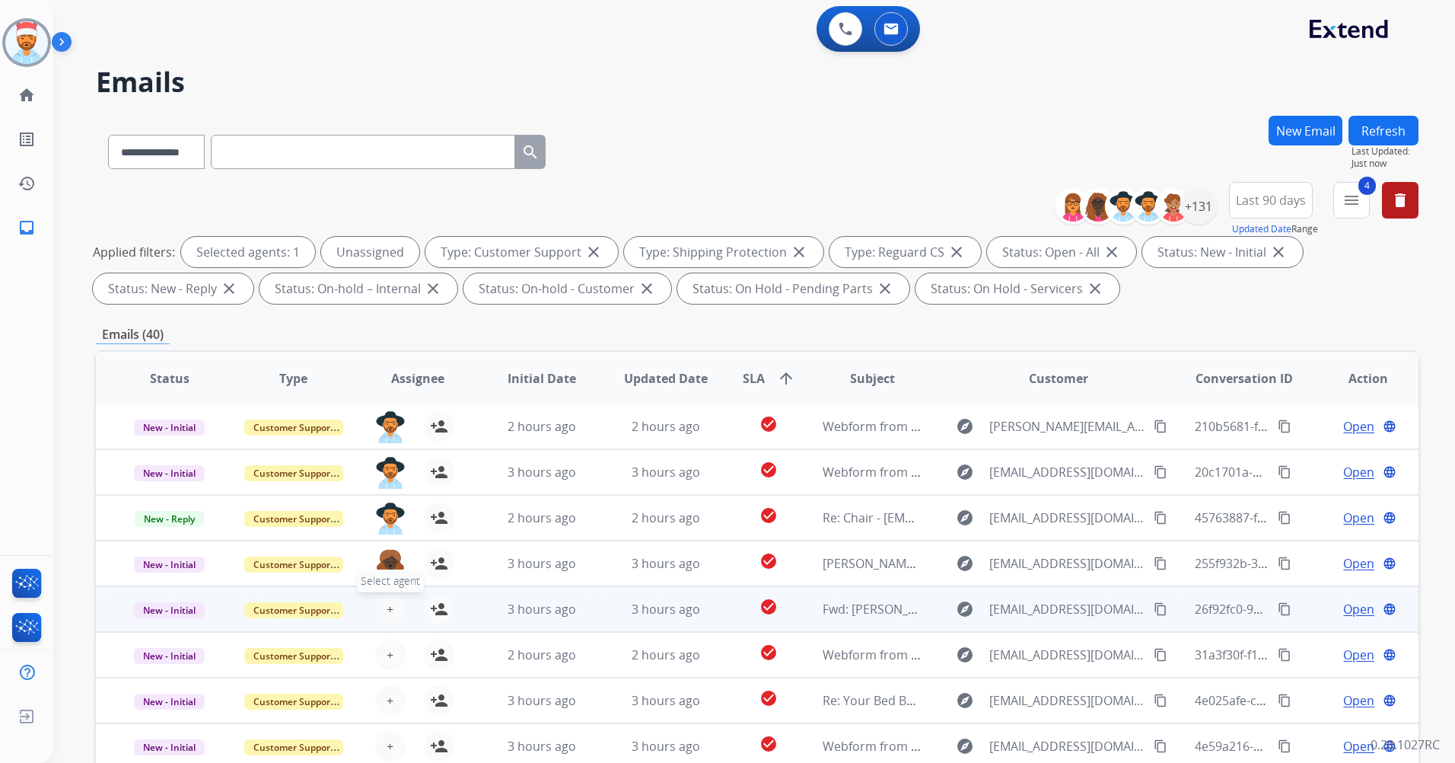
click at [387, 611] on span "+" at bounding box center [390, 609] width 7 height 18
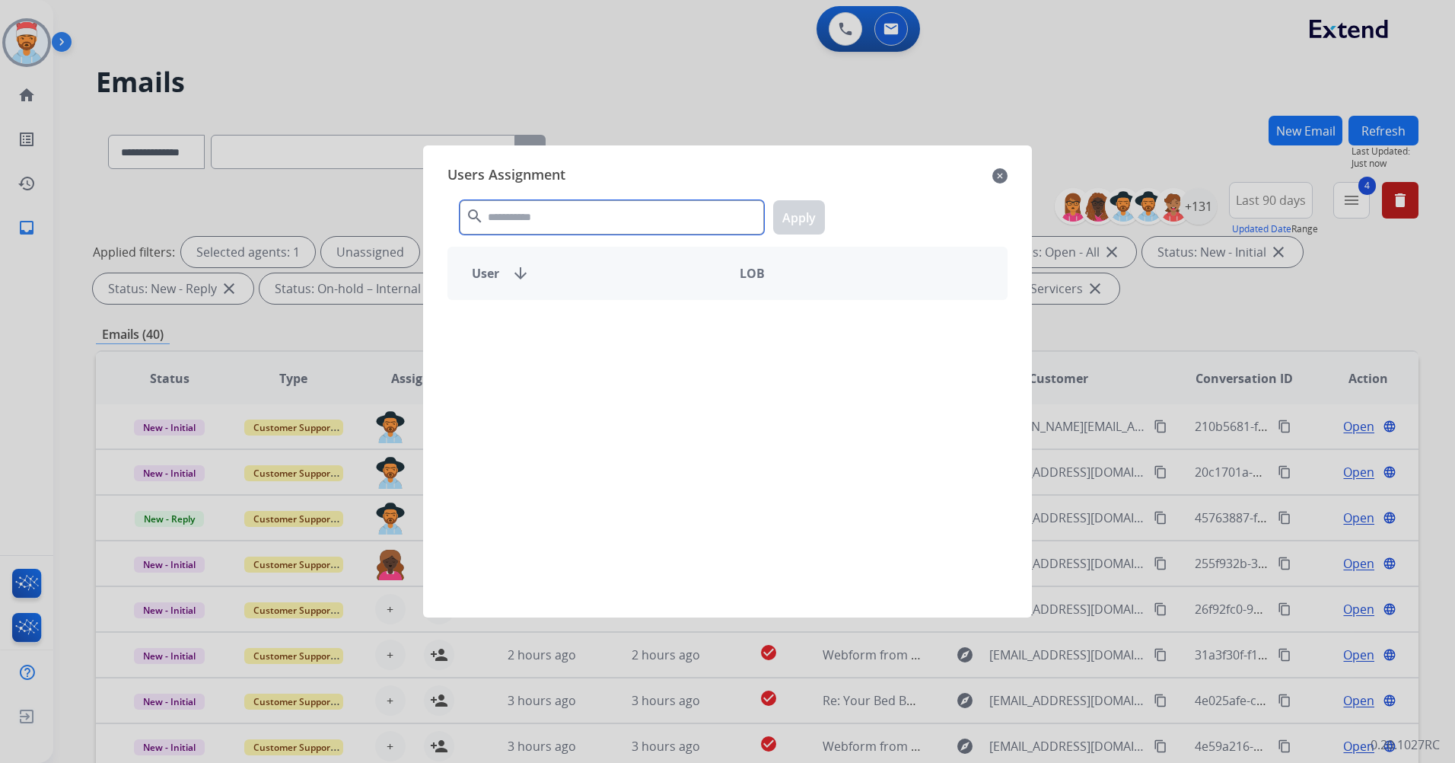
click at [536, 212] on input "text" at bounding box center [612, 217] width 304 height 34
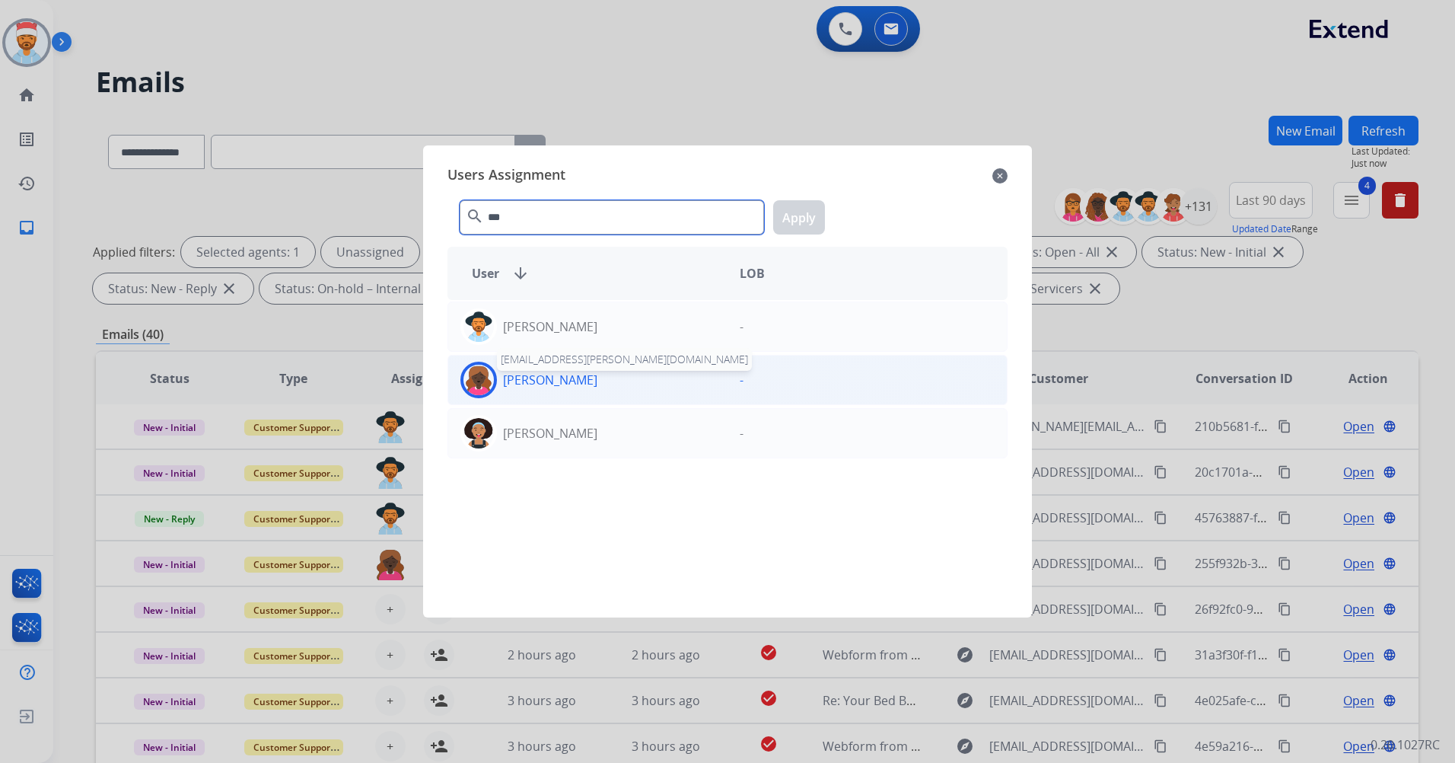
type input "***"
click at [555, 388] on p "Jazmine Thomas" at bounding box center [550, 380] width 94 height 18
click at [789, 208] on button "Apply" at bounding box center [799, 217] width 52 height 34
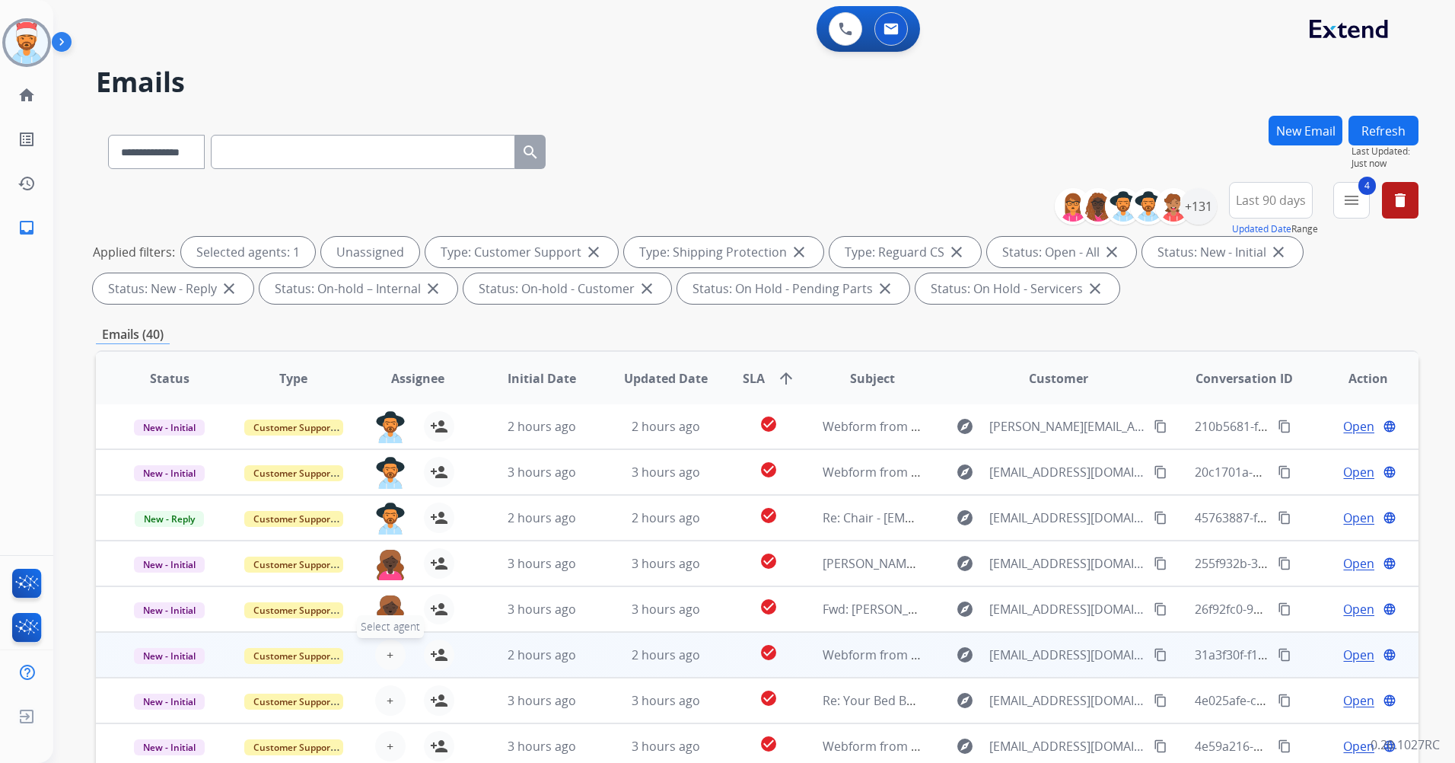
click at [389, 663] on button "+ Select agent" at bounding box center [390, 654] width 30 height 30
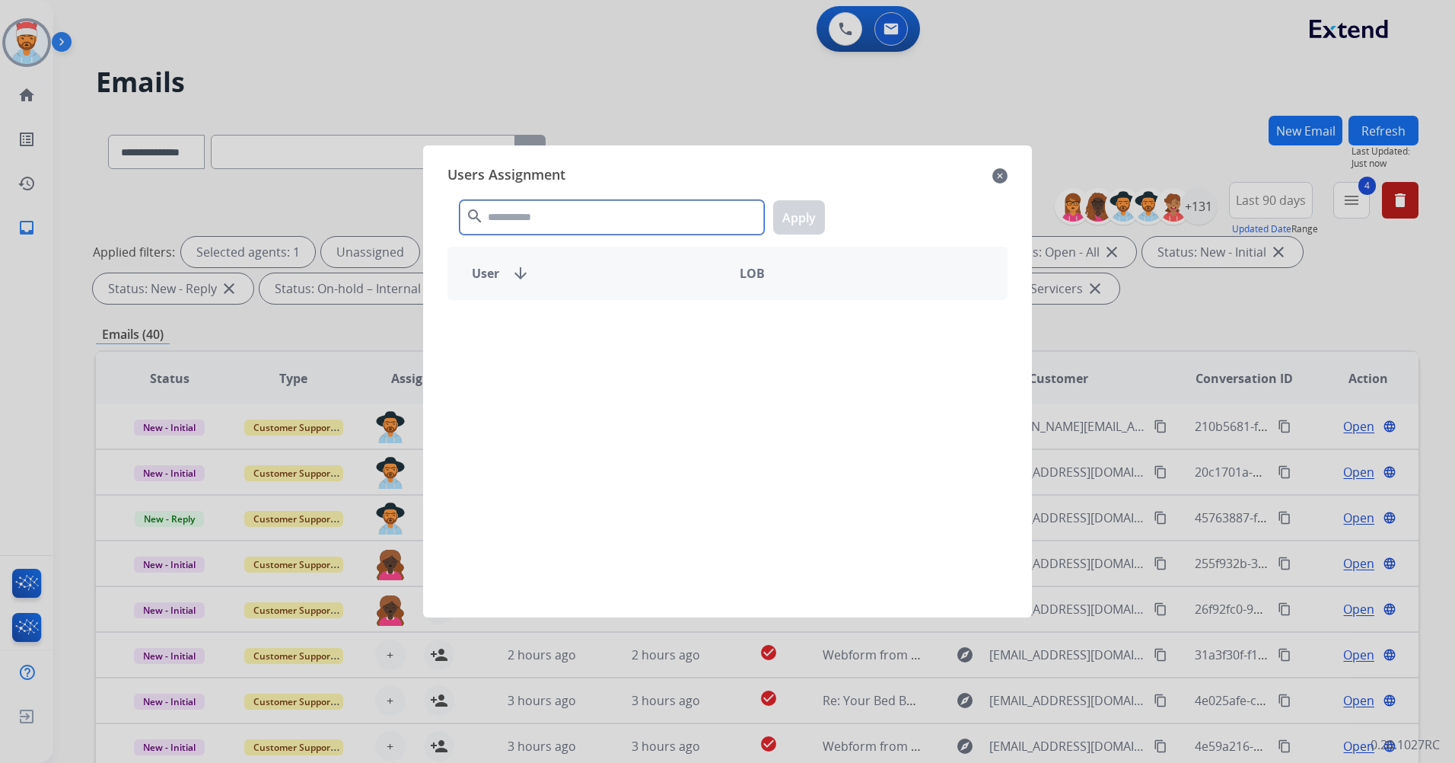
click at [566, 223] on input "text" at bounding box center [612, 217] width 304 height 34
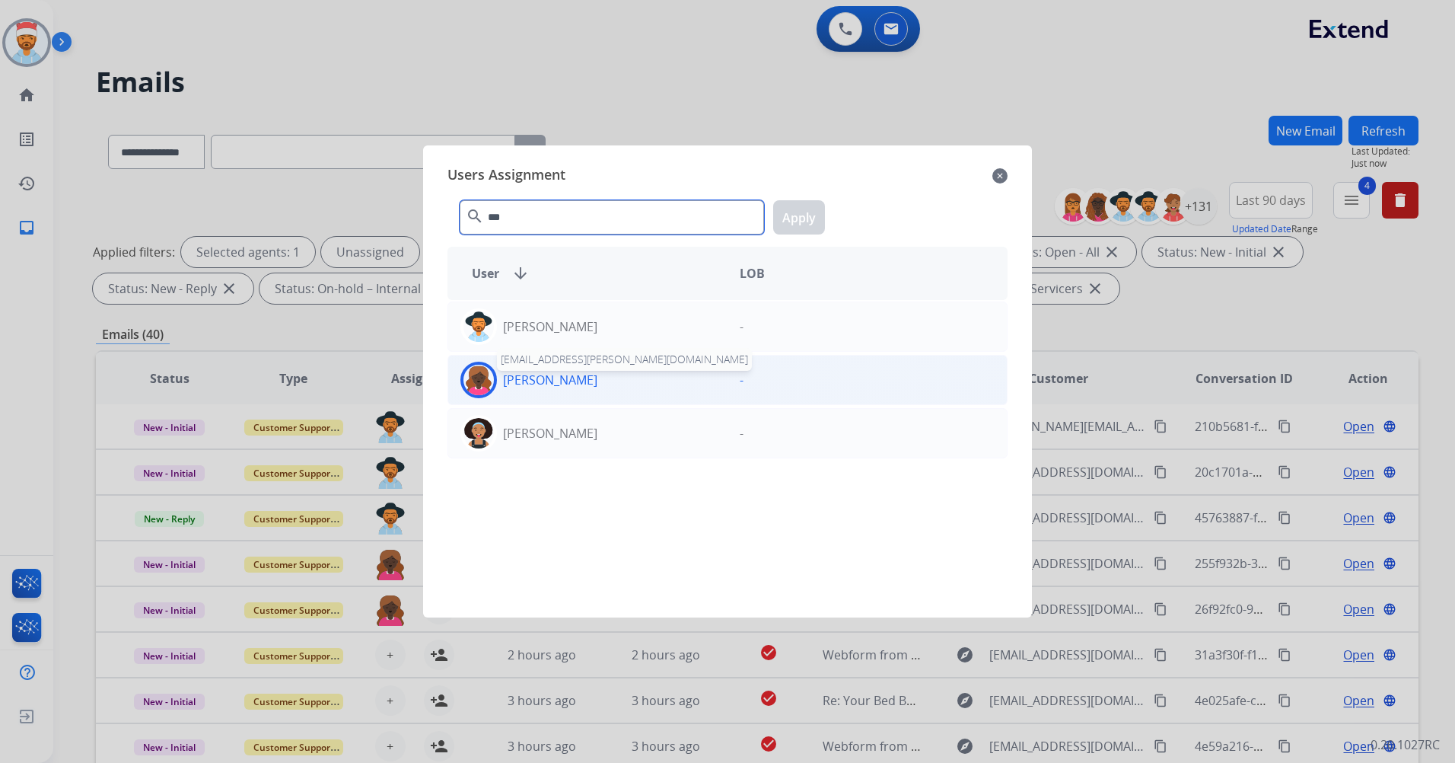
type input "***"
click at [584, 387] on p "Jazmine Thomas" at bounding box center [550, 380] width 94 height 18
click at [805, 214] on button "Apply" at bounding box center [799, 217] width 52 height 34
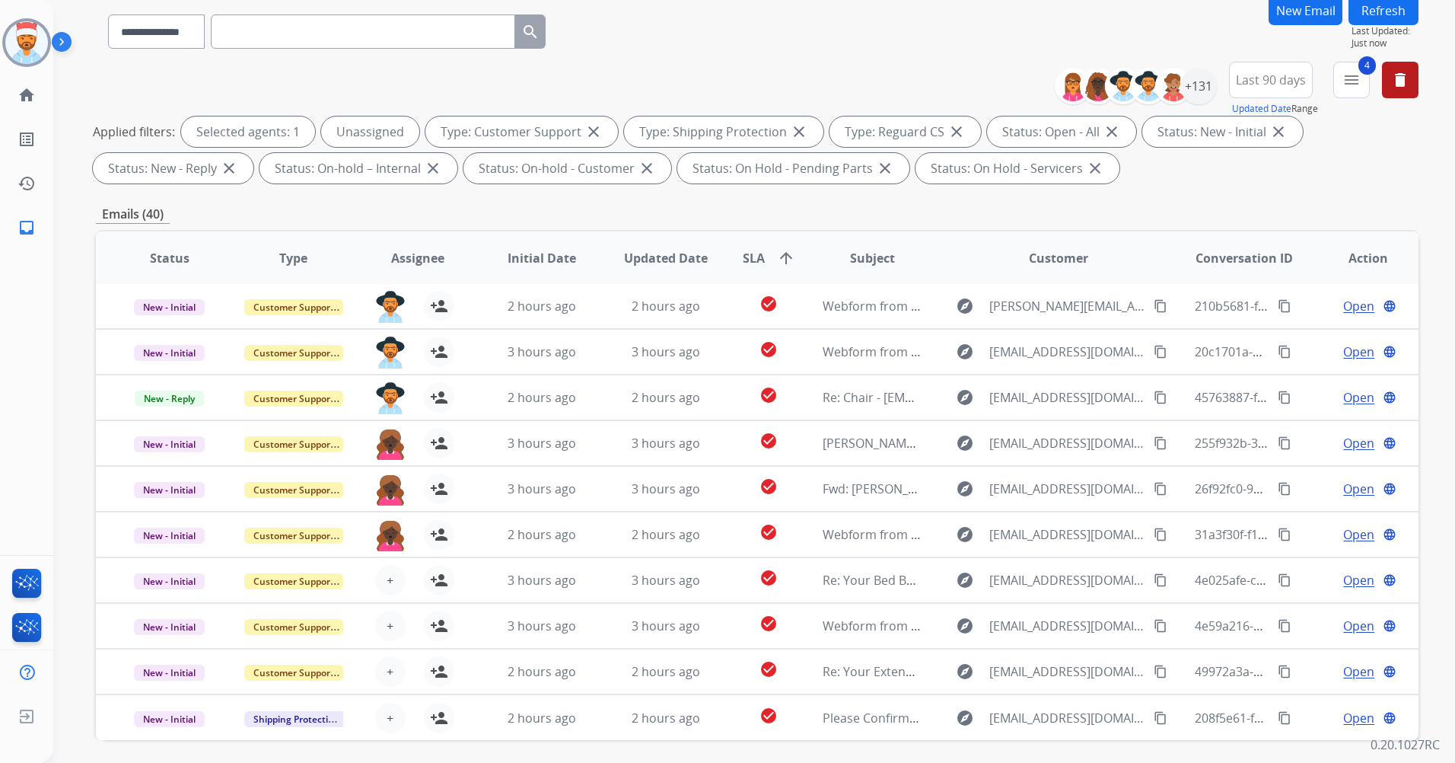
scroll to position [177, 0]
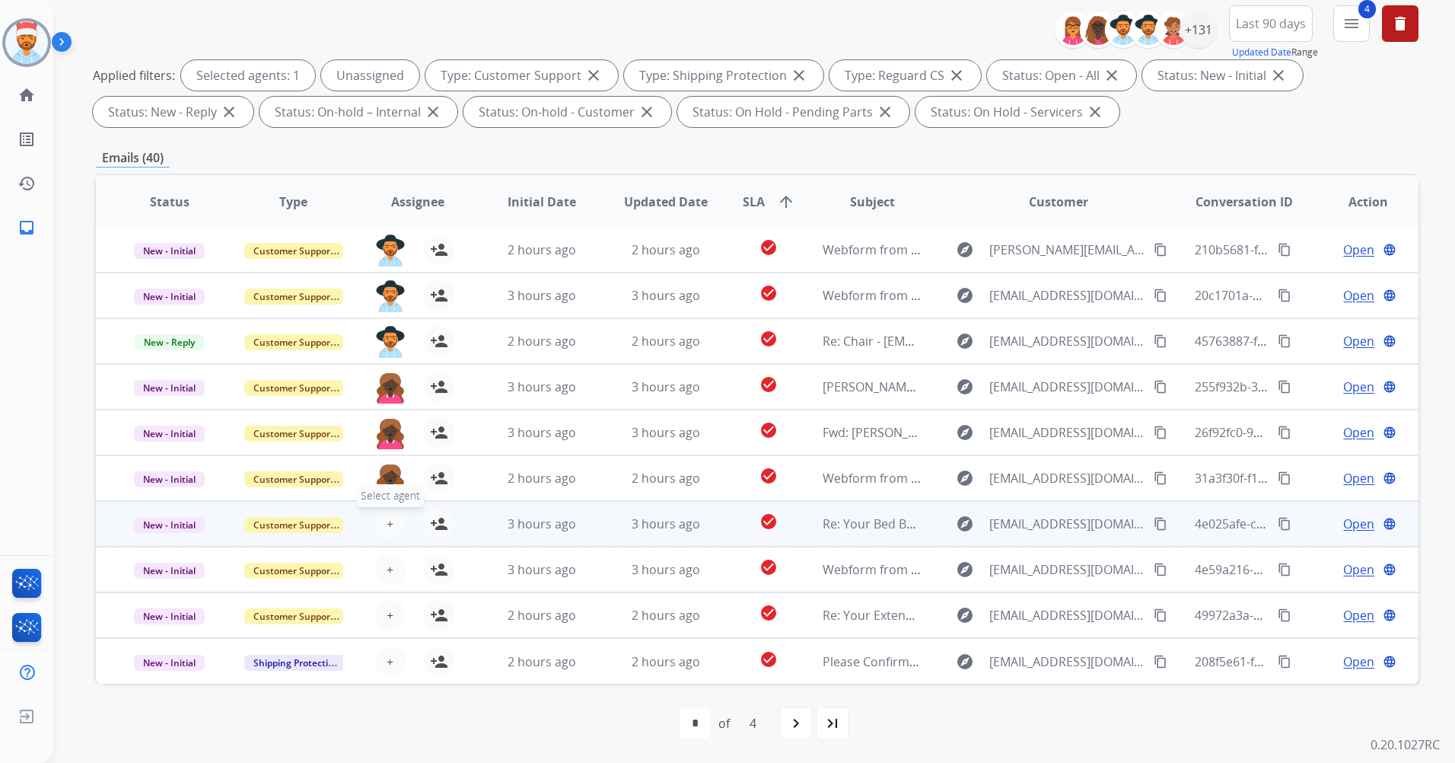
click at [387, 521] on span "+" at bounding box center [390, 524] width 7 height 18
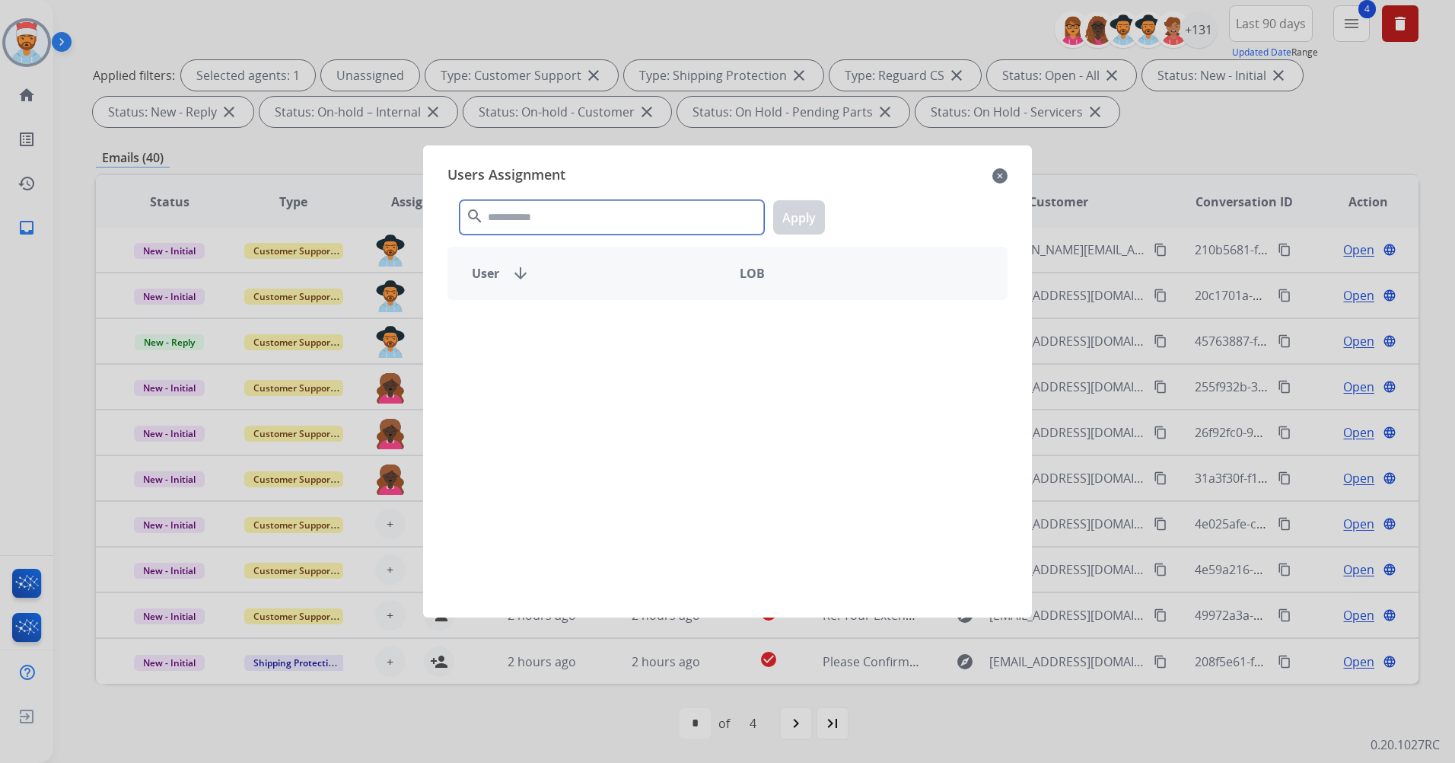
click at [572, 214] on input "text" at bounding box center [612, 217] width 304 height 34
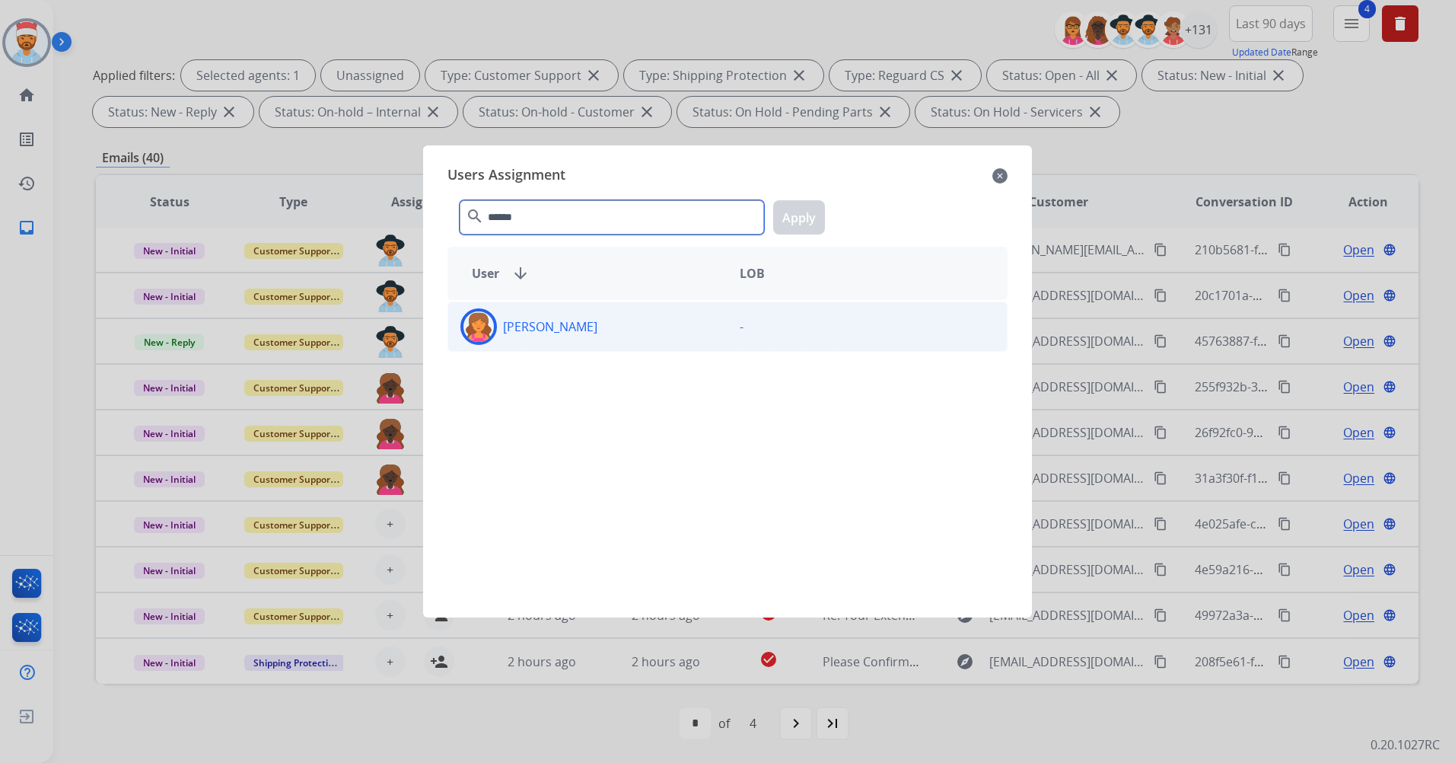
type input "******"
click at [553, 327] on p "Breaunna Curtis-McGuire" at bounding box center [550, 326] width 94 height 18
click at [808, 213] on button "Apply" at bounding box center [799, 217] width 52 height 34
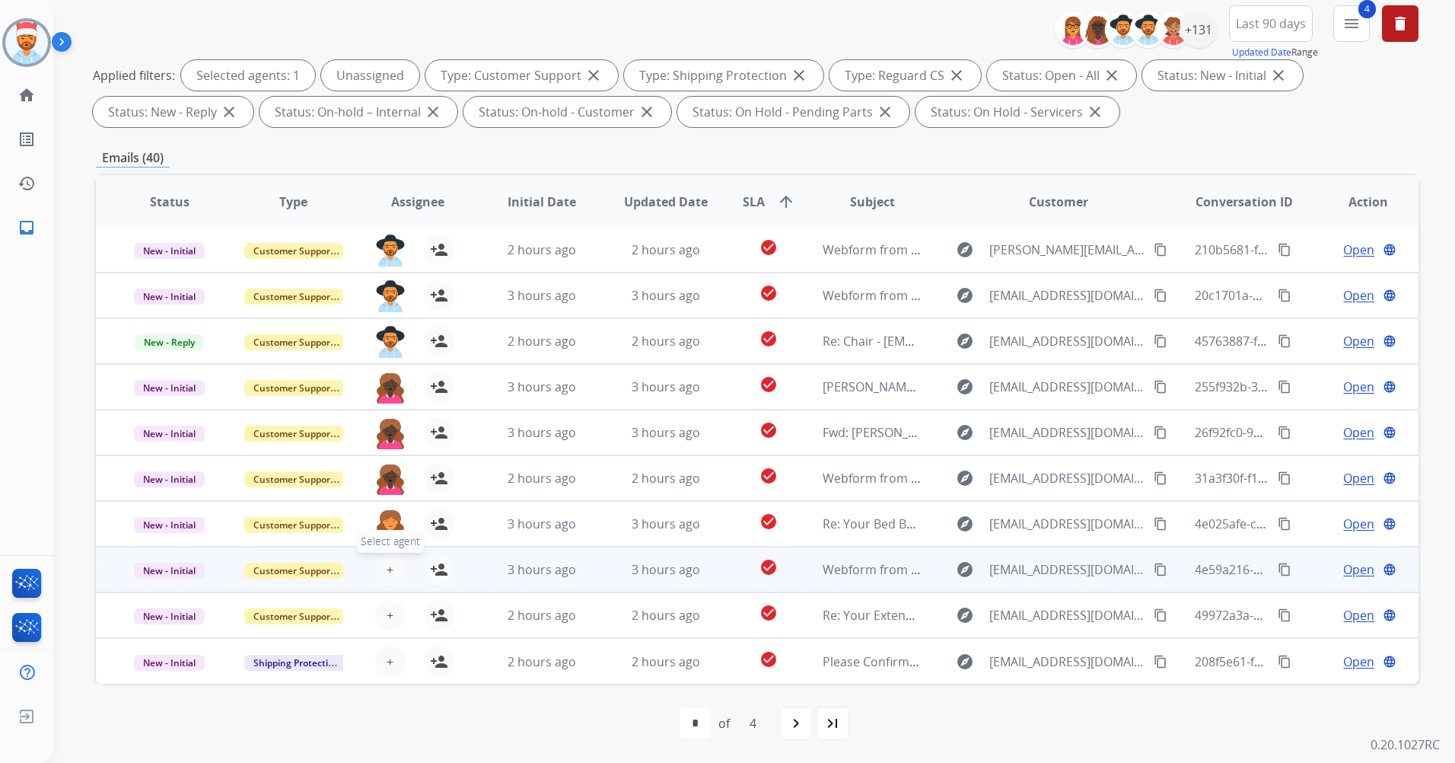
click at [391, 560] on button "+ Select agent" at bounding box center [390, 569] width 30 height 30
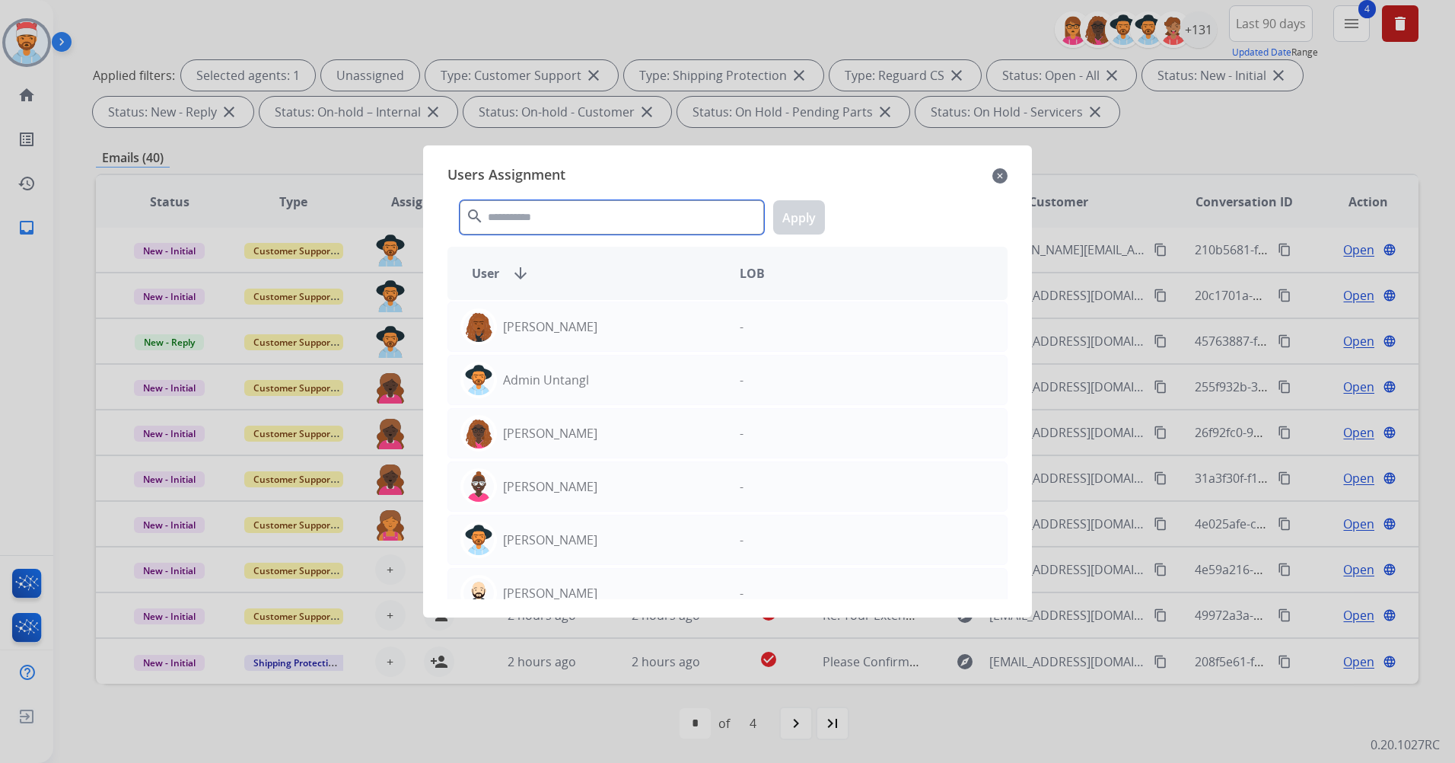
click at [561, 232] on input "text" at bounding box center [612, 217] width 304 height 34
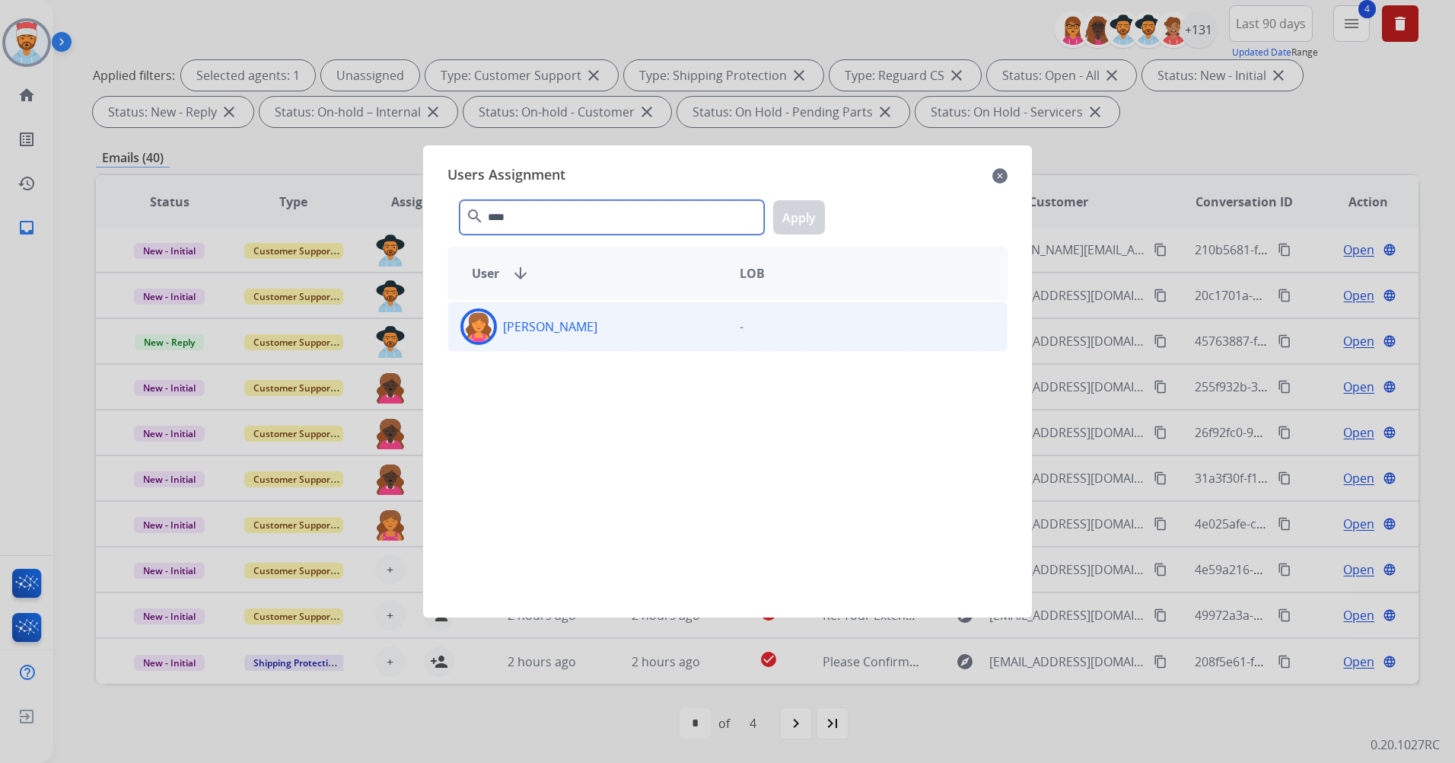
type input "****"
click at [542, 336] on div "Breaunna Curtis-McGuire" at bounding box center [587, 326] width 279 height 37
click at [798, 209] on button "Apply" at bounding box center [799, 217] width 52 height 34
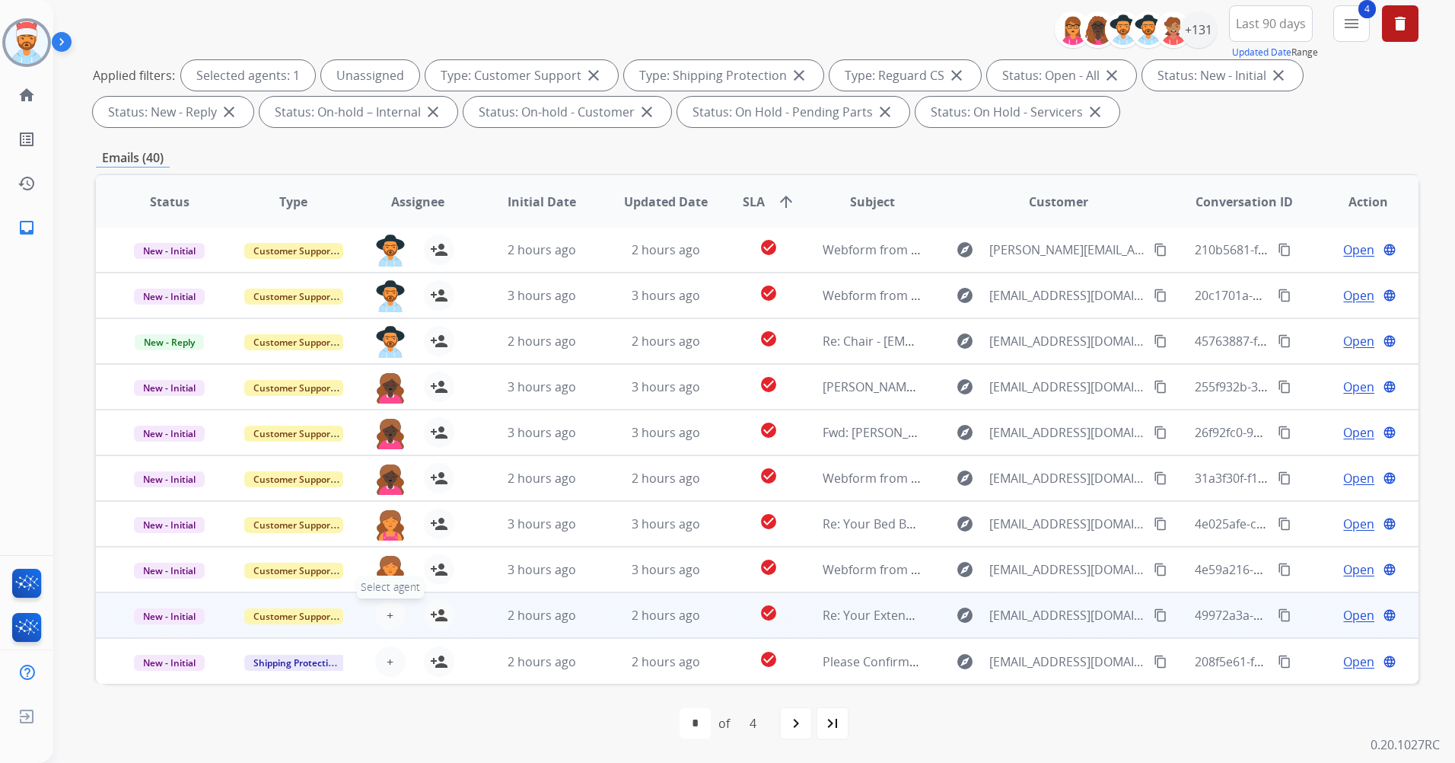
click at [378, 613] on button "+ Select agent" at bounding box center [390, 615] width 30 height 30
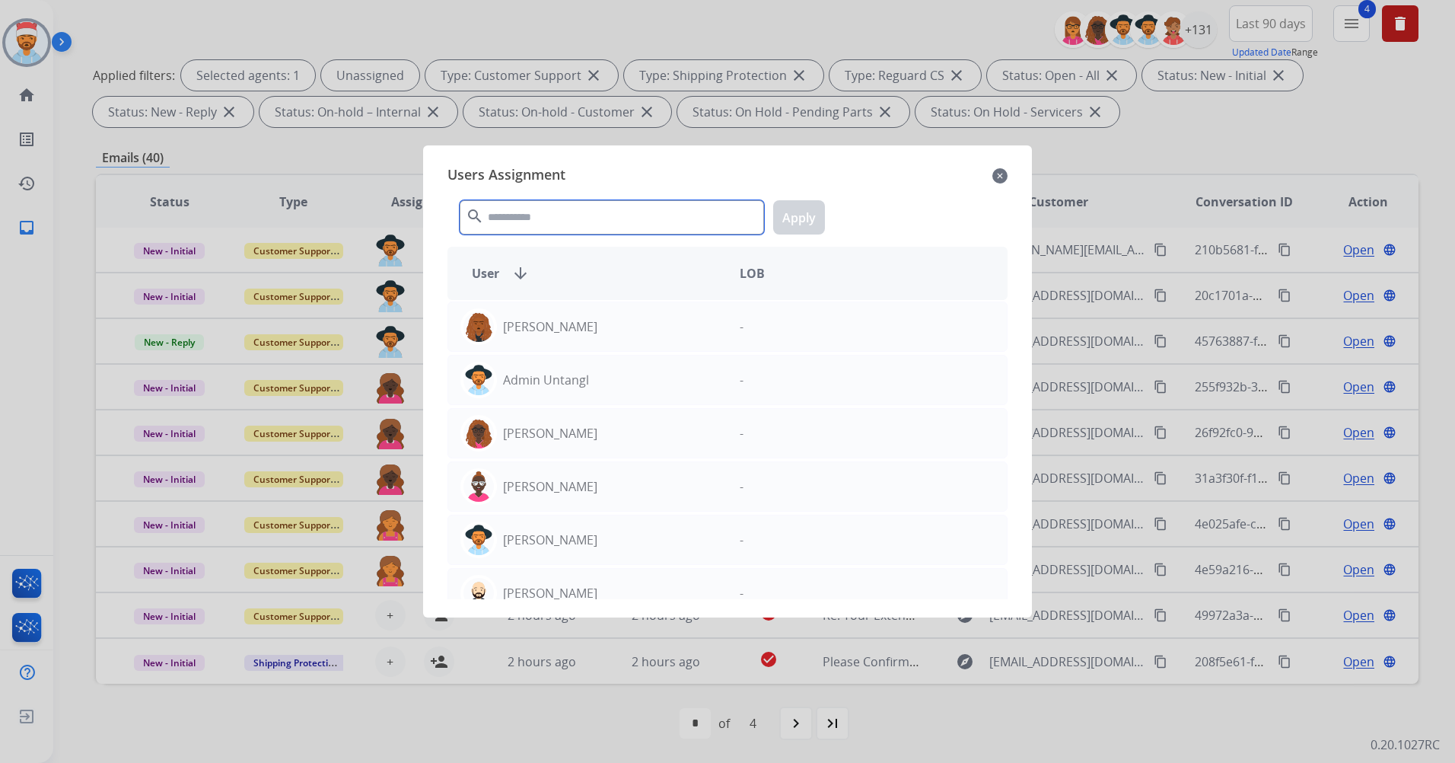
click at [573, 222] on input "text" at bounding box center [612, 217] width 304 height 34
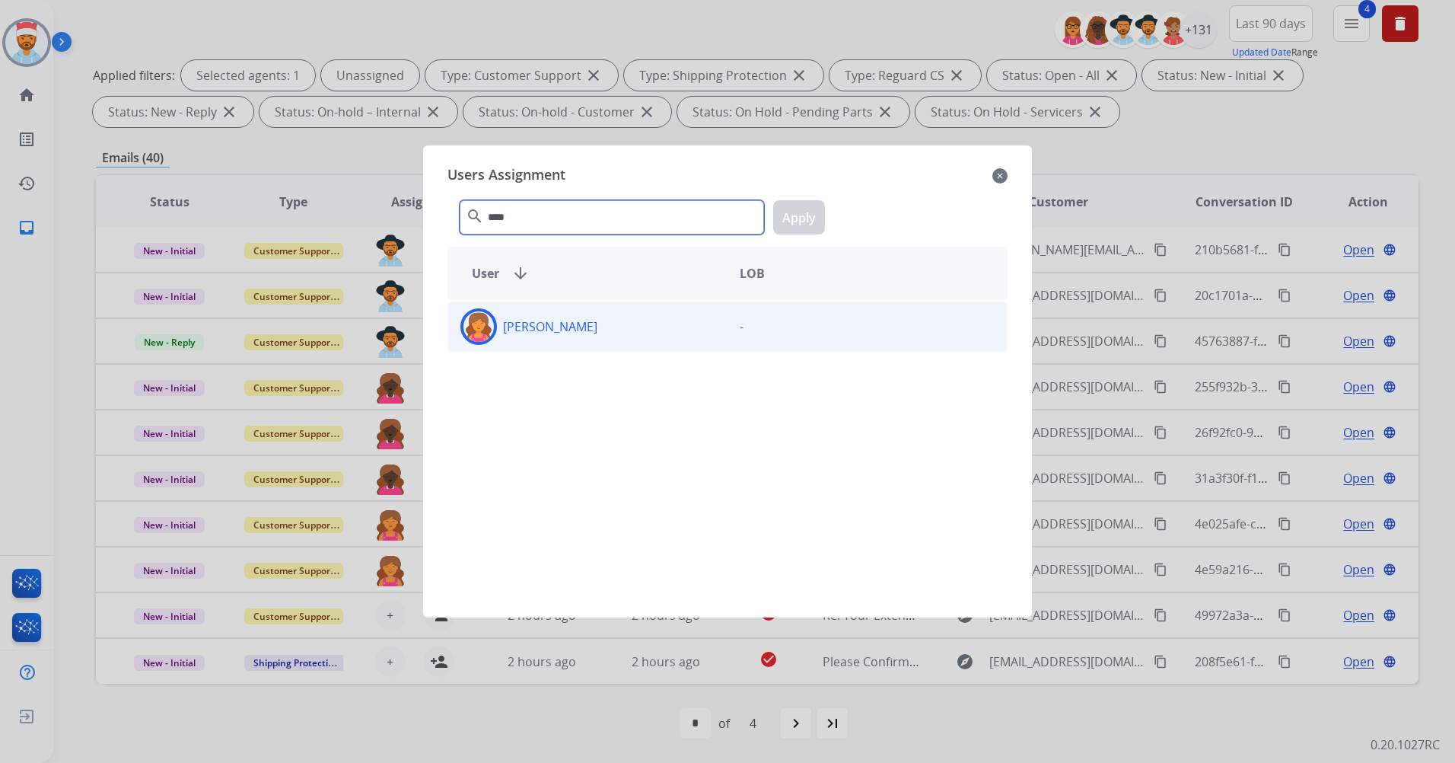
type input "****"
click at [557, 312] on div "Breaunna Curtis-McGuire" at bounding box center [587, 326] width 279 height 37
drag, startPoint x: 790, startPoint y: 222, endPoint x: 783, endPoint y: 228, distance: 10.2
click at [790, 223] on button "Apply" at bounding box center [799, 217] width 52 height 34
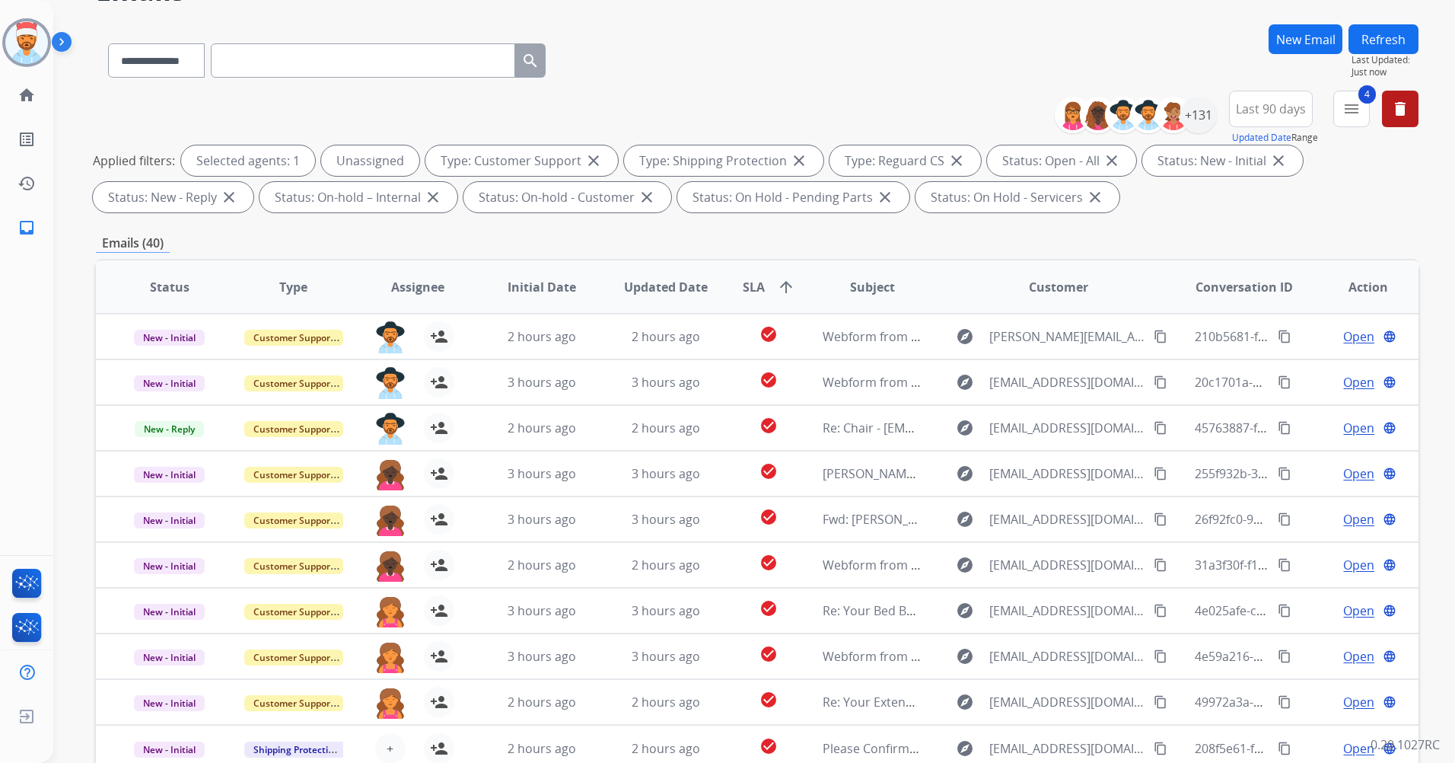
scroll to position [0, 0]
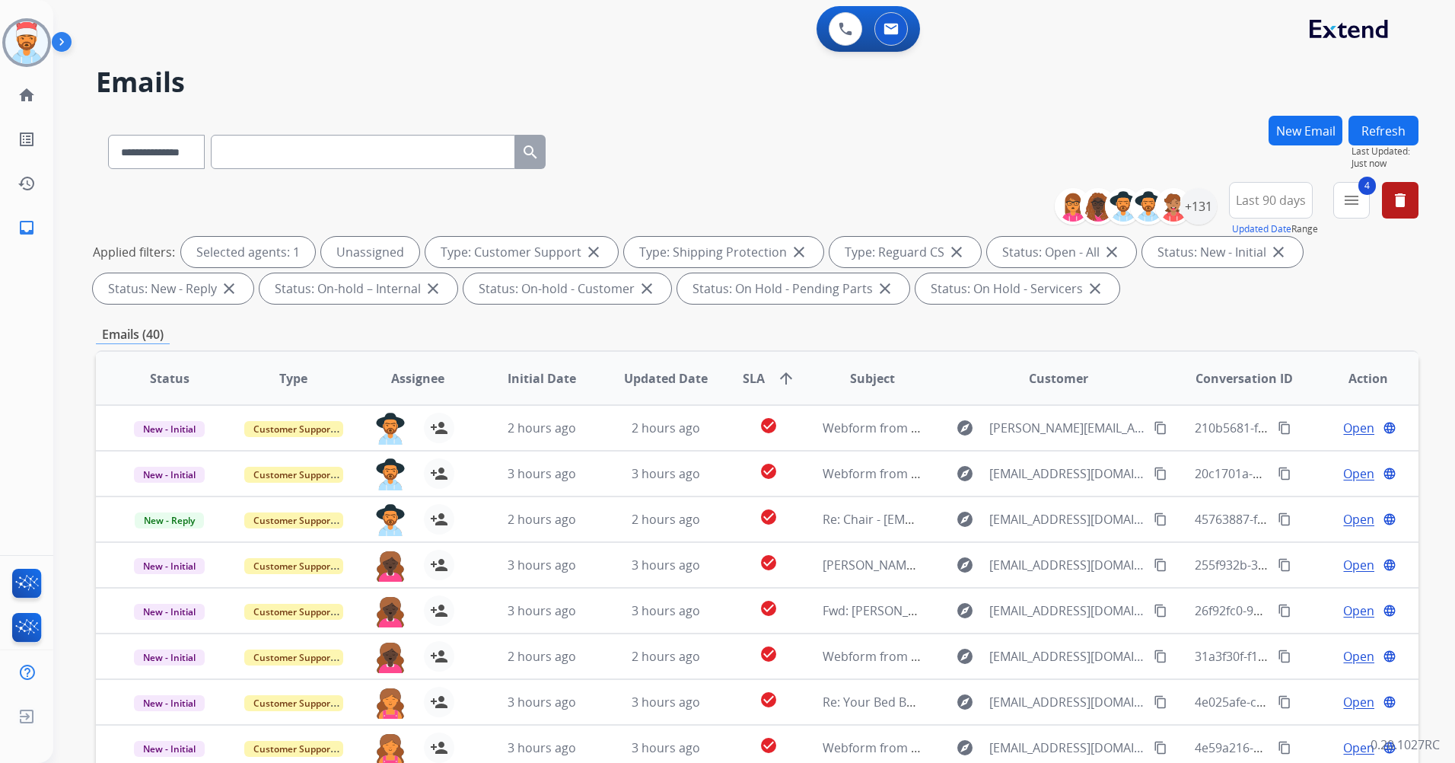
click at [1385, 126] on button "Refresh" at bounding box center [1384, 131] width 70 height 30
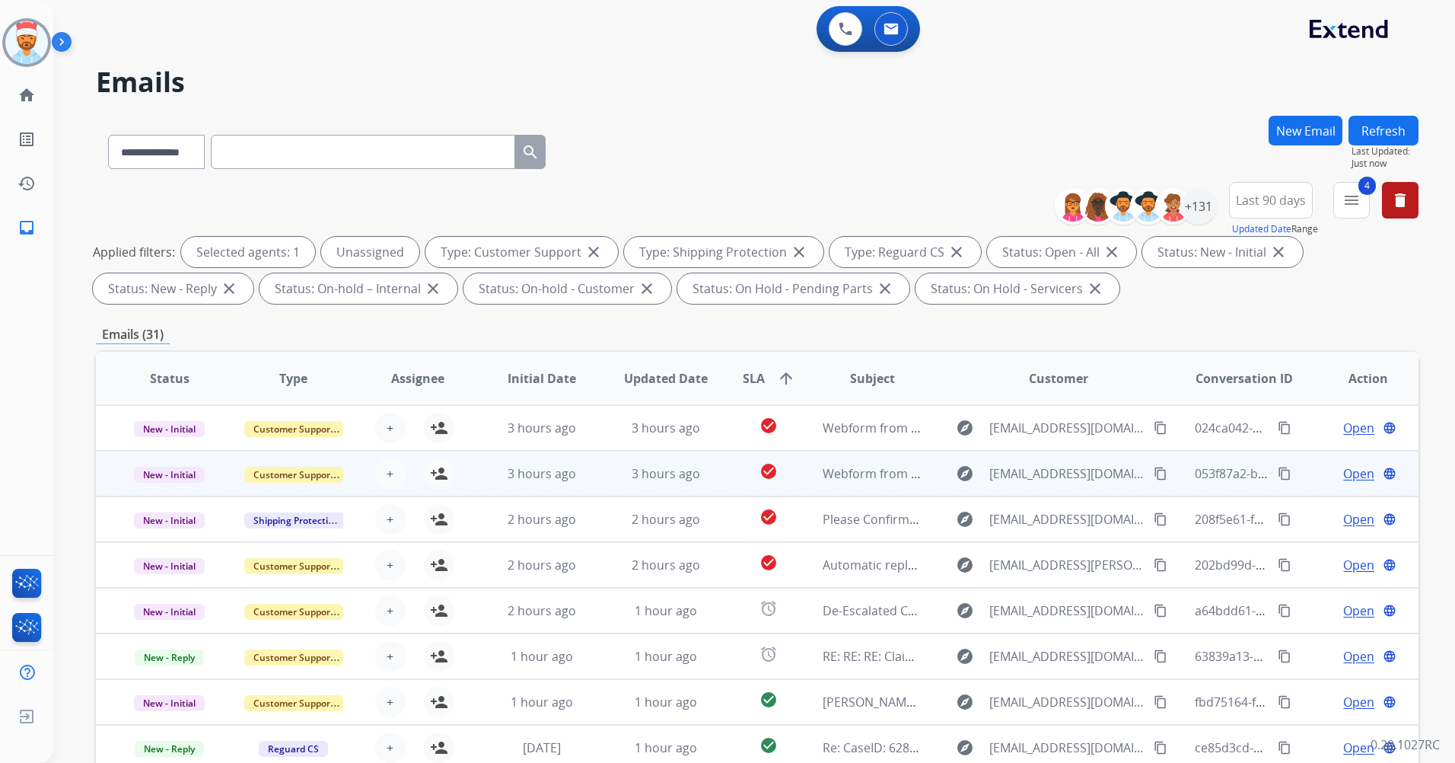
scroll to position [2, 0]
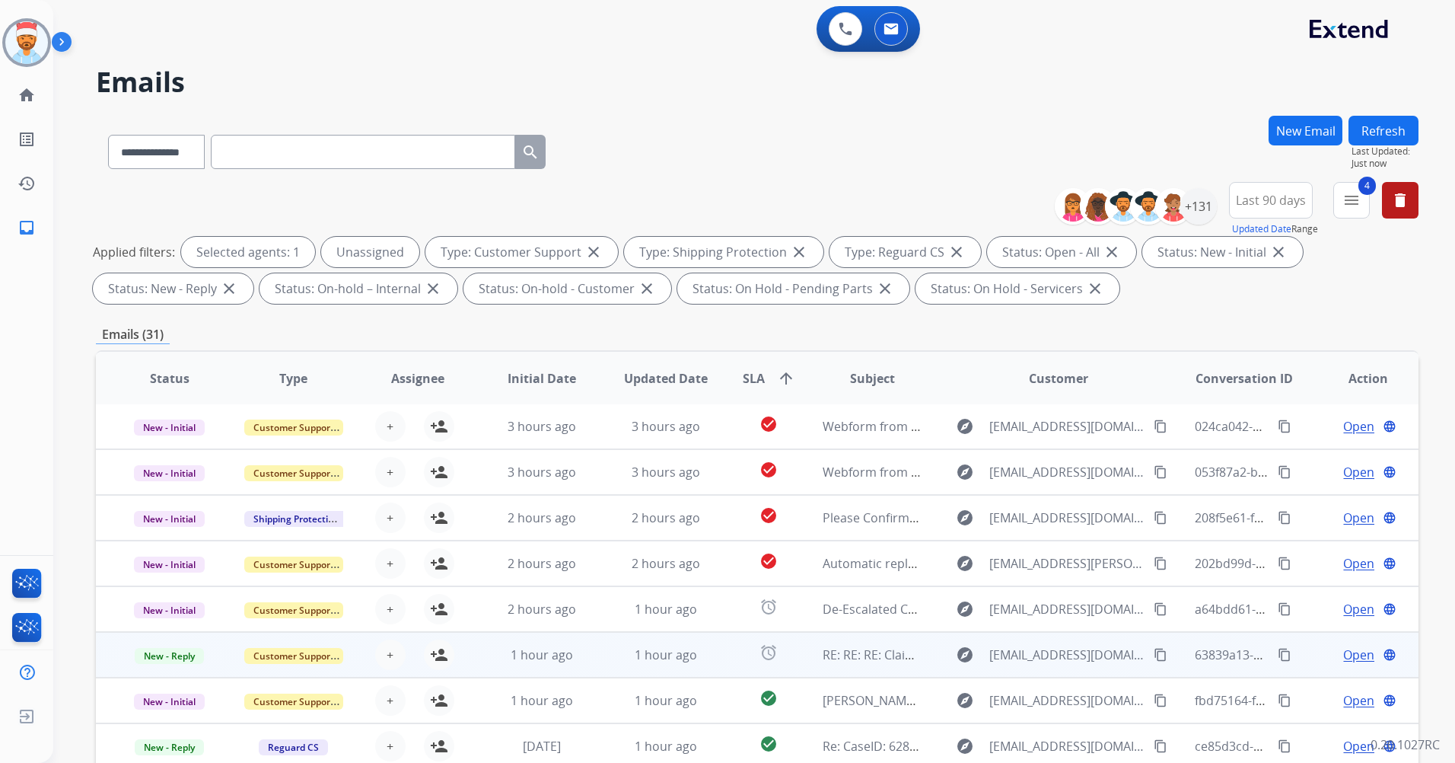
click at [1354, 655] on span "Open" at bounding box center [1359, 655] width 31 height 18
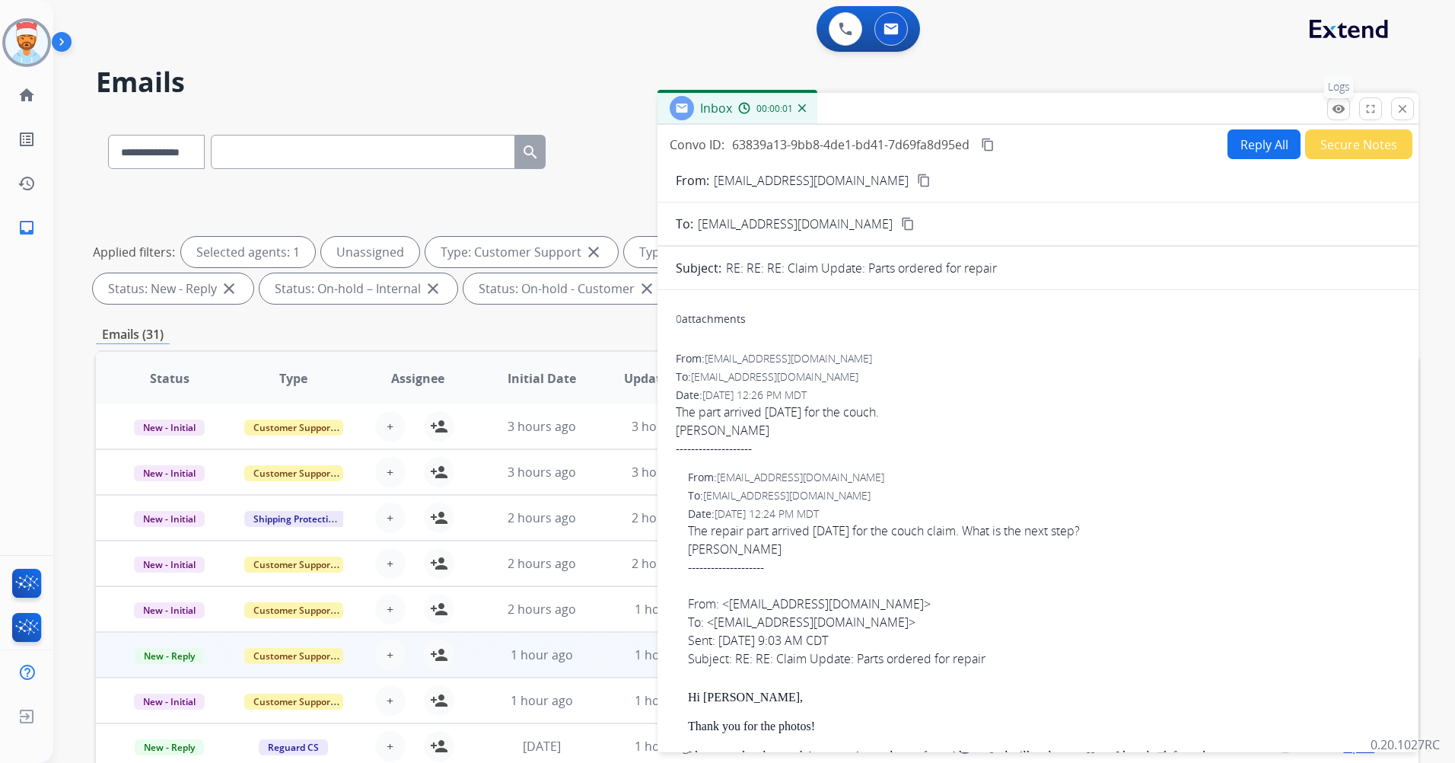
click at [1330, 108] on button "remove_red_eye Logs" at bounding box center [1339, 108] width 23 height 23
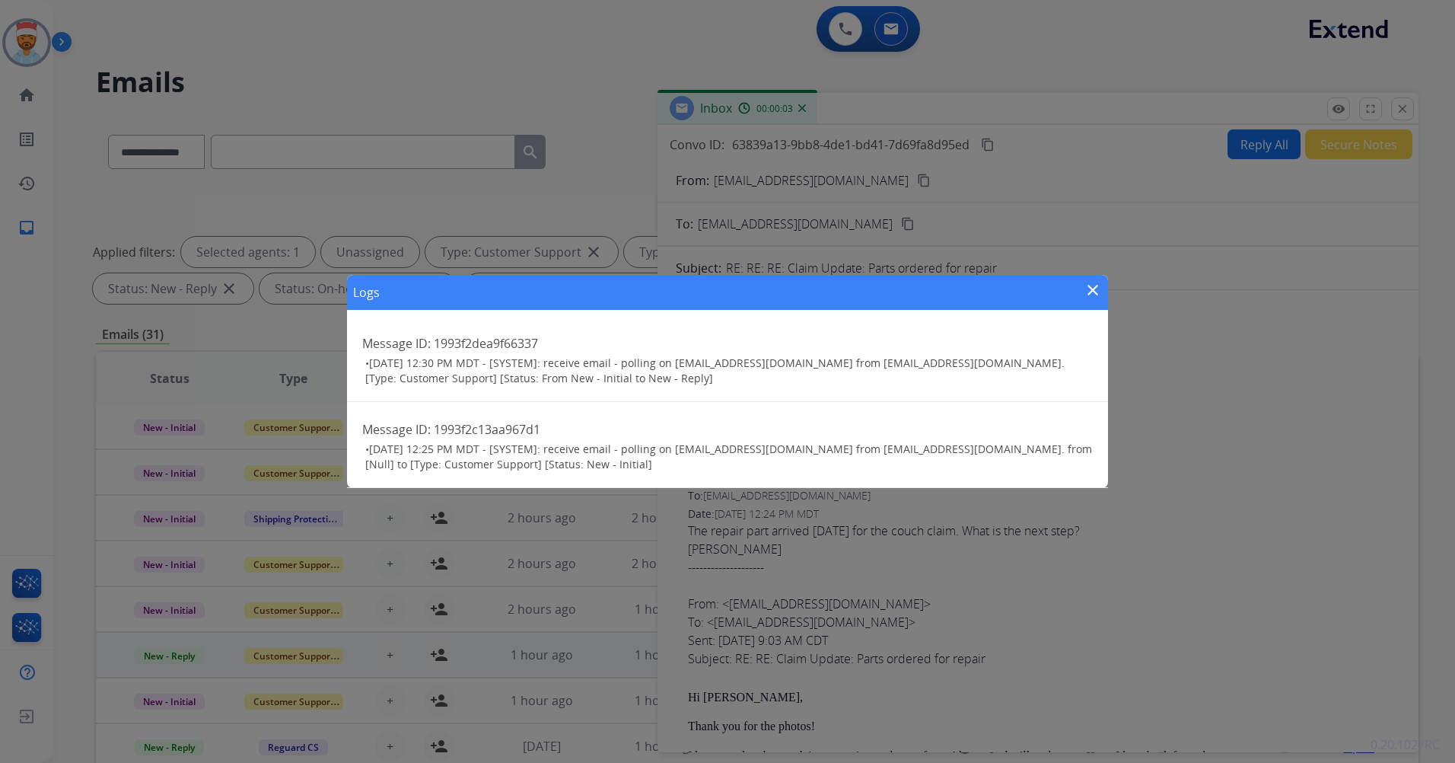
click at [1095, 289] on mat-icon "close" at bounding box center [1093, 290] width 18 height 18
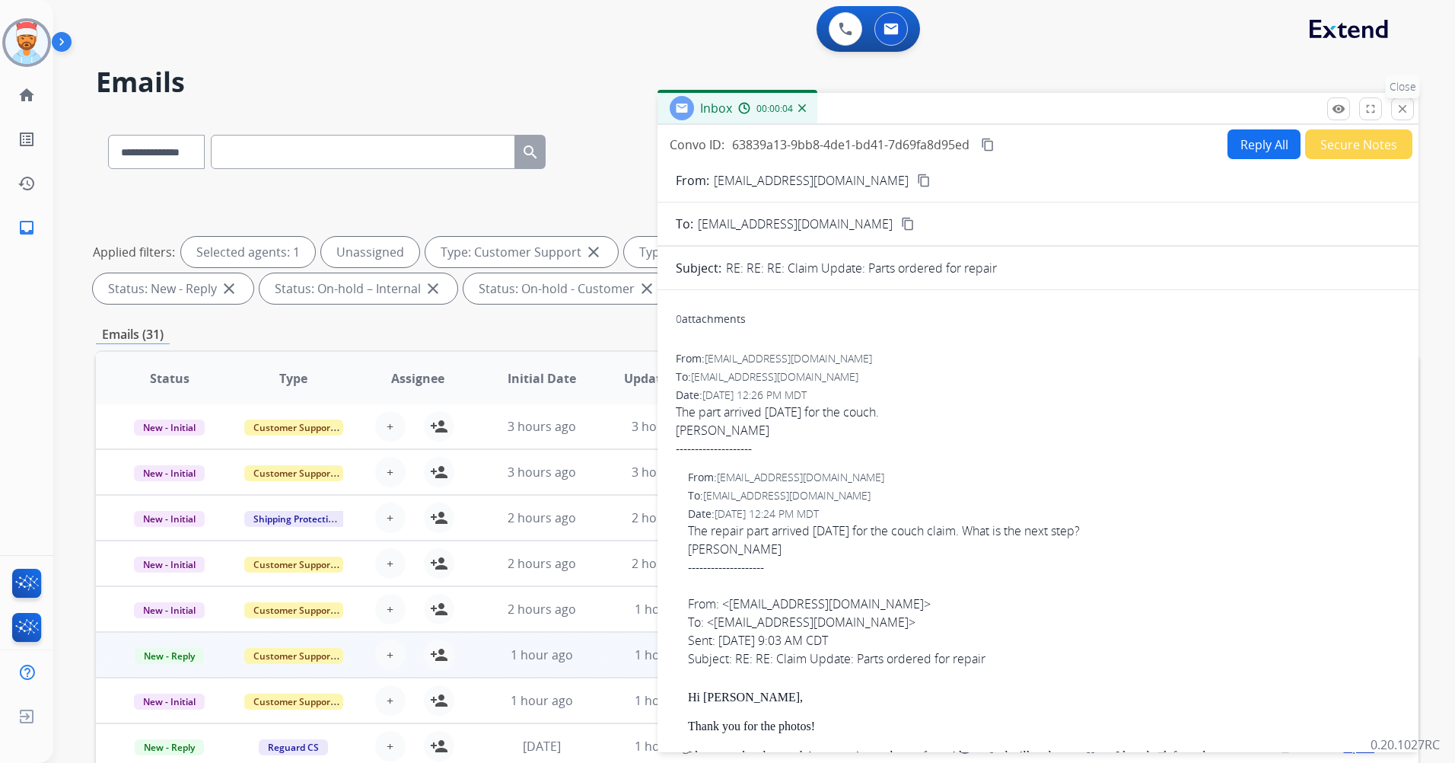
click at [1400, 112] on mat-icon "close" at bounding box center [1403, 109] width 14 height 14
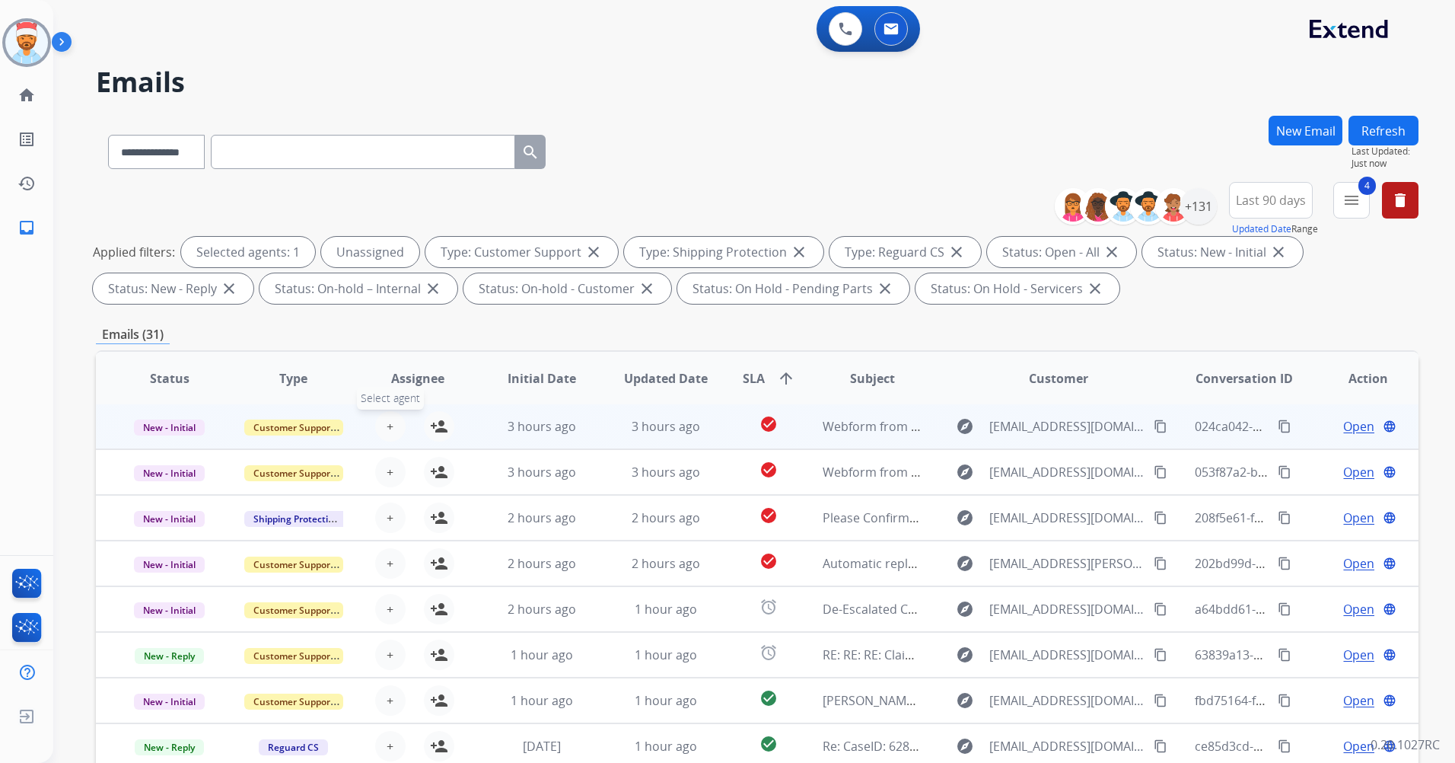
click at [379, 432] on button "+ Select agent" at bounding box center [390, 426] width 30 height 30
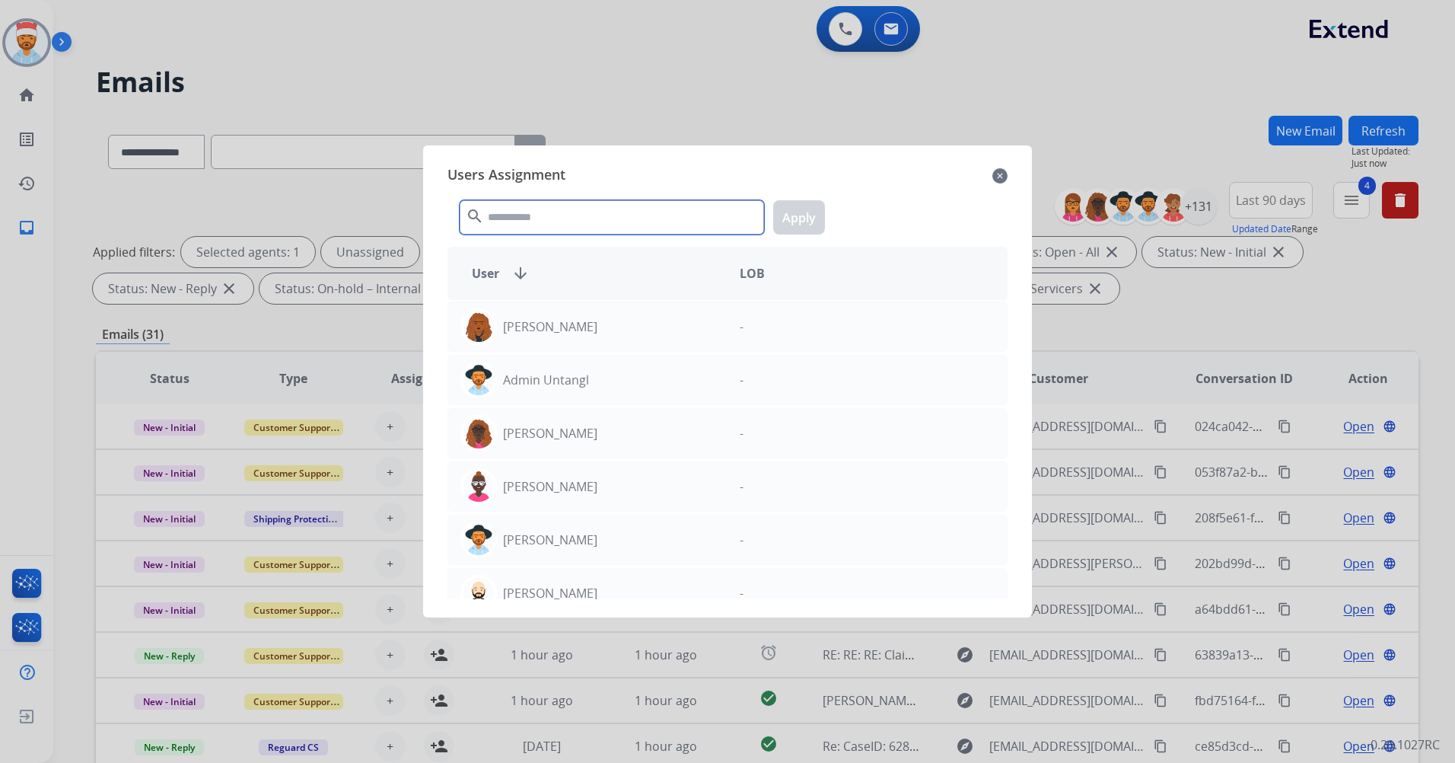
click at [516, 221] on input "text" at bounding box center [612, 217] width 304 height 34
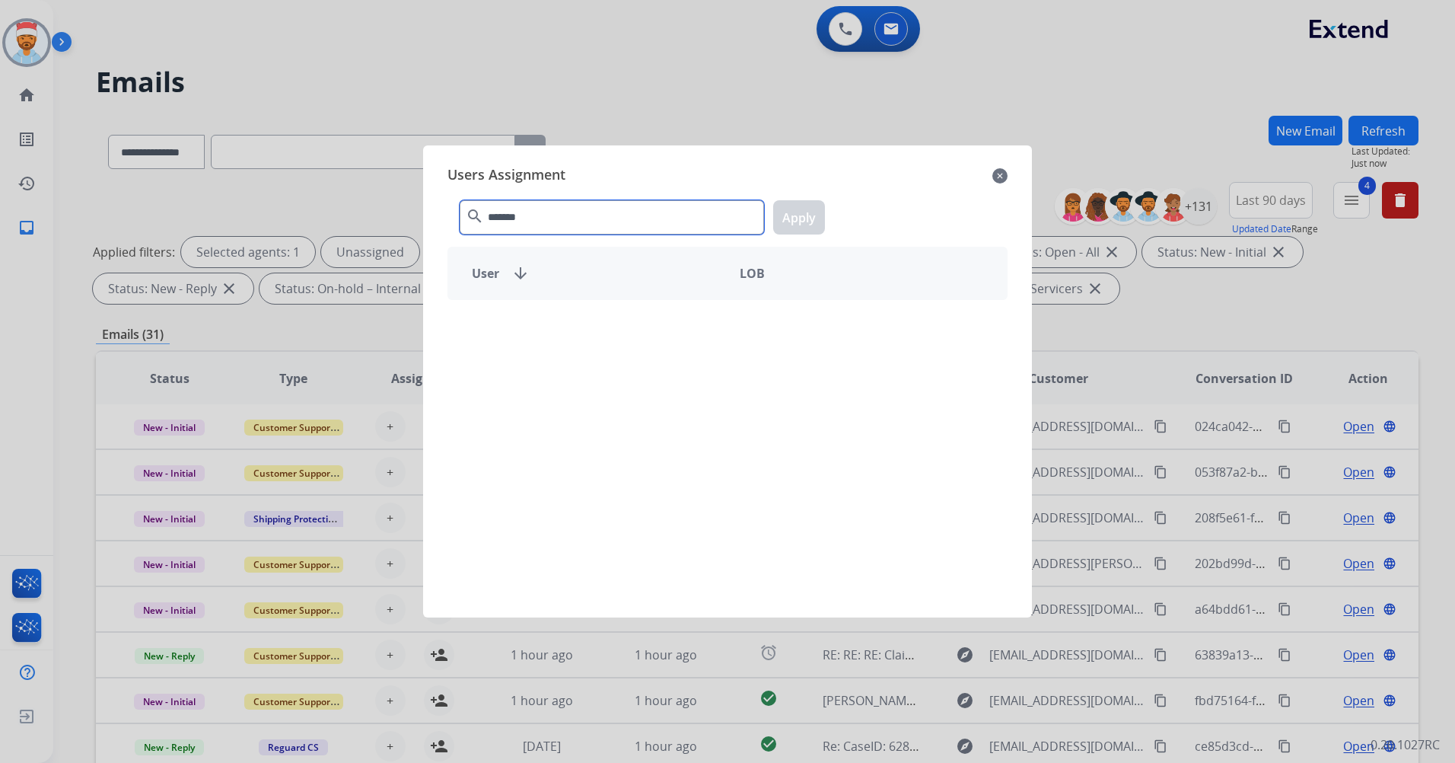
drag, startPoint x: 579, startPoint y: 218, endPoint x: 487, endPoint y: 215, distance: 91.4
click at [487, 215] on input "*******" at bounding box center [612, 217] width 304 height 34
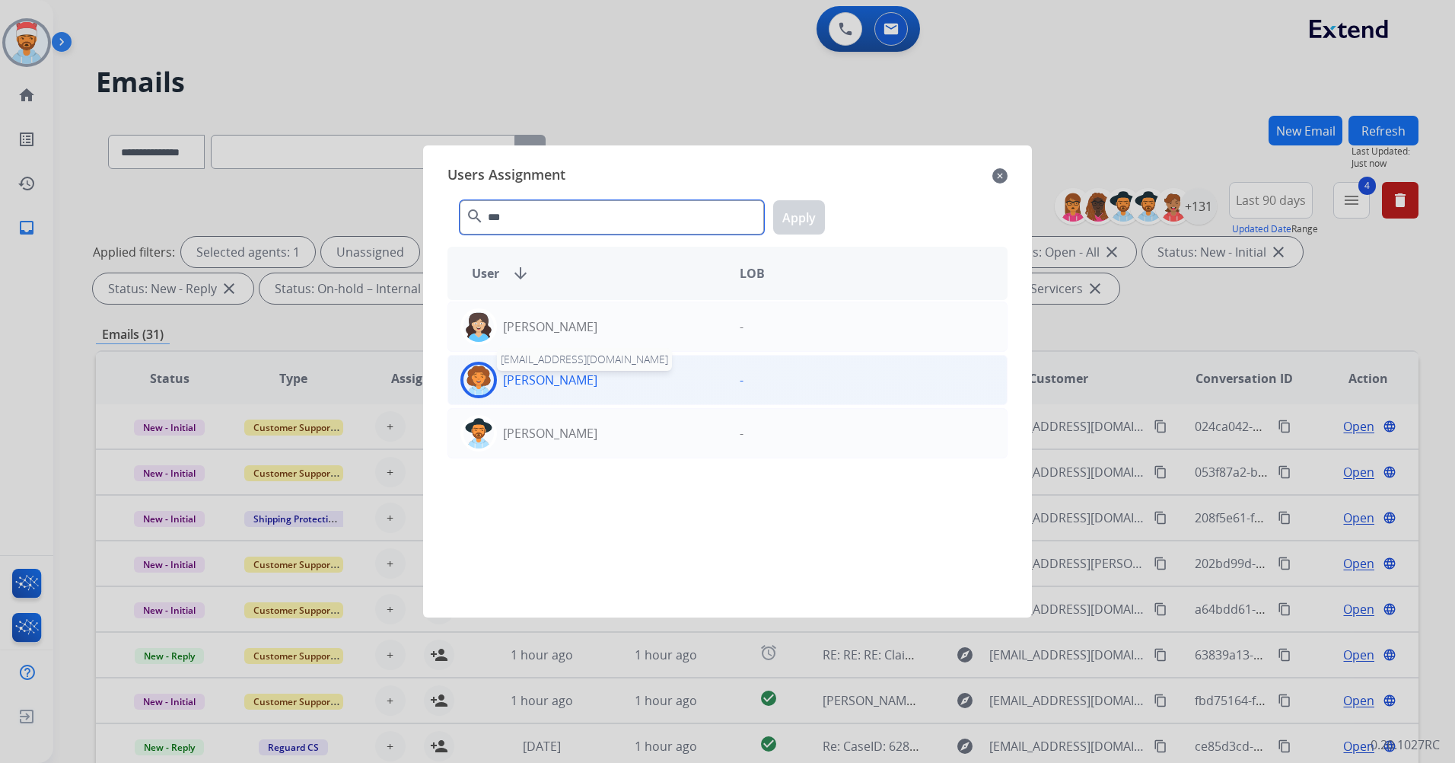
type input "***"
click at [548, 377] on p "Lavonne Roberson" at bounding box center [550, 380] width 94 height 18
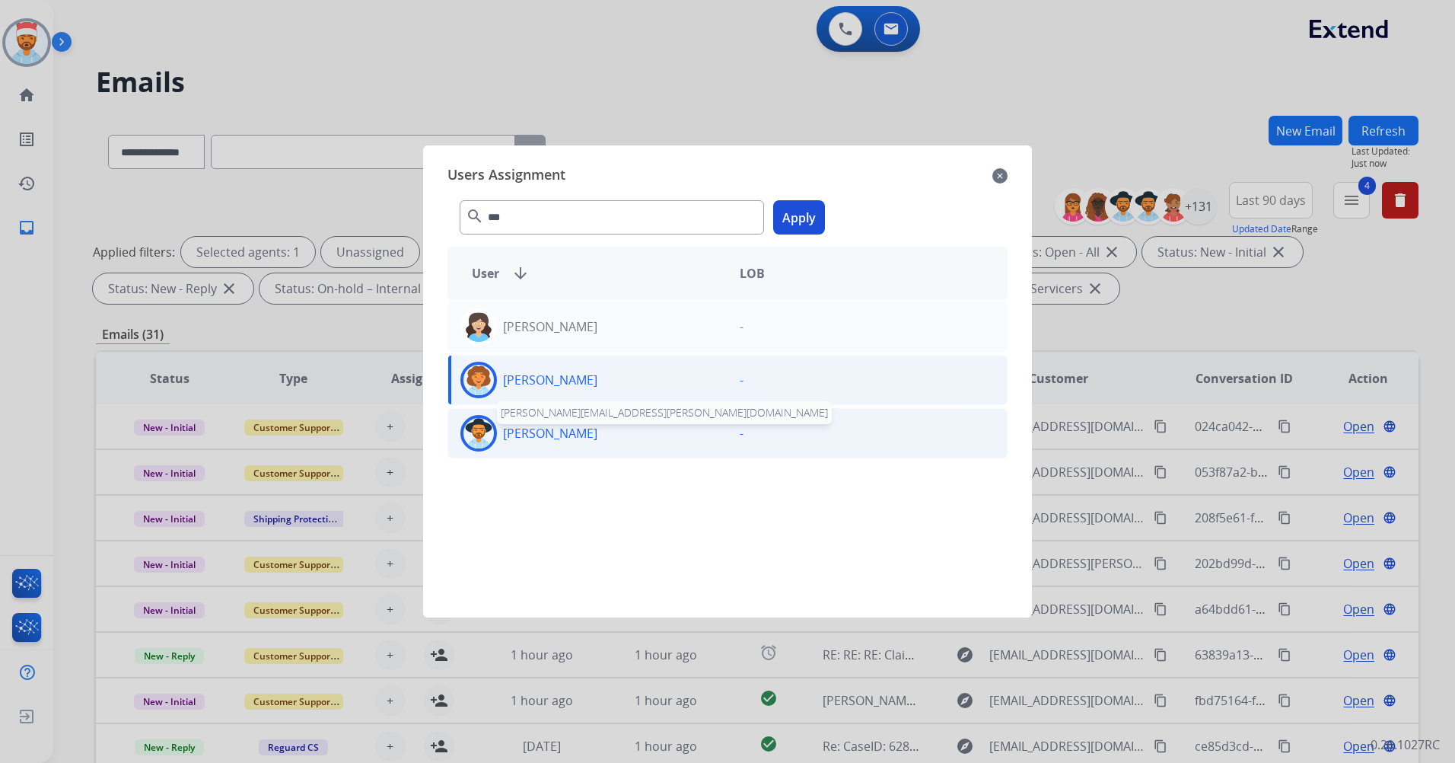
drag, startPoint x: 548, startPoint y: 377, endPoint x: 544, endPoint y: 432, distance: 55.0
click at [544, 432] on p "Lavonne Roberson" at bounding box center [550, 433] width 94 height 18
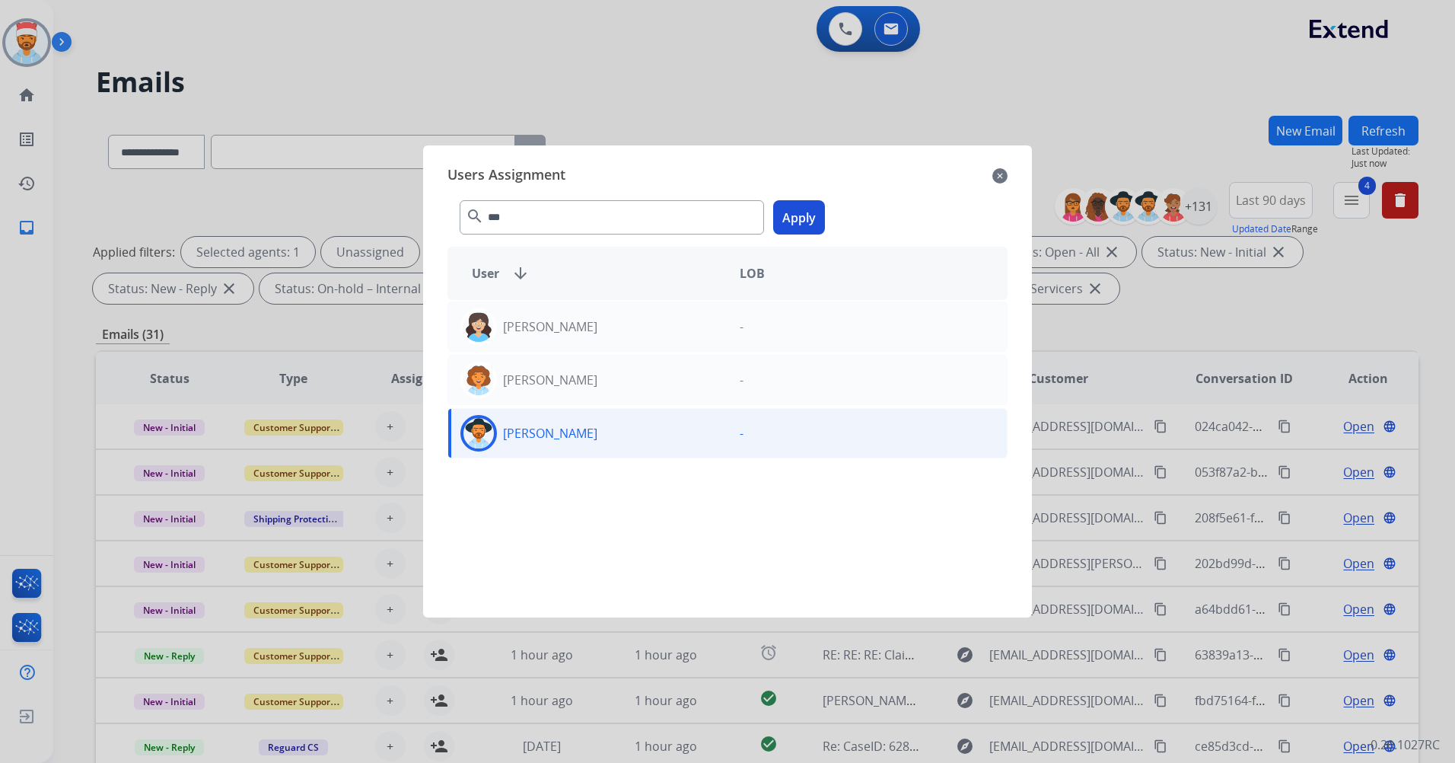
click at [816, 212] on button "Apply" at bounding box center [799, 217] width 52 height 34
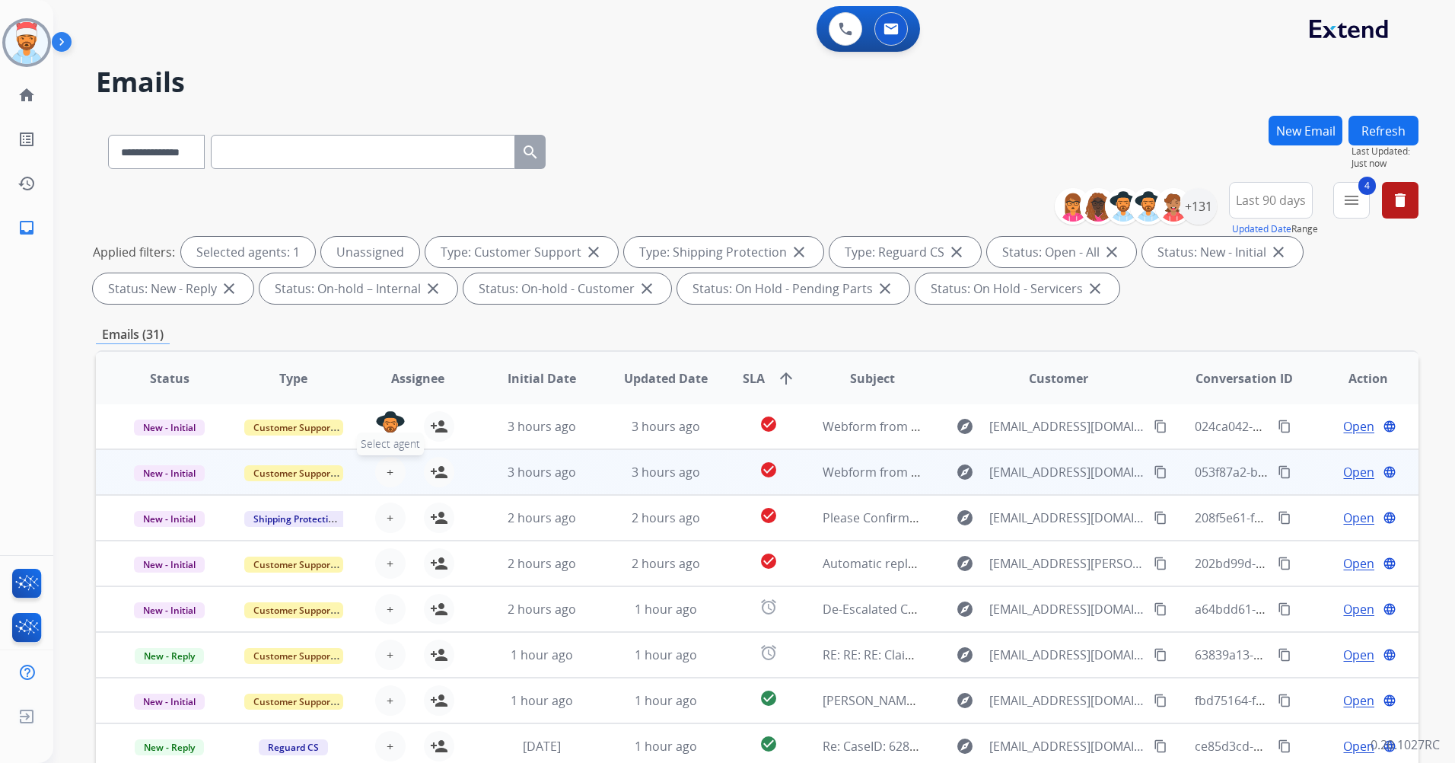
click at [387, 473] on span "+" at bounding box center [390, 472] width 7 height 18
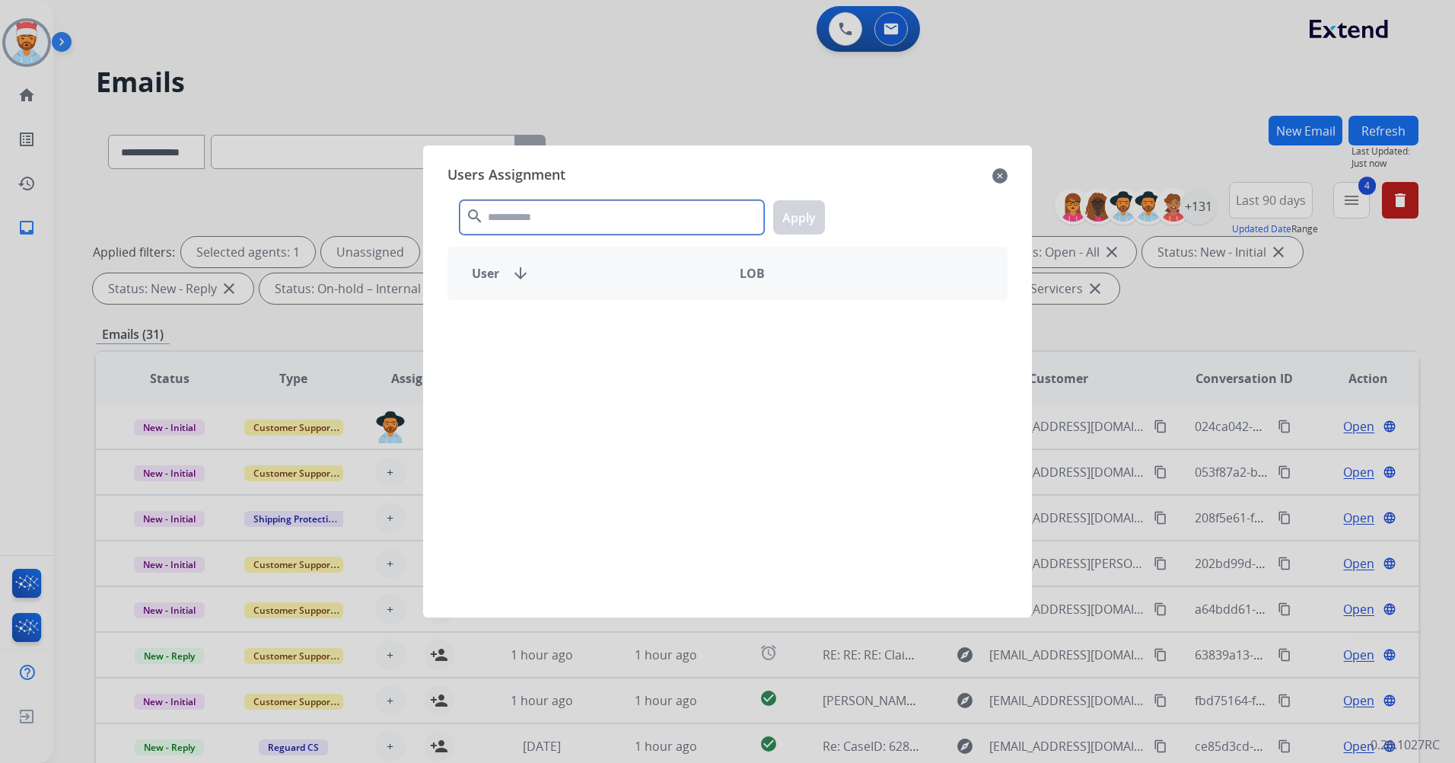
click at [539, 220] on input "text" at bounding box center [612, 217] width 304 height 34
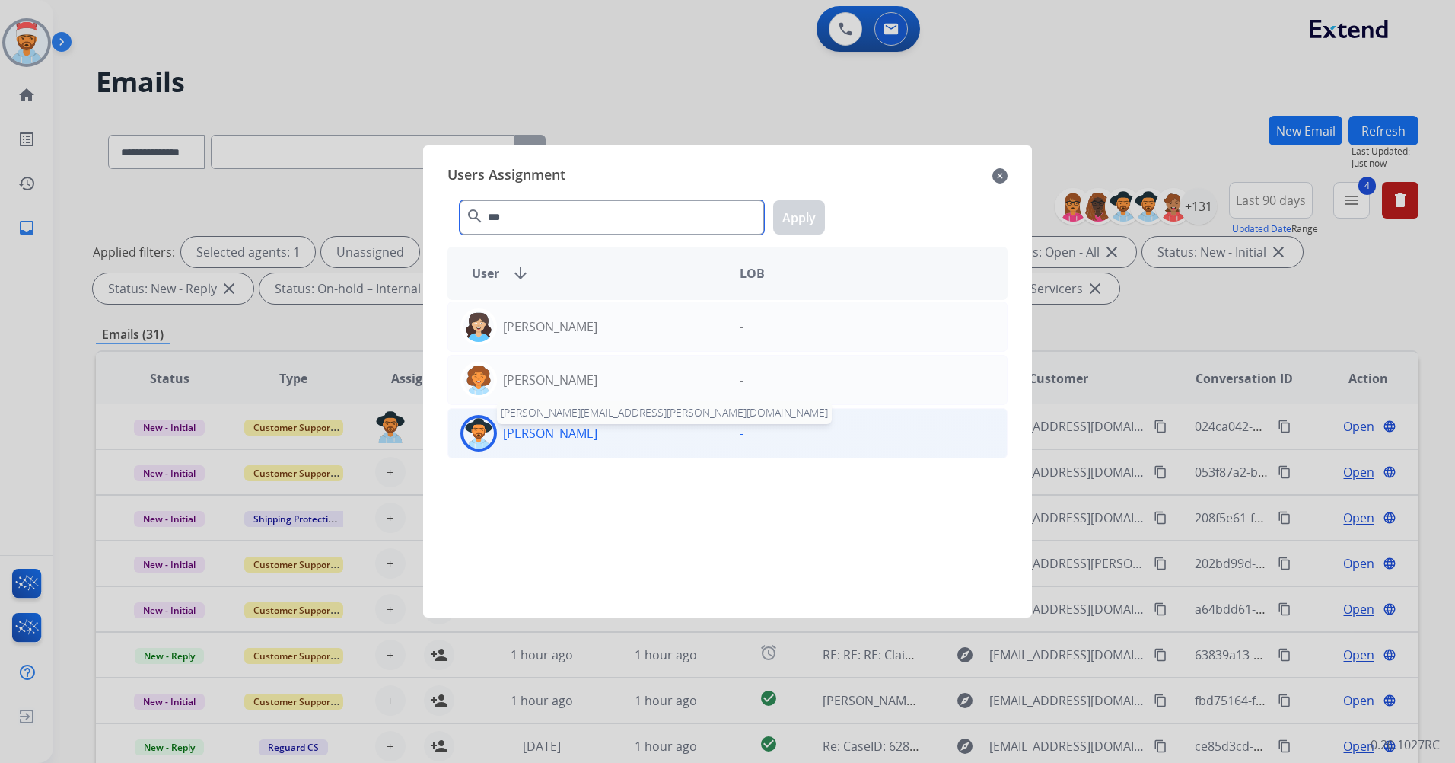
type input "***"
click at [585, 437] on p "Lavonne Roberson" at bounding box center [550, 433] width 94 height 18
click at [786, 209] on button "Apply" at bounding box center [799, 217] width 52 height 34
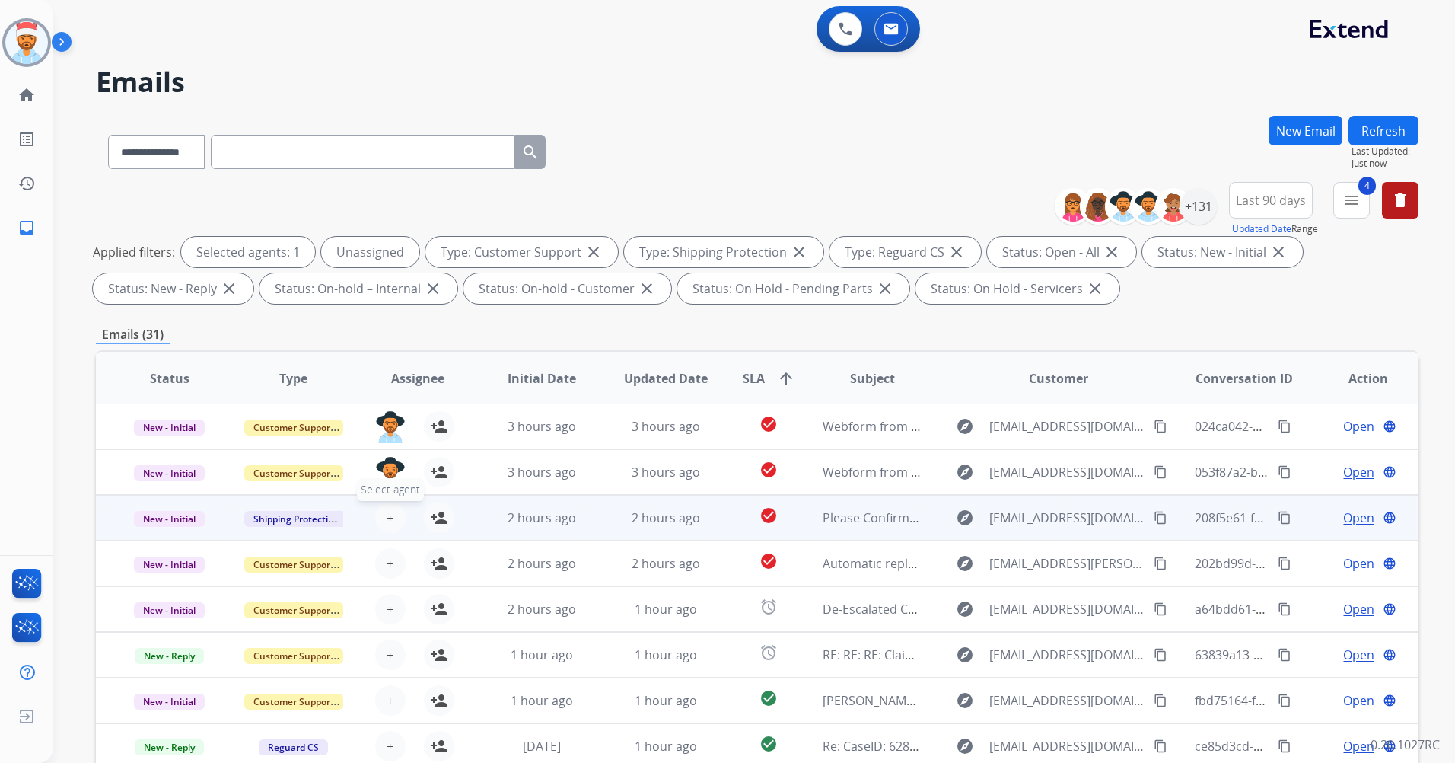
click at [383, 523] on button "+ Select agent" at bounding box center [390, 517] width 30 height 30
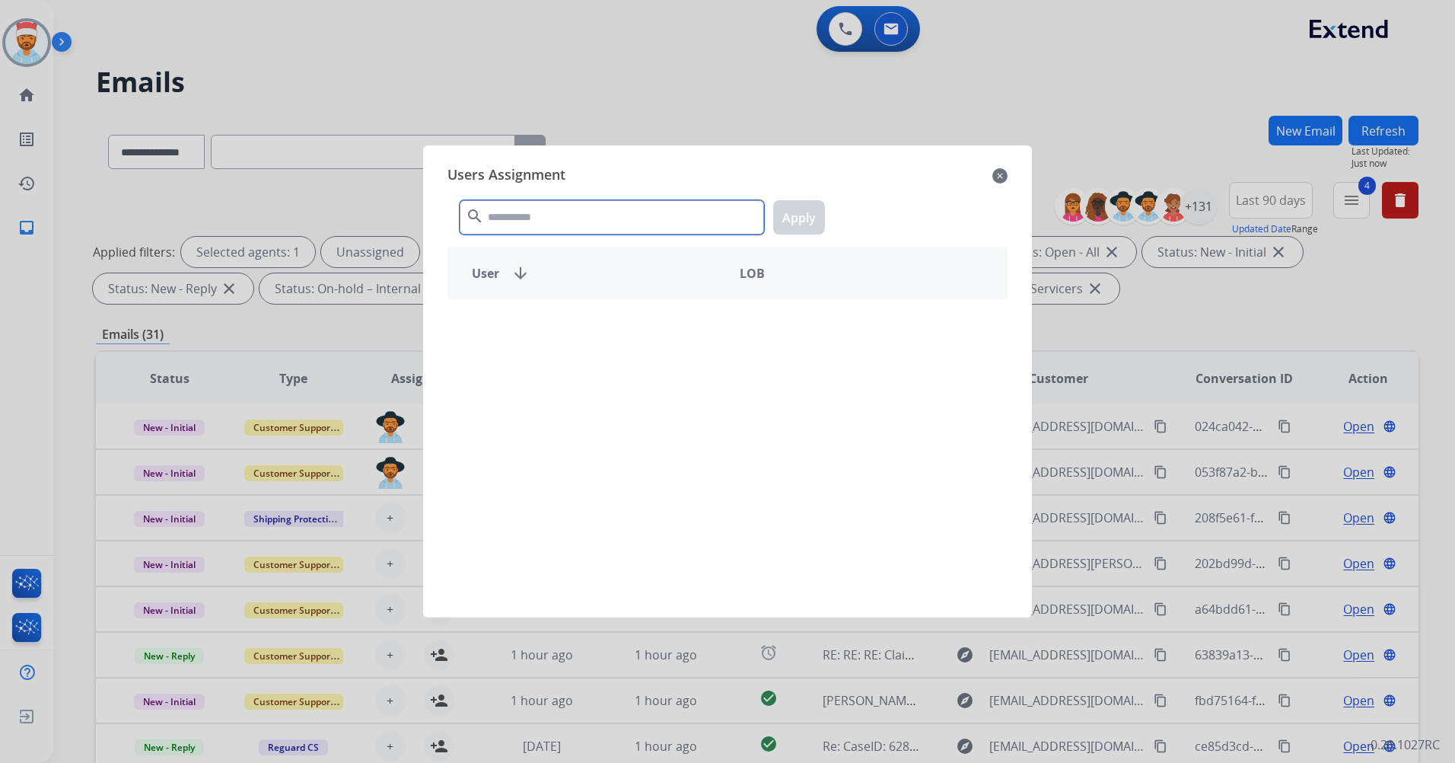
click at [538, 212] on input "text" at bounding box center [612, 217] width 304 height 34
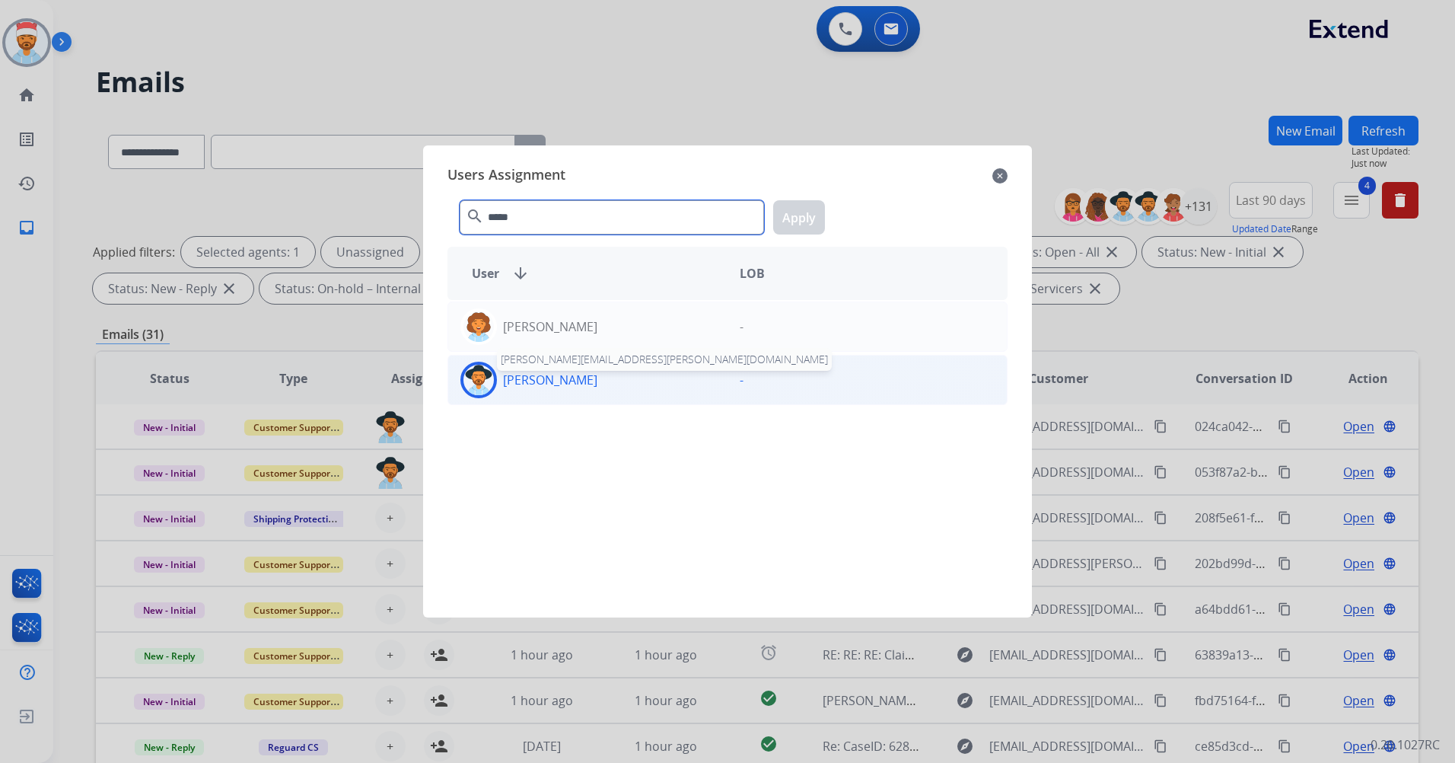
type input "*****"
click at [560, 384] on p "Lavonne Roberson" at bounding box center [550, 380] width 94 height 18
click at [804, 218] on button "Apply" at bounding box center [799, 217] width 52 height 34
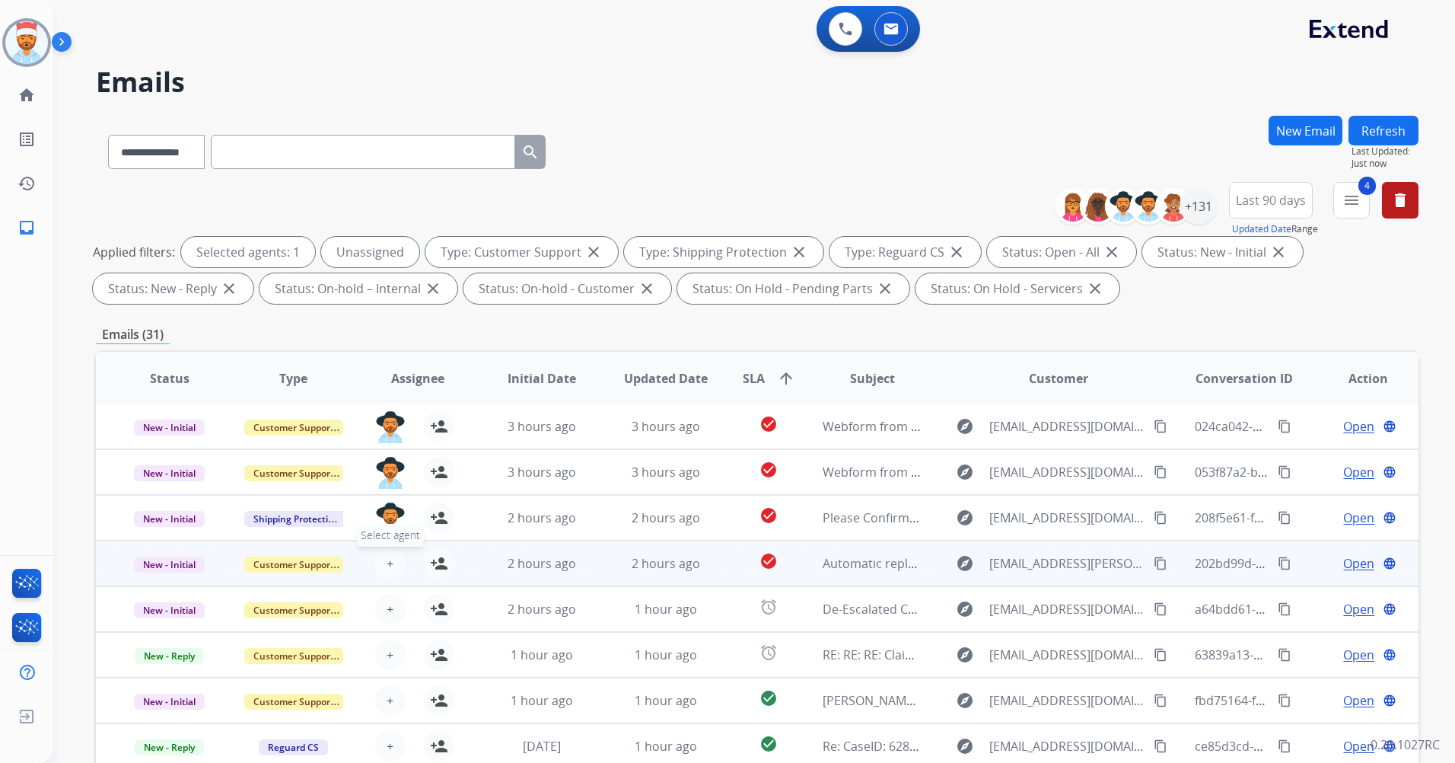
click at [395, 558] on button "+ Select agent" at bounding box center [390, 563] width 30 height 30
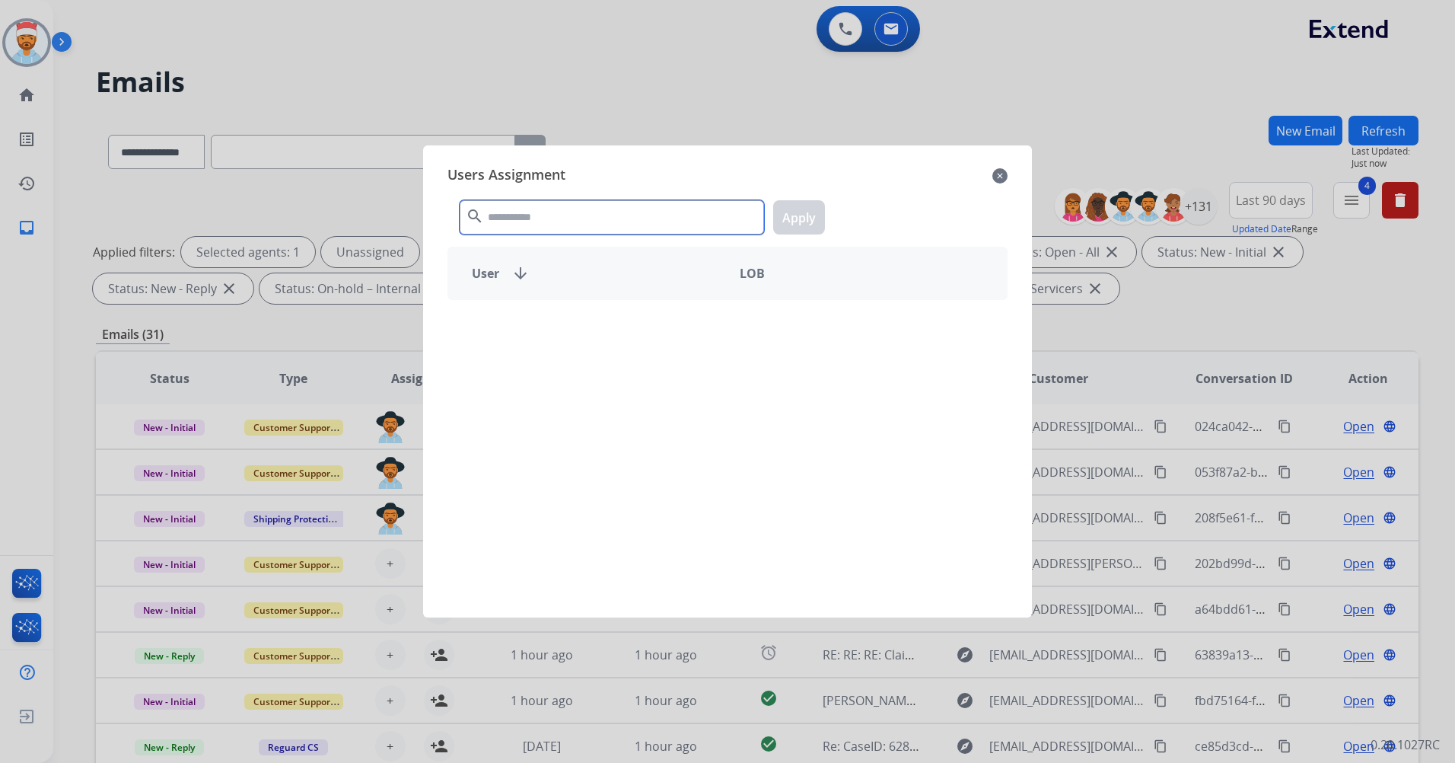
click at [598, 212] on input "text" at bounding box center [612, 217] width 304 height 34
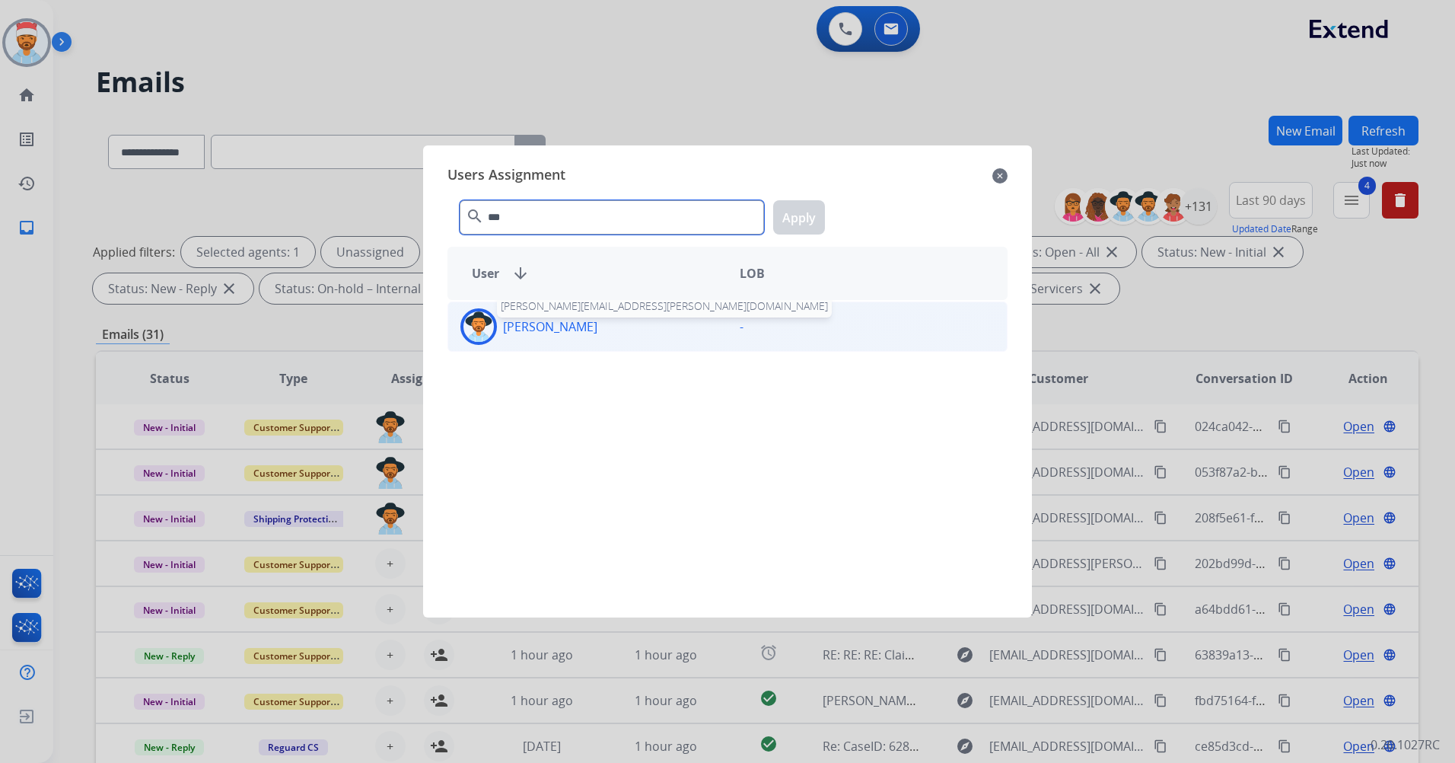
type input "***"
click at [541, 317] on p "Justin Rapstine" at bounding box center [550, 326] width 94 height 18
click at [799, 220] on button "Apply" at bounding box center [799, 217] width 52 height 34
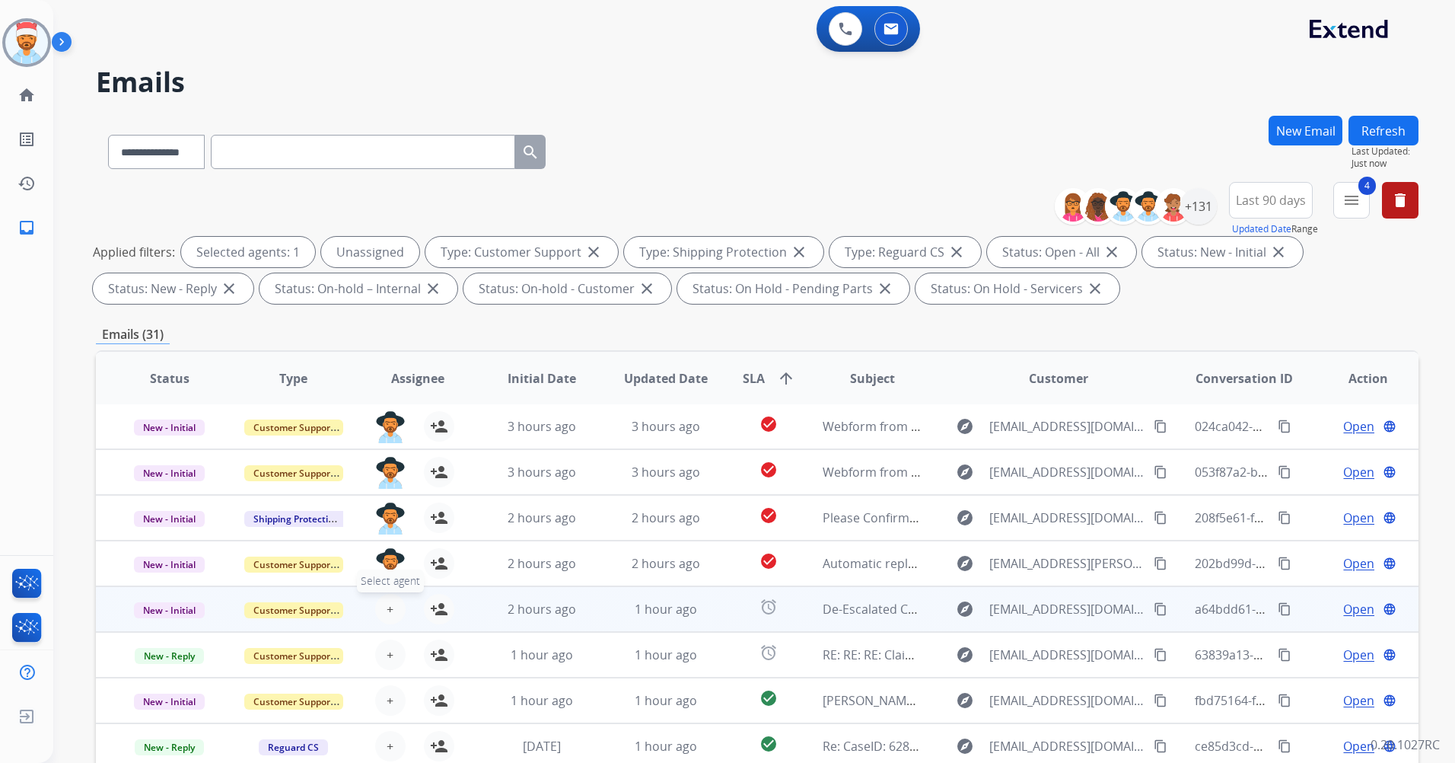
click at [387, 611] on span "+" at bounding box center [390, 609] width 7 height 18
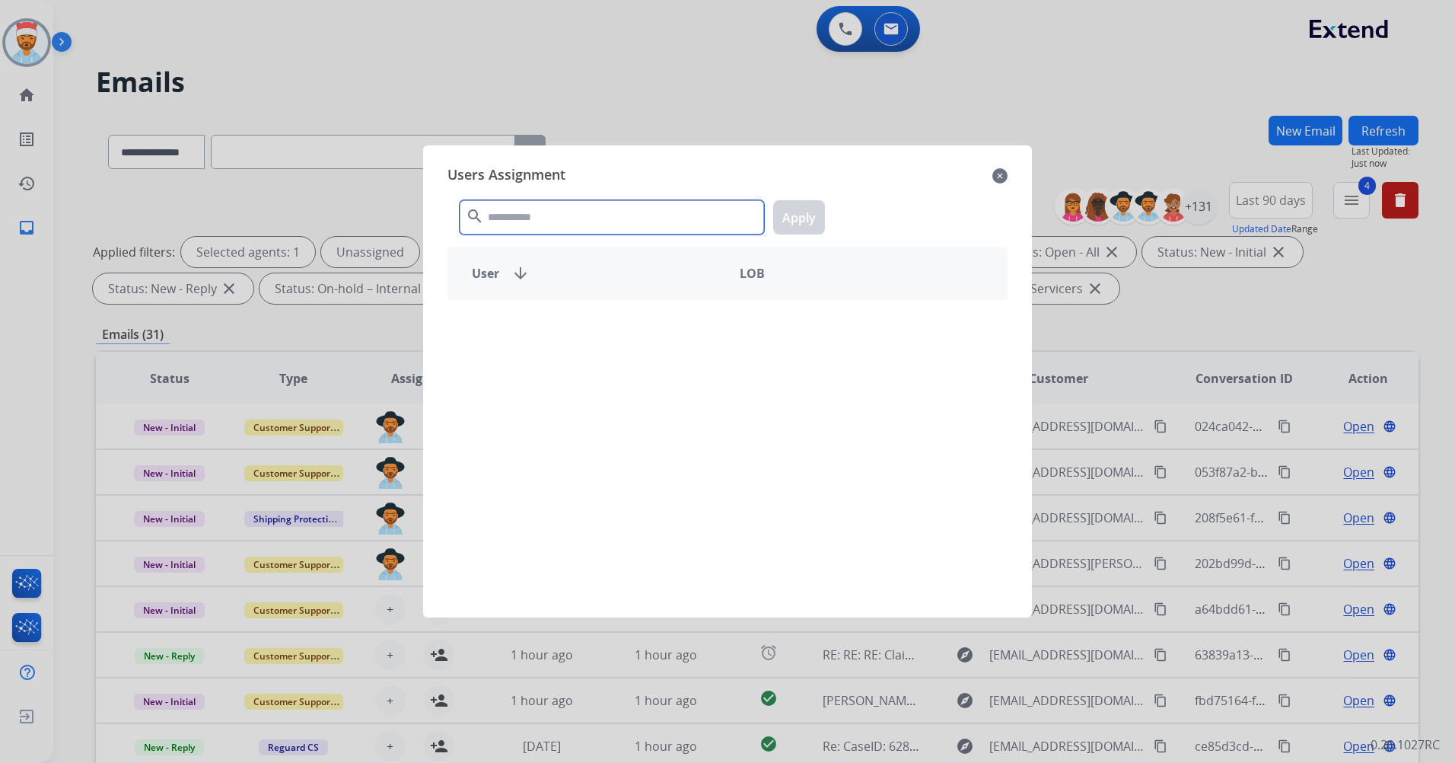
click at [515, 231] on input "text" at bounding box center [612, 217] width 304 height 34
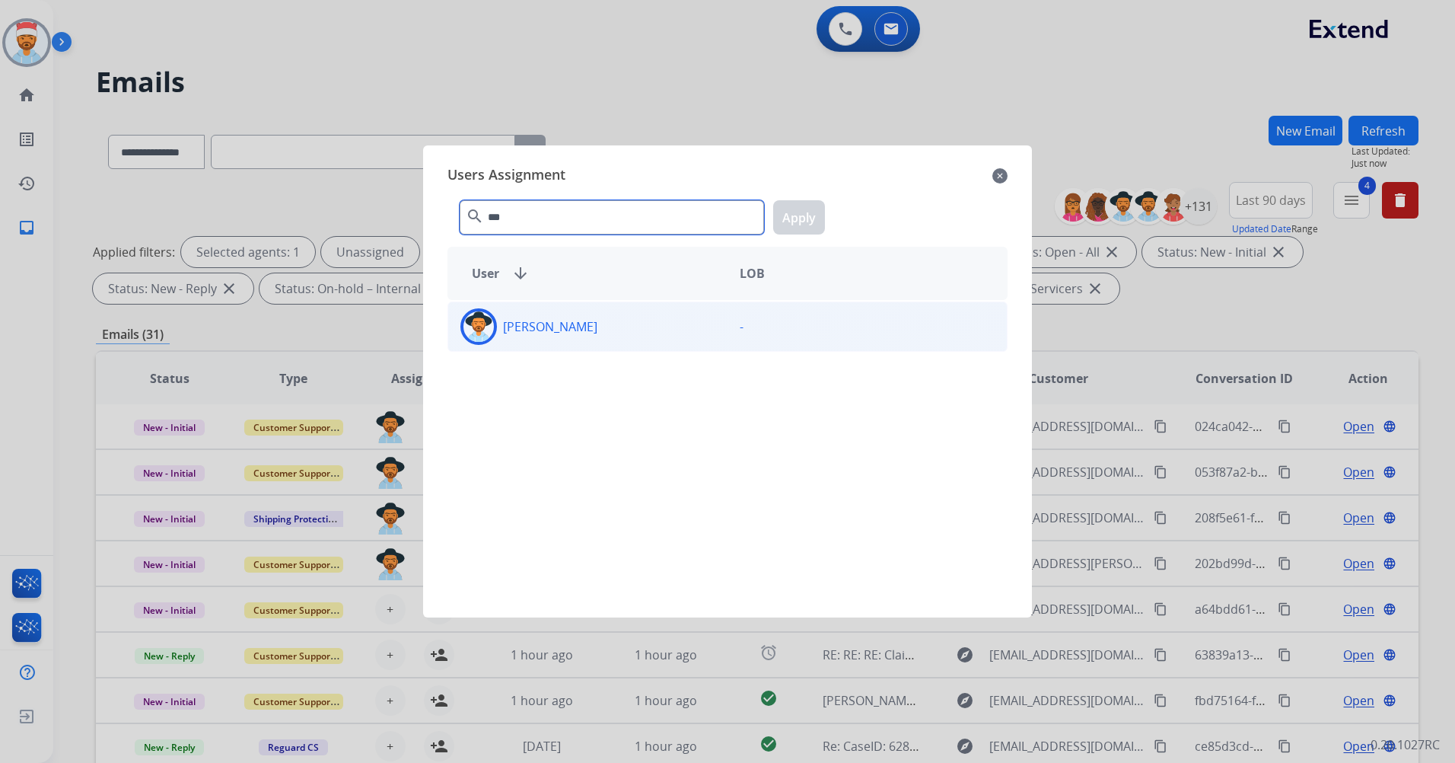
type input "***"
click at [499, 317] on div "Justin Rapstine" at bounding box center [587, 326] width 279 height 37
click at [790, 215] on button "Apply" at bounding box center [799, 217] width 52 height 34
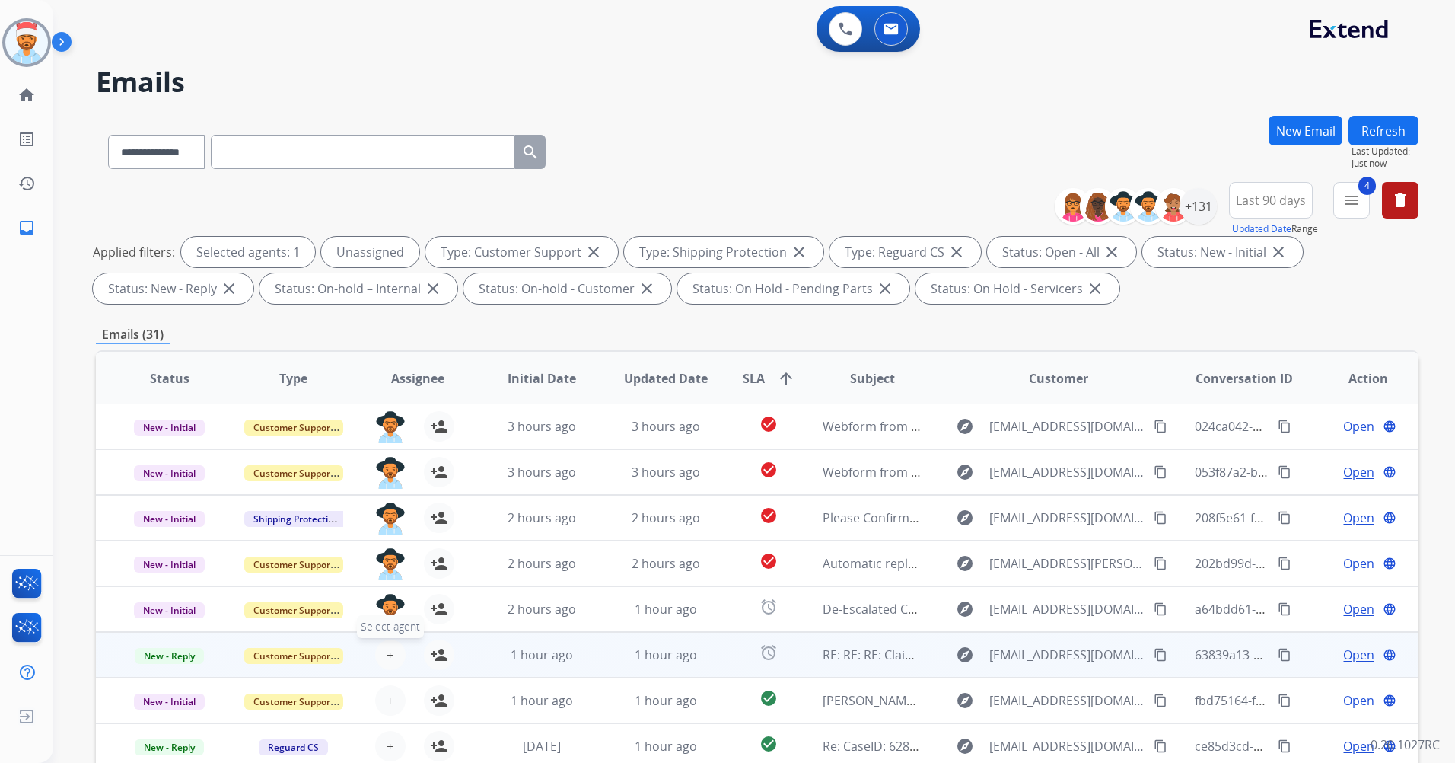
click at [398, 660] on button "+ Select agent" at bounding box center [390, 654] width 30 height 30
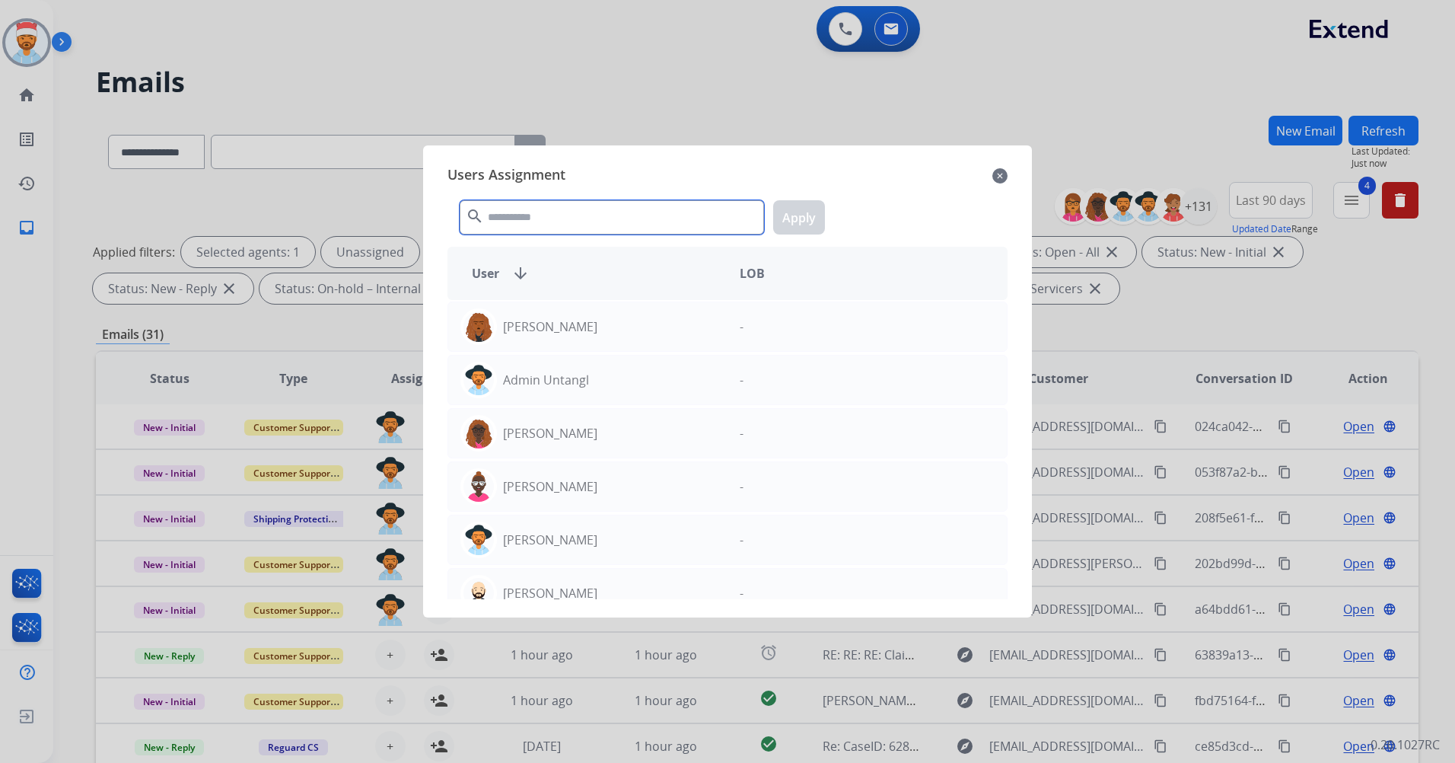
click at [588, 220] on input "text" at bounding box center [612, 217] width 304 height 34
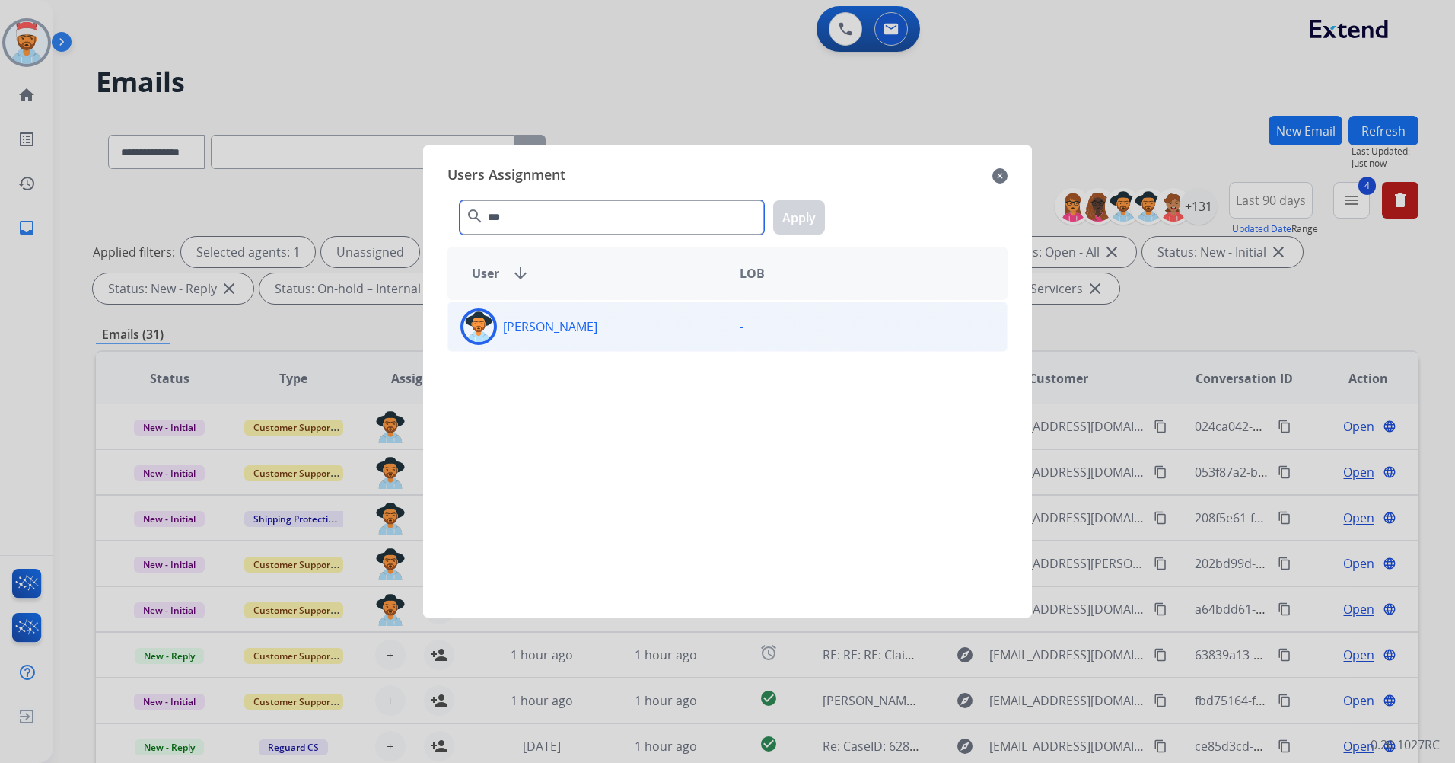
type input "***"
click at [587, 343] on div "Justin Rapstine" at bounding box center [587, 326] width 279 height 37
click at [791, 218] on button "Apply" at bounding box center [799, 217] width 52 height 34
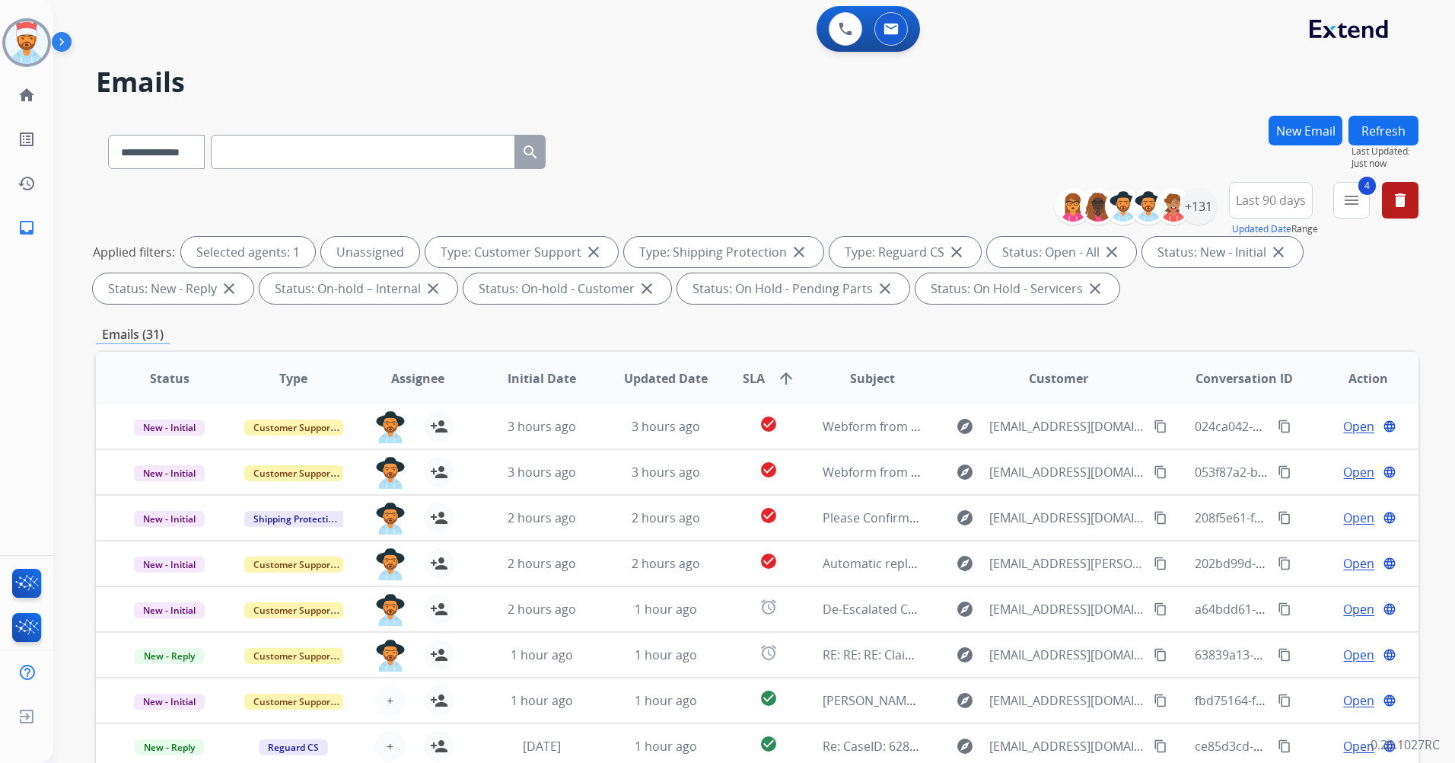
click at [1390, 136] on button "Refresh" at bounding box center [1384, 131] width 70 height 30
